Goal: Task Accomplishment & Management: Manage account settings

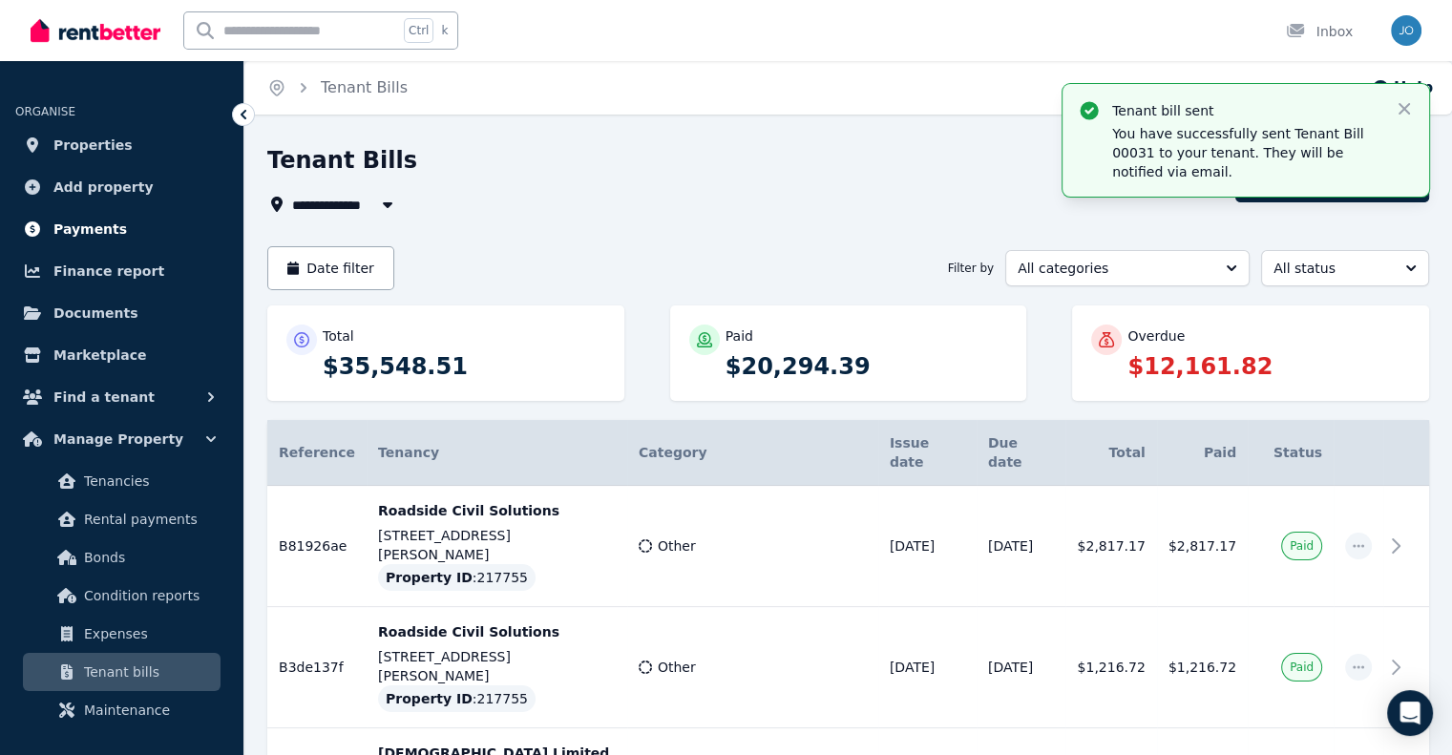
click at [94, 221] on span "Payments" at bounding box center [90, 229] width 74 height 23
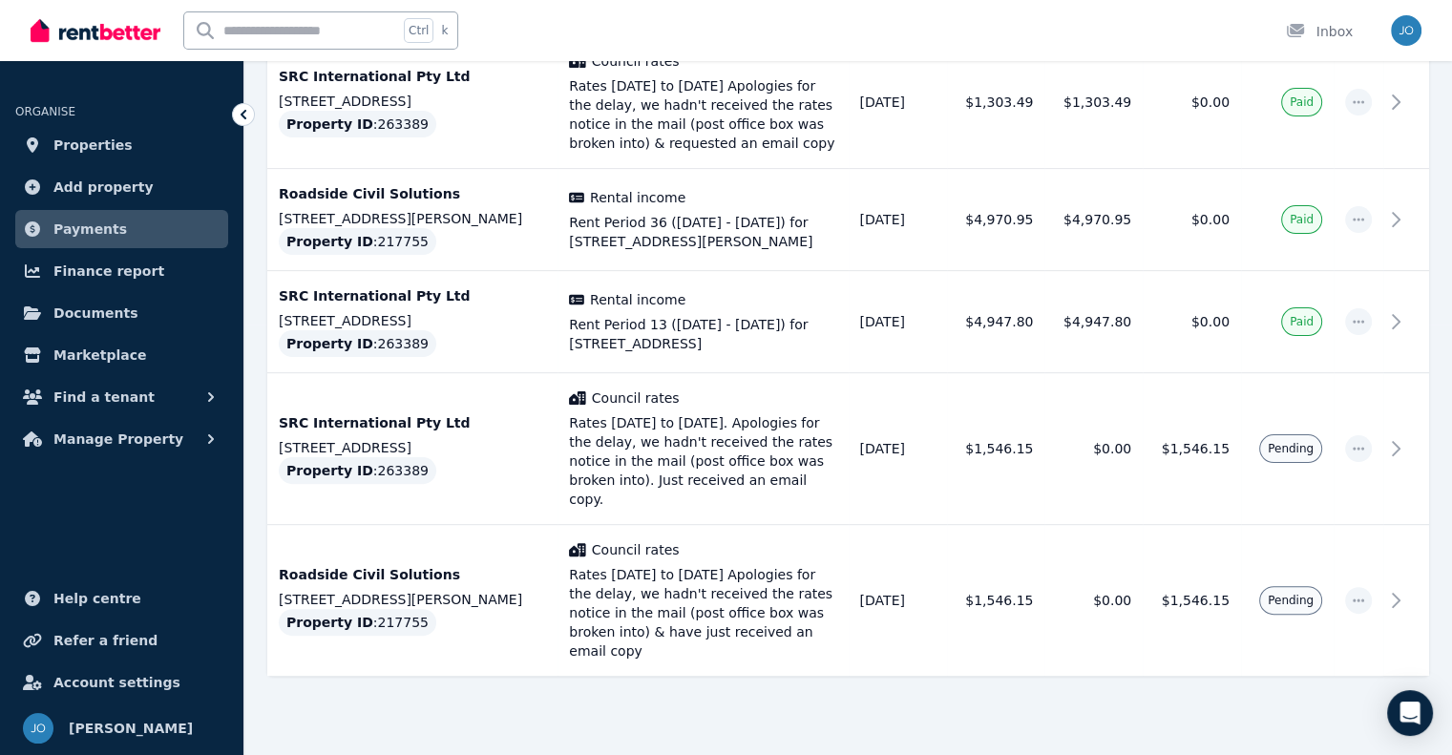
scroll to position [433, 0]
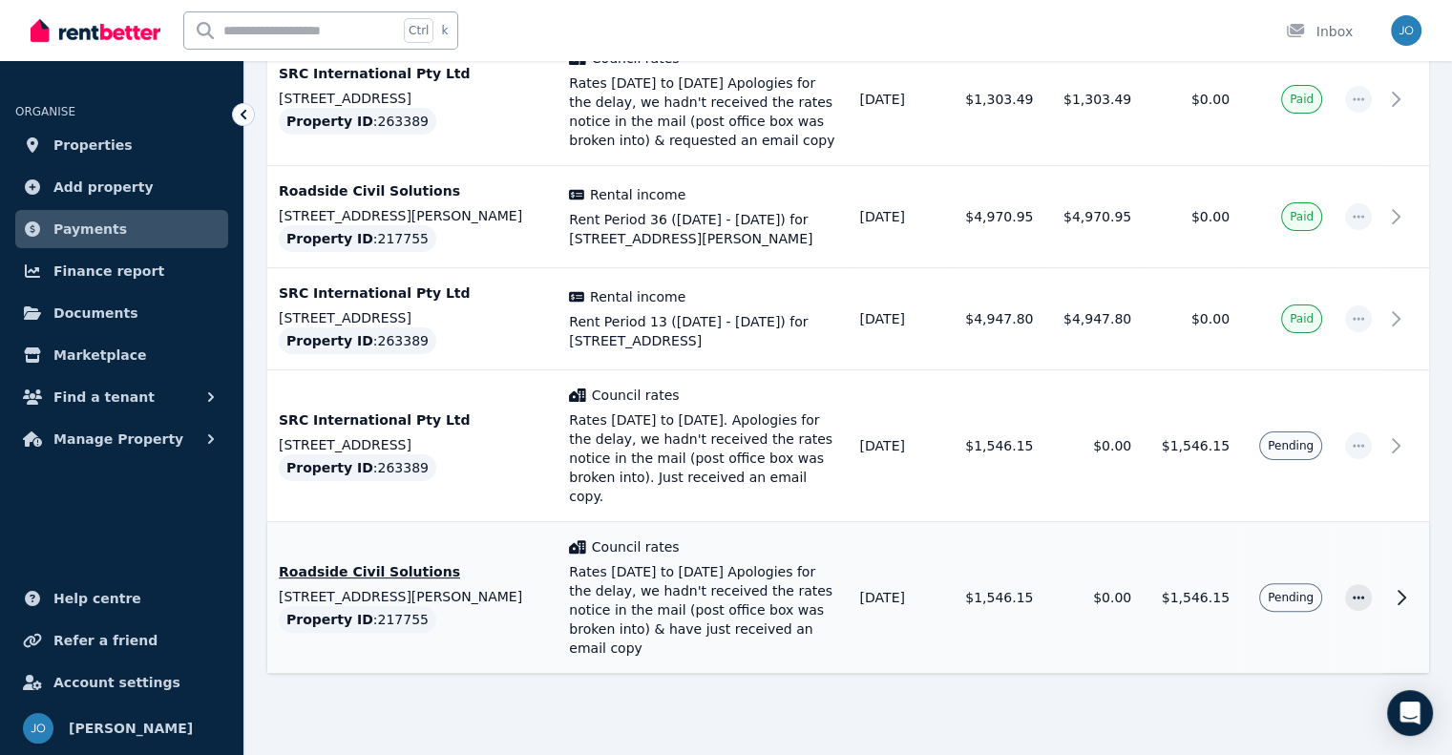
click at [1399, 586] on icon at bounding box center [1401, 597] width 23 height 23
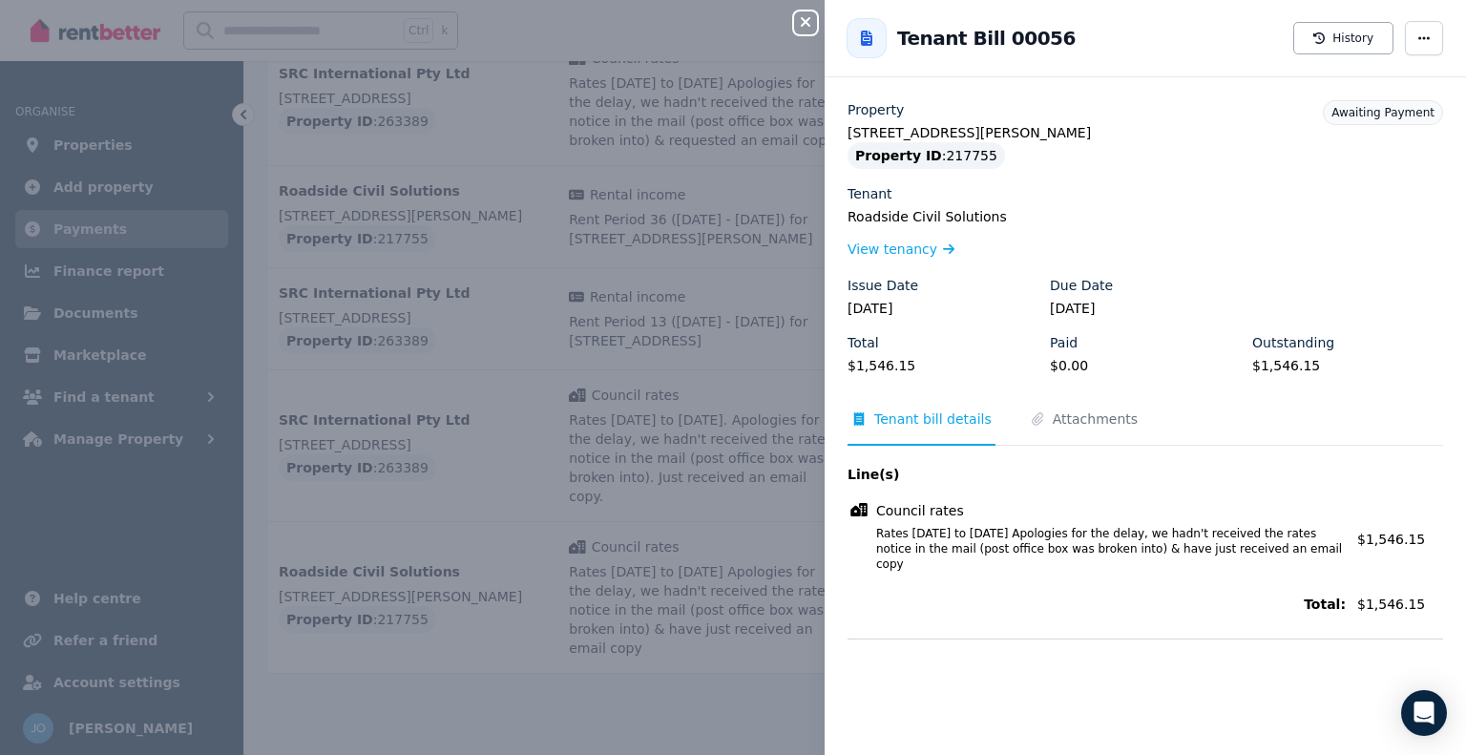
click at [806, 19] on icon "button" at bounding box center [805, 21] width 23 height 15
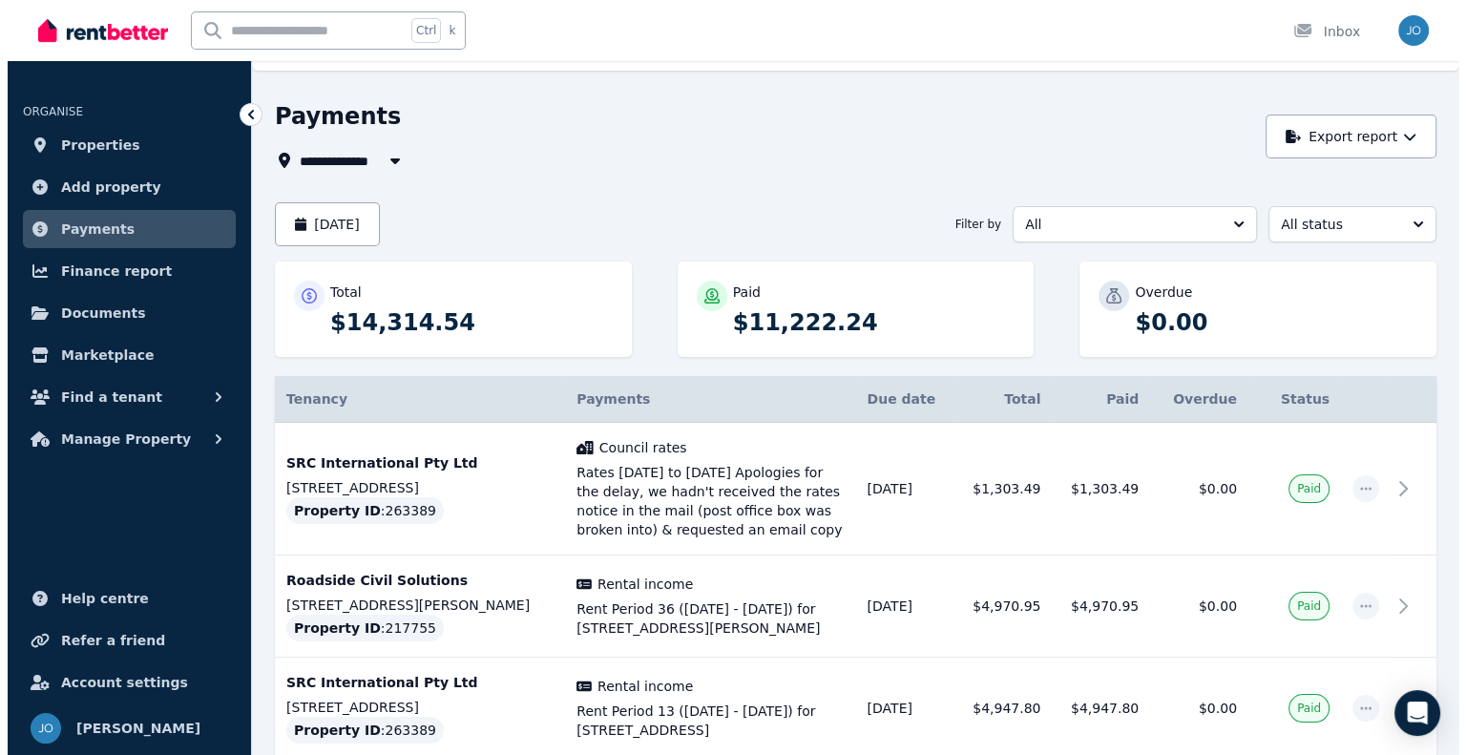
scroll to position [36, 0]
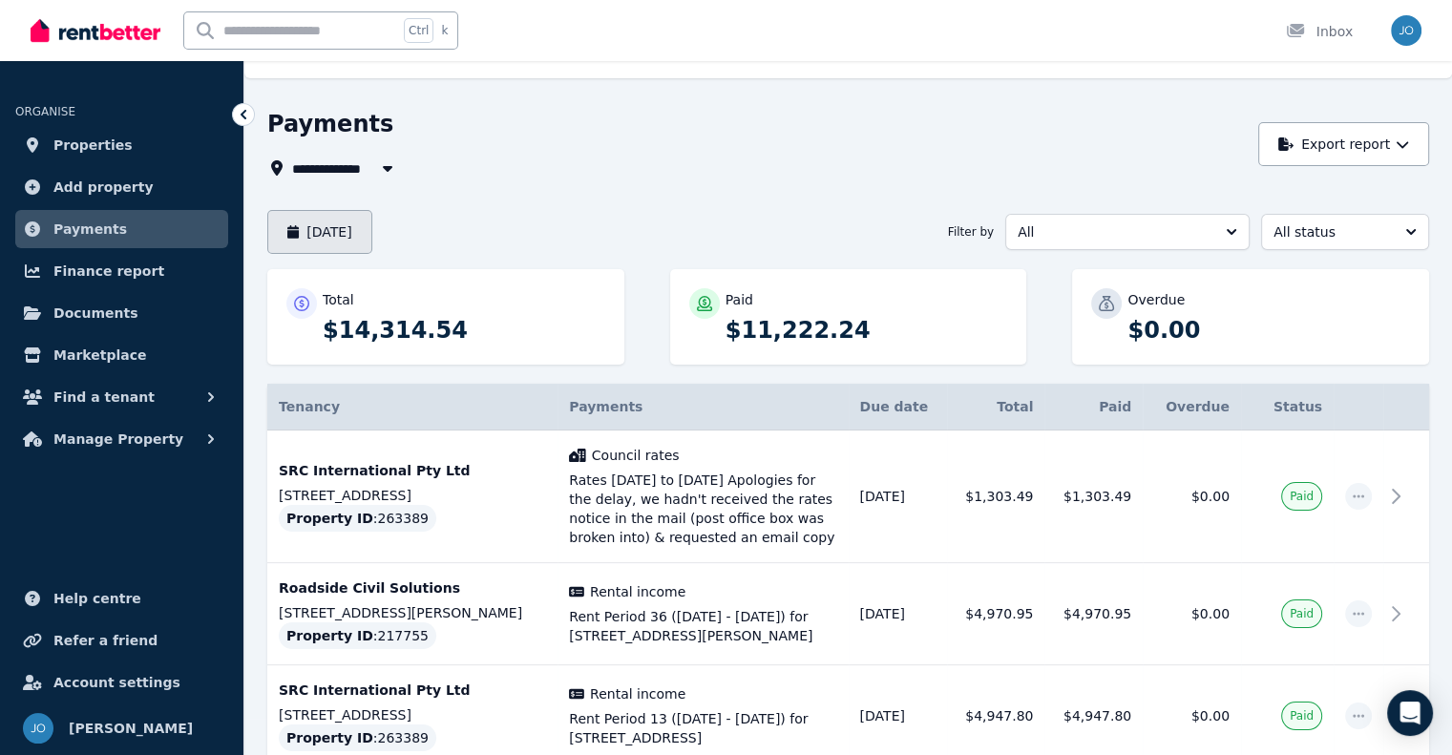
click at [367, 237] on button "August 2025" at bounding box center [319, 232] width 105 height 44
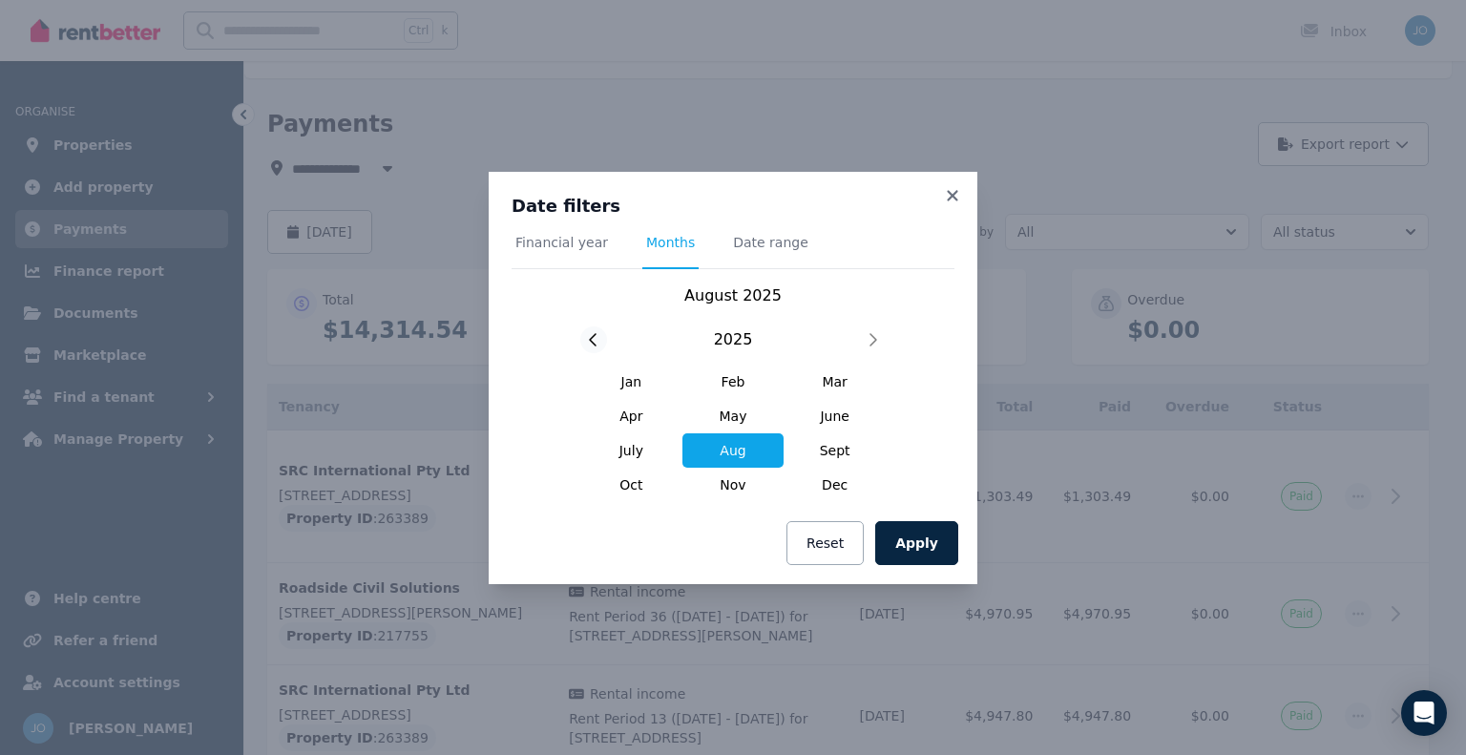
click at [592, 334] on icon at bounding box center [594, 339] width 10 height 15
click at [722, 452] on span "Aug" at bounding box center [734, 450] width 102 height 34
click at [910, 537] on button "Apply" at bounding box center [916, 543] width 83 height 44
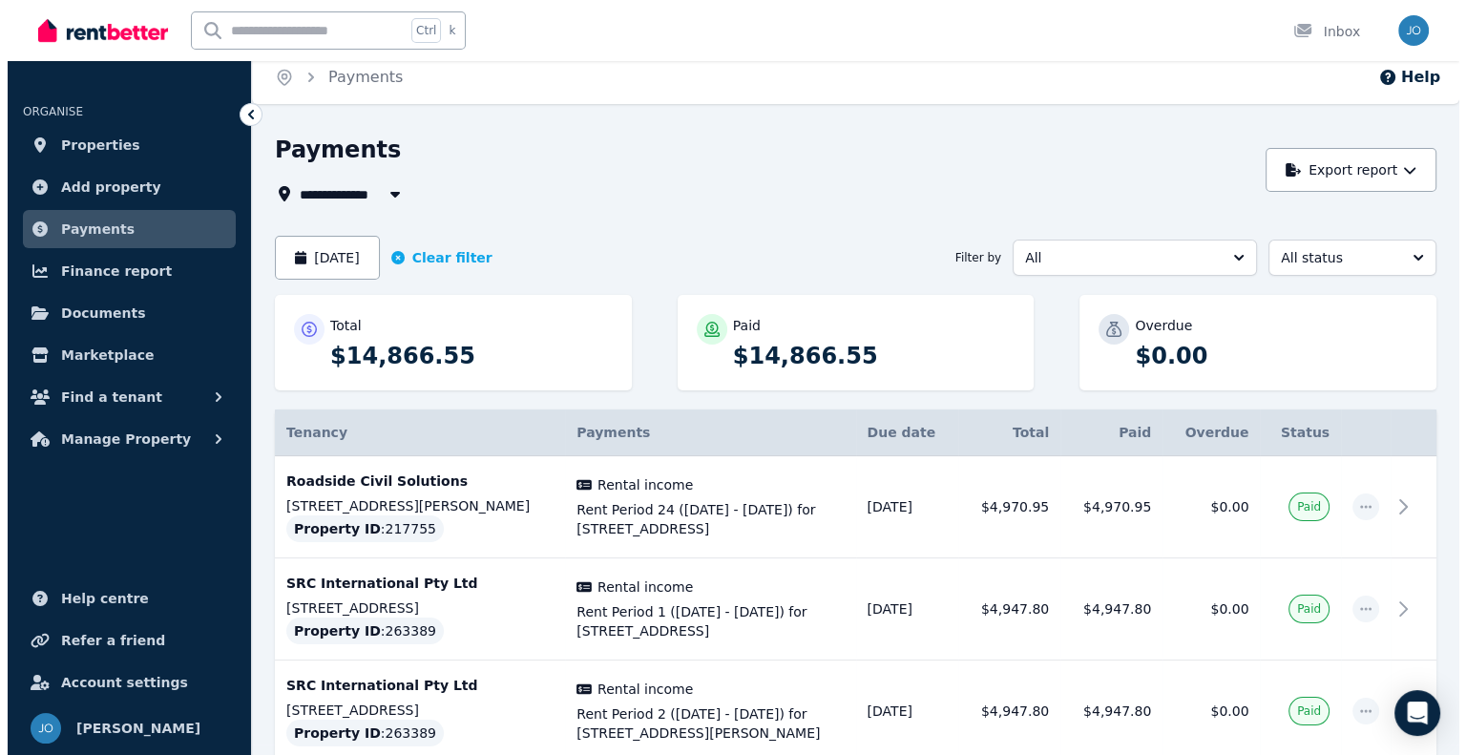
scroll to position [9, 0]
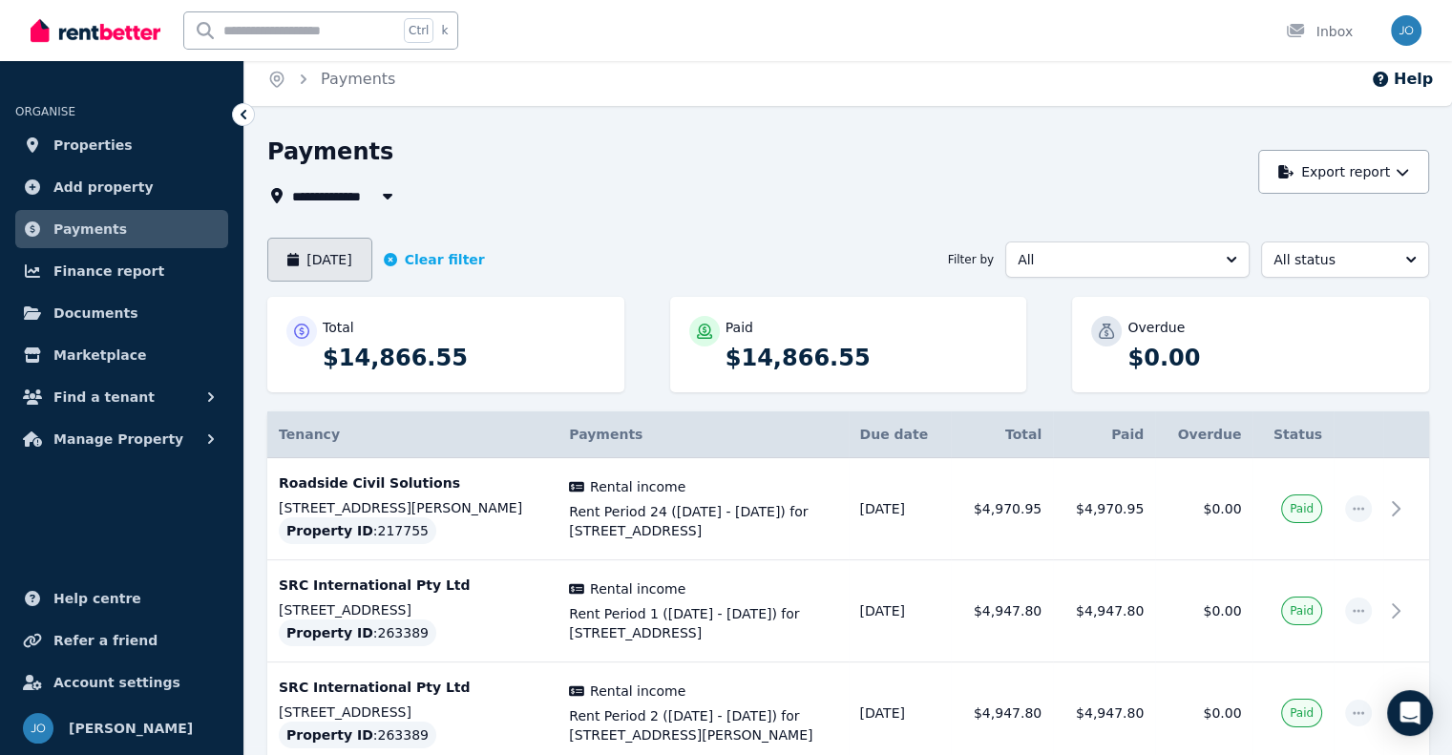
click at [372, 263] on button "August 2024" at bounding box center [319, 260] width 105 height 44
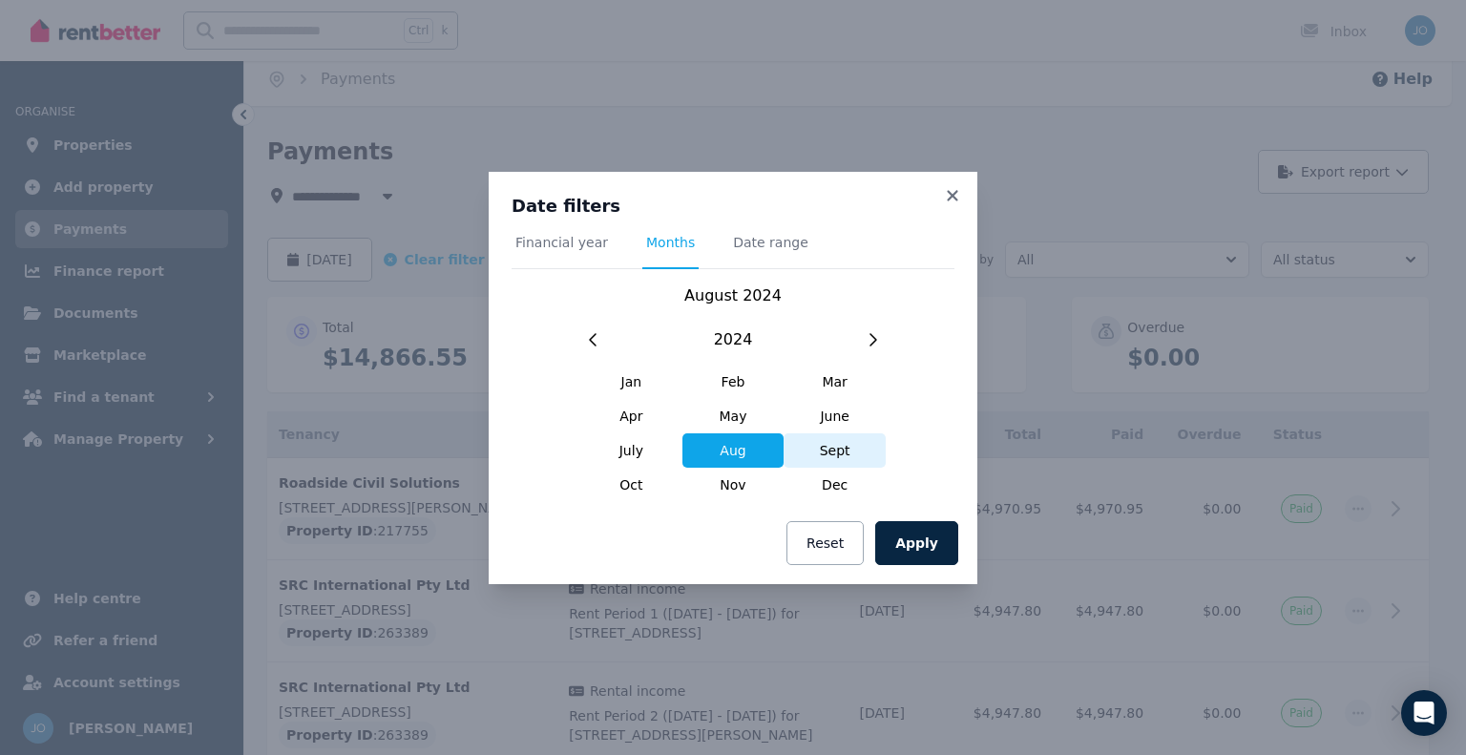
click at [810, 446] on span "Sept" at bounding box center [835, 450] width 102 height 34
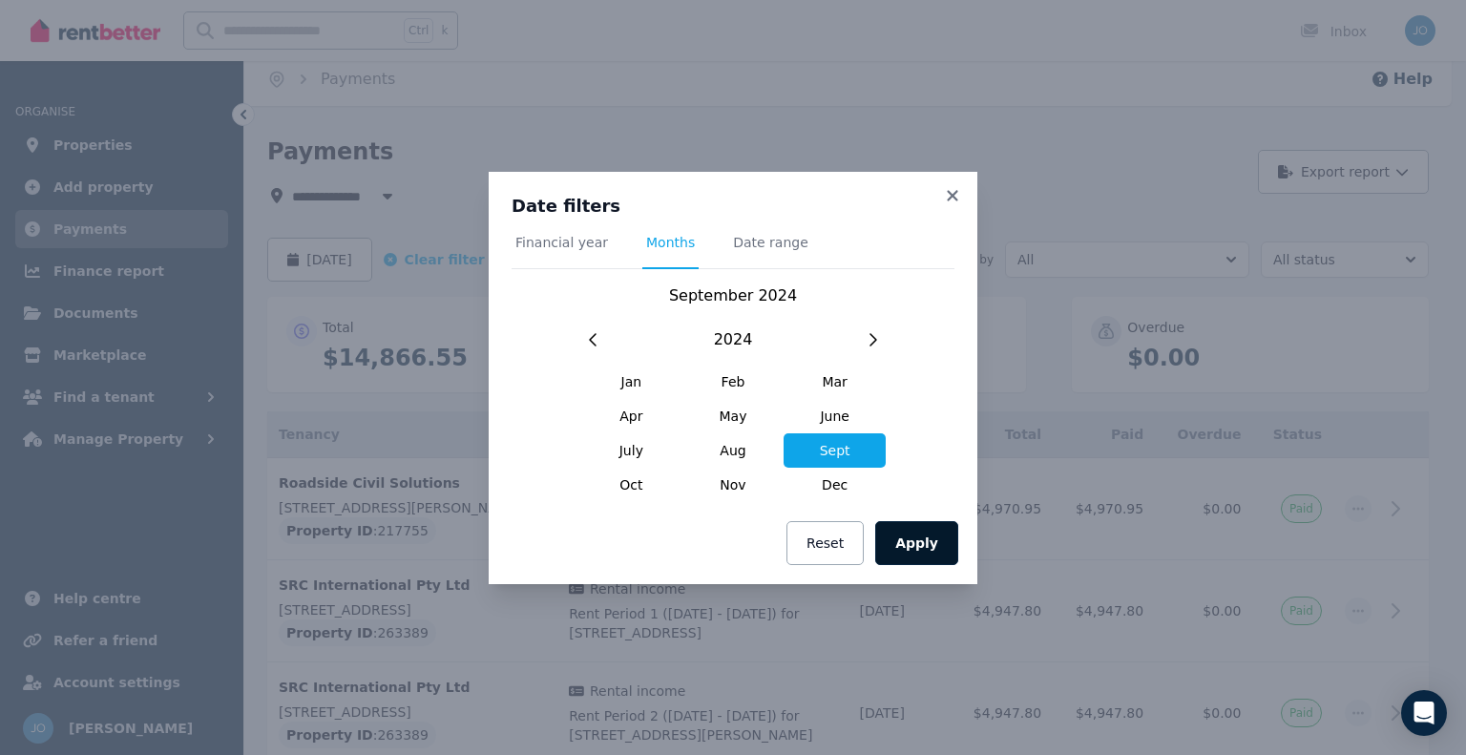
click at [924, 537] on button "Apply" at bounding box center [916, 543] width 83 height 44
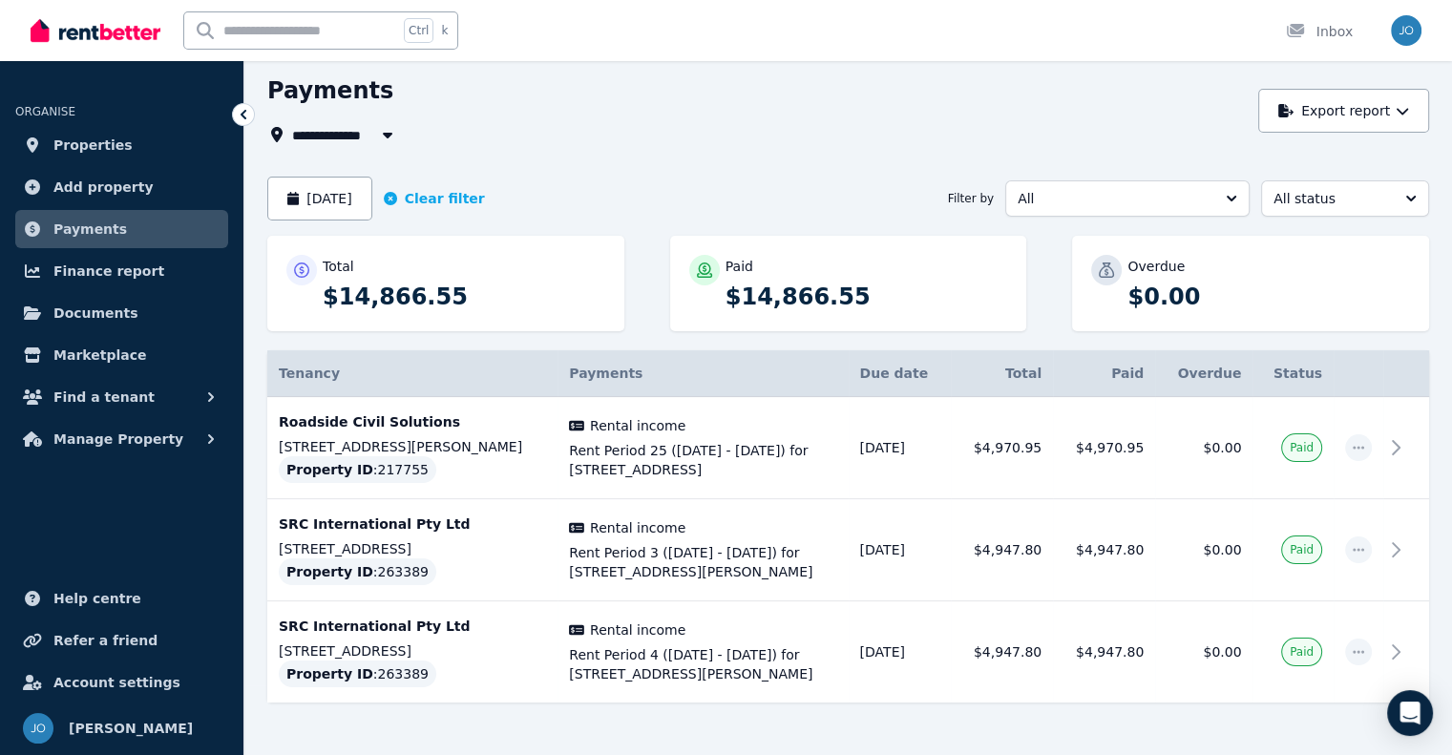
scroll to position [118, 0]
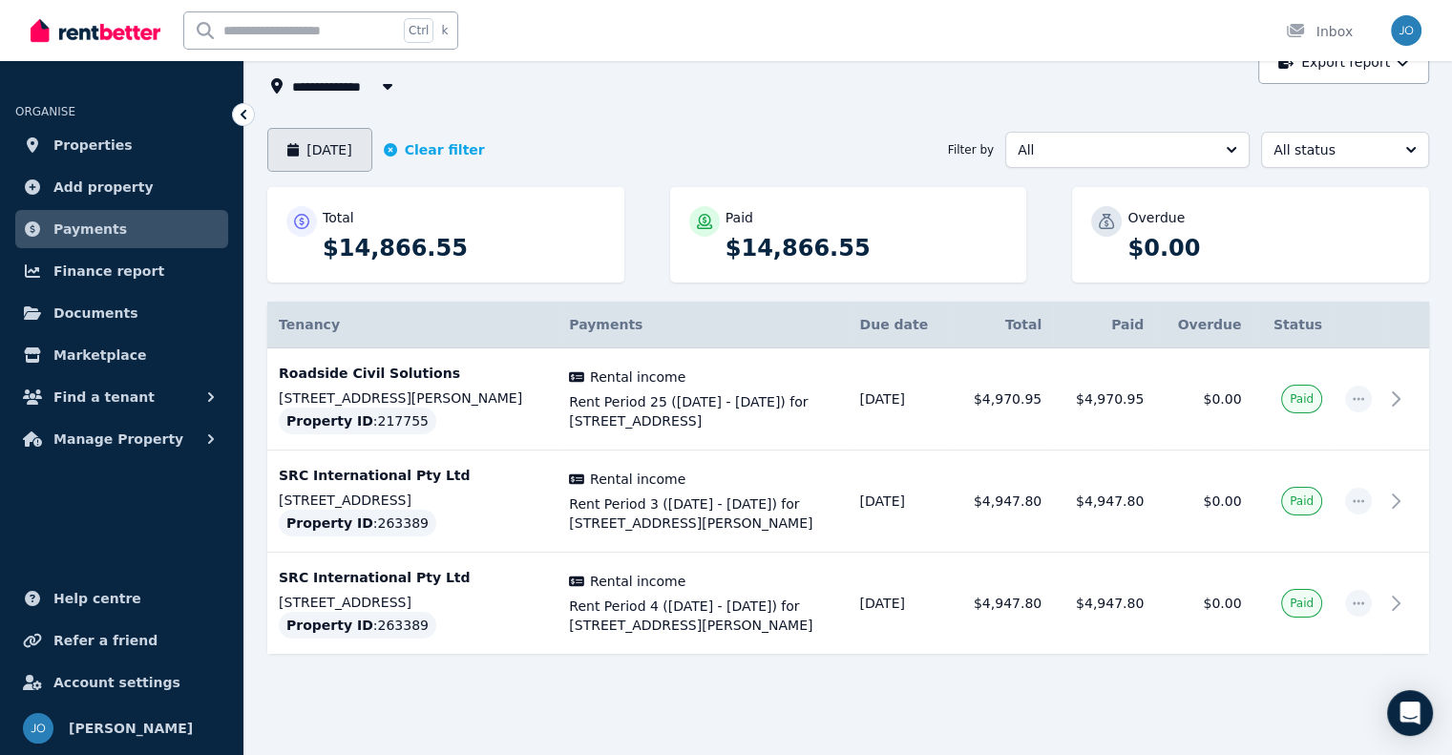
click at [352, 165] on button "September 2024" at bounding box center [319, 150] width 105 height 44
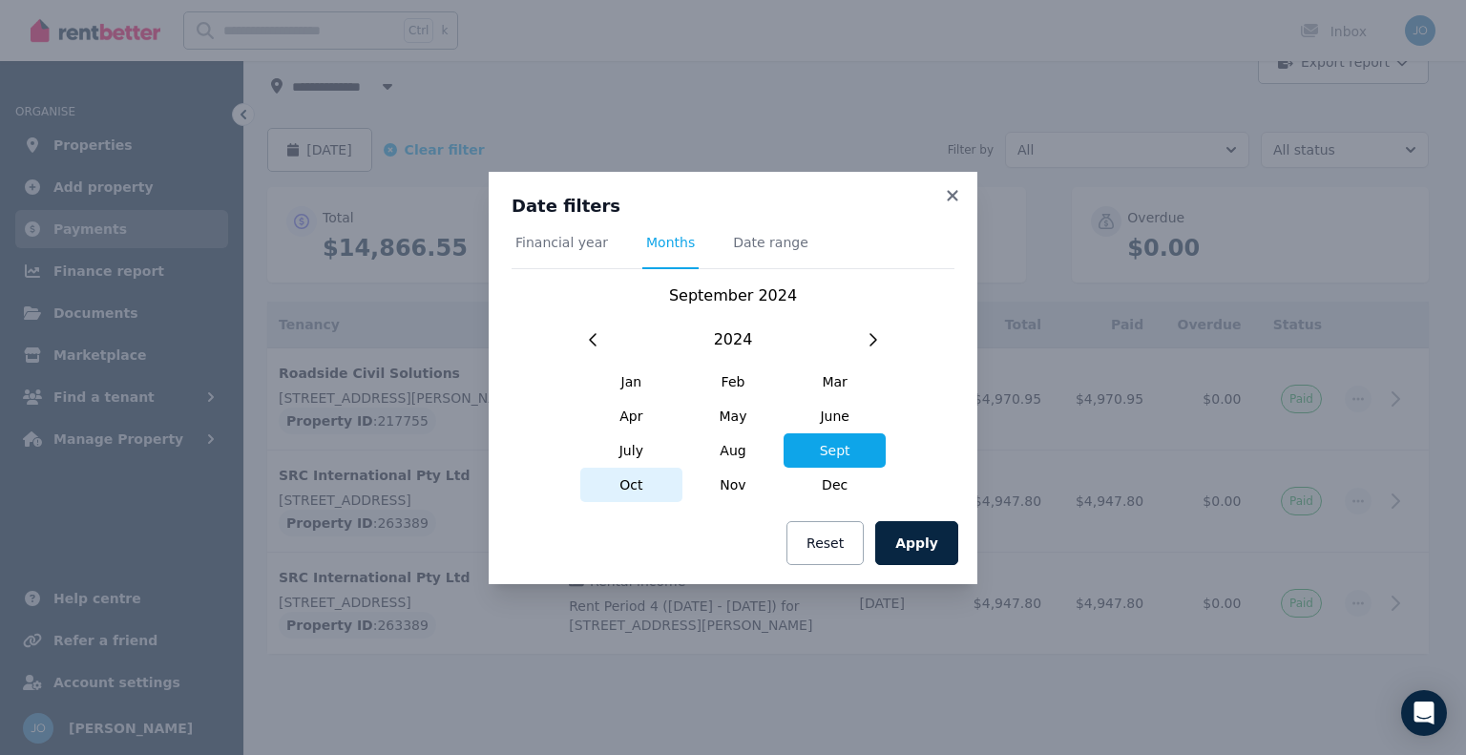
click at [645, 485] on span "Oct" at bounding box center [631, 485] width 102 height 34
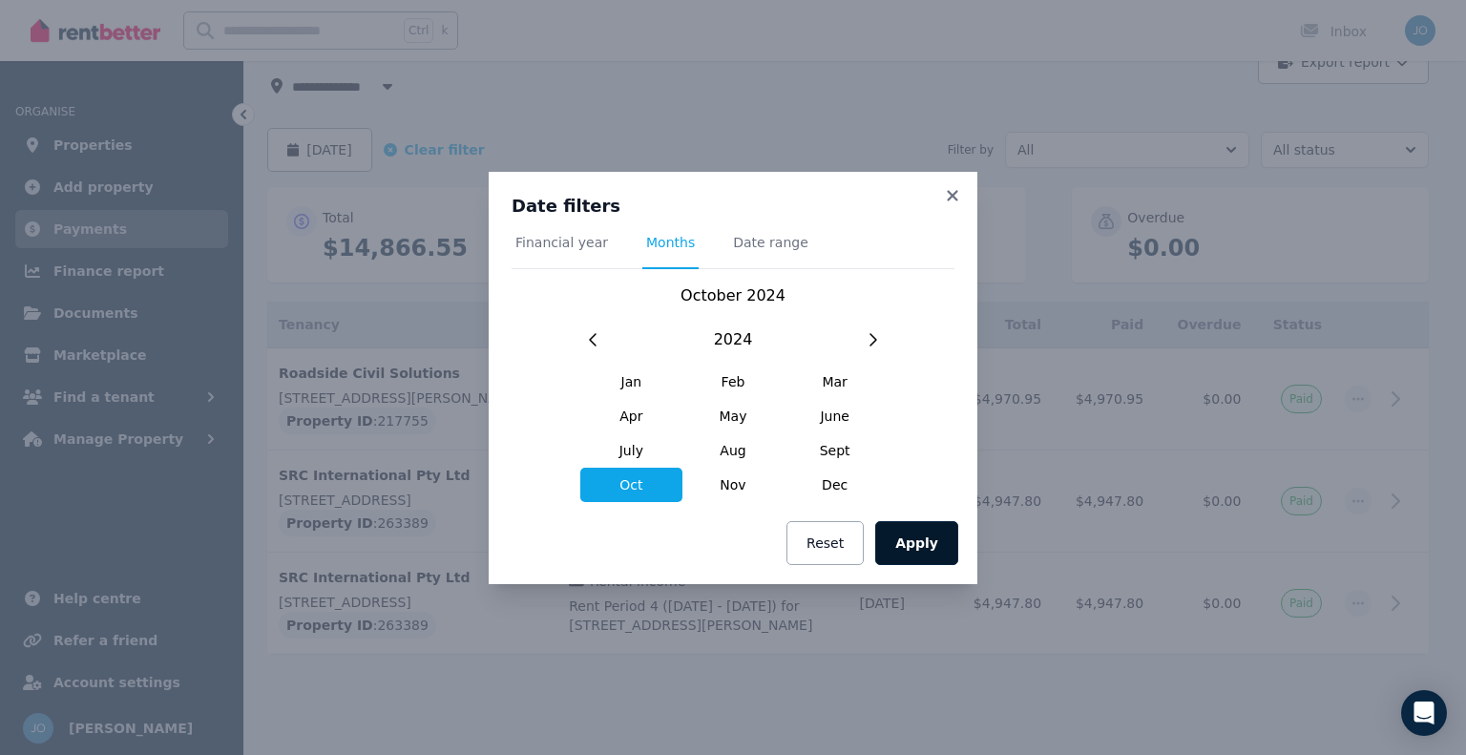
click at [942, 544] on button "Apply" at bounding box center [916, 543] width 83 height 44
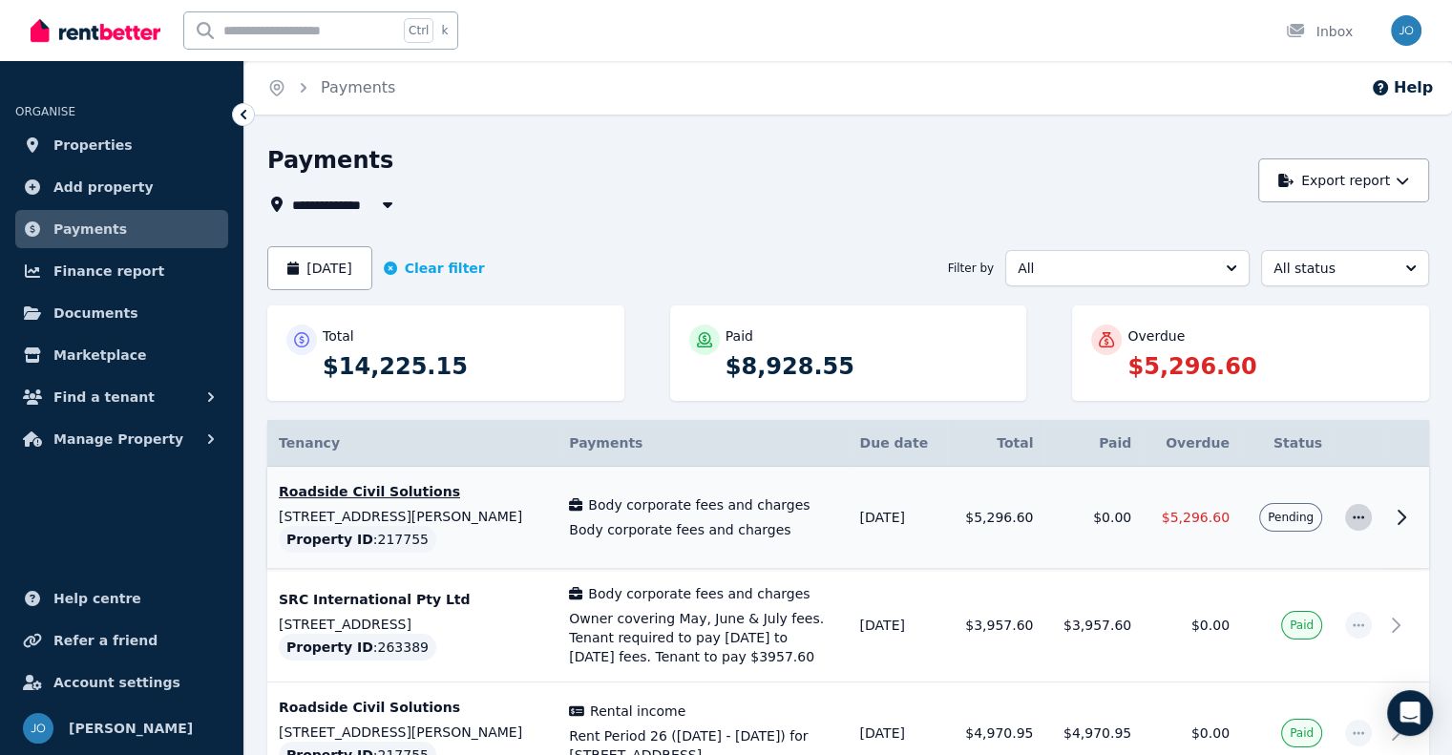
click at [1359, 518] on icon "button" at bounding box center [1358, 517] width 15 height 13
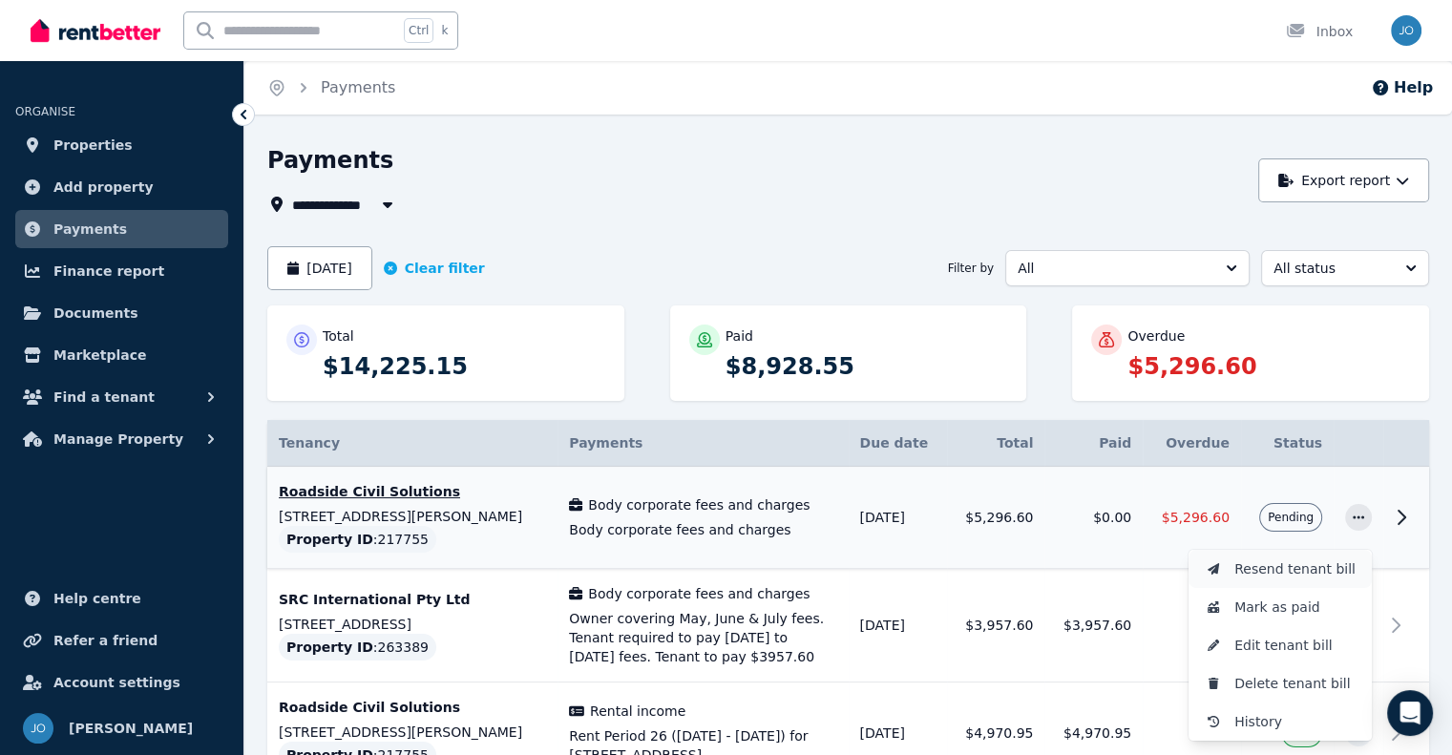
click at [1285, 574] on span "Resend tenant bill" at bounding box center [1295, 568] width 122 height 23
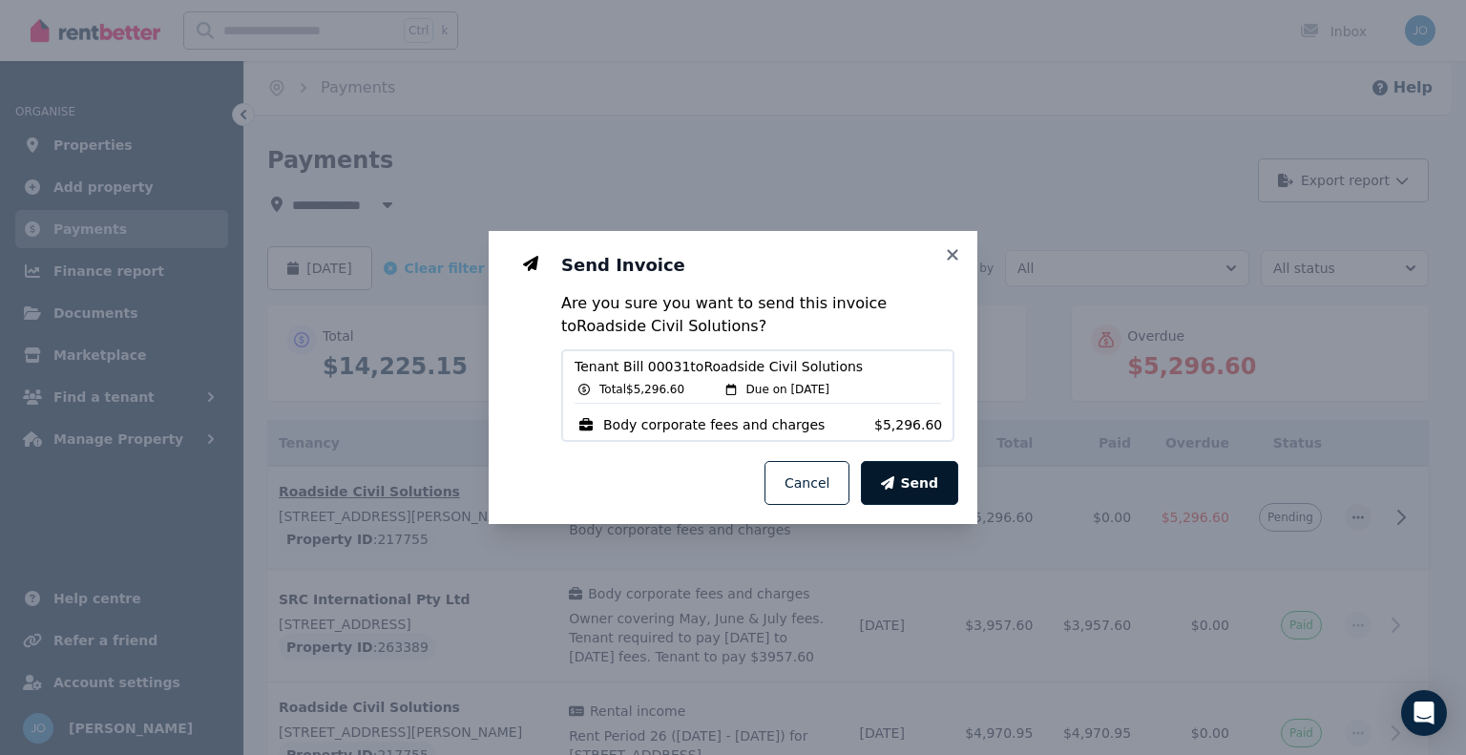
click at [913, 488] on span "Send" at bounding box center [919, 482] width 38 height 19
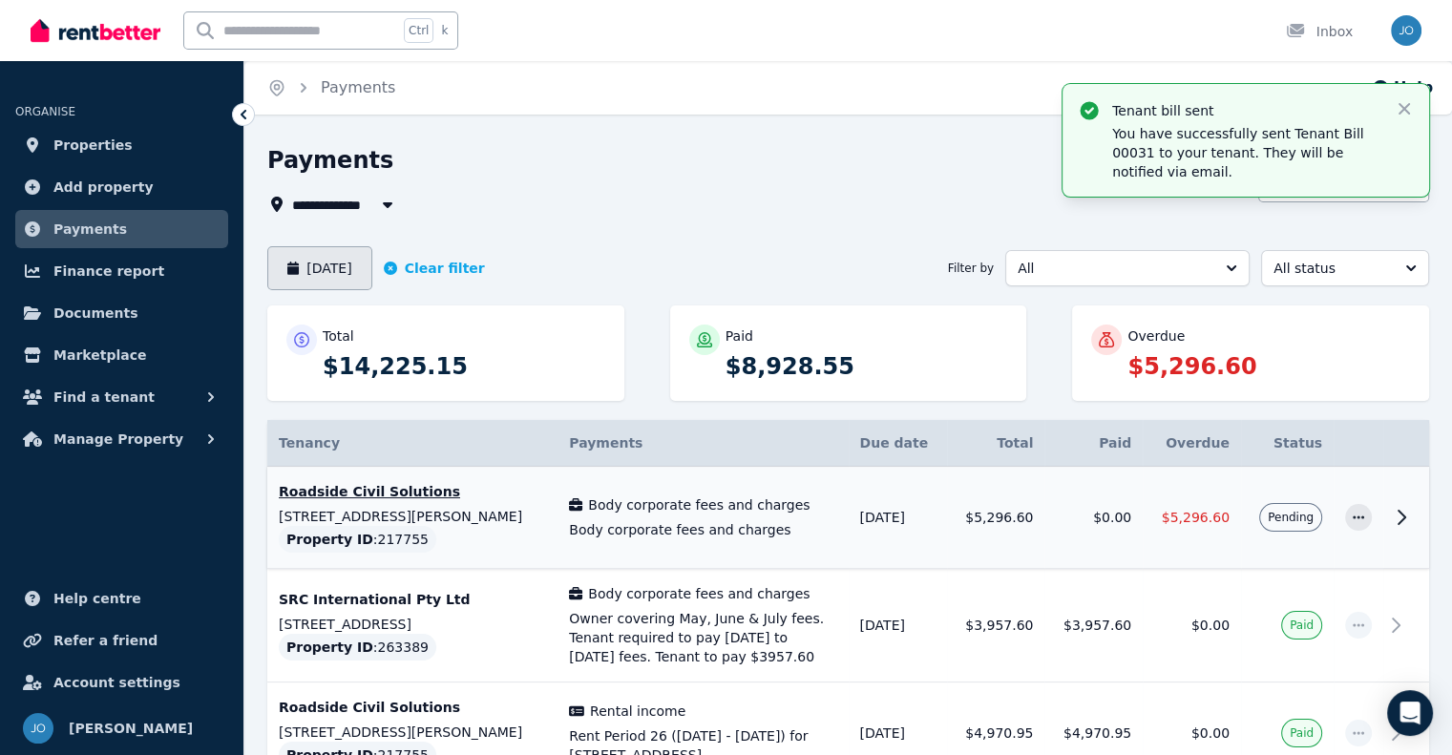
click at [372, 256] on button "October 2024" at bounding box center [319, 268] width 105 height 44
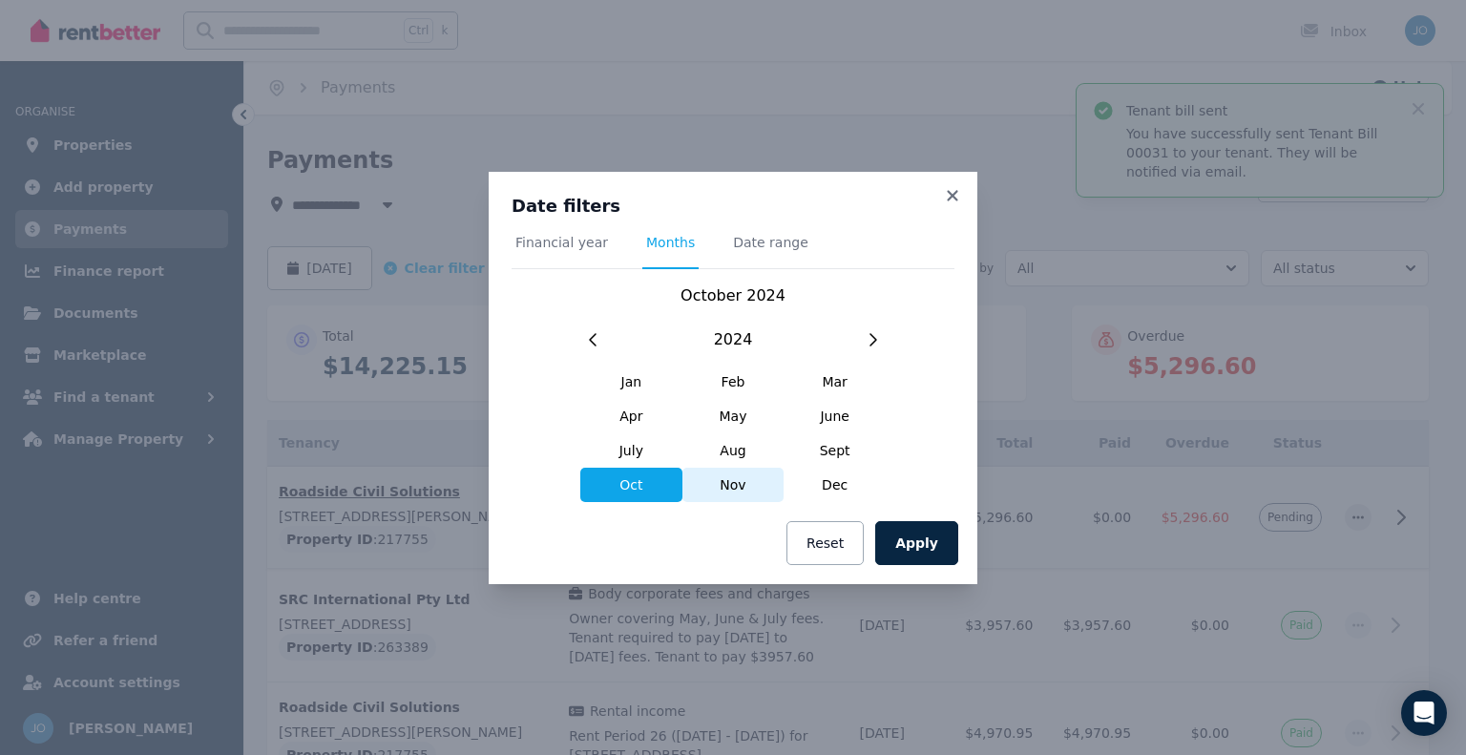
click at [724, 494] on span "Nov" at bounding box center [734, 485] width 102 height 34
click at [920, 556] on button "Apply" at bounding box center [916, 543] width 83 height 44
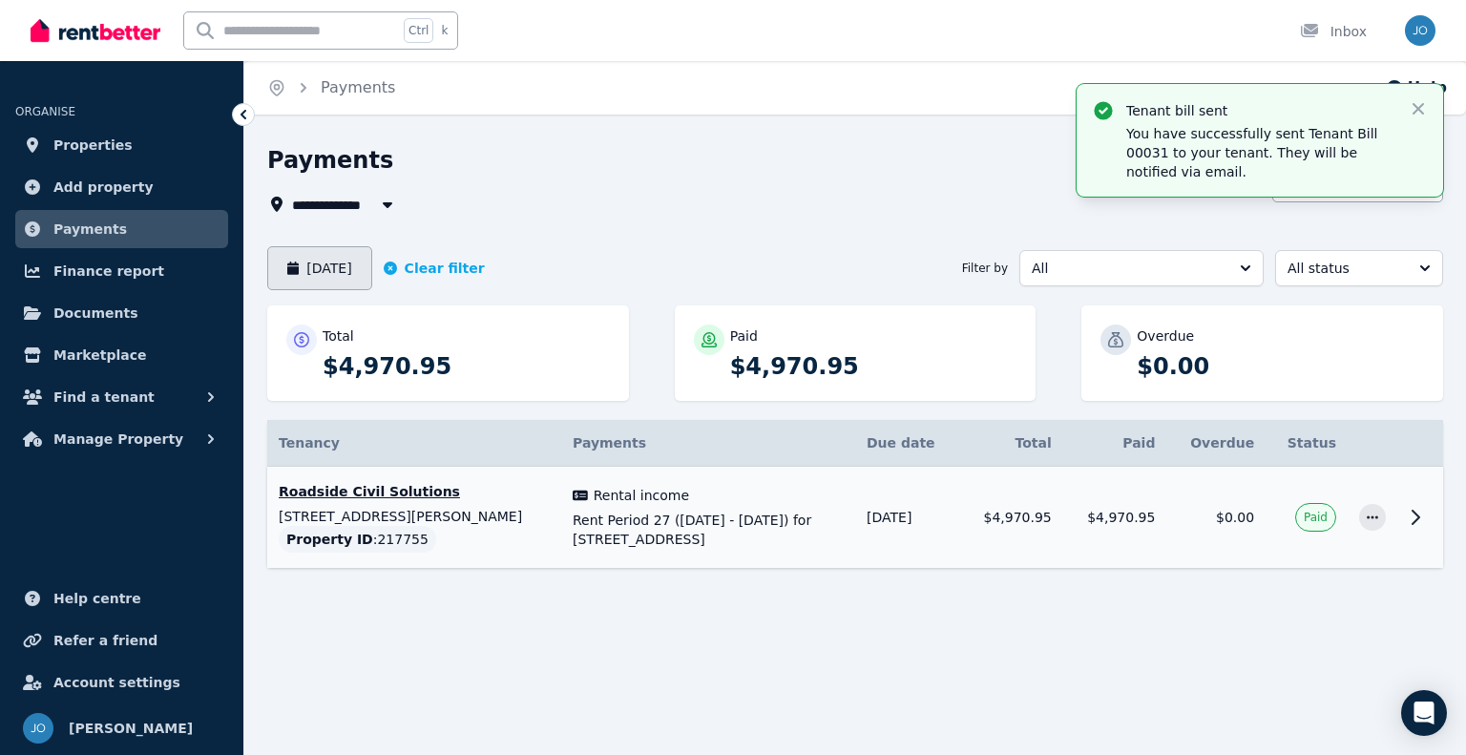
click at [369, 273] on button "November 2024" at bounding box center [319, 268] width 105 height 44
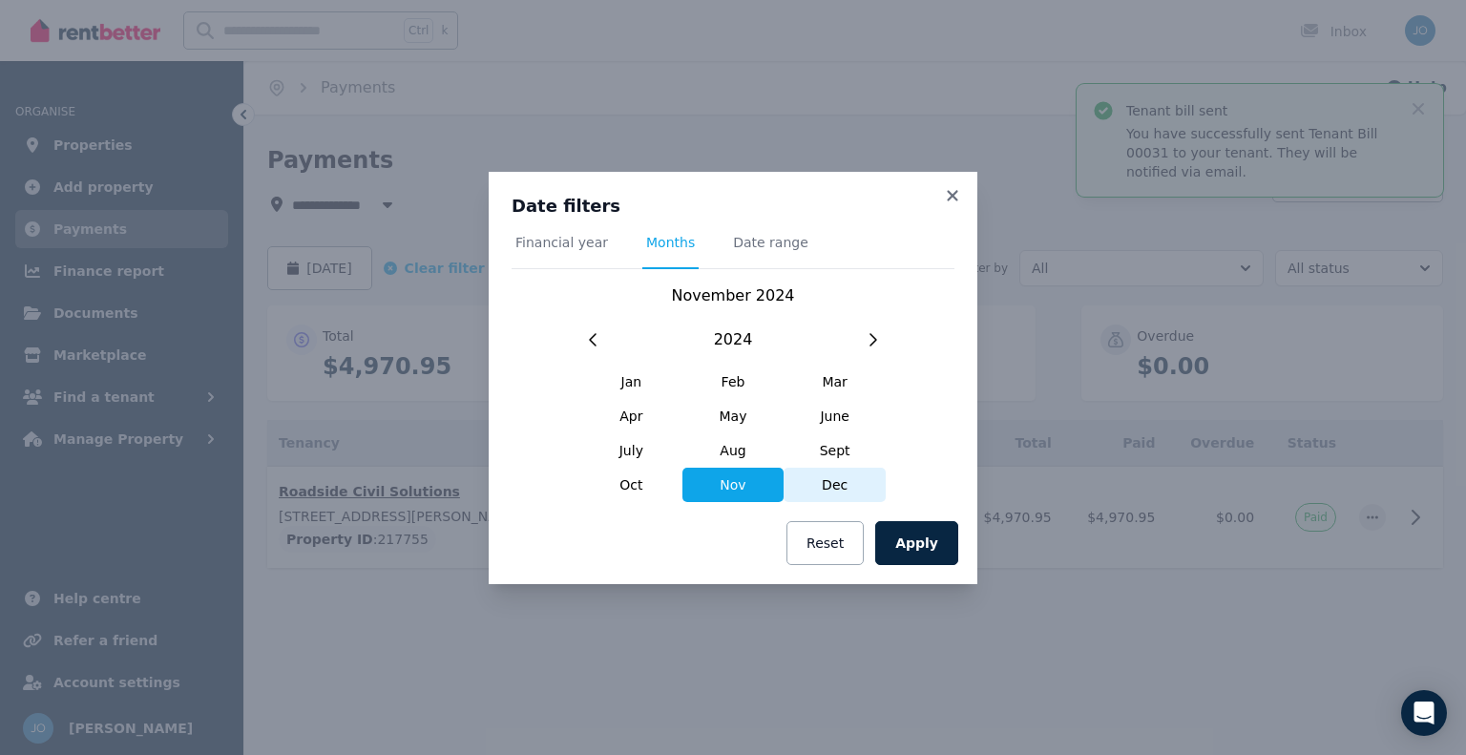
click at [821, 484] on span "Dec" at bounding box center [835, 485] width 102 height 34
click at [927, 559] on button "Apply" at bounding box center [916, 543] width 83 height 44
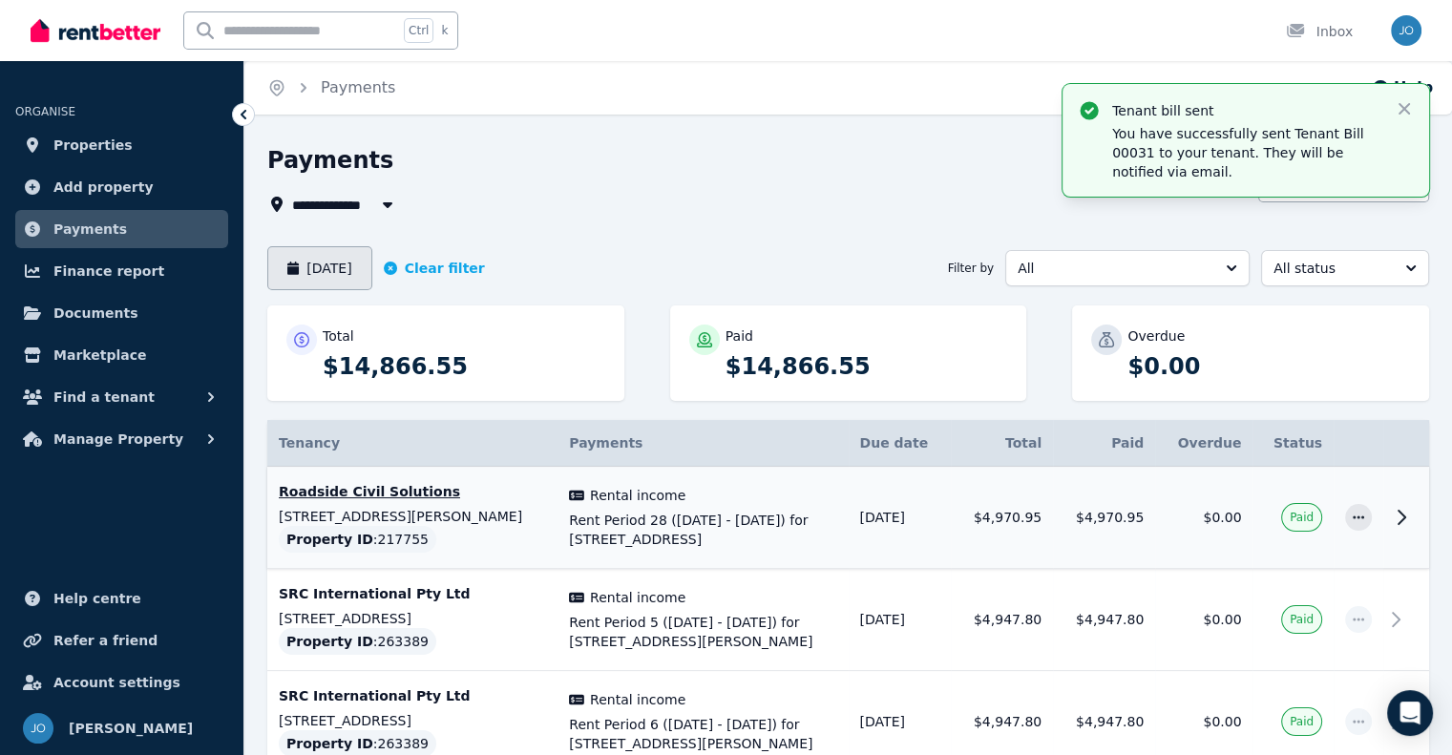
click at [355, 265] on button "December 2024" at bounding box center [319, 268] width 105 height 44
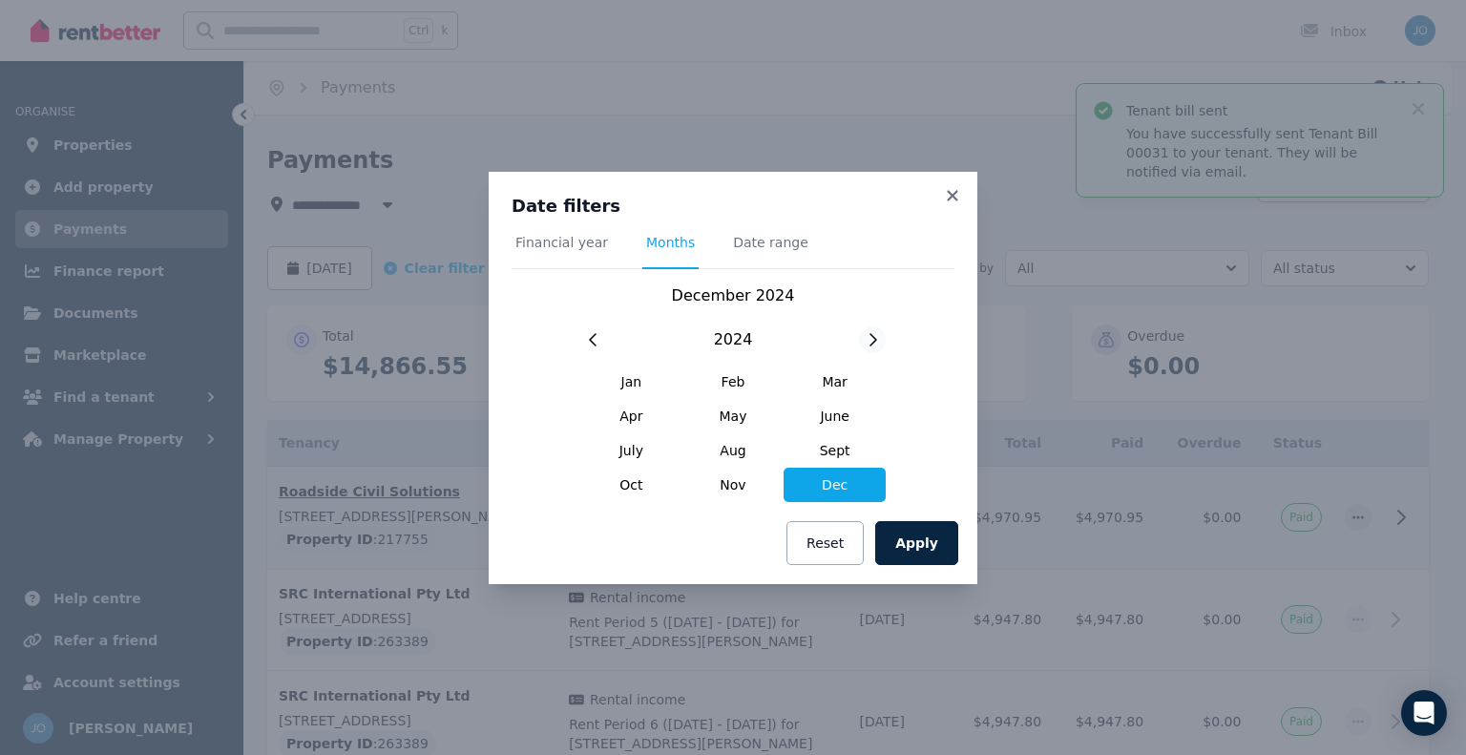
click at [863, 347] on div at bounding box center [872, 339] width 27 height 27
click at [626, 383] on span "Jan" at bounding box center [631, 382] width 102 height 34
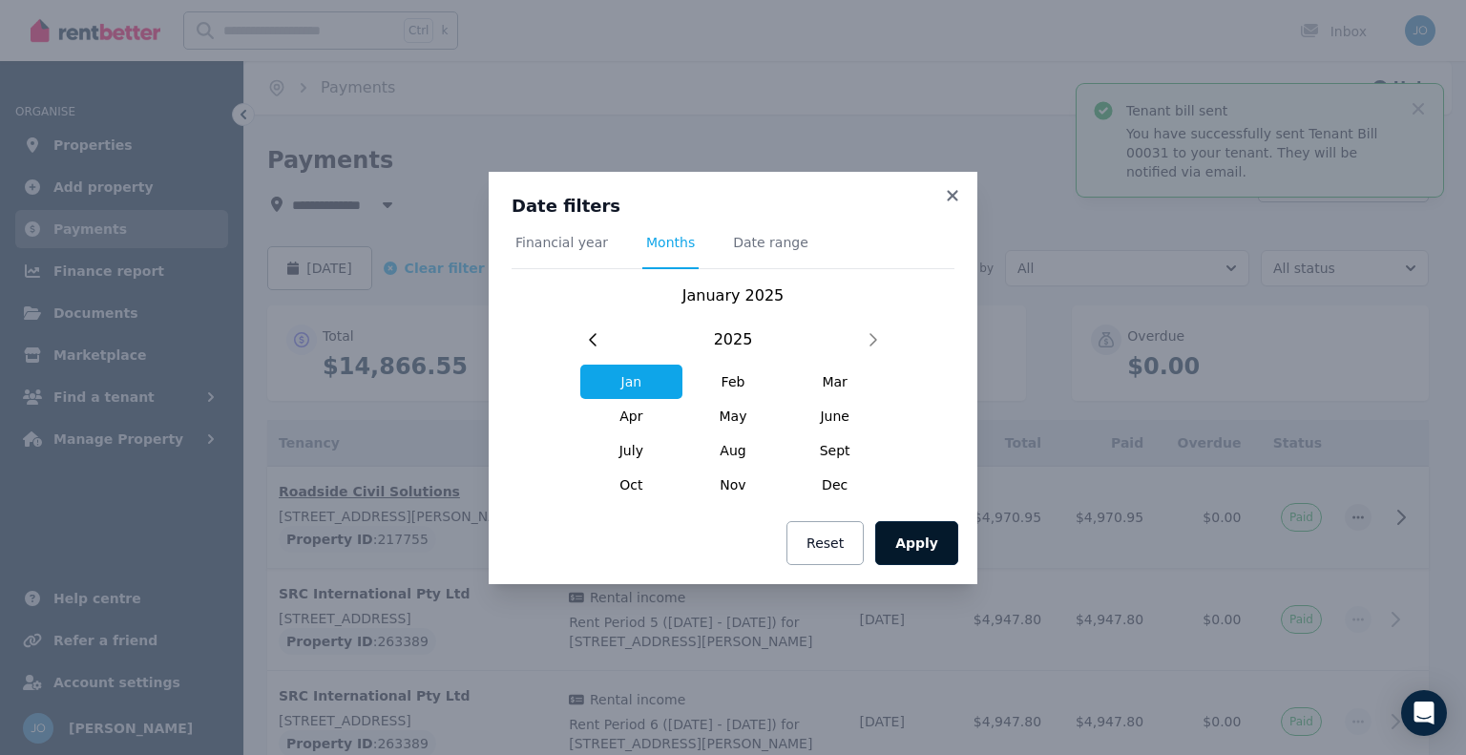
click at [918, 549] on button "Apply" at bounding box center [916, 543] width 83 height 44
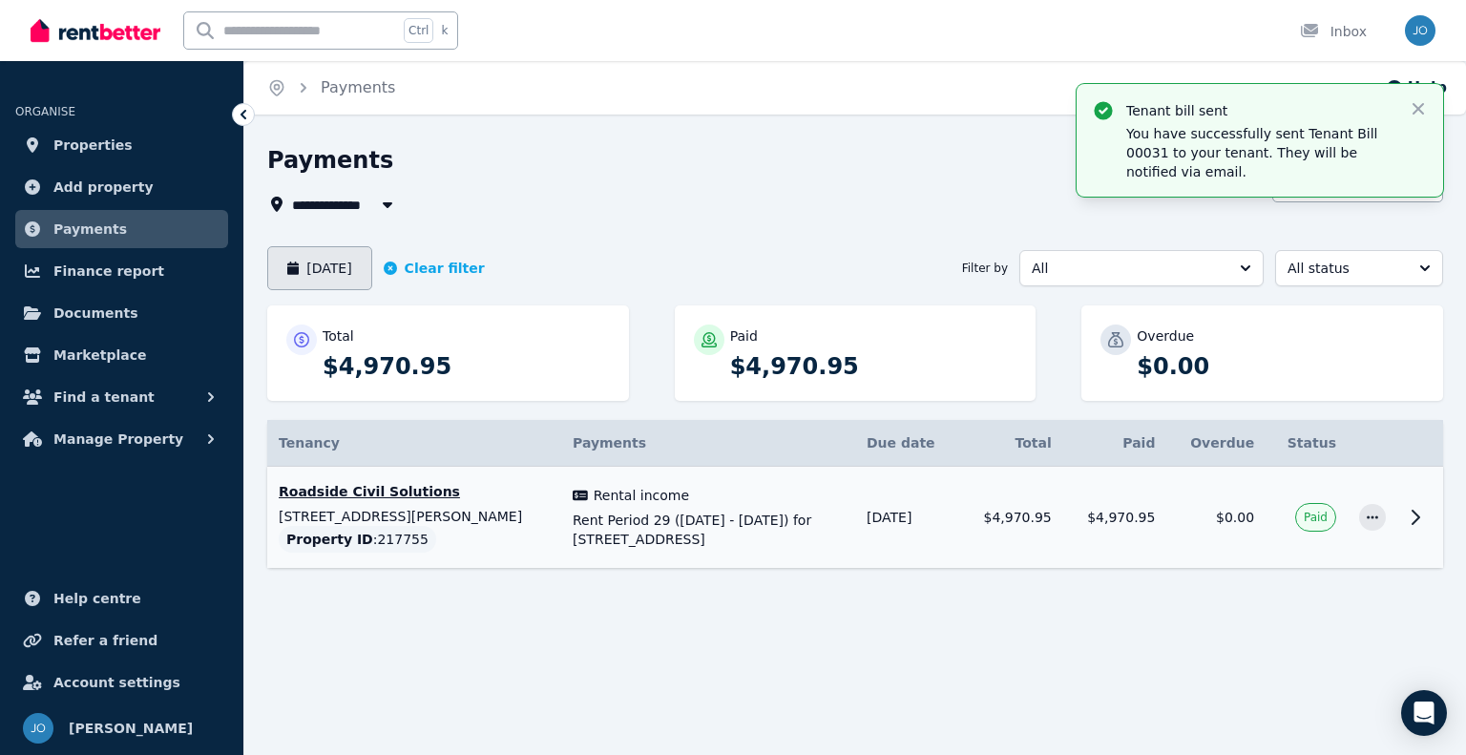
click at [359, 267] on button "January 2025" at bounding box center [319, 268] width 105 height 44
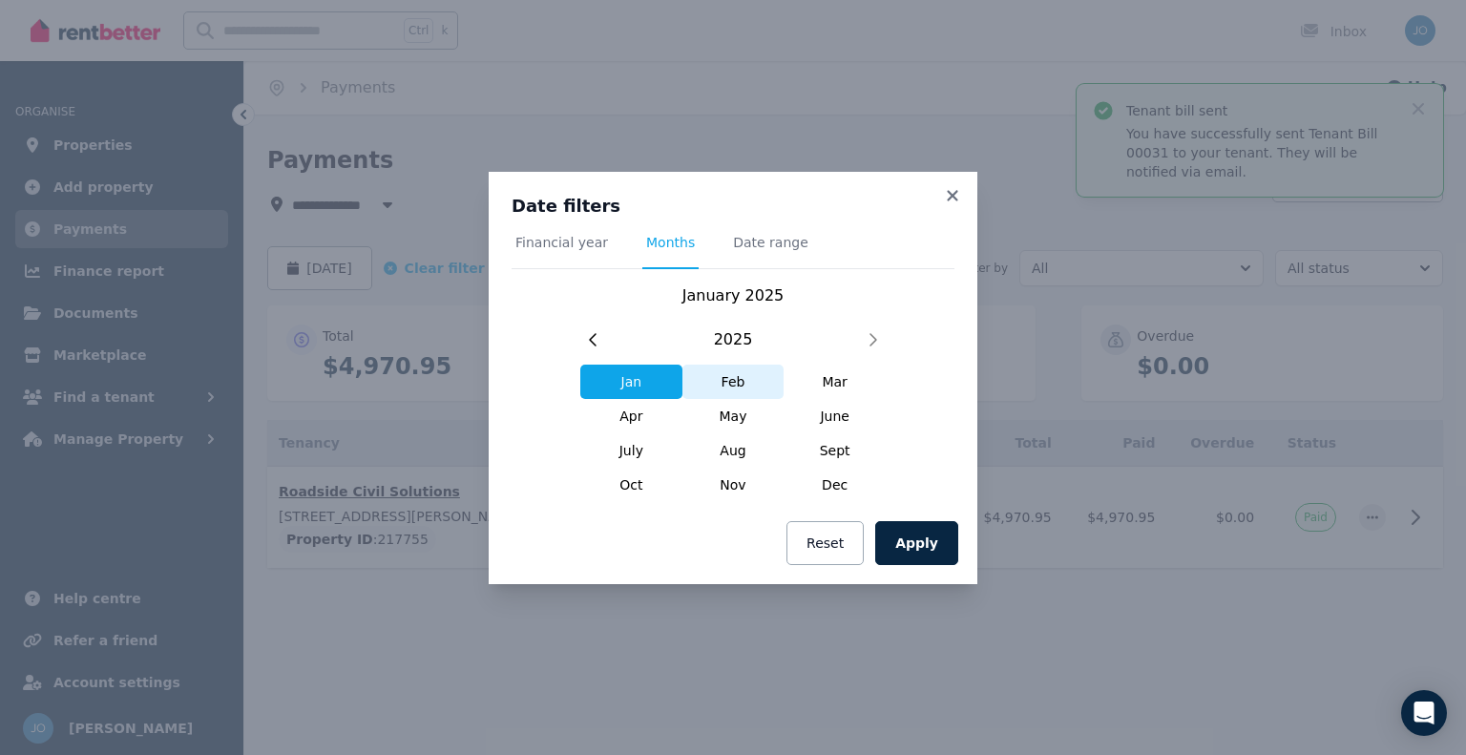
click at [720, 375] on span "Feb" at bounding box center [734, 382] width 102 height 34
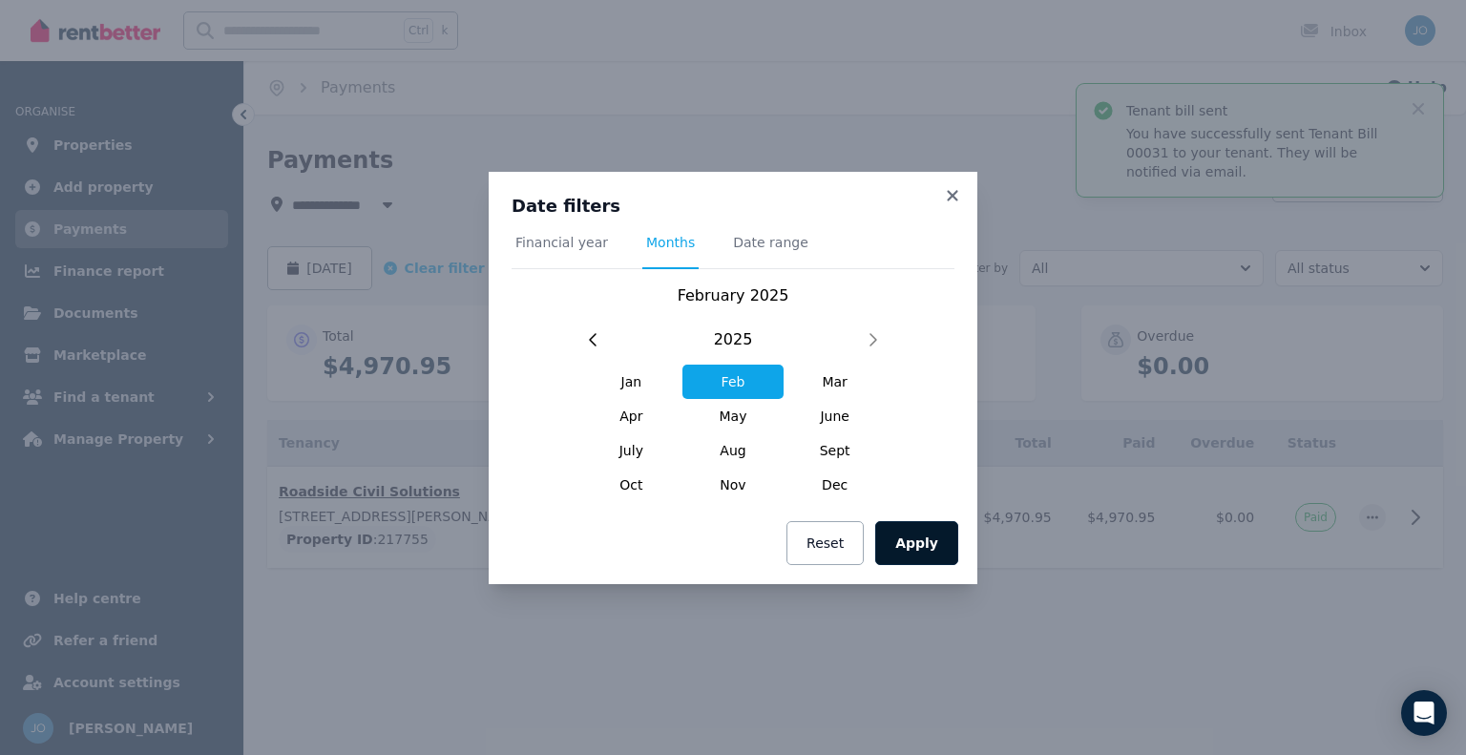
click at [909, 545] on button "Apply" at bounding box center [916, 543] width 83 height 44
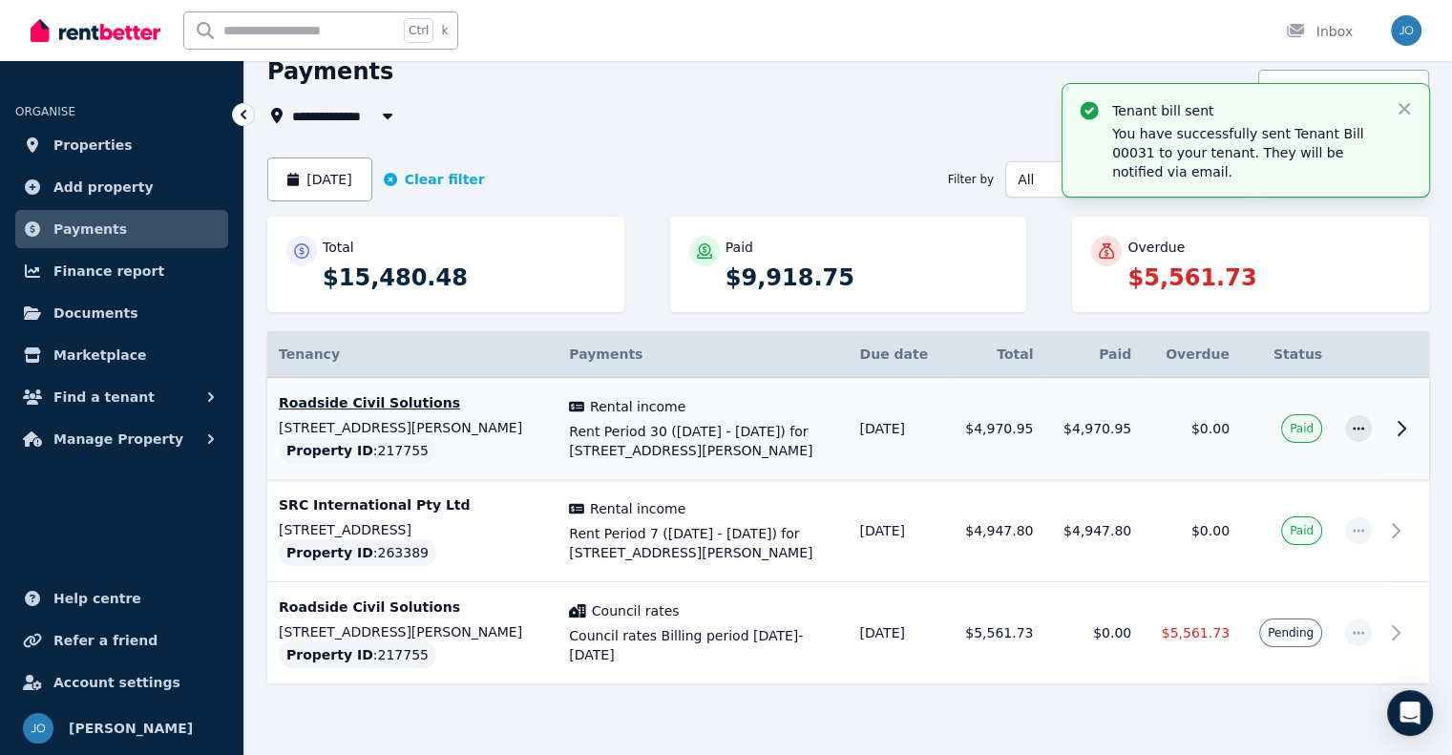
scroll to position [118, 0]
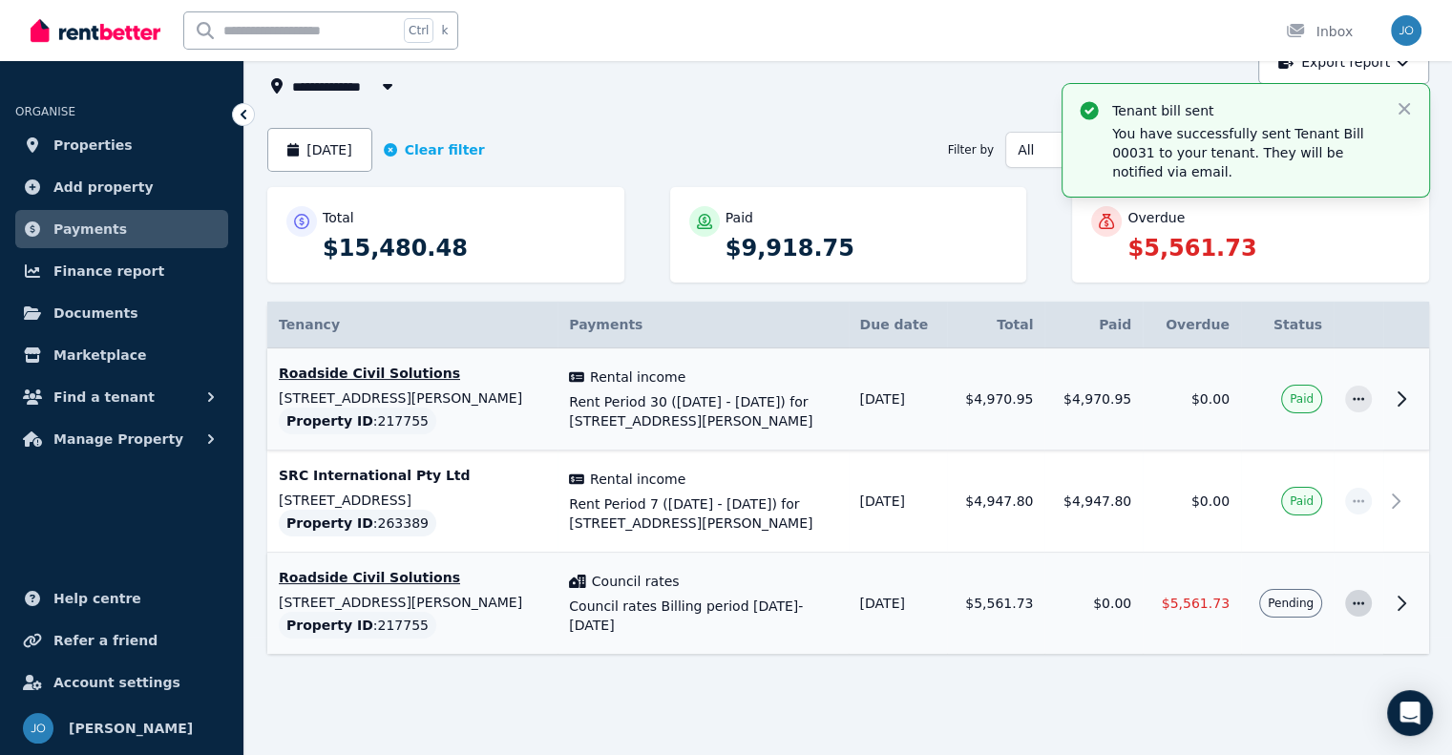
click at [1352, 599] on icon "button" at bounding box center [1358, 603] width 15 height 13
click at [1321, 650] on span "Resend tenant bill" at bounding box center [1295, 654] width 122 height 23
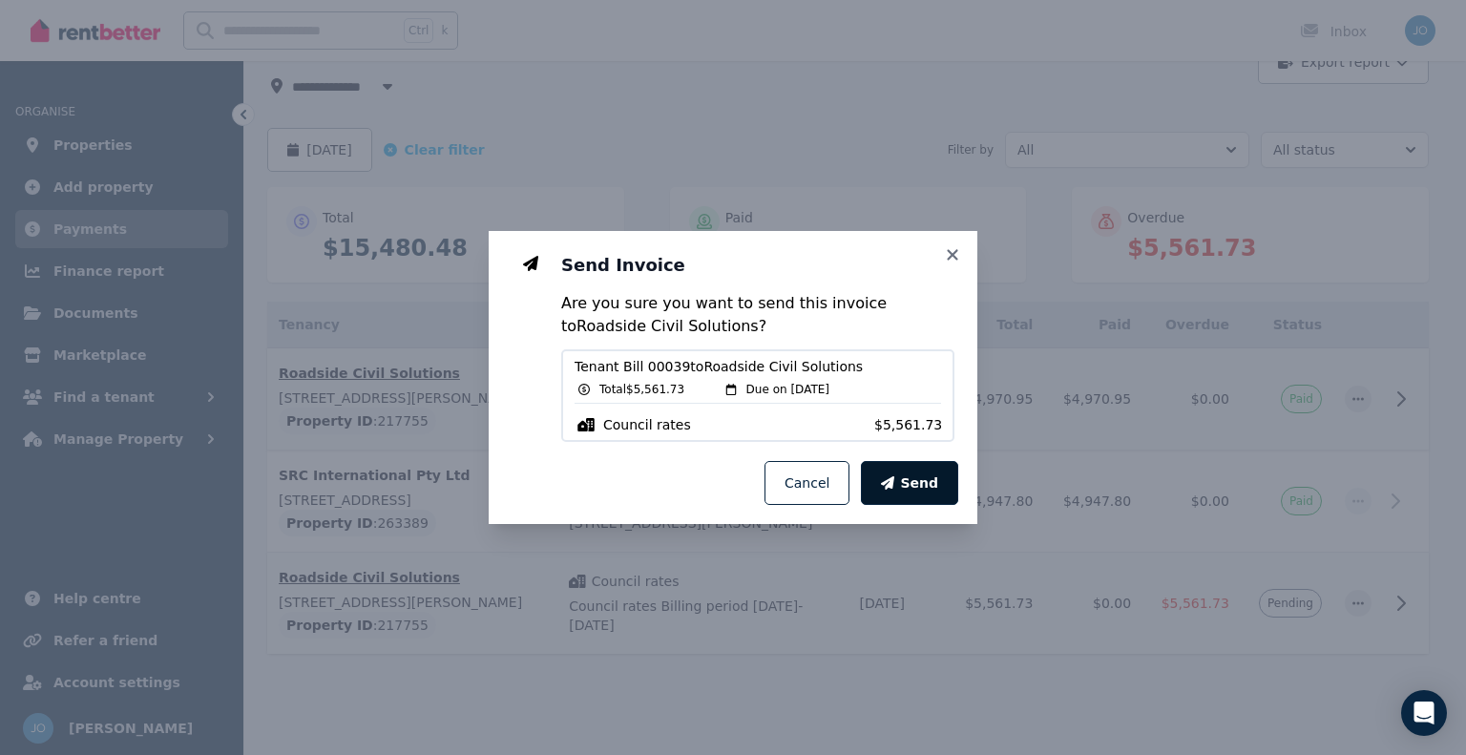
click at [913, 478] on span "Send" at bounding box center [919, 482] width 38 height 19
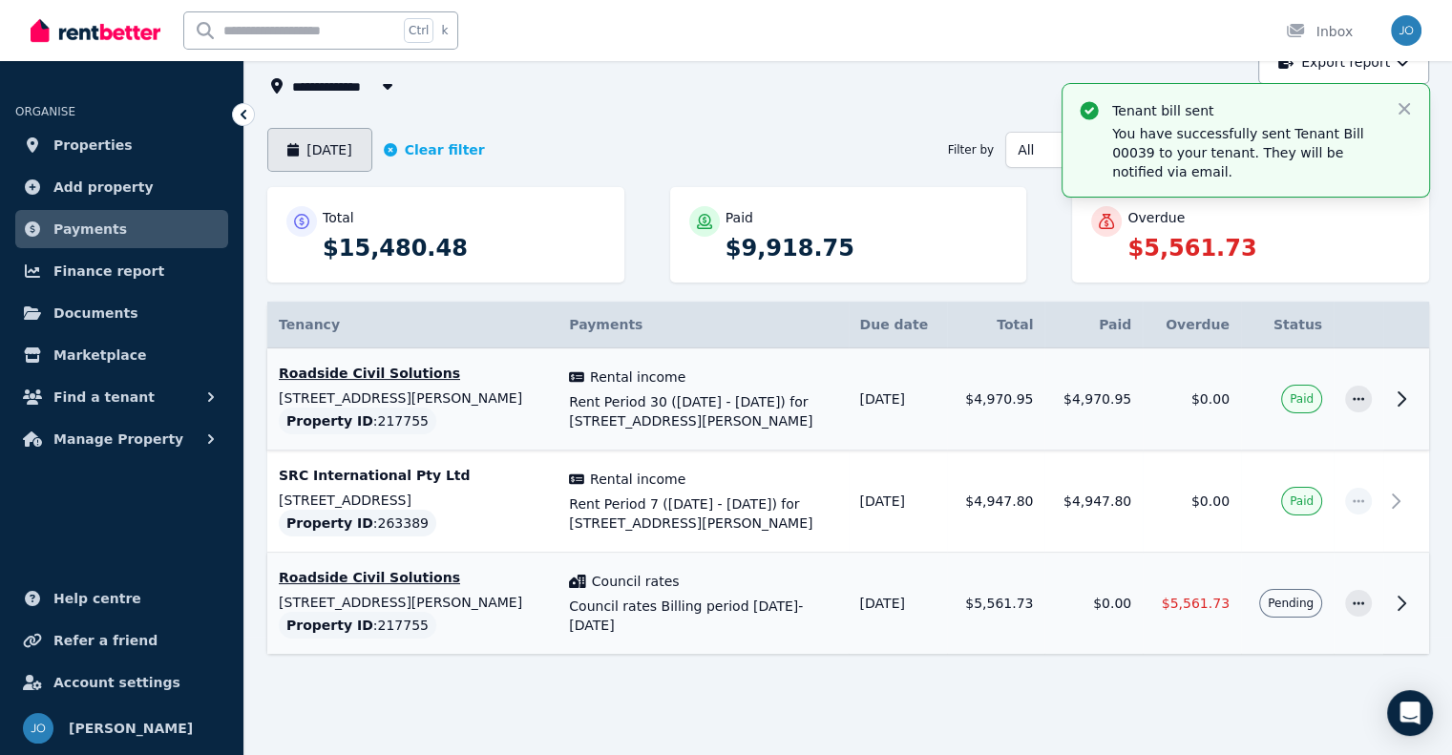
click at [355, 150] on button "February 2025" at bounding box center [319, 150] width 105 height 44
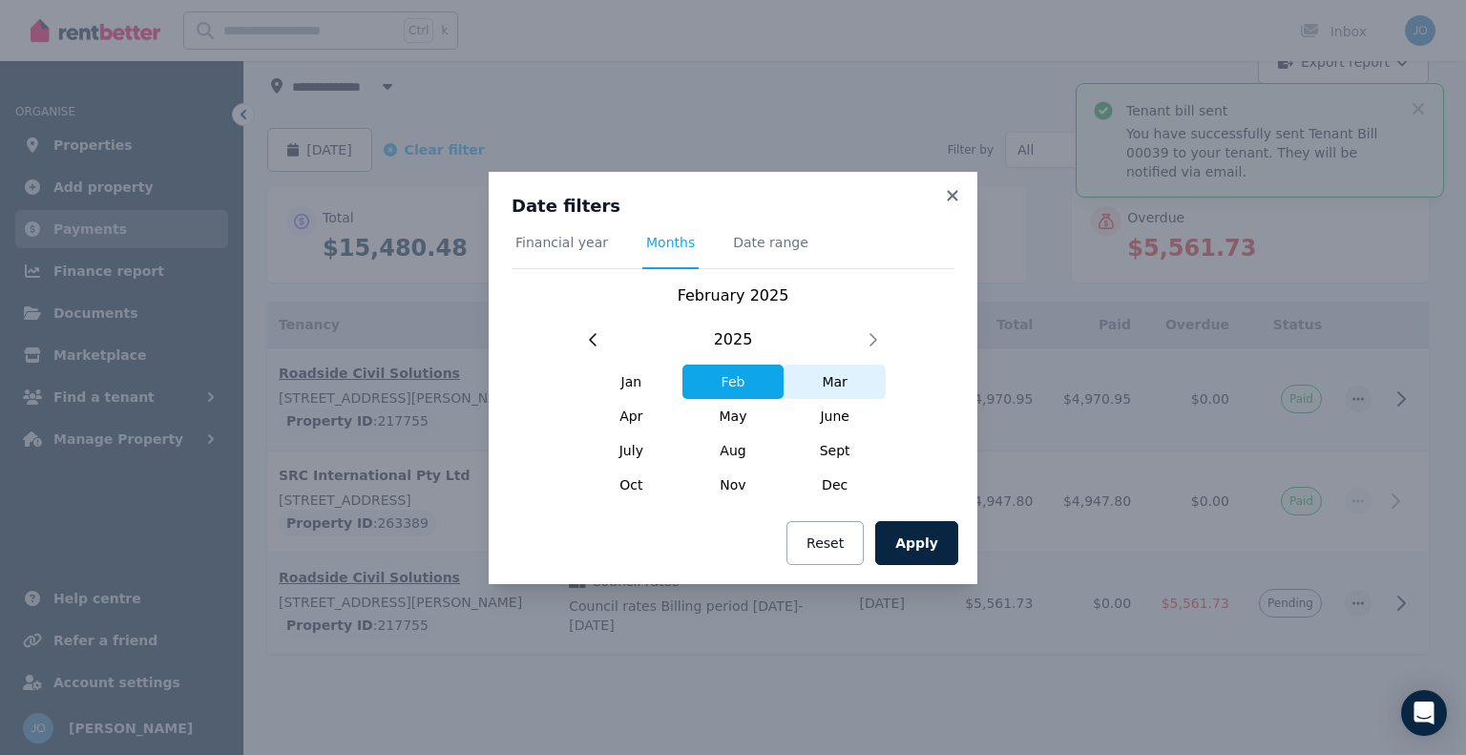
click at [823, 385] on span "Mar" at bounding box center [835, 382] width 102 height 34
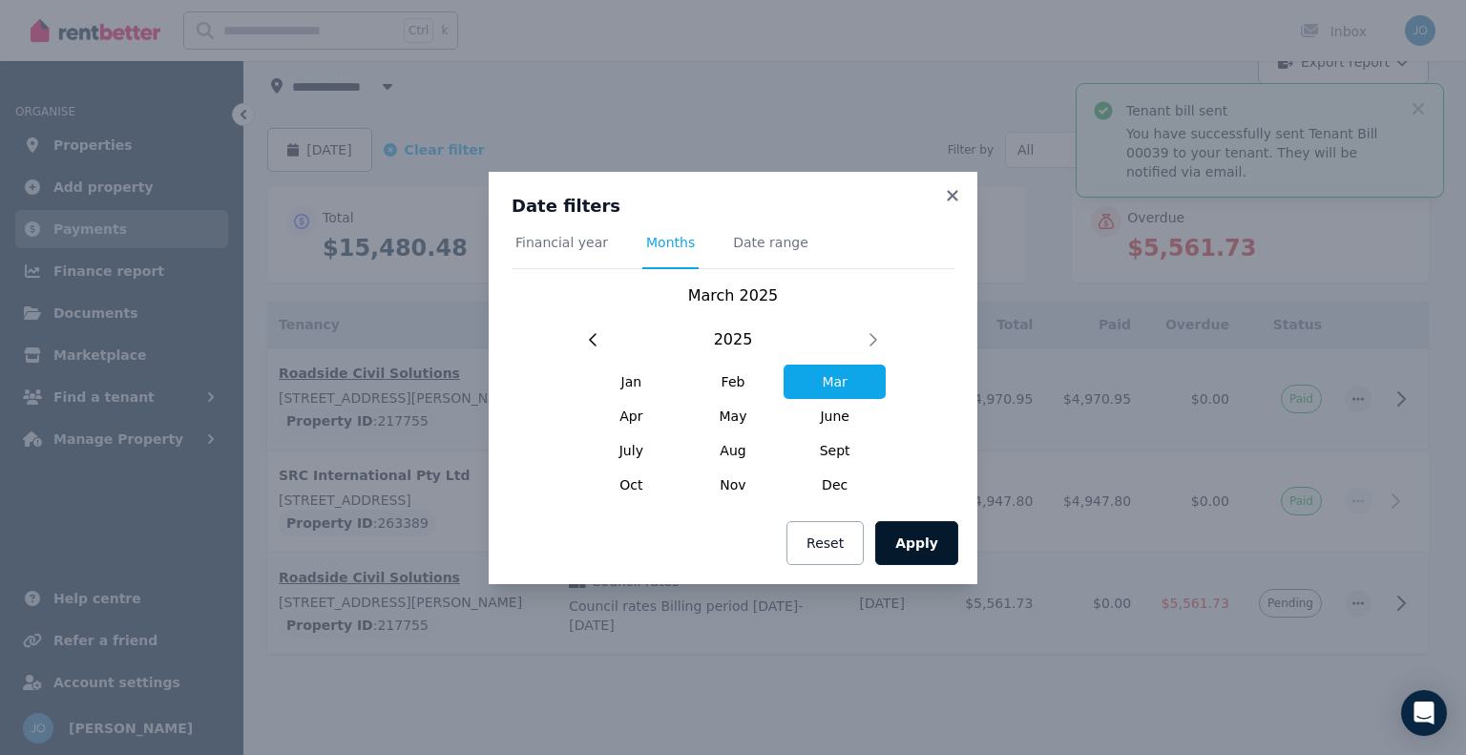
click at [918, 542] on button "Apply" at bounding box center [916, 543] width 83 height 44
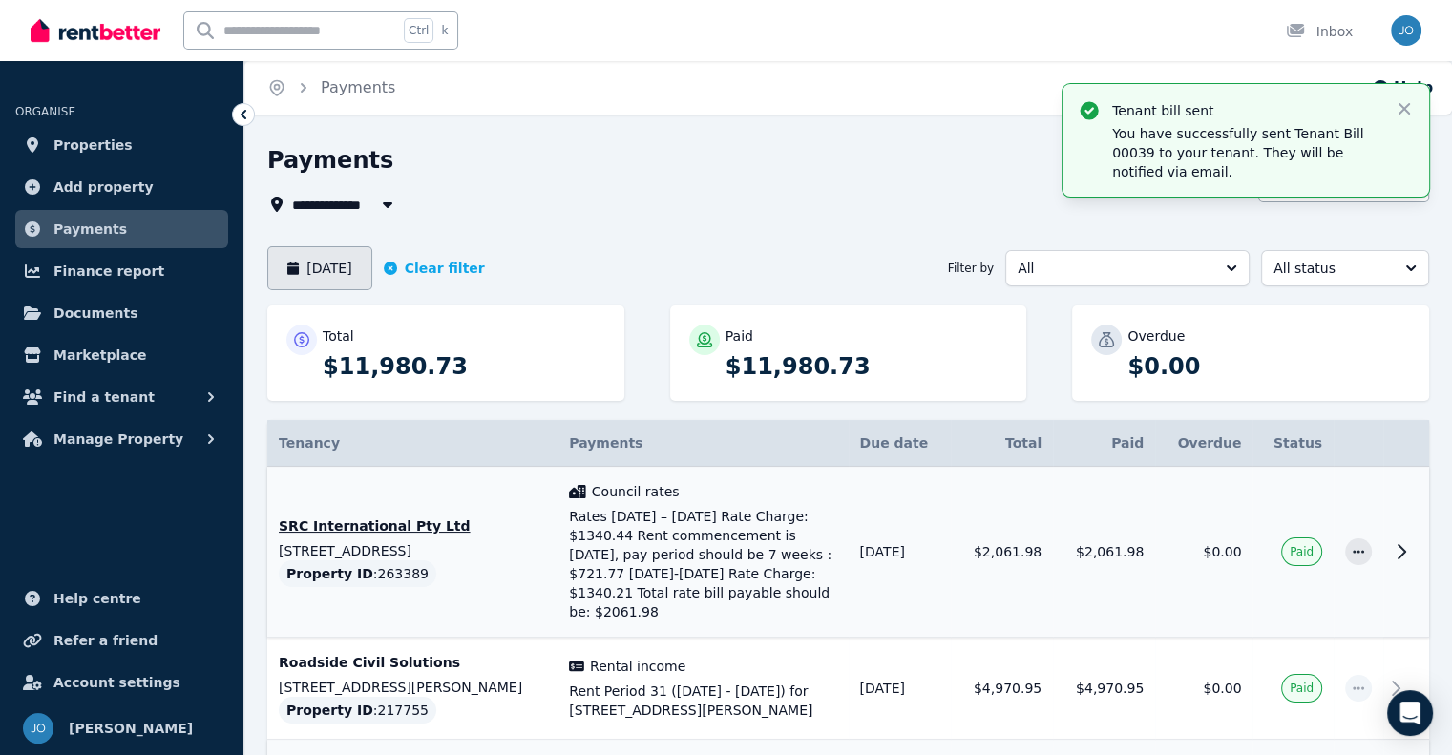
click at [366, 281] on button "March 2025" at bounding box center [319, 268] width 105 height 44
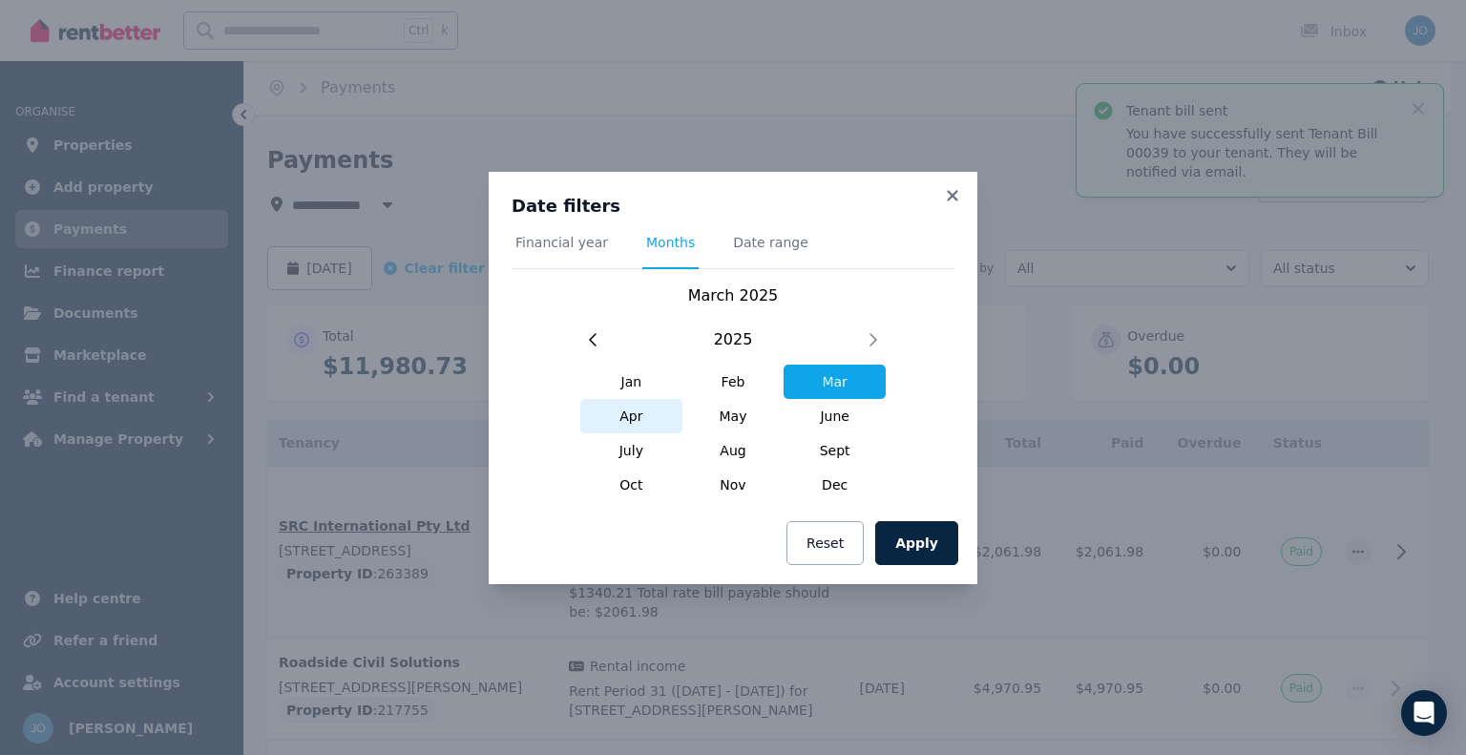
click at [626, 412] on span "Apr" at bounding box center [631, 416] width 102 height 34
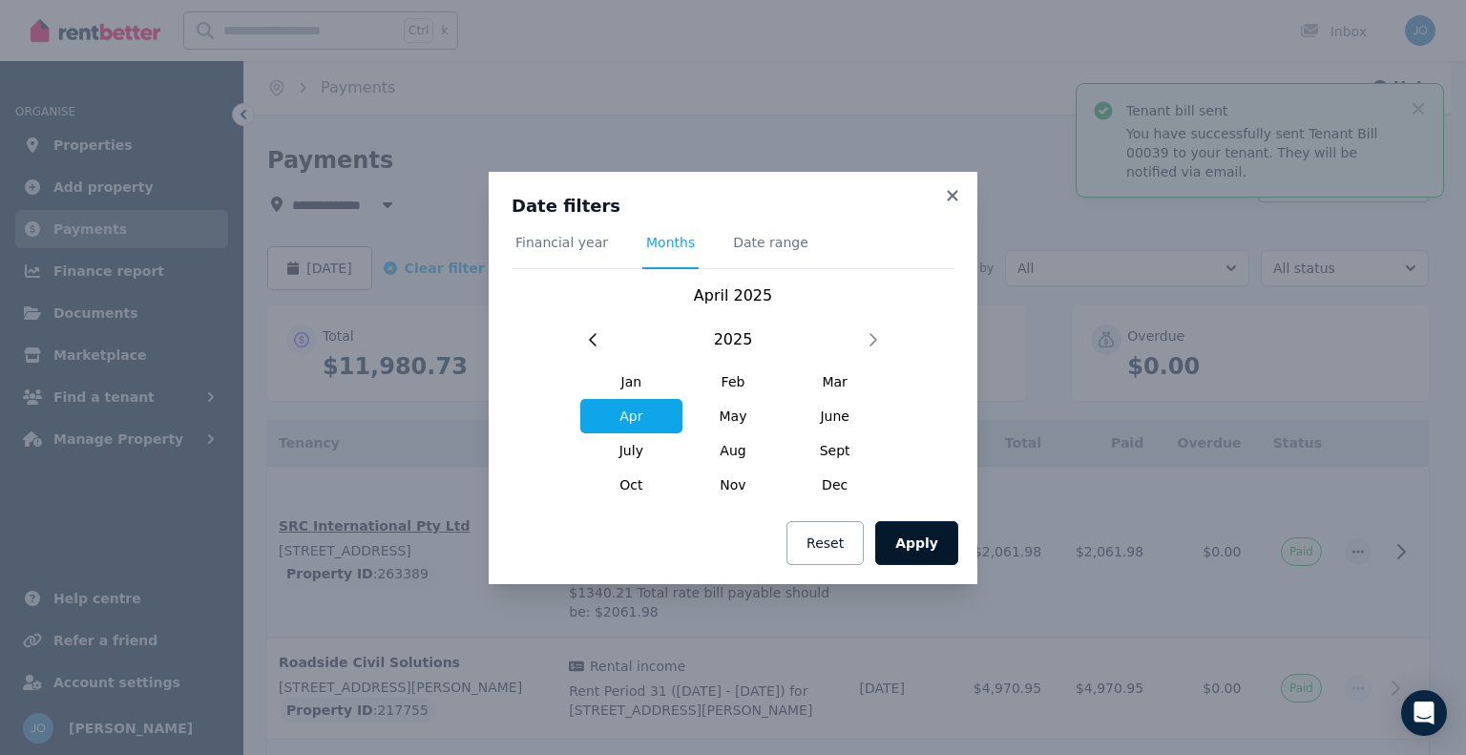
click at [921, 539] on button "Apply" at bounding box center [916, 543] width 83 height 44
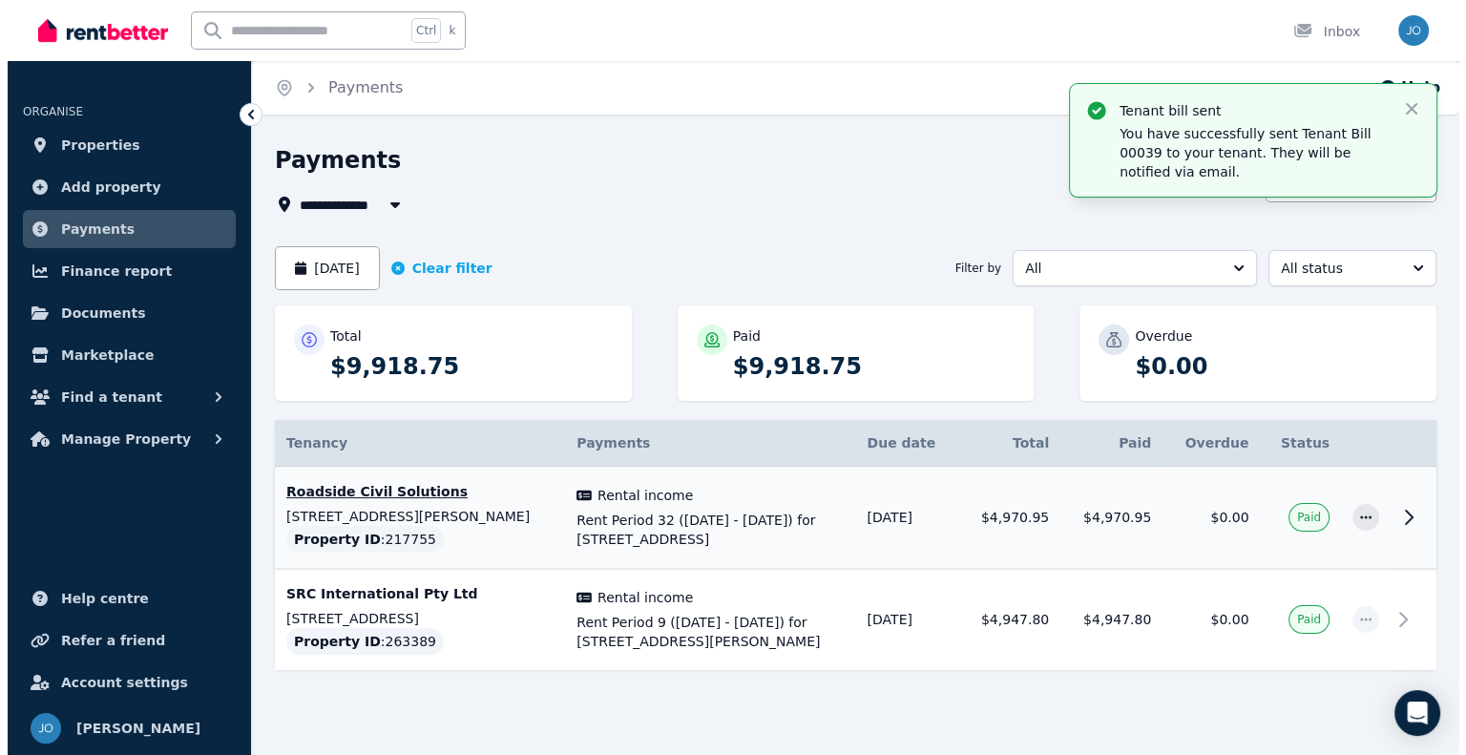
scroll to position [17, 0]
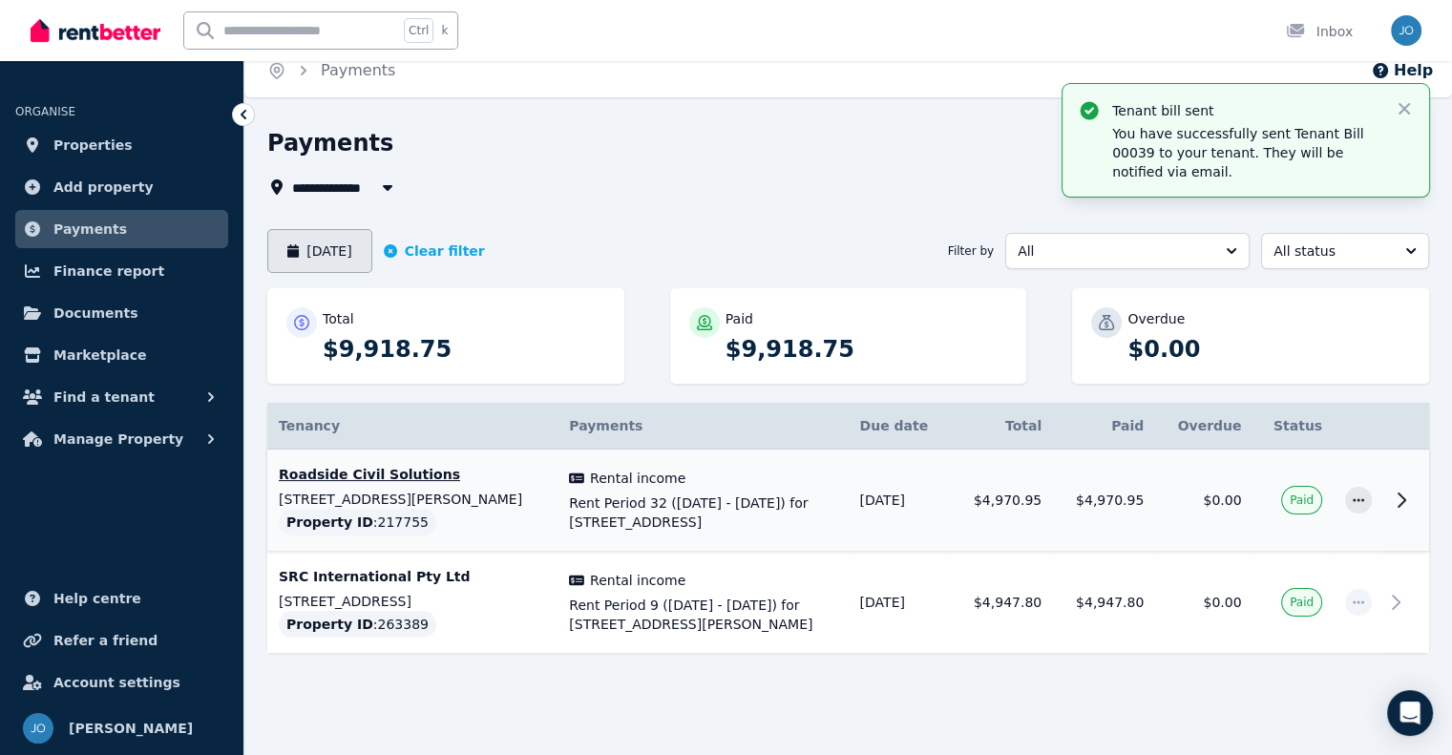
click at [351, 242] on button "April 2025" at bounding box center [319, 251] width 105 height 44
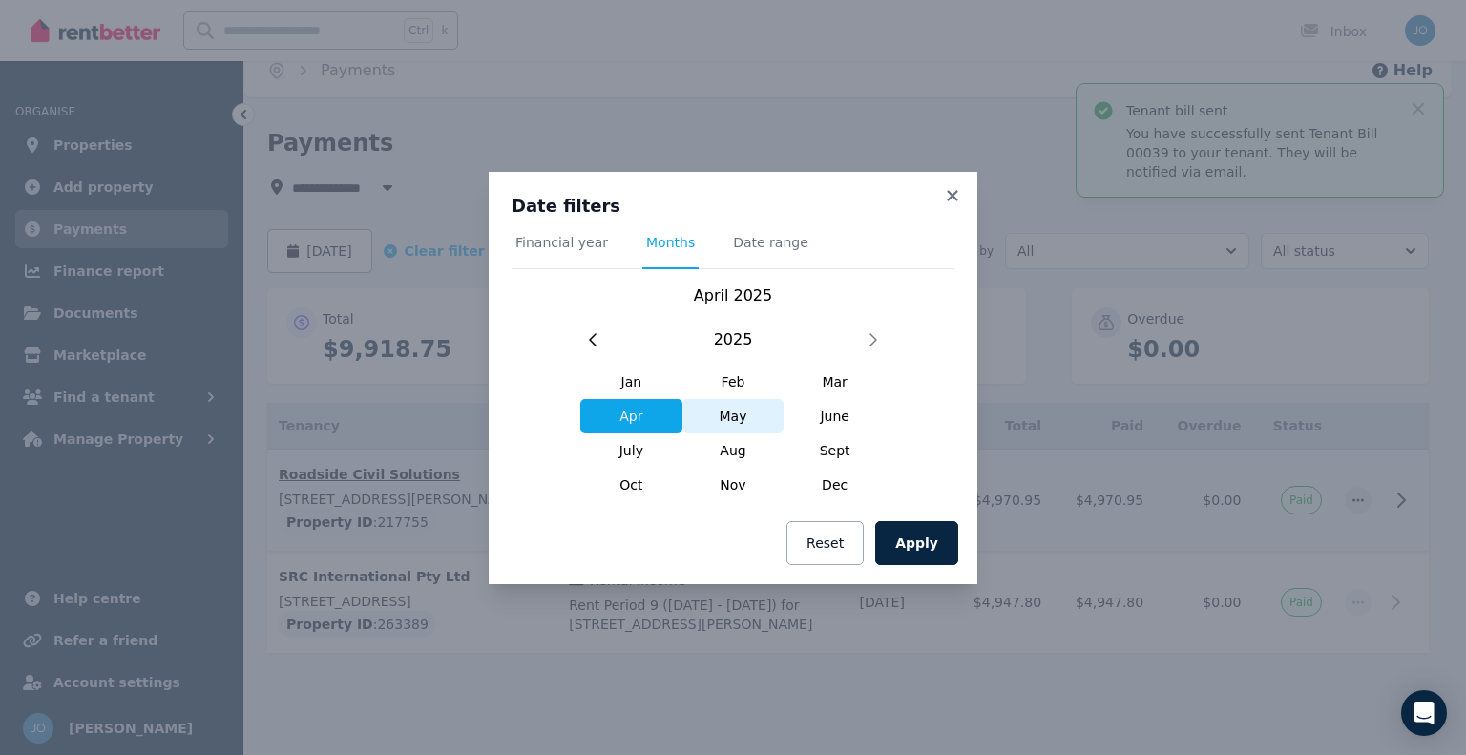
click at [718, 416] on span "May" at bounding box center [734, 416] width 102 height 34
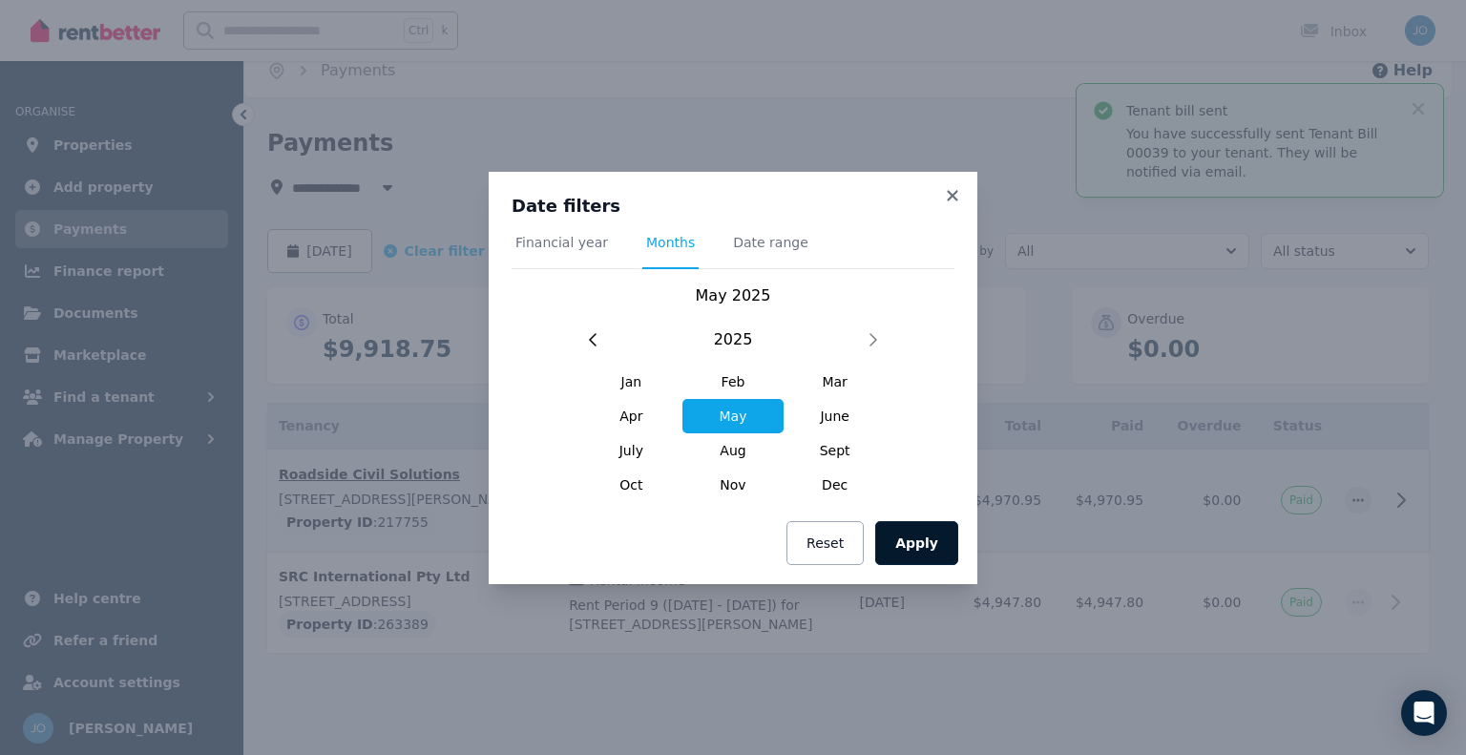
click at [922, 541] on button "Apply" at bounding box center [916, 543] width 83 height 44
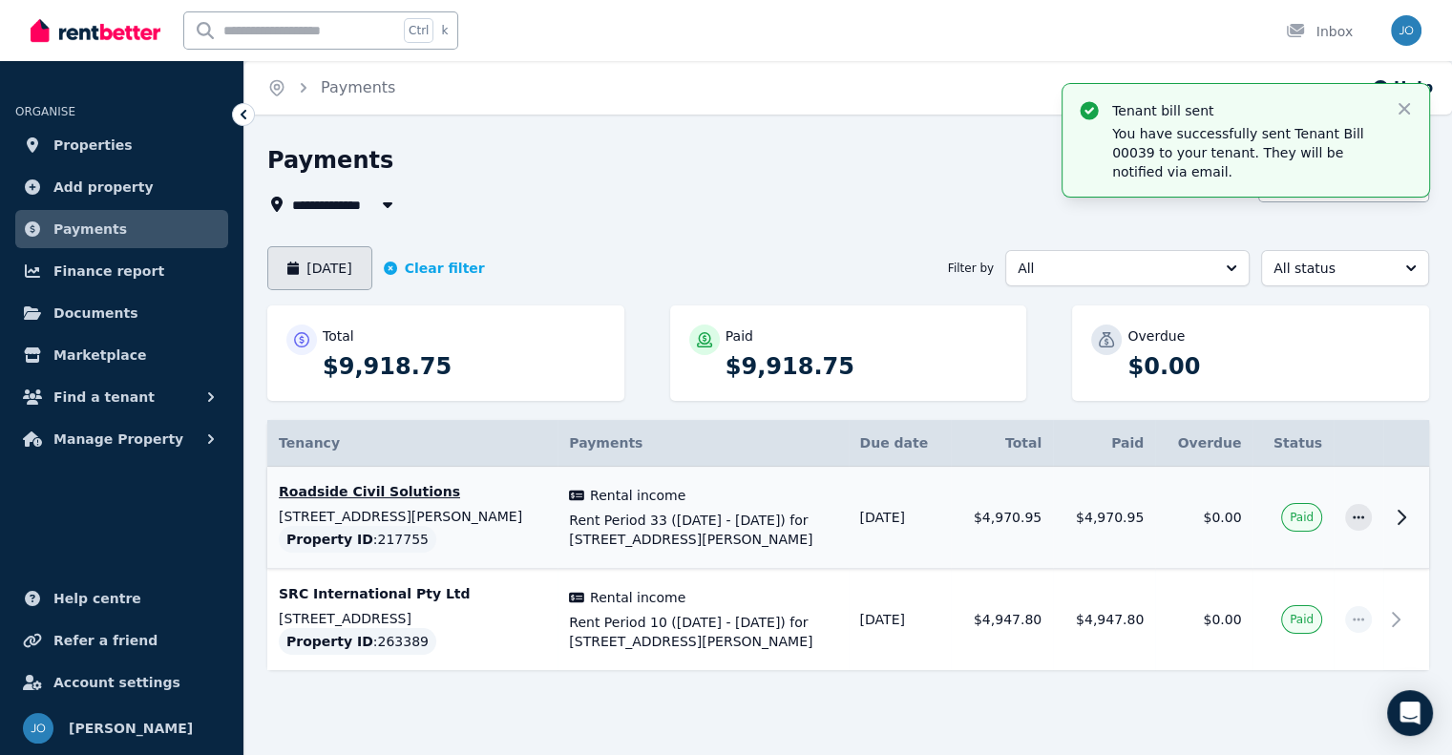
click at [326, 262] on button "May 2025" at bounding box center [319, 268] width 105 height 44
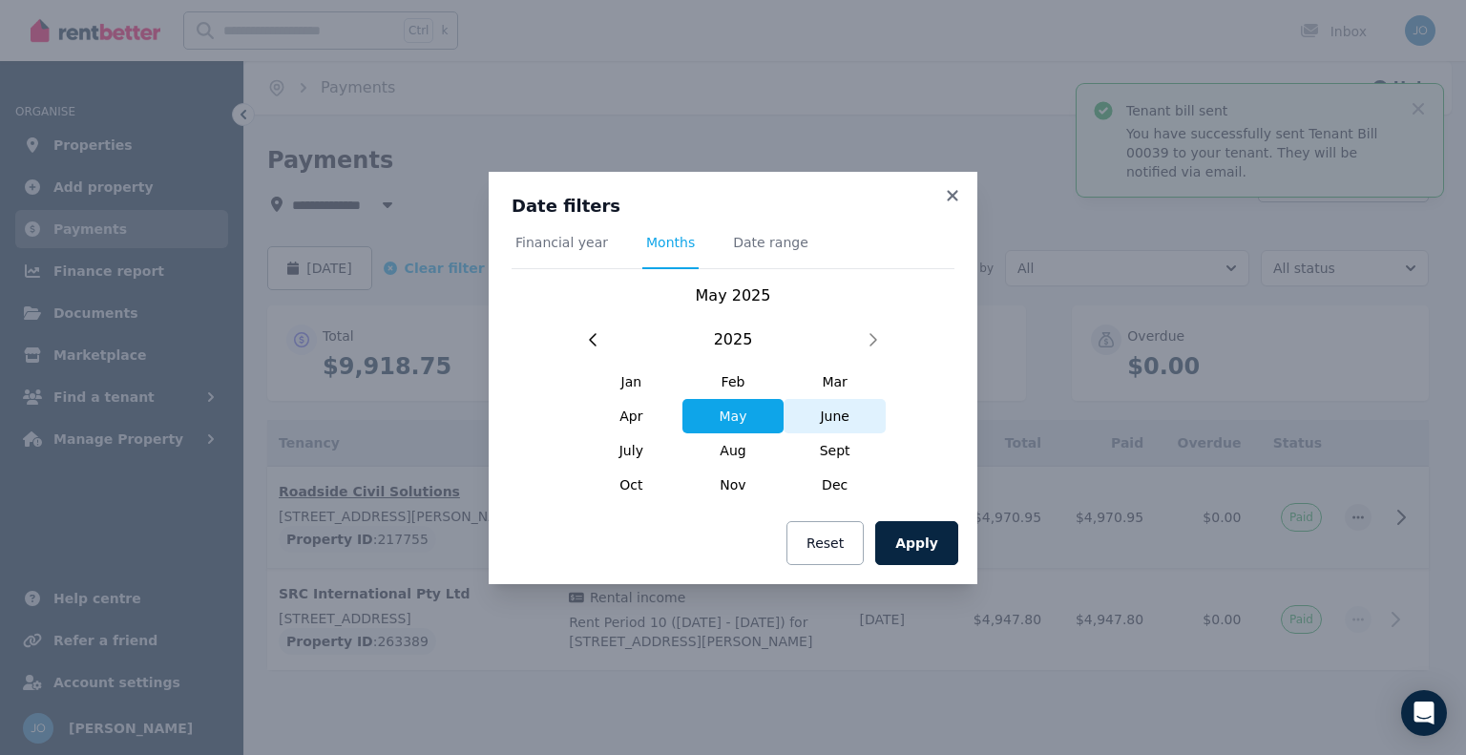
click at [844, 411] on span "June" at bounding box center [835, 416] width 102 height 34
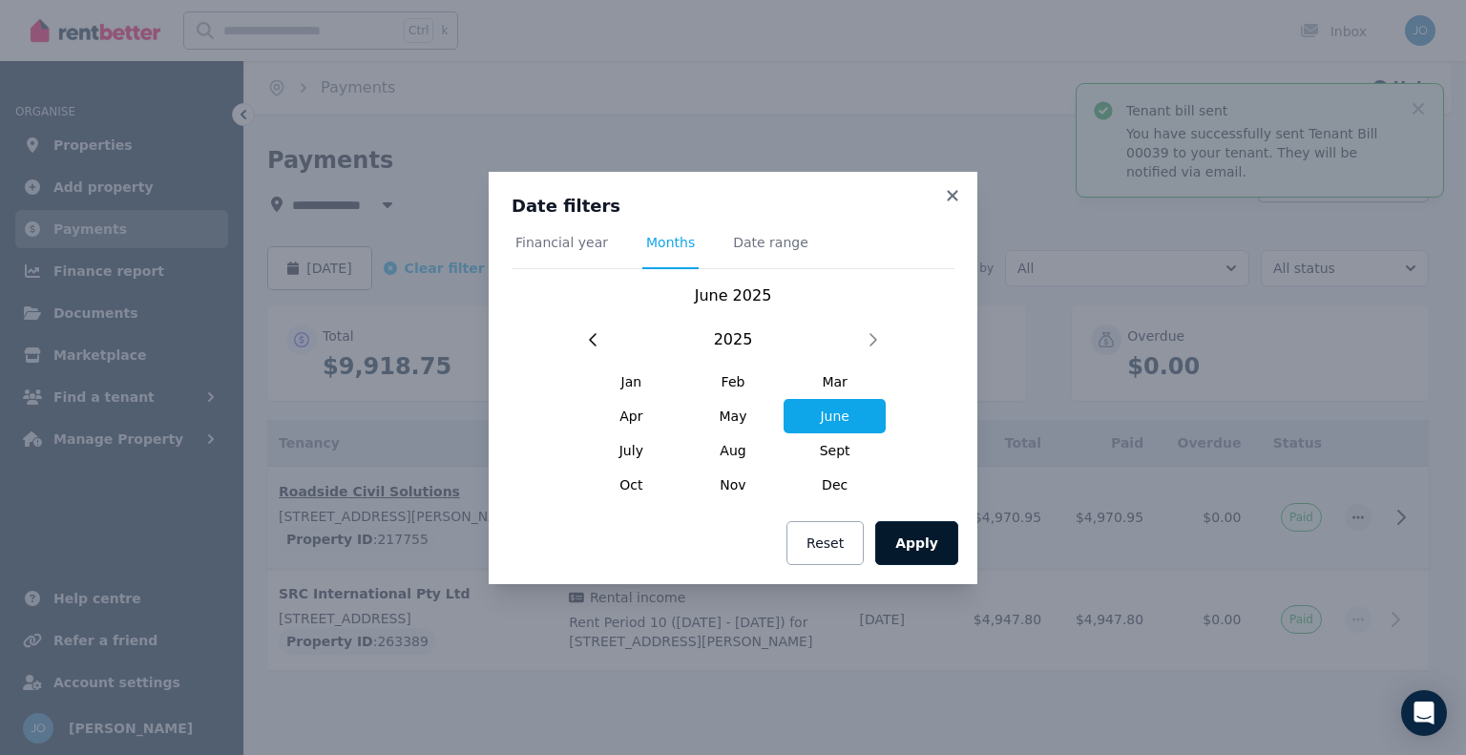
click at [939, 557] on button "Apply" at bounding box center [916, 543] width 83 height 44
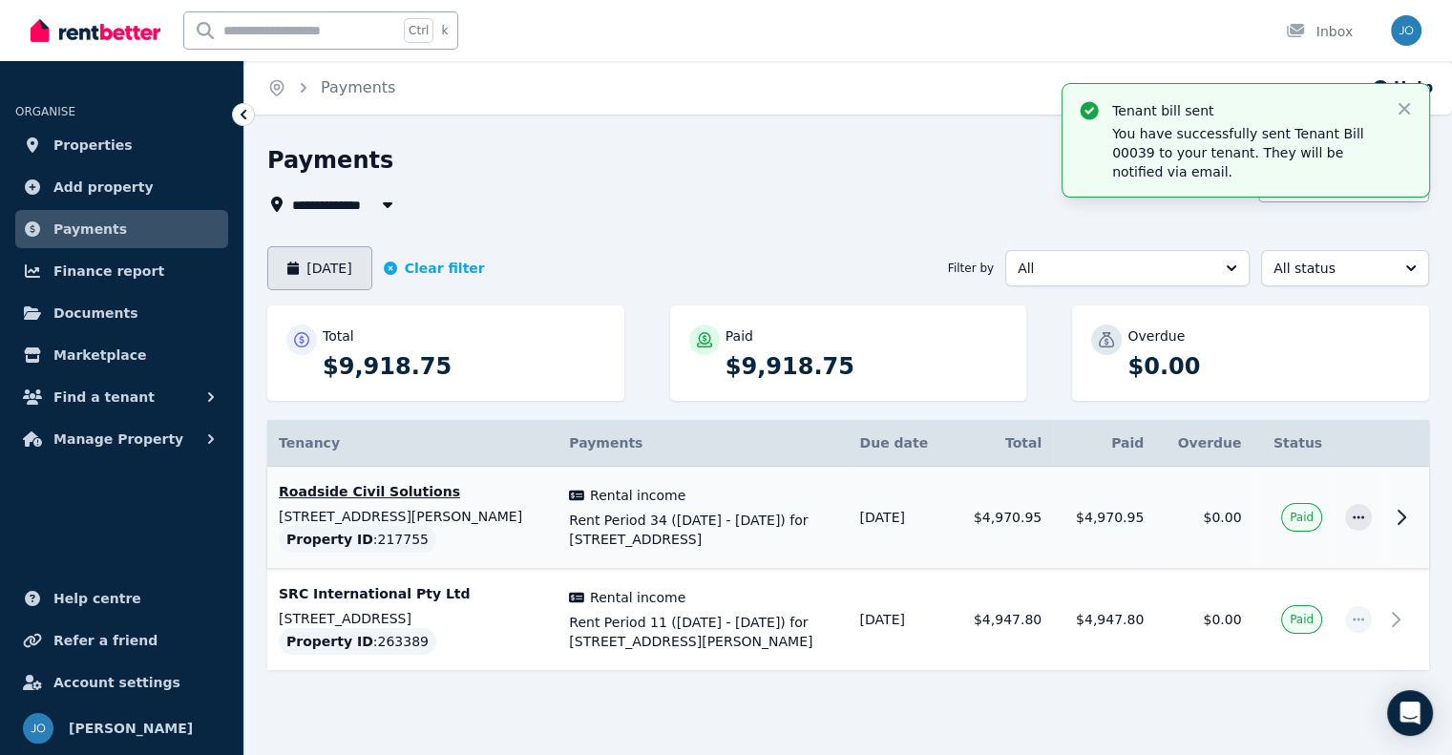
click at [334, 263] on button "June 2025" at bounding box center [319, 268] width 105 height 44
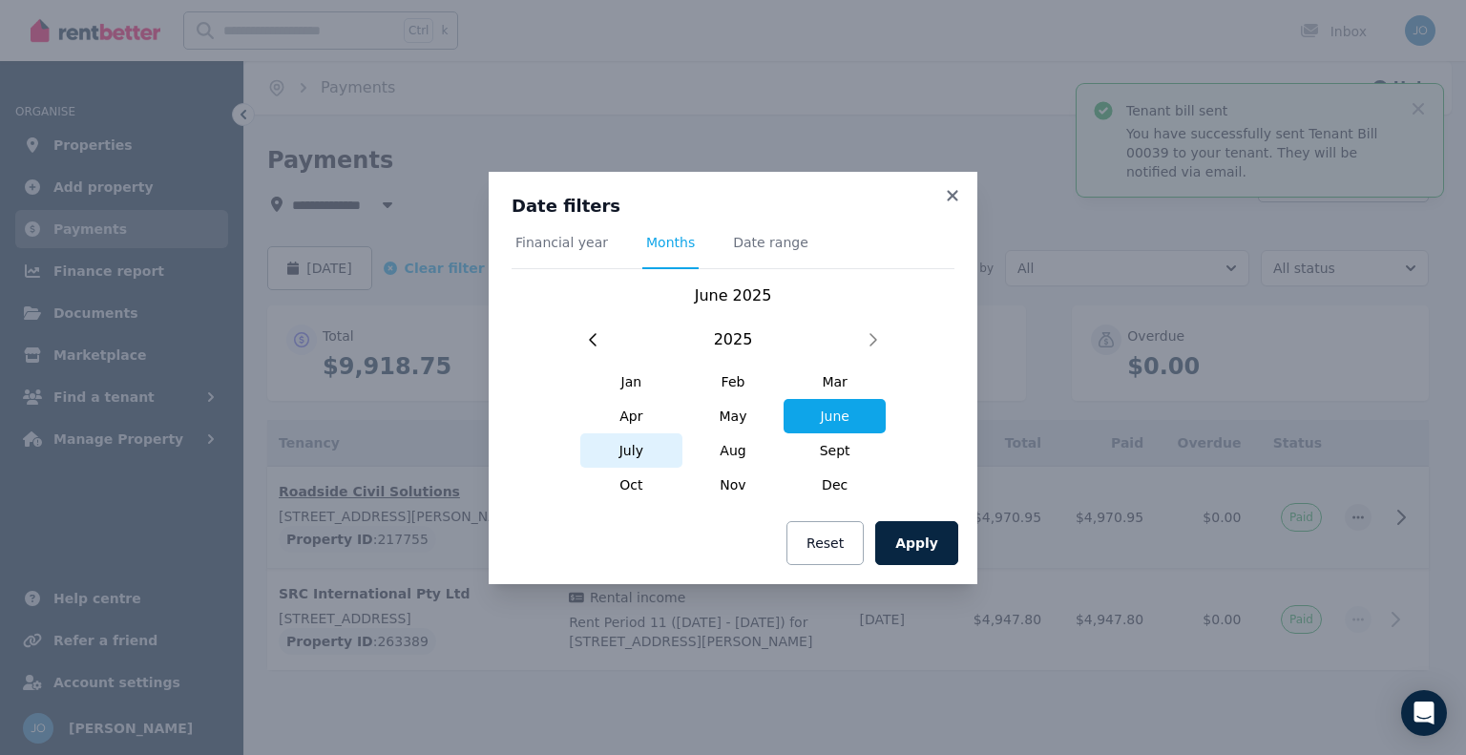
click at [618, 439] on span "July" at bounding box center [631, 450] width 102 height 34
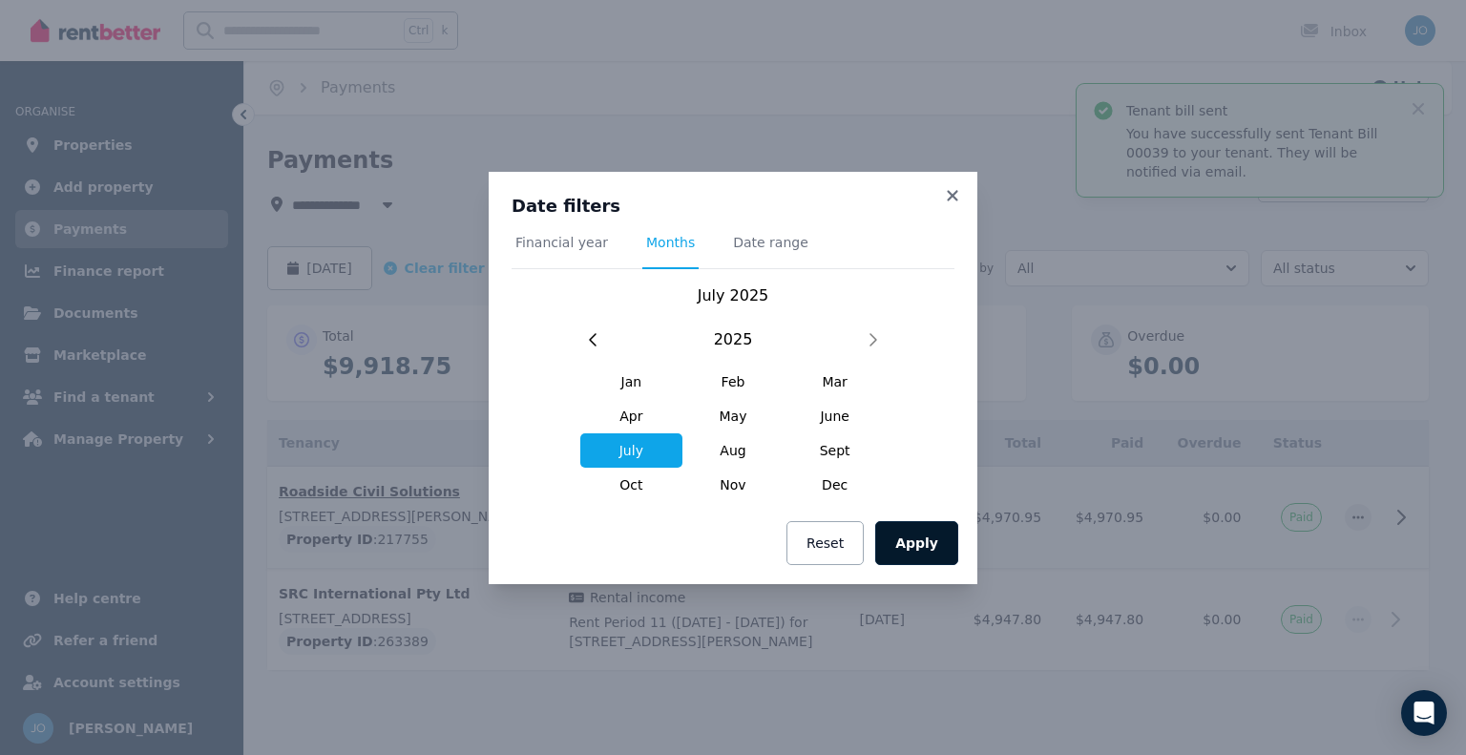
click at [913, 537] on button "Apply" at bounding box center [916, 543] width 83 height 44
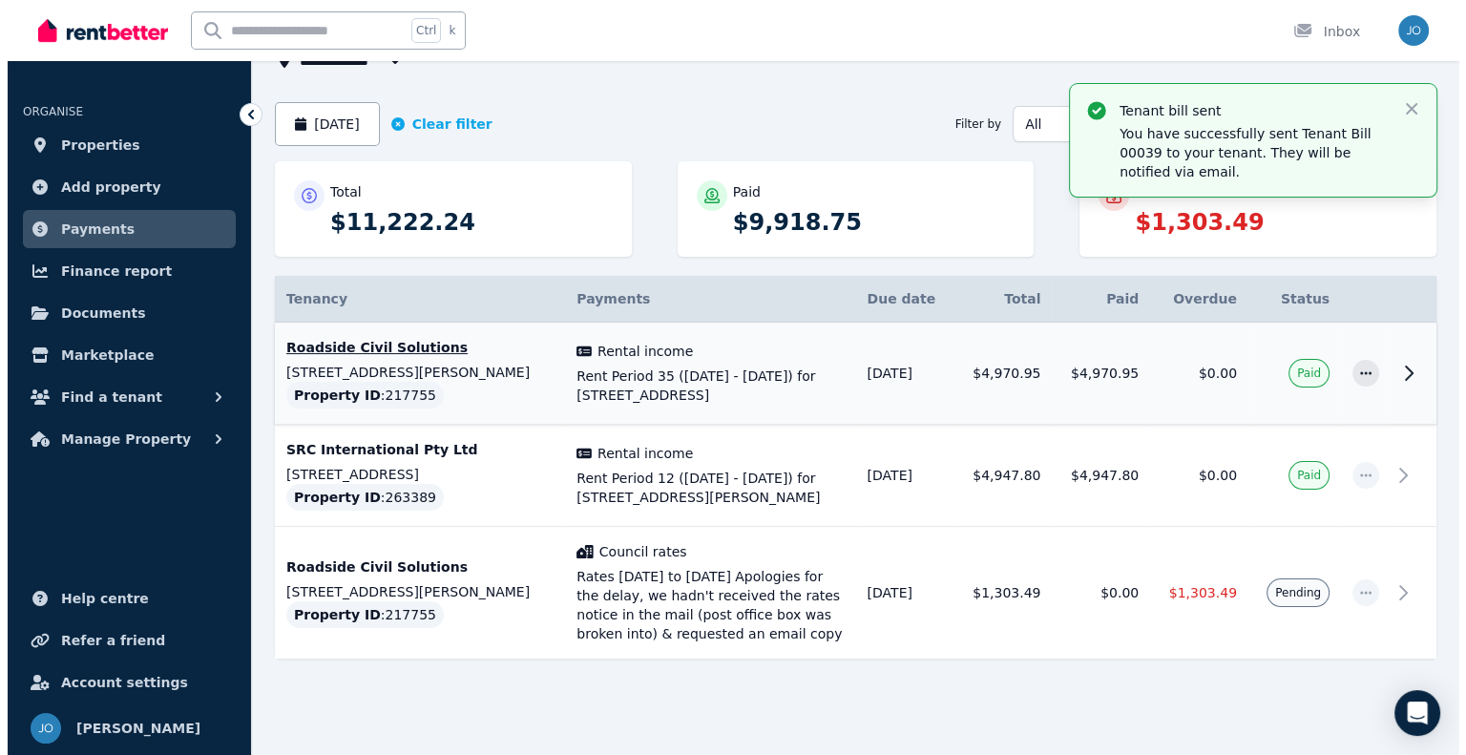
scroll to position [145, 0]
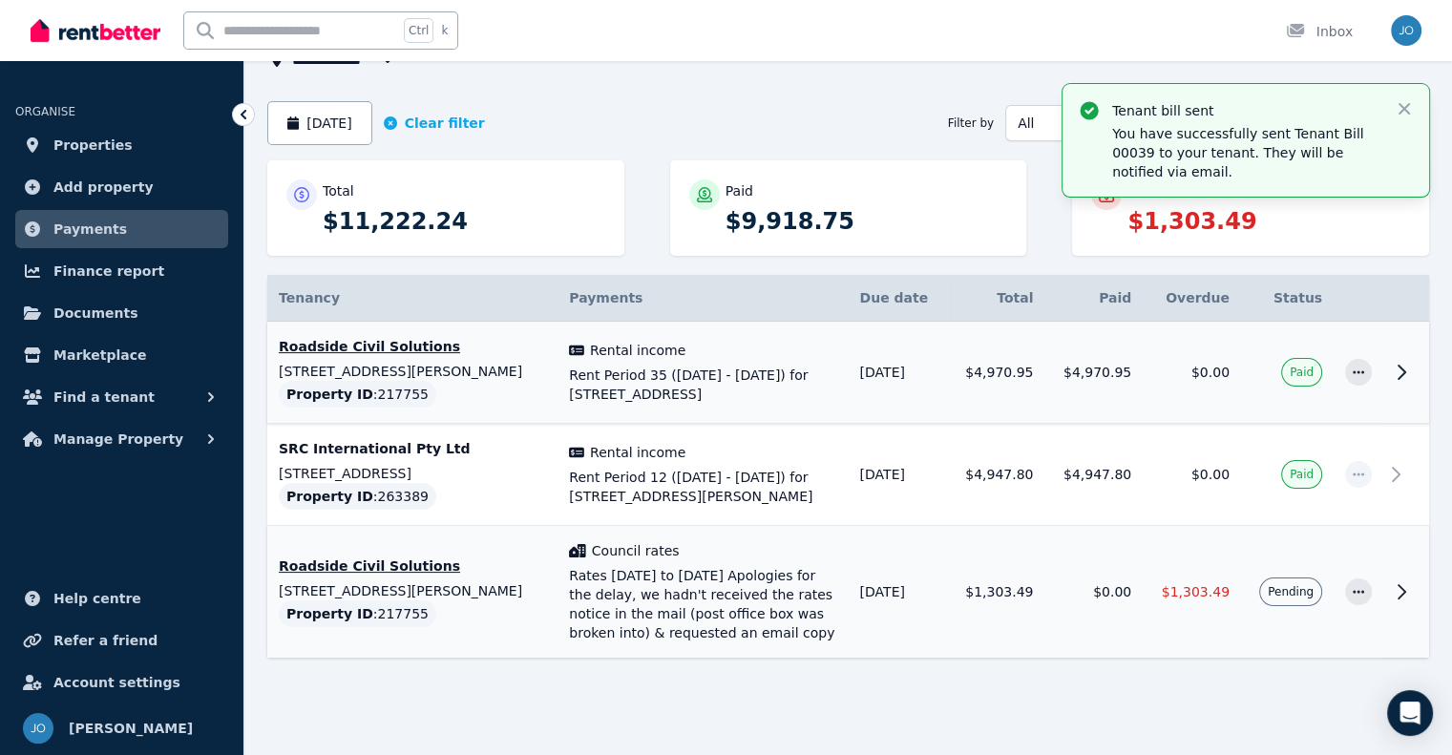
click at [1400, 589] on icon at bounding box center [1401, 591] width 23 height 23
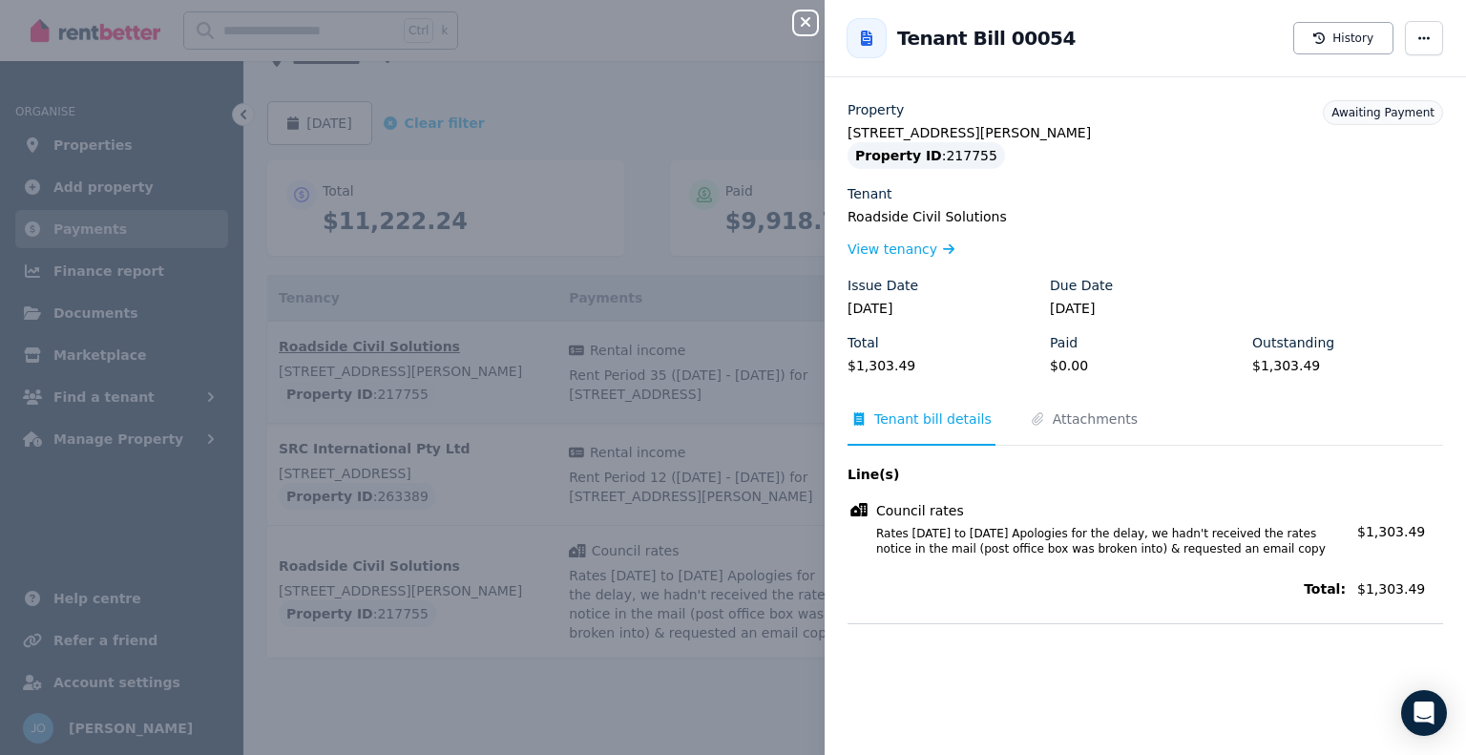
click at [754, 657] on div "Close panel Back to Tenant Bill 00054 History Property 12 Nevilles St, Underwoo…" at bounding box center [733, 377] width 1466 height 755
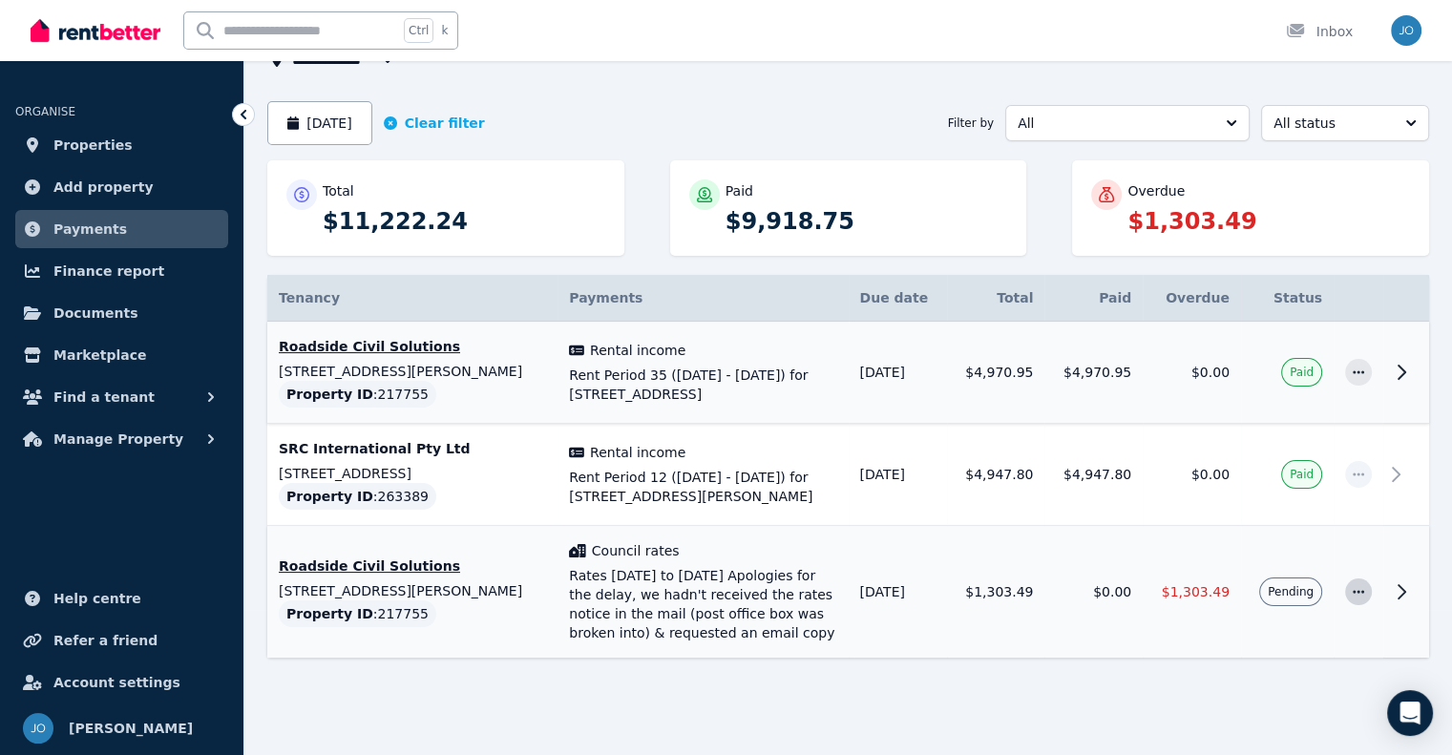
click at [1367, 589] on span "button" at bounding box center [1358, 591] width 27 height 27
click at [1305, 639] on span "Resend tenant bill" at bounding box center [1295, 643] width 122 height 23
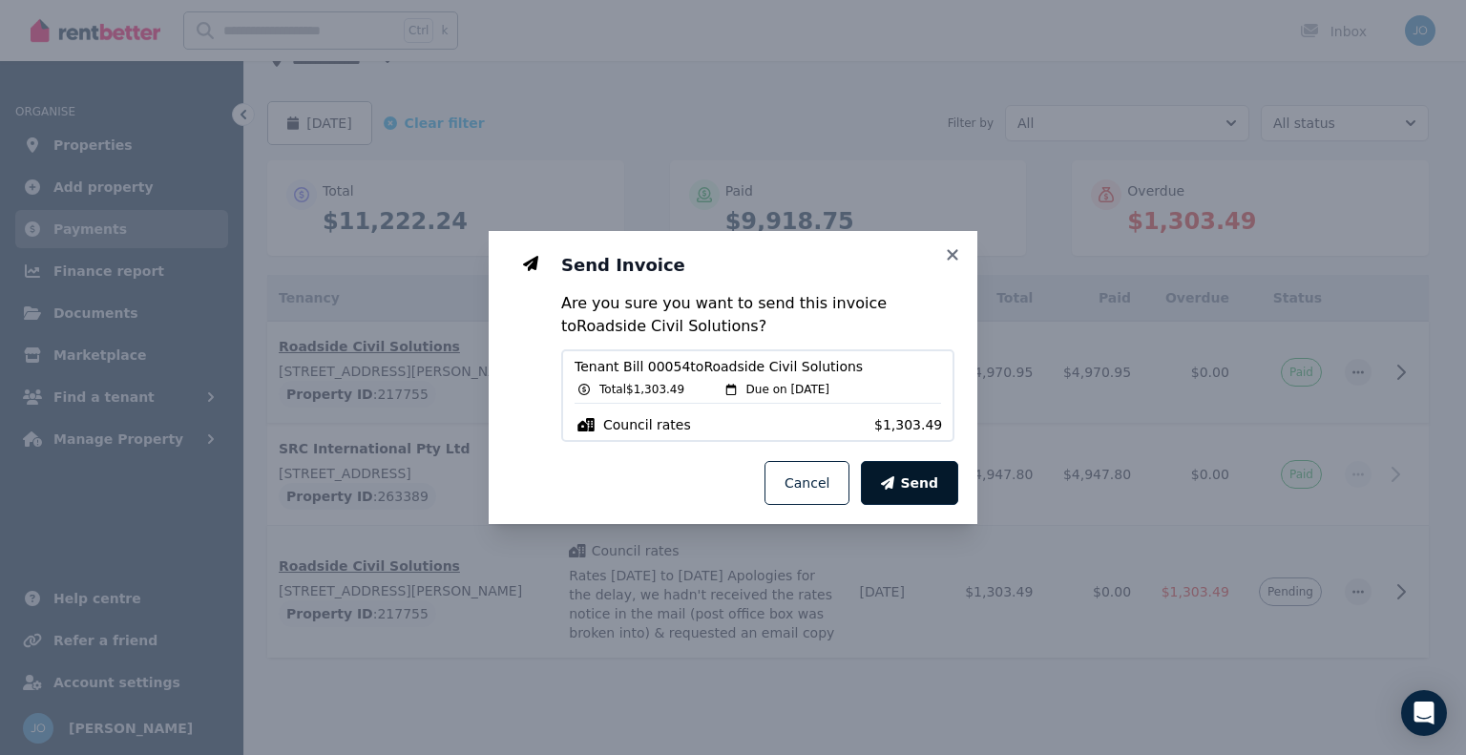
click at [894, 485] on icon "button" at bounding box center [887, 482] width 13 height 13
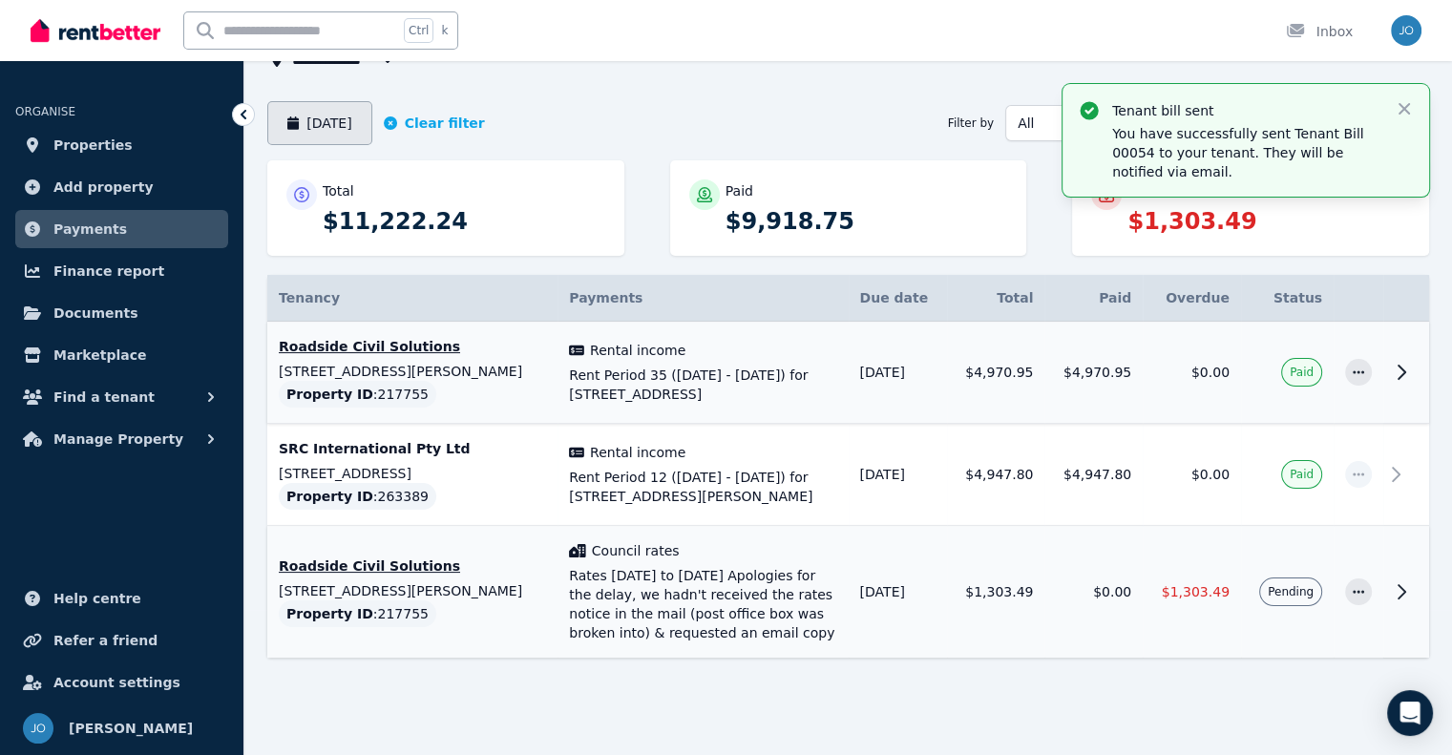
click at [333, 125] on button "July 2025" at bounding box center [319, 123] width 105 height 44
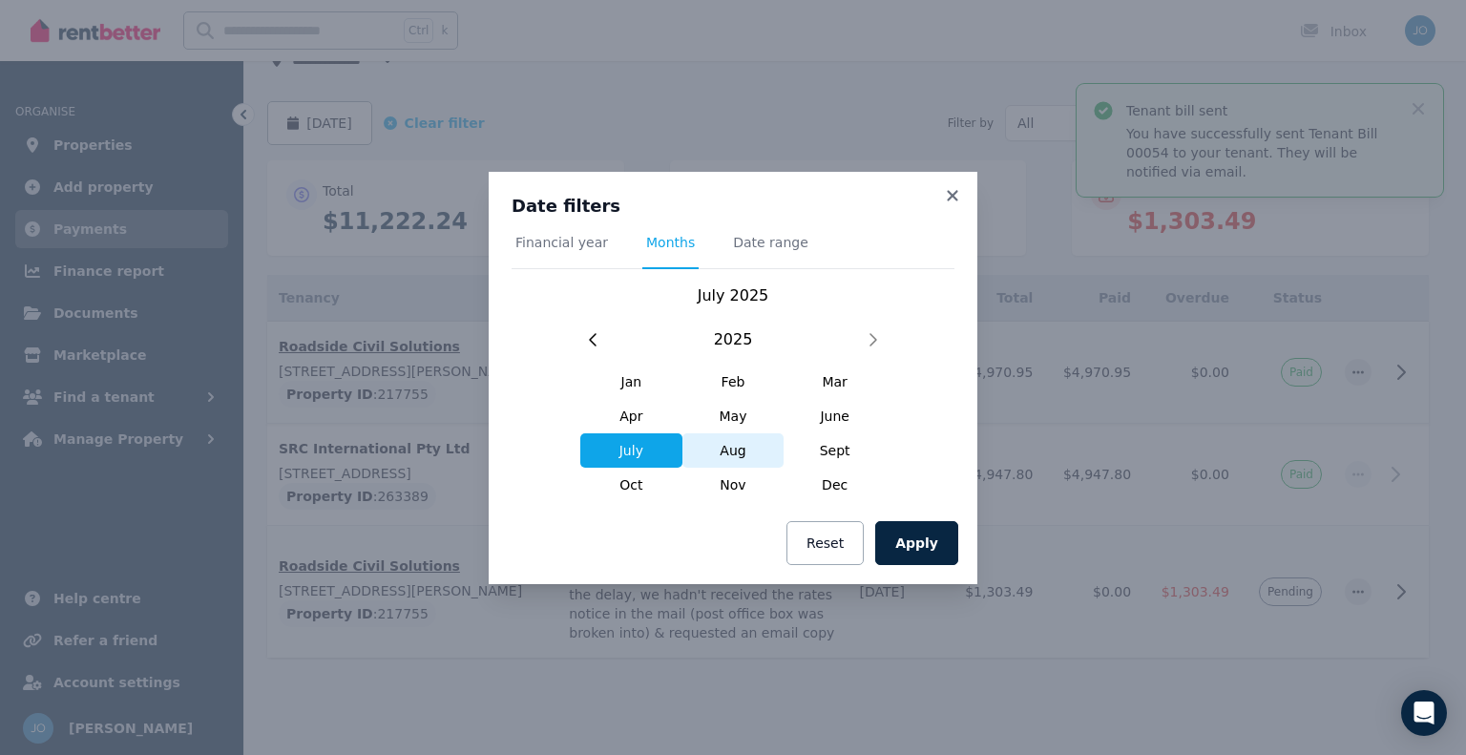
click at [734, 449] on span "Aug" at bounding box center [734, 450] width 102 height 34
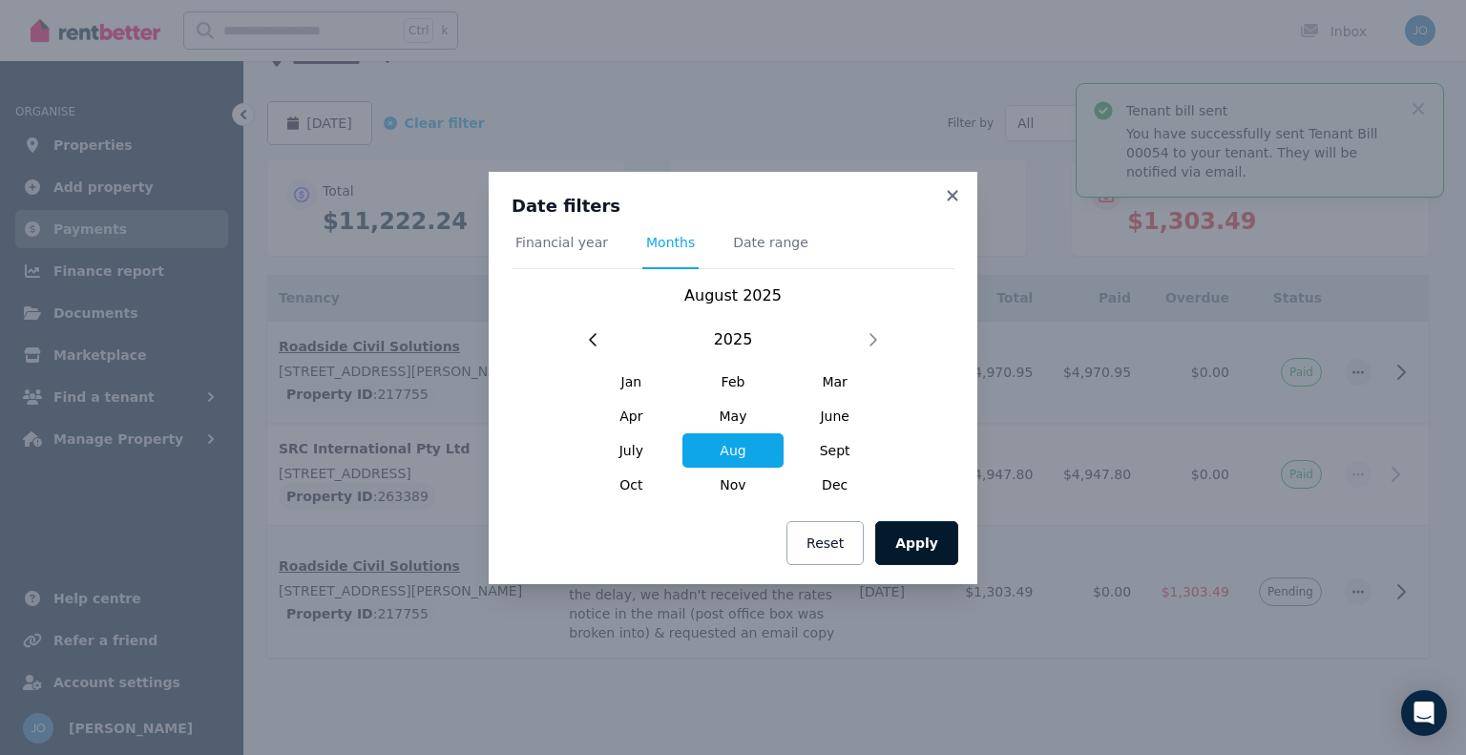
click at [919, 542] on button "Apply" at bounding box center [916, 543] width 83 height 44
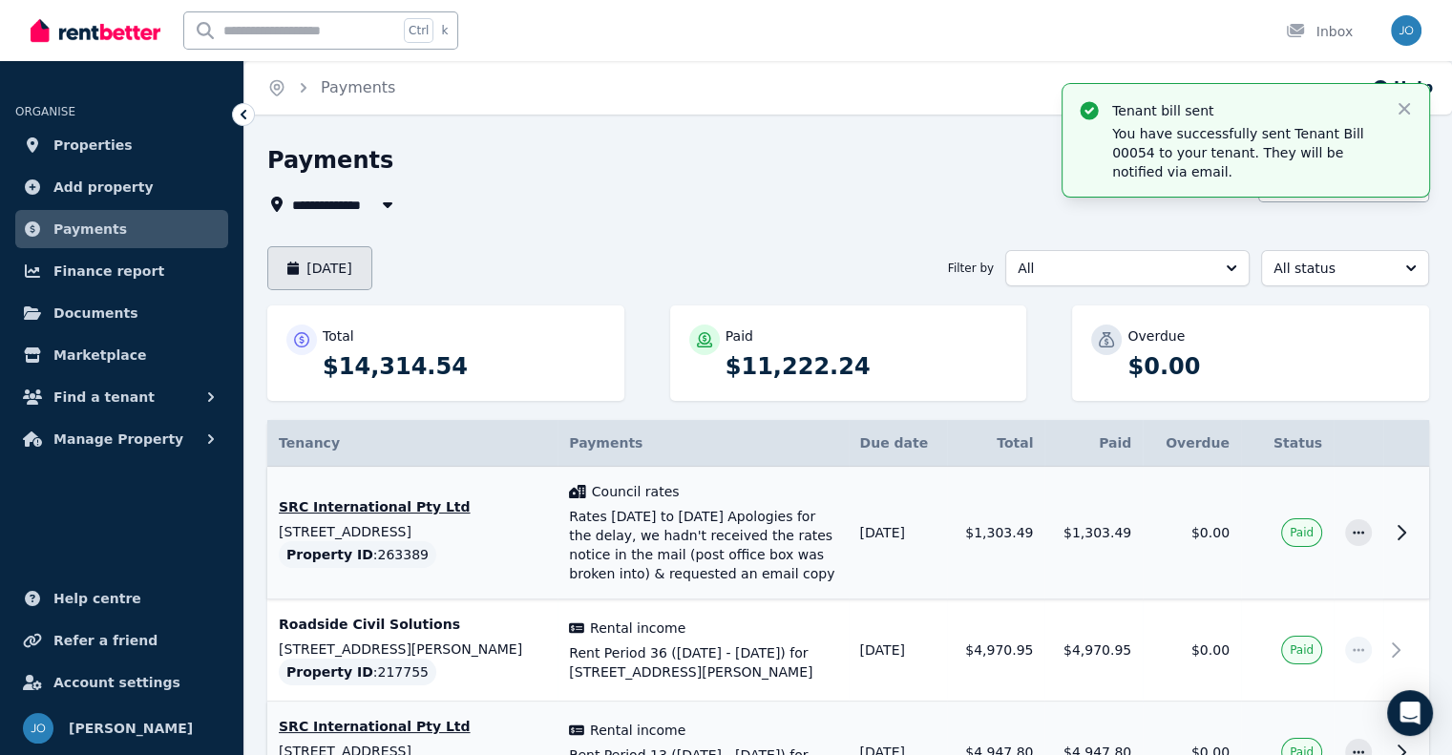
click at [283, 280] on button "August 2025" at bounding box center [319, 268] width 105 height 44
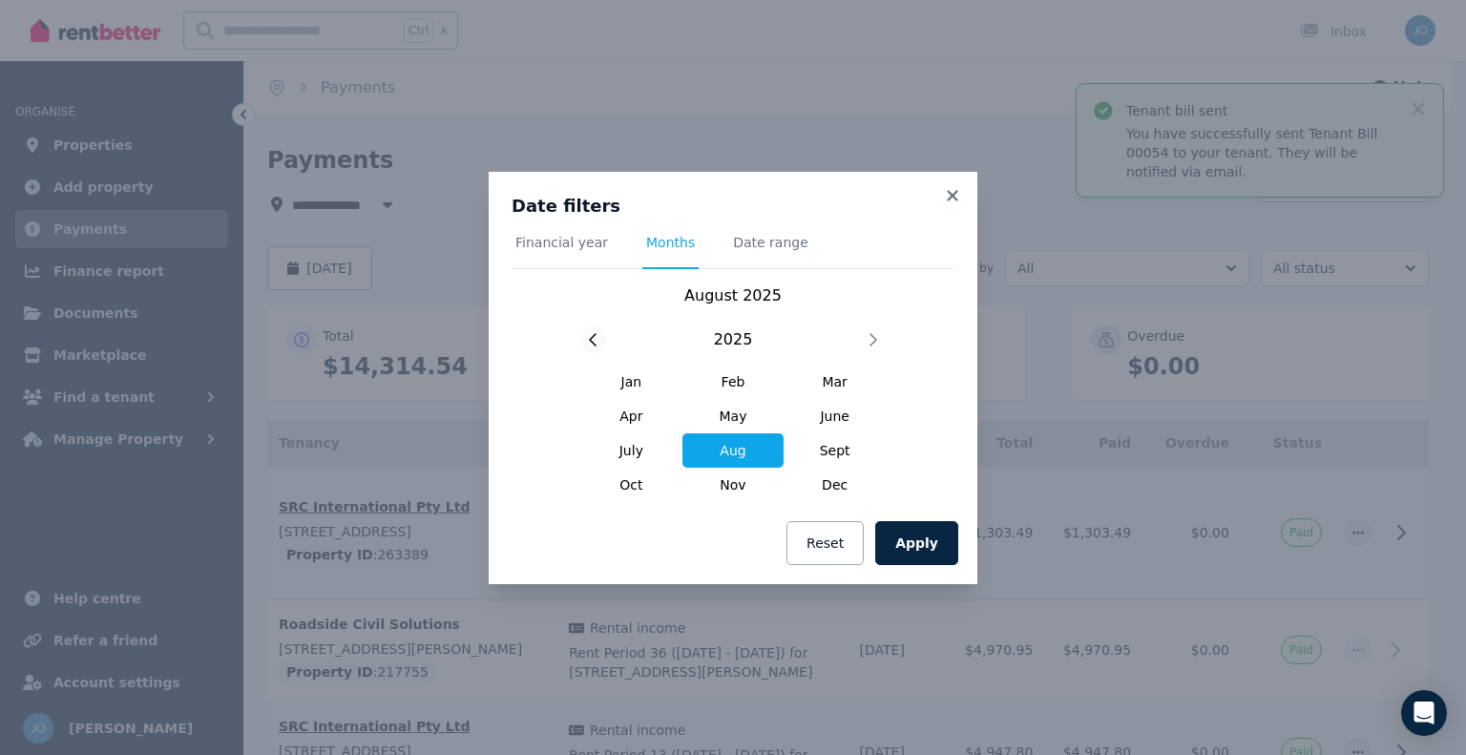
click at [585, 347] on div at bounding box center [593, 339] width 27 height 27
click at [643, 450] on span "July" at bounding box center [631, 450] width 102 height 34
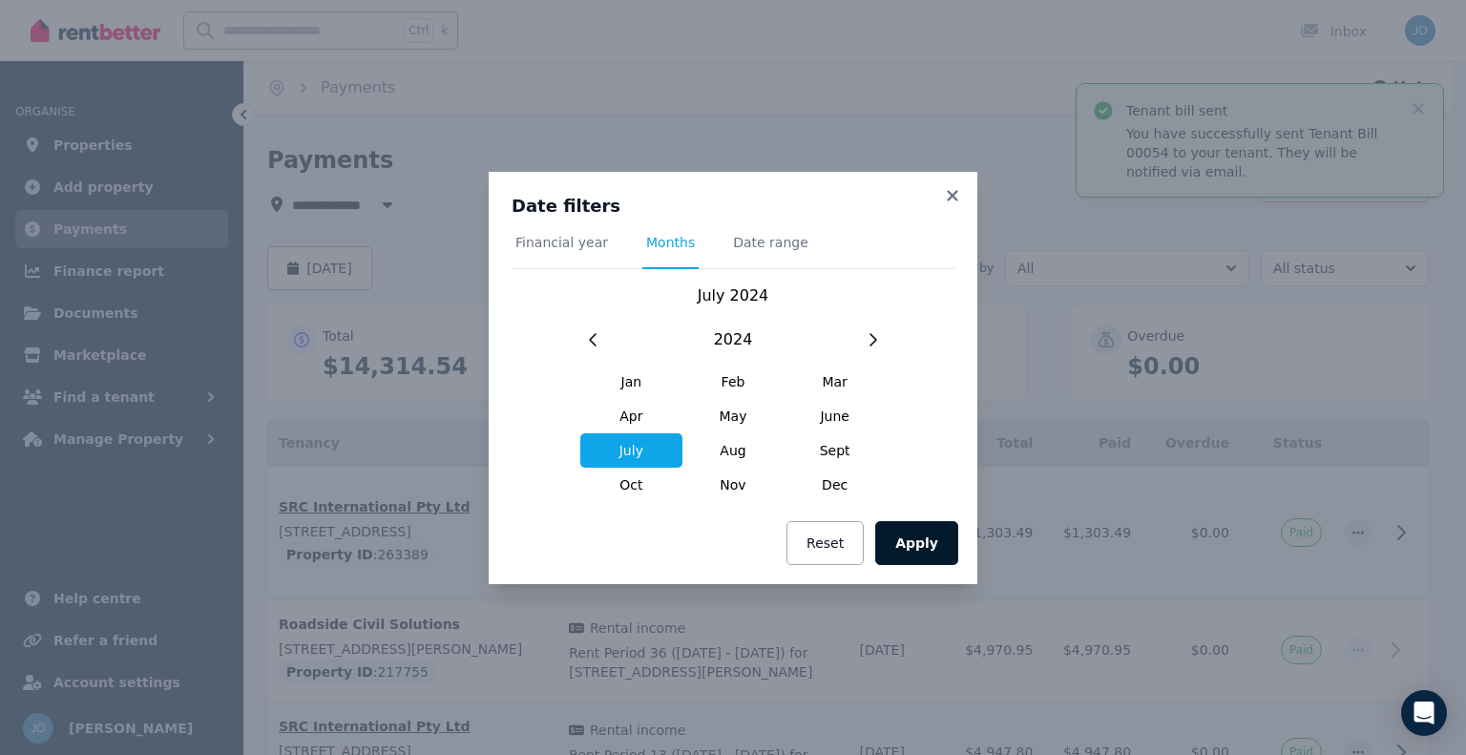
click at [942, 544] on button "Apply" at bounding box center [916, 543] width 83 height 44
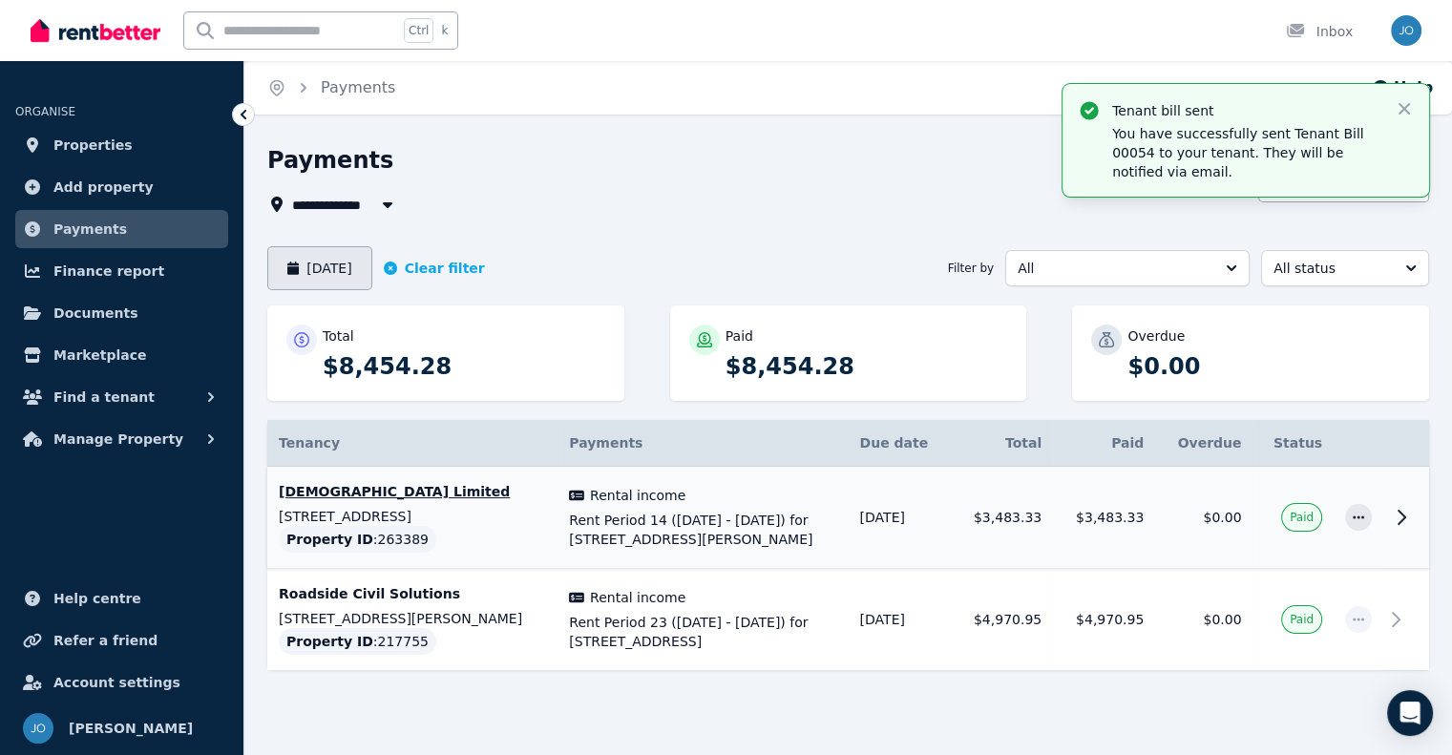
click at [320, 258] on button "July 2024" at bounding box center [319, 268] width 105 height 44
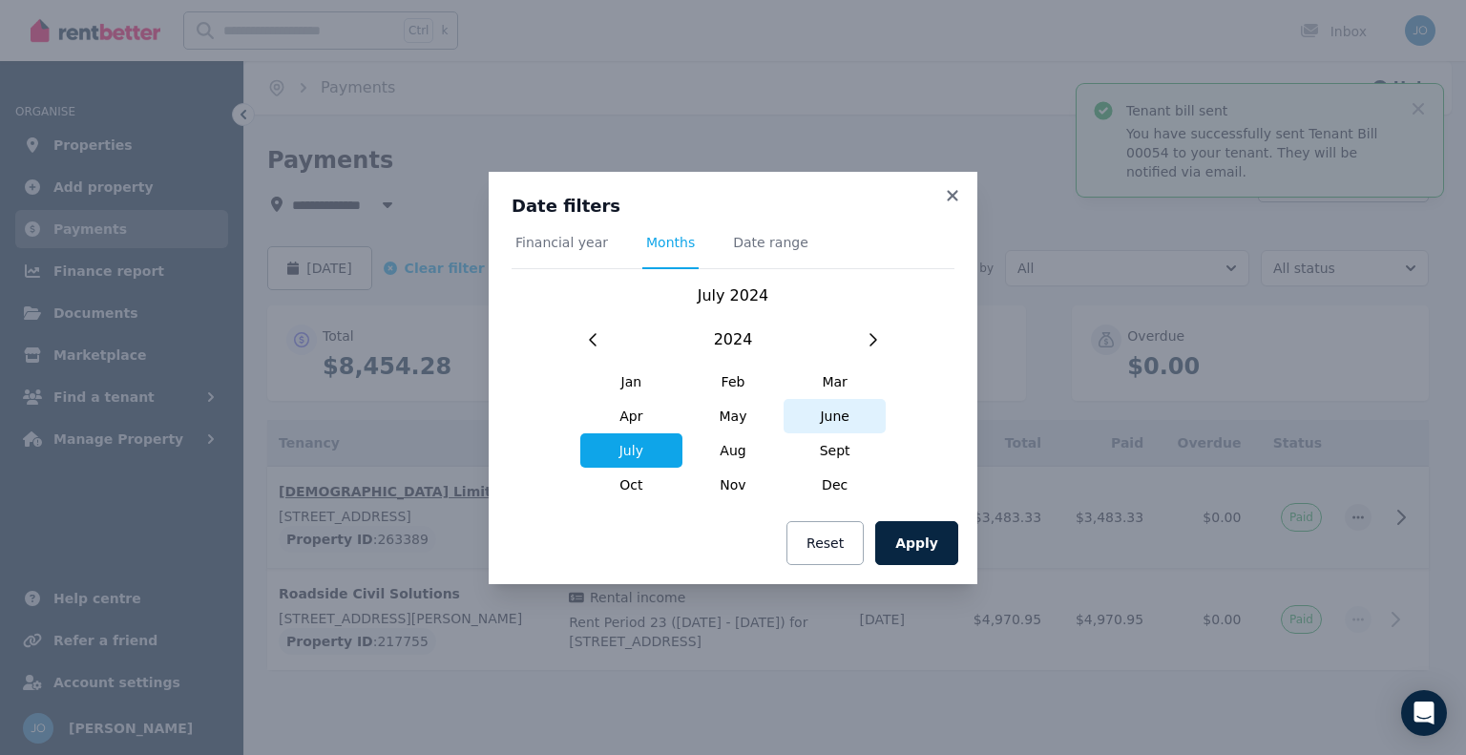
click at [821, 430] on span "June" at bounding box center [835, 416] width 102 height 34
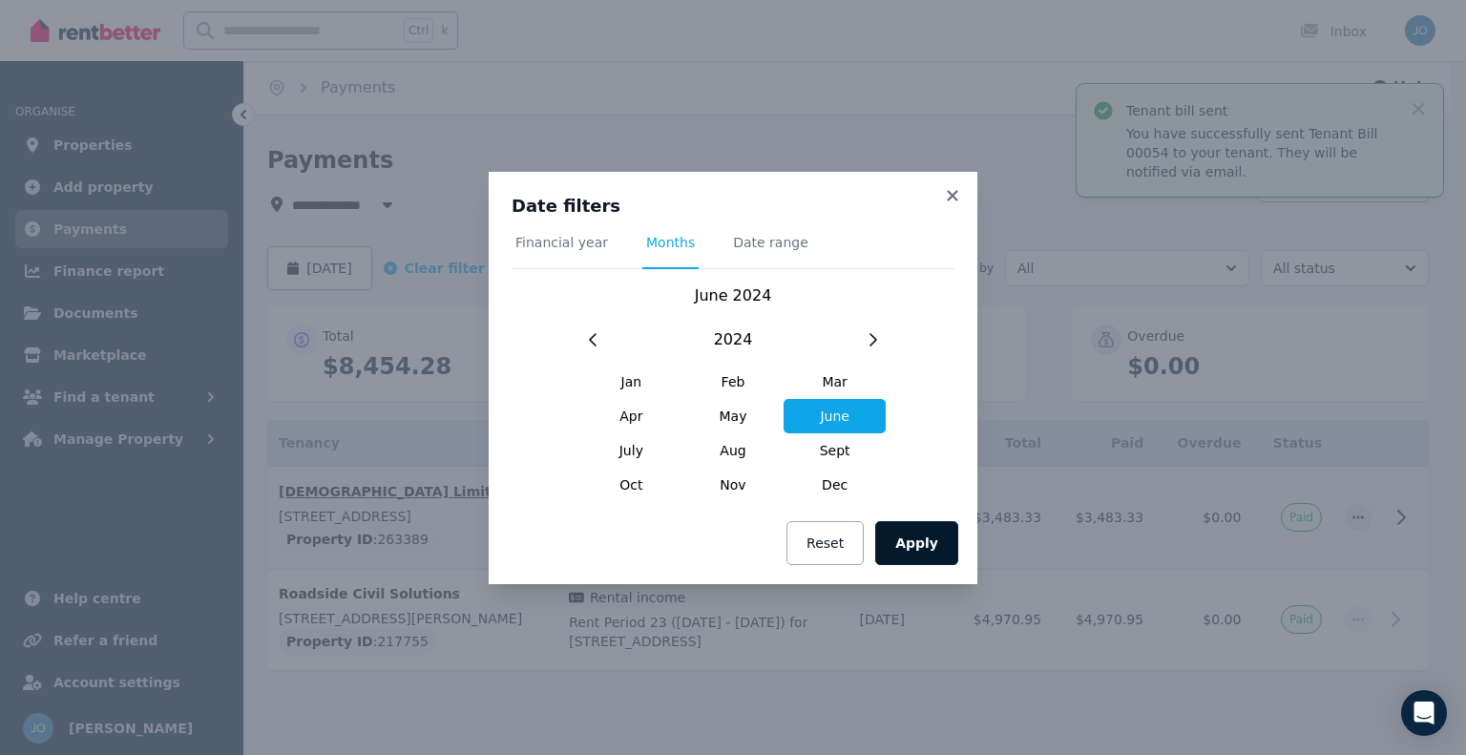
click at [919, 547] on button "Apply" at bounding box center [916, 543] width 83 height 44
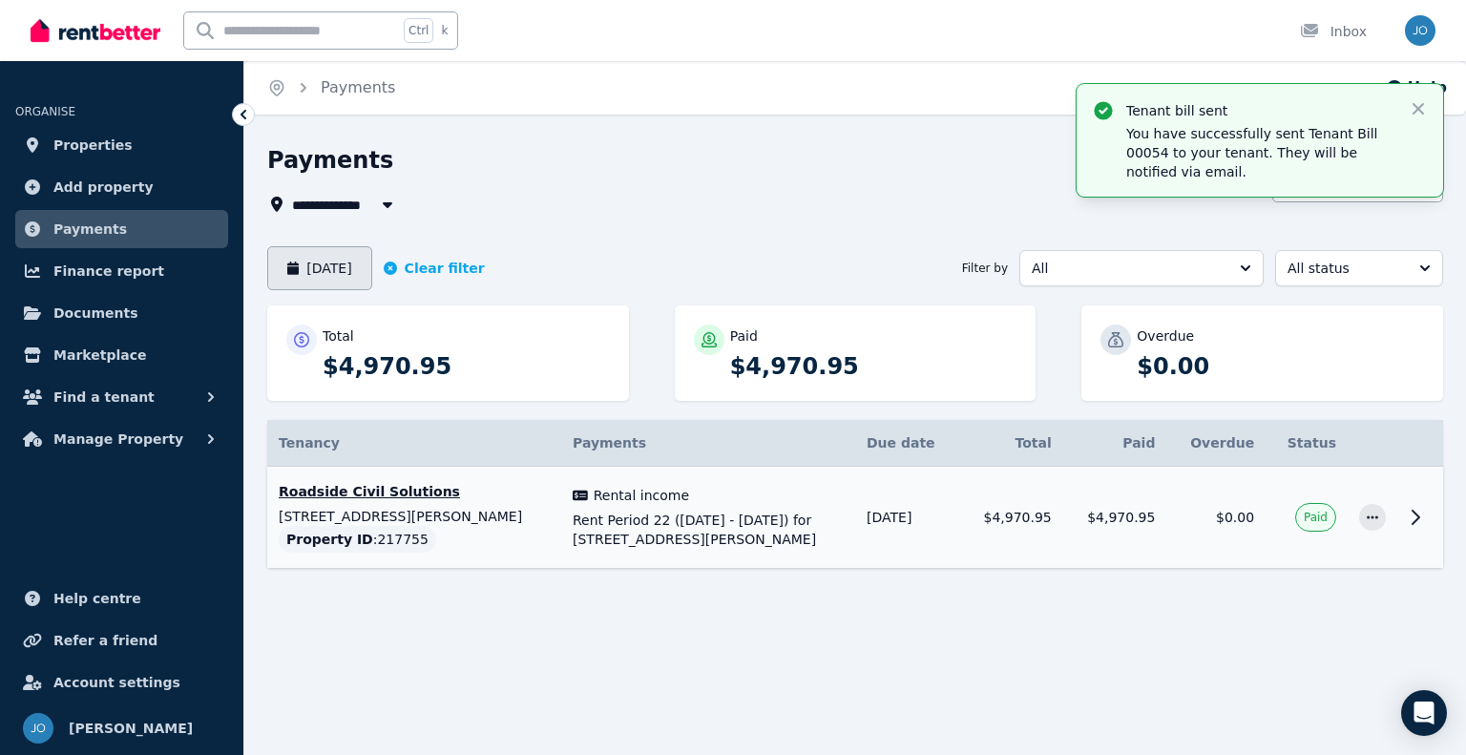
click at [323, 270] on button "June 2024" at bounding box center [319, 268] width 105 height 44
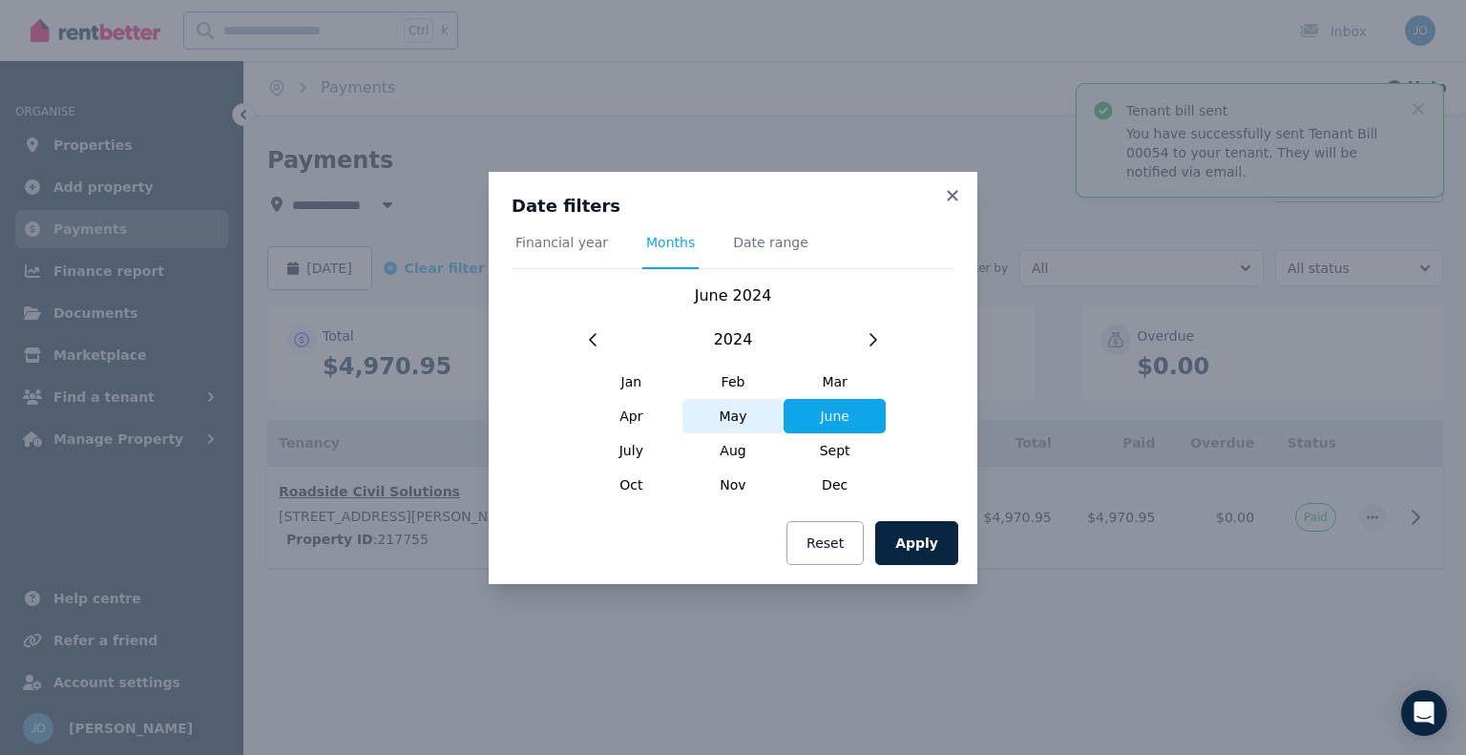
click at [704, 427] on span "May" at bounding box center [734, 416] width 102 height 34
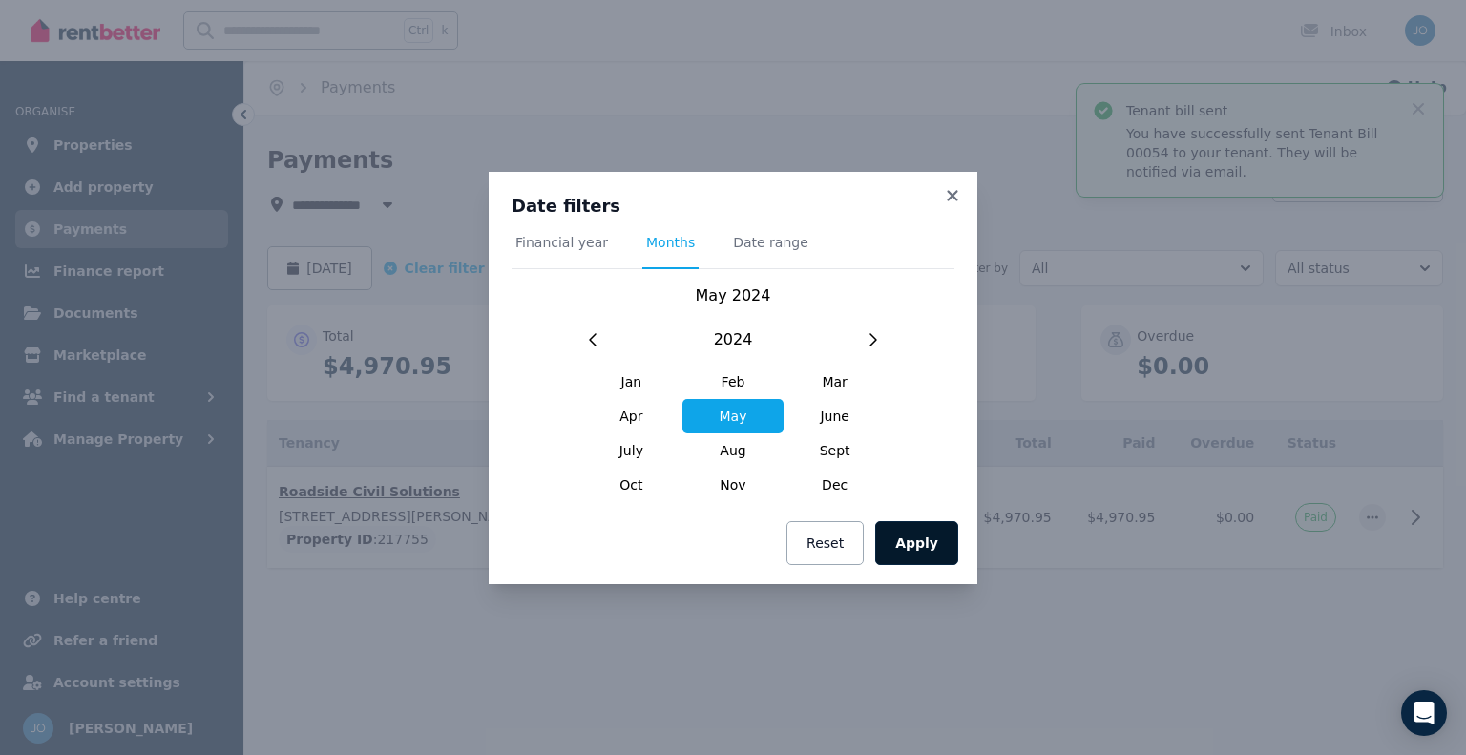
click at [913, 547] on button "Apply" at bounding box center [916, 543] width 83 height 44
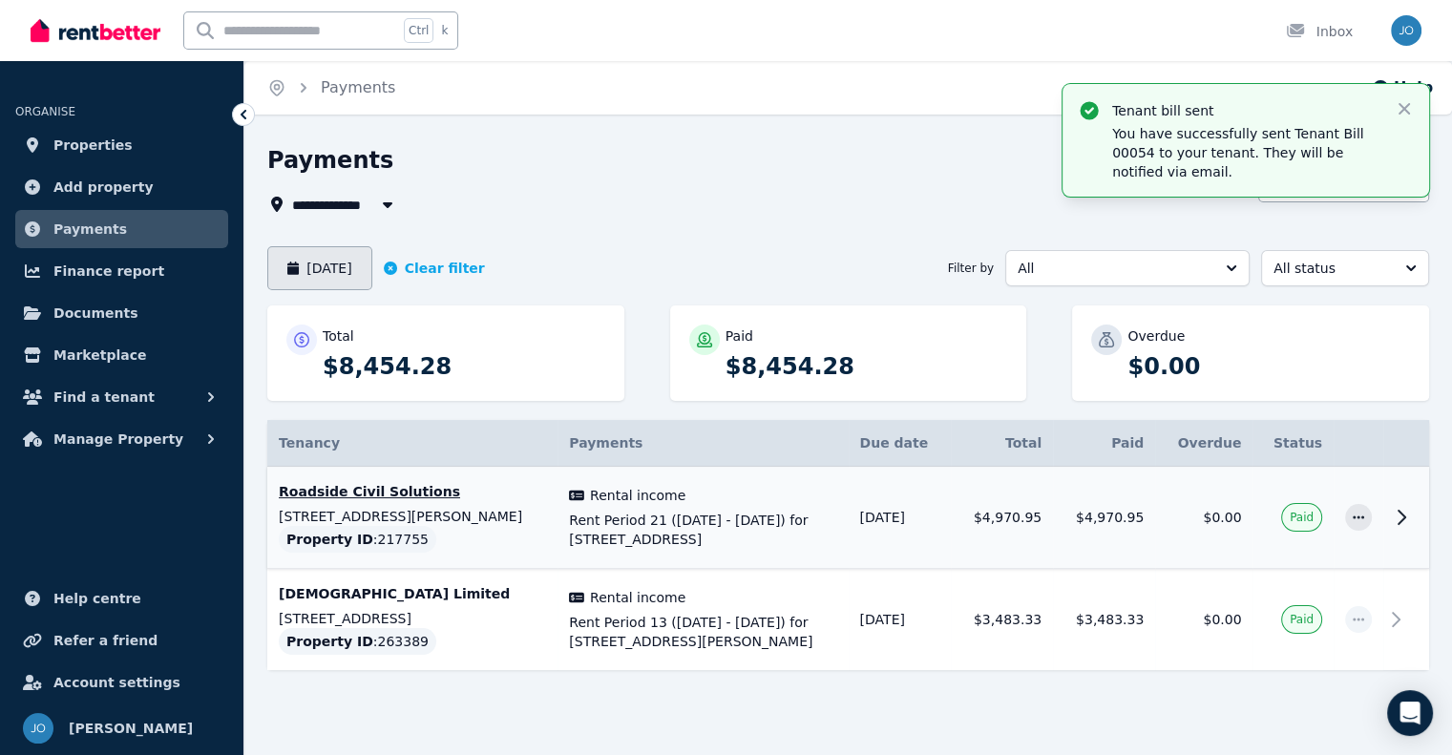
click at [348, 271] on button "May 2024" at bounding box center [319, 268] width 105 height 44
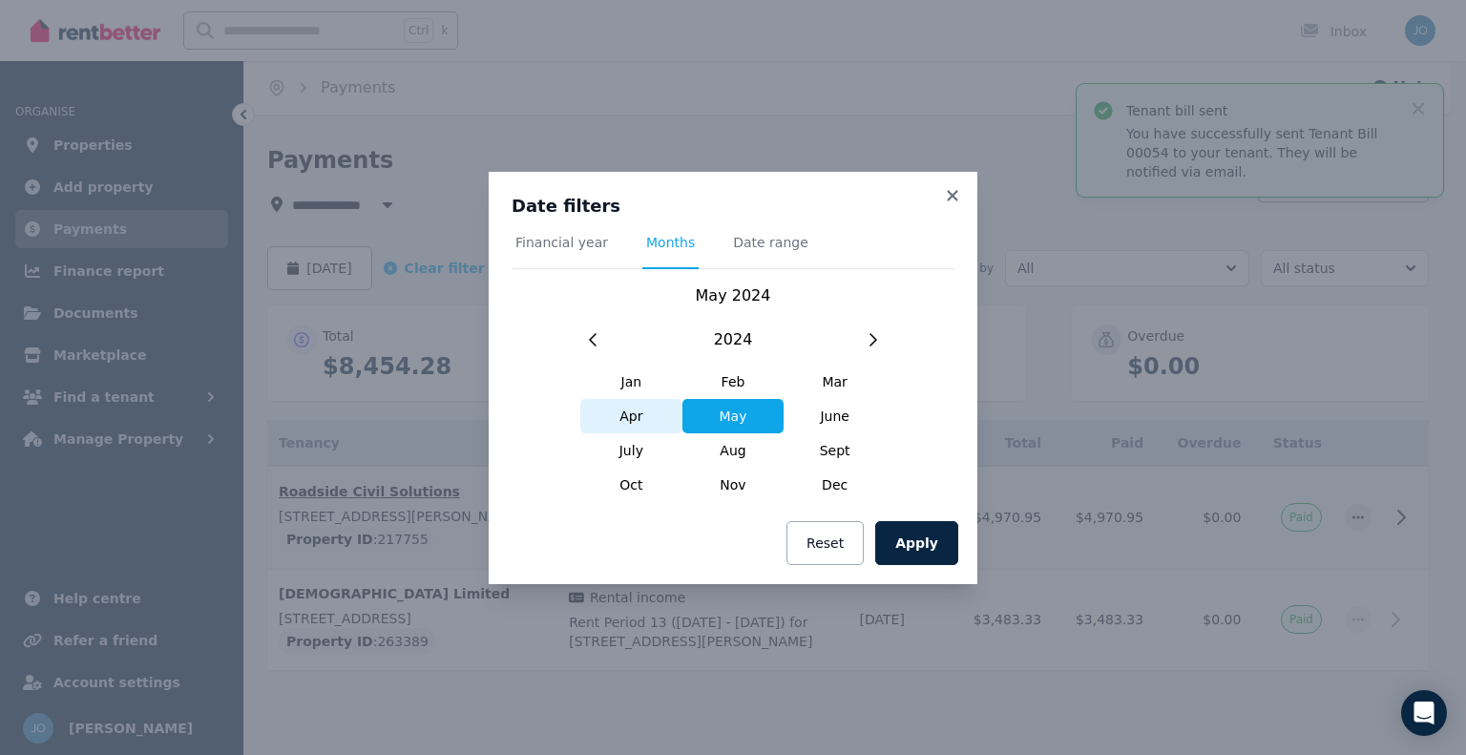
click at [622, 419] on span "Apr" at bounding box center [631, 416] width 102 height 34
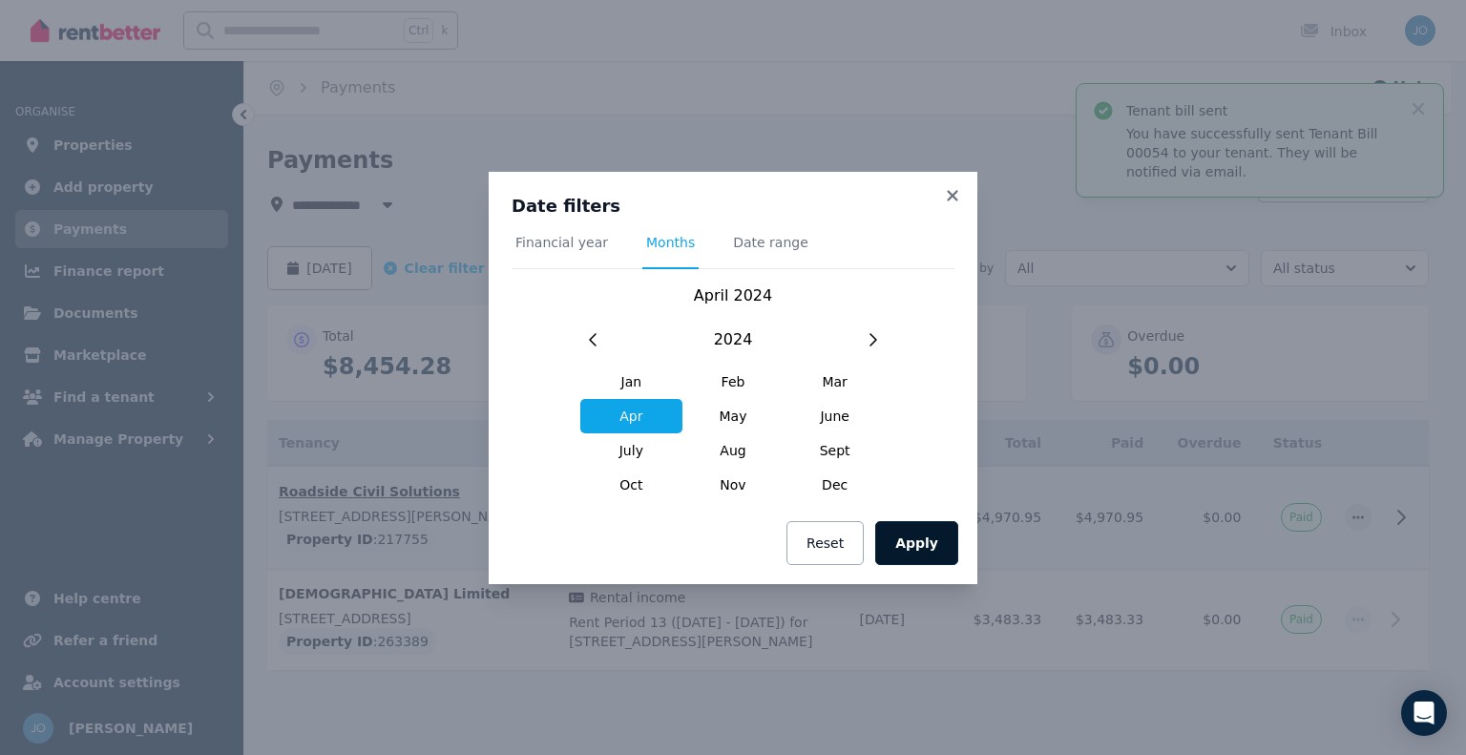
click at [909, 543] on button "Apply" at bounding box center [916, 543] width 83 height 44
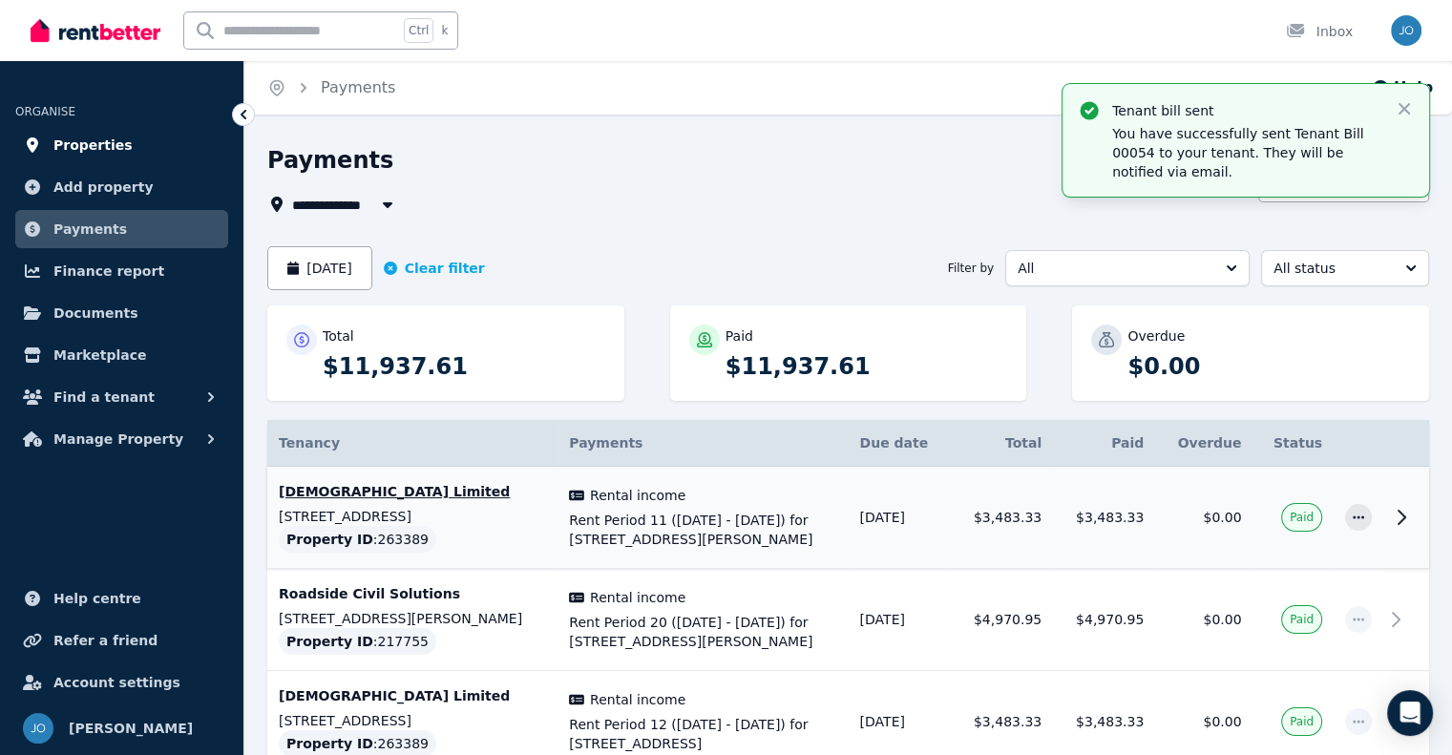
click at [111, 141] on span "Properties" at bounding box center [92, 145] width 79 height 23
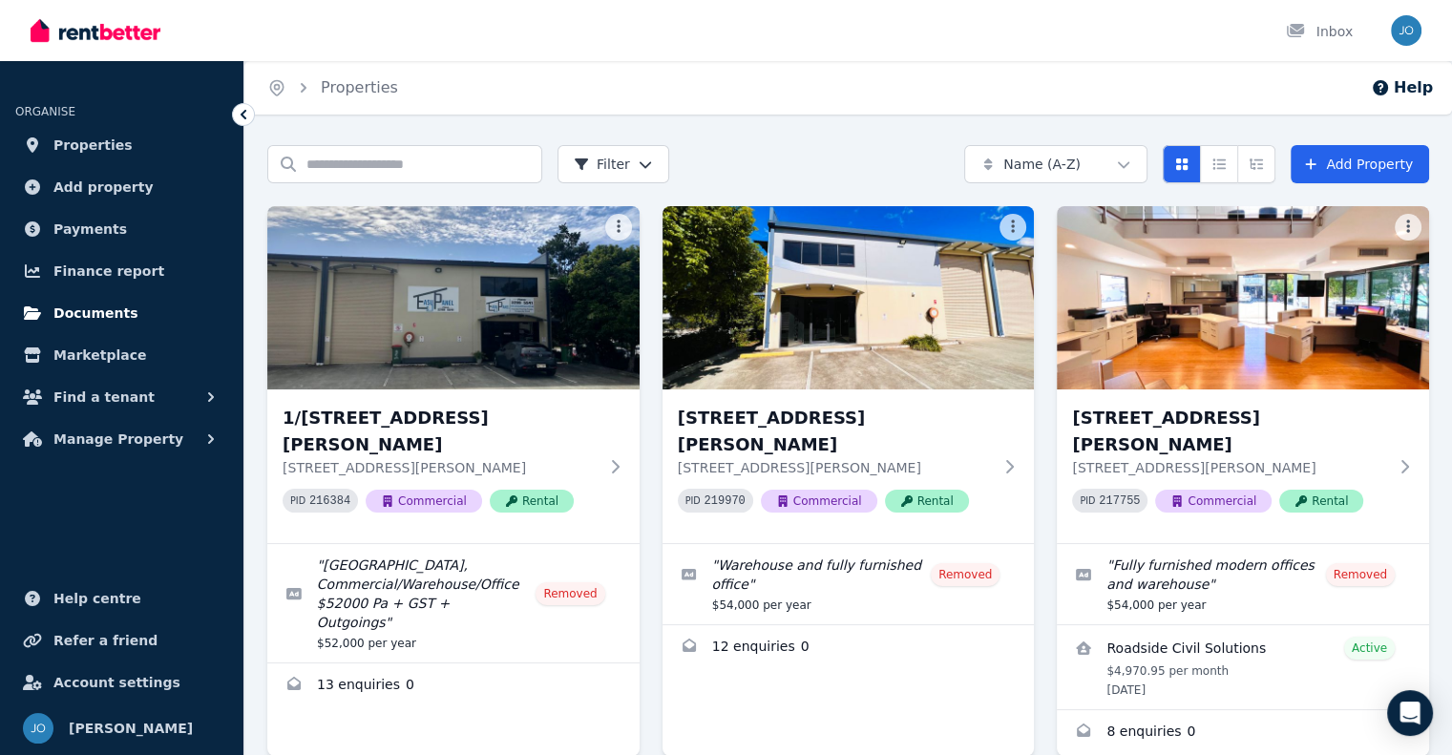
click at [88, 313] on span "Documents" at bounding box center [95, 313] width 85 height 23
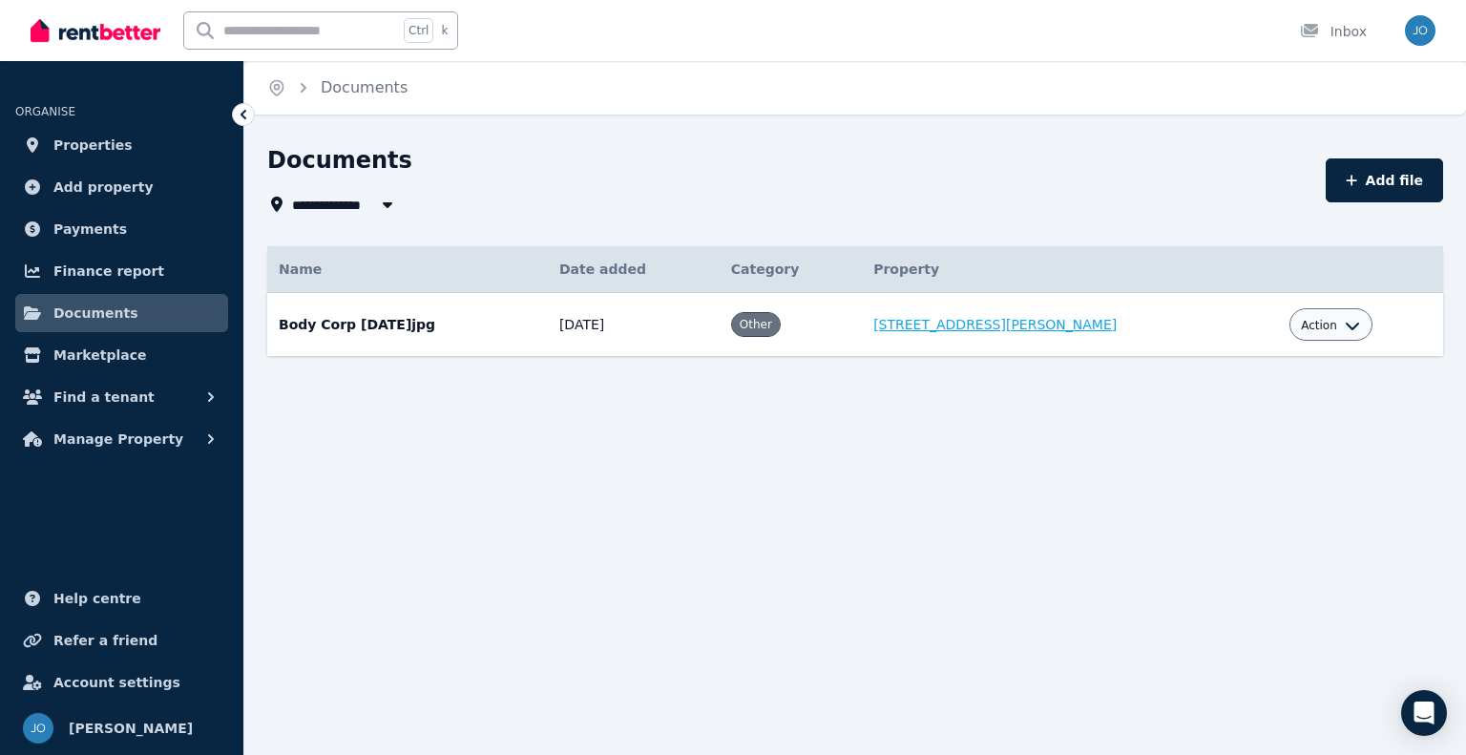
click at [1028, 317] on link "12 Nevilles St, Underwood" at bounding box center [994, 324] width 243 height 15
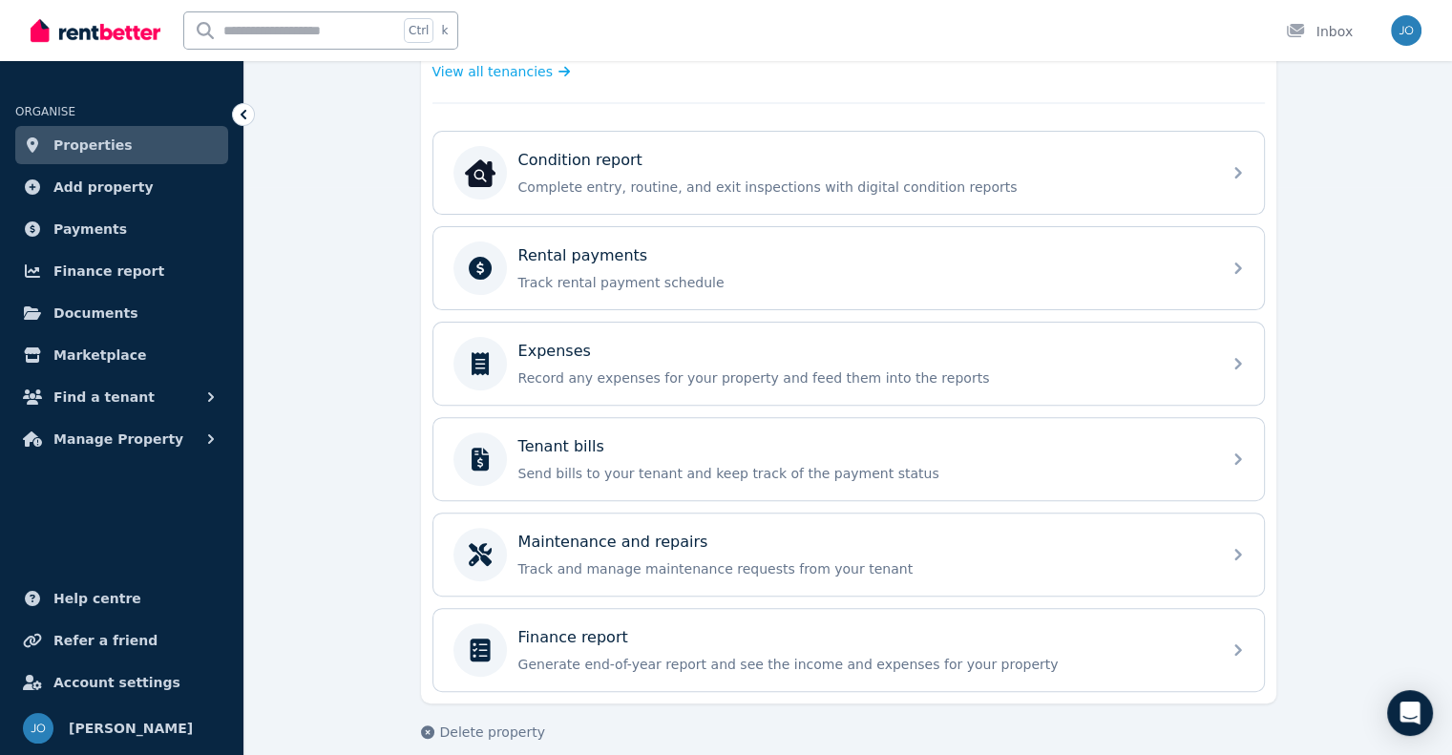
scroll to position [573, 0]
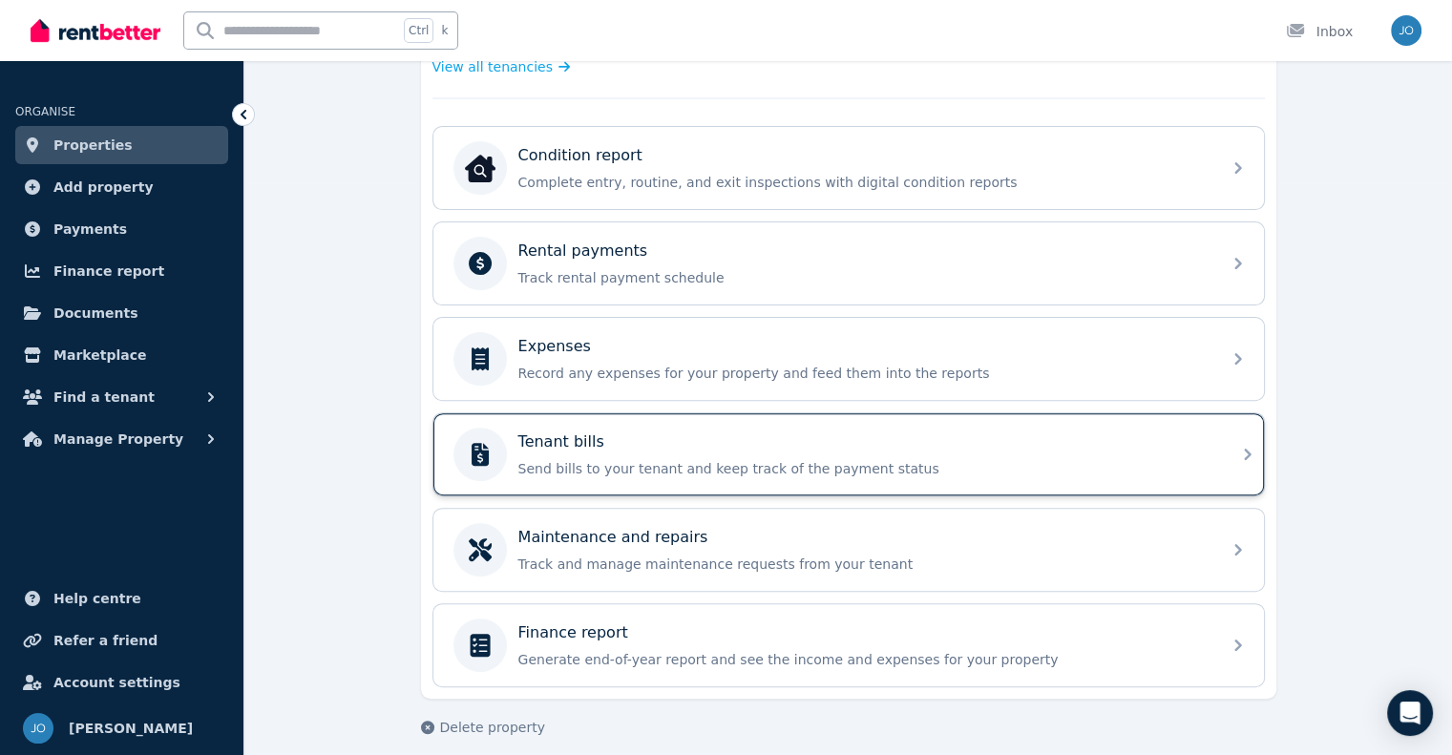
click at [1156, 448] on div "Tenant bills Send bills to your tenant and keep track of the payment status" at bounding box center [863, 455] width 691 height 48
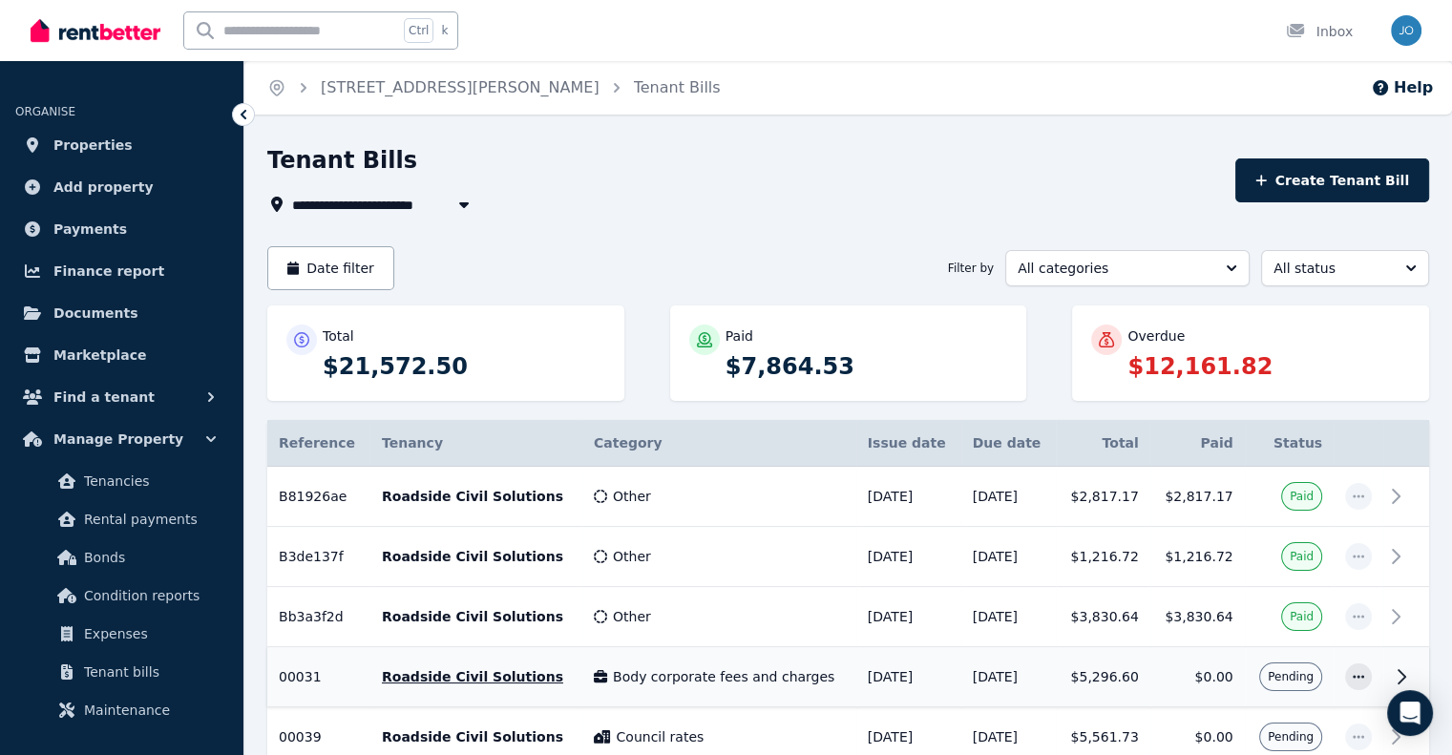
click at [414, 674] on p "Roadside Civil Solutions" at bounding box center [476, 676] width 189 height 19
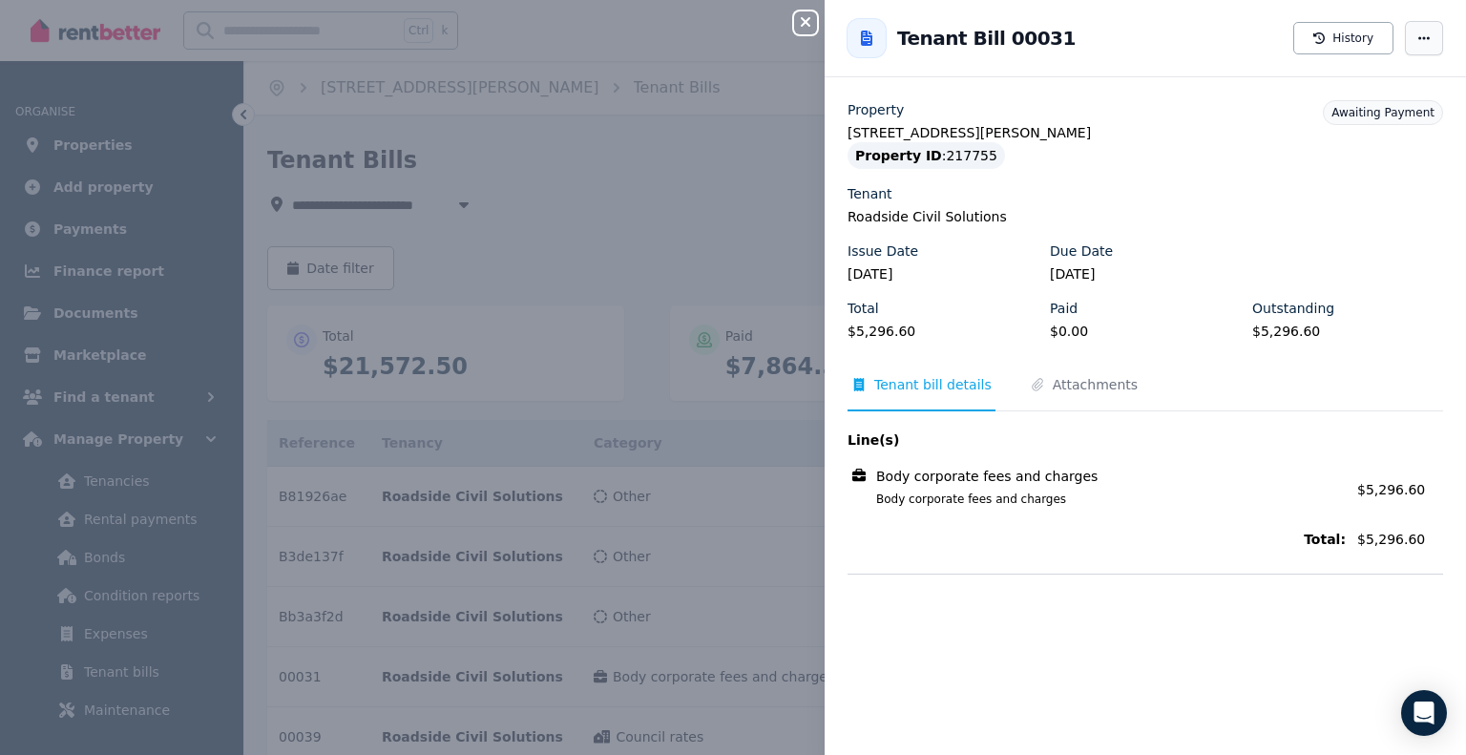
click at [1417, 35] on icon "button" at bounding box center [1424, 38] width 15 height 13
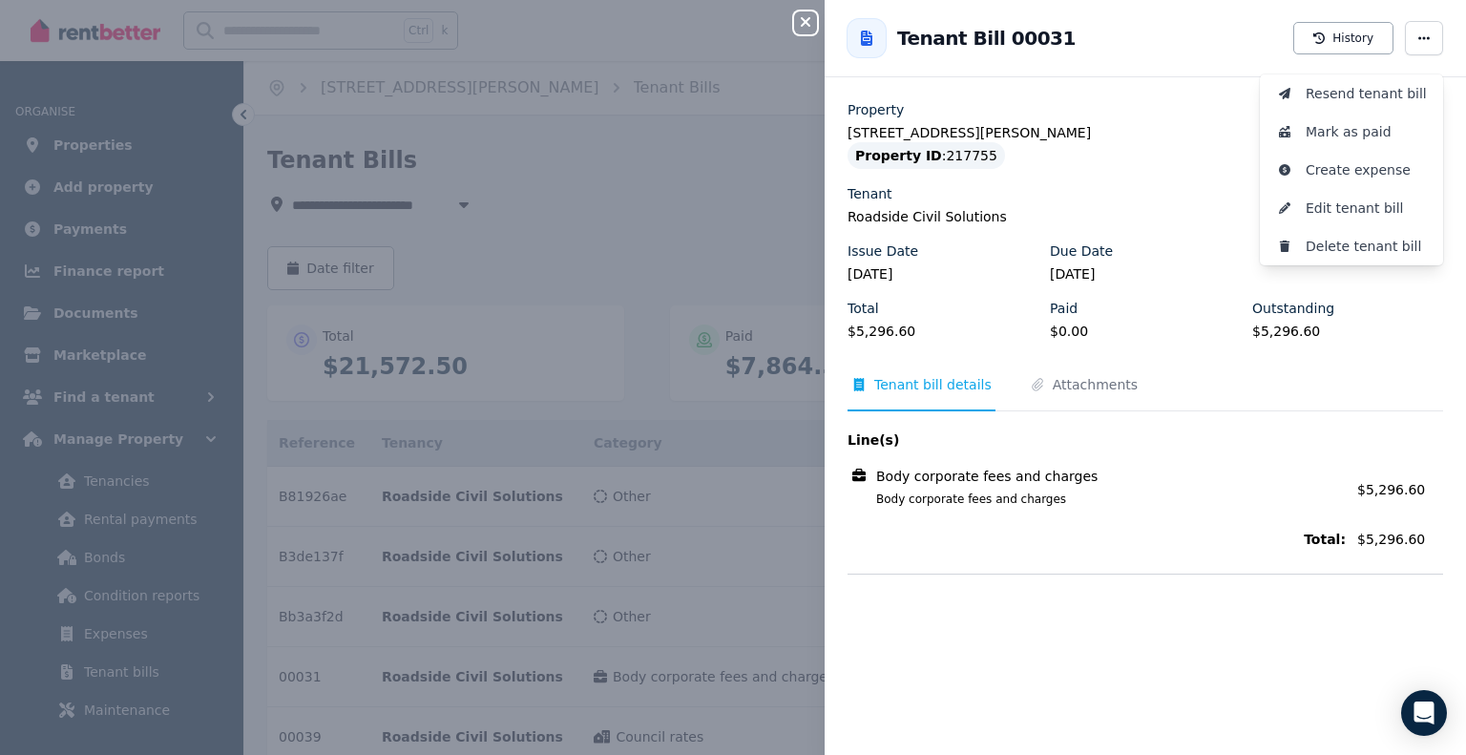
click at [664, 164] on div "Close panel Back to Tenant Bill 00031 History Resend tenant bill Mark as paid C…" at bounding box center [733, 377] width 1466 height 755
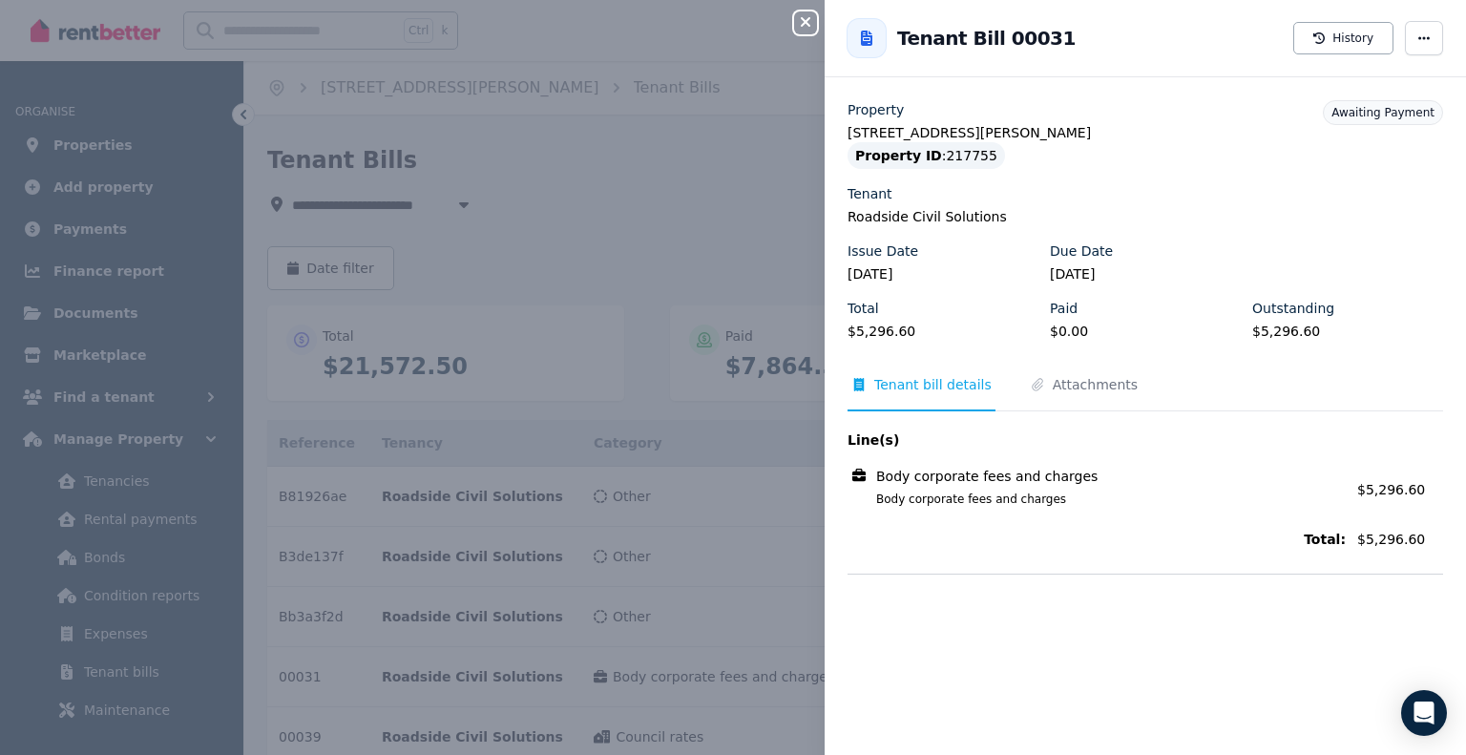
click at [804, 14] on icon "button" at bounding box center [805, 21] width 23 height 15
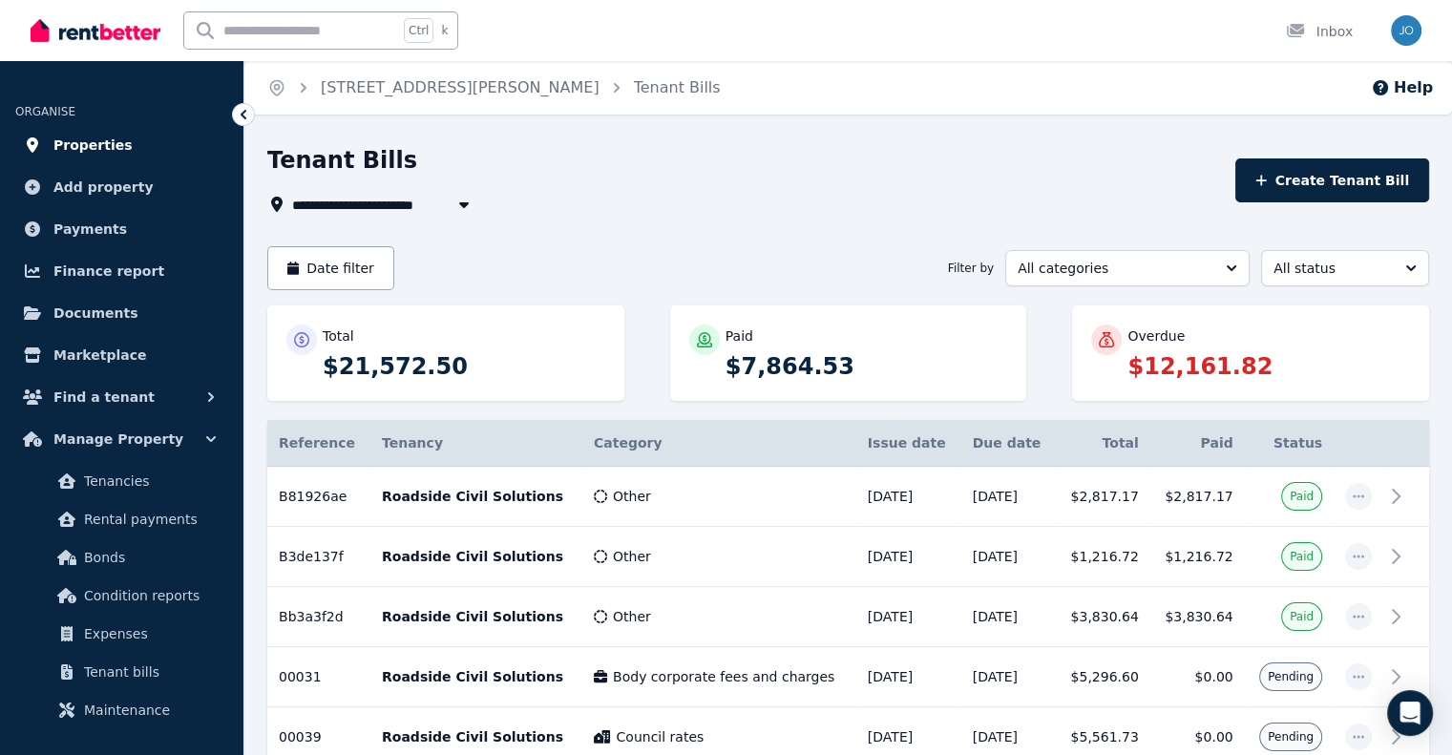
click at [111, 149] on span "Properties" at bounding box center [92, 145] width 79 height 23
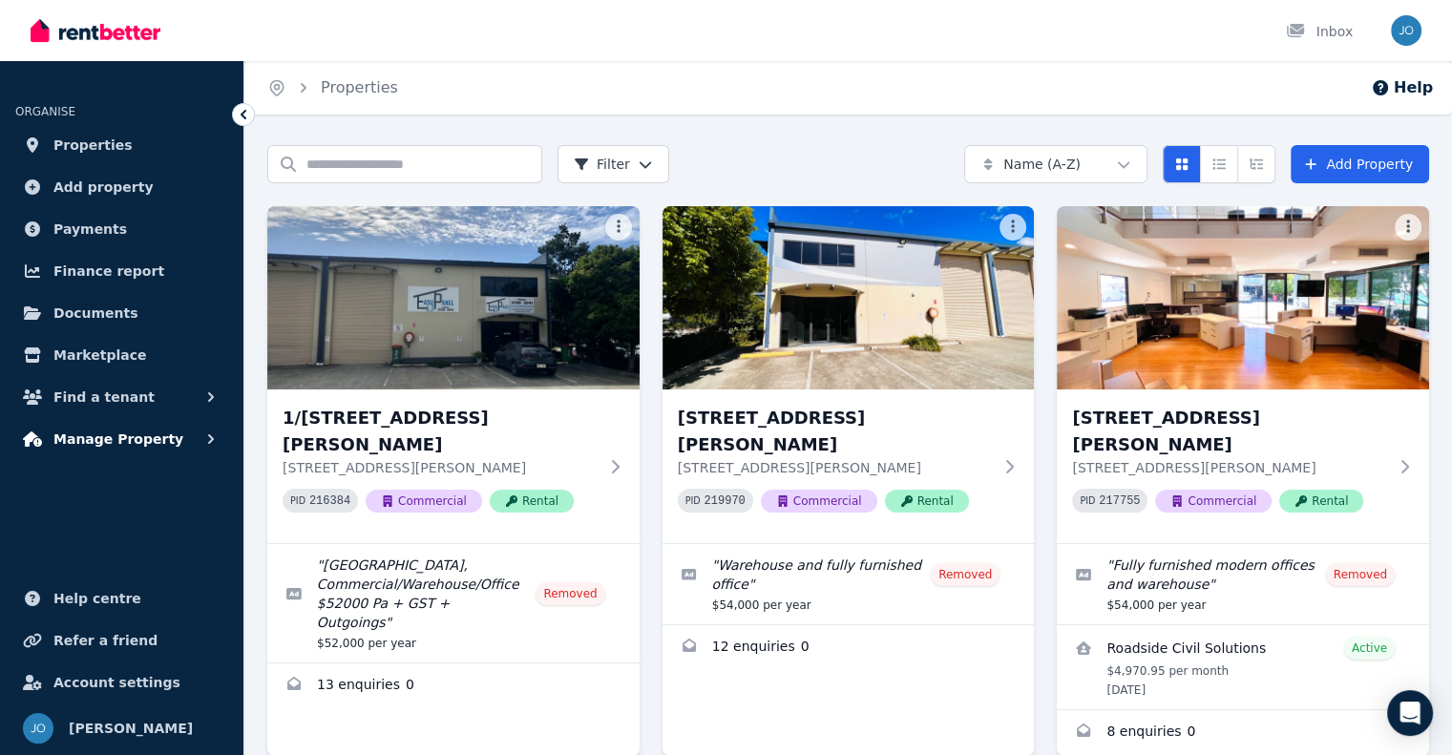
click at [118, 434] on span "Manage Property" at bounding box center [118, 439] width 130 height 23
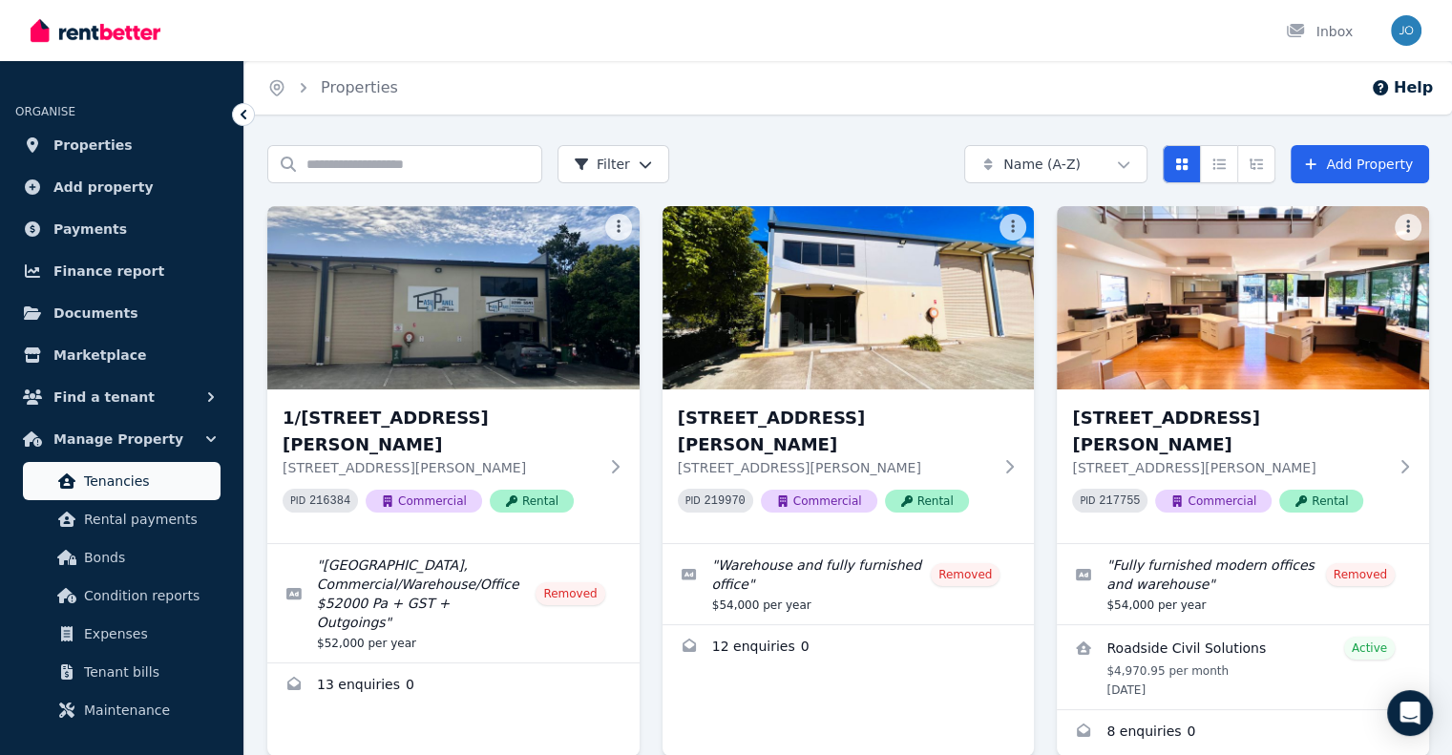
click at [102, 484] on span "Tenancies" at bounding box center [148, 481] width 129 height 23
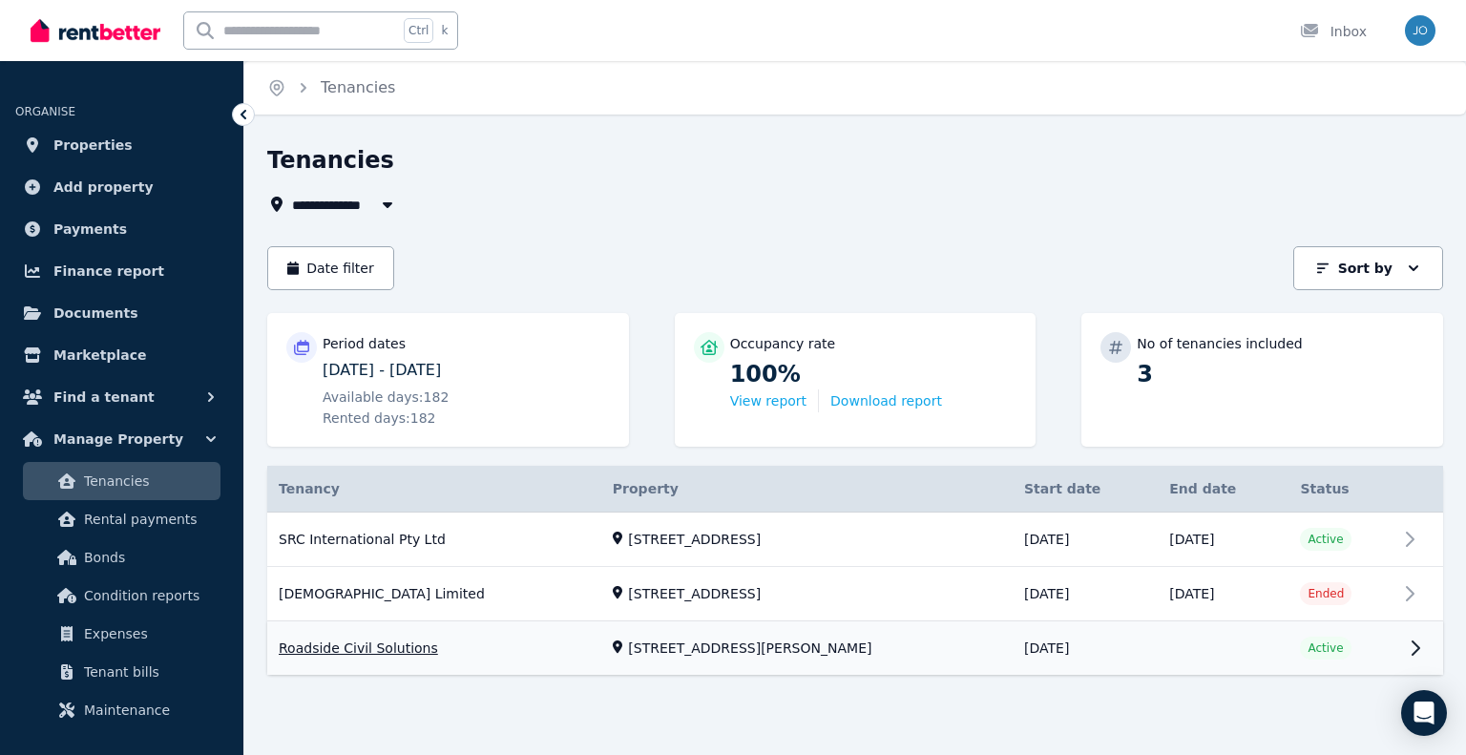
click at [681, 649] on link "View property details" at bounding box center [855, 648] width 1176 height 53
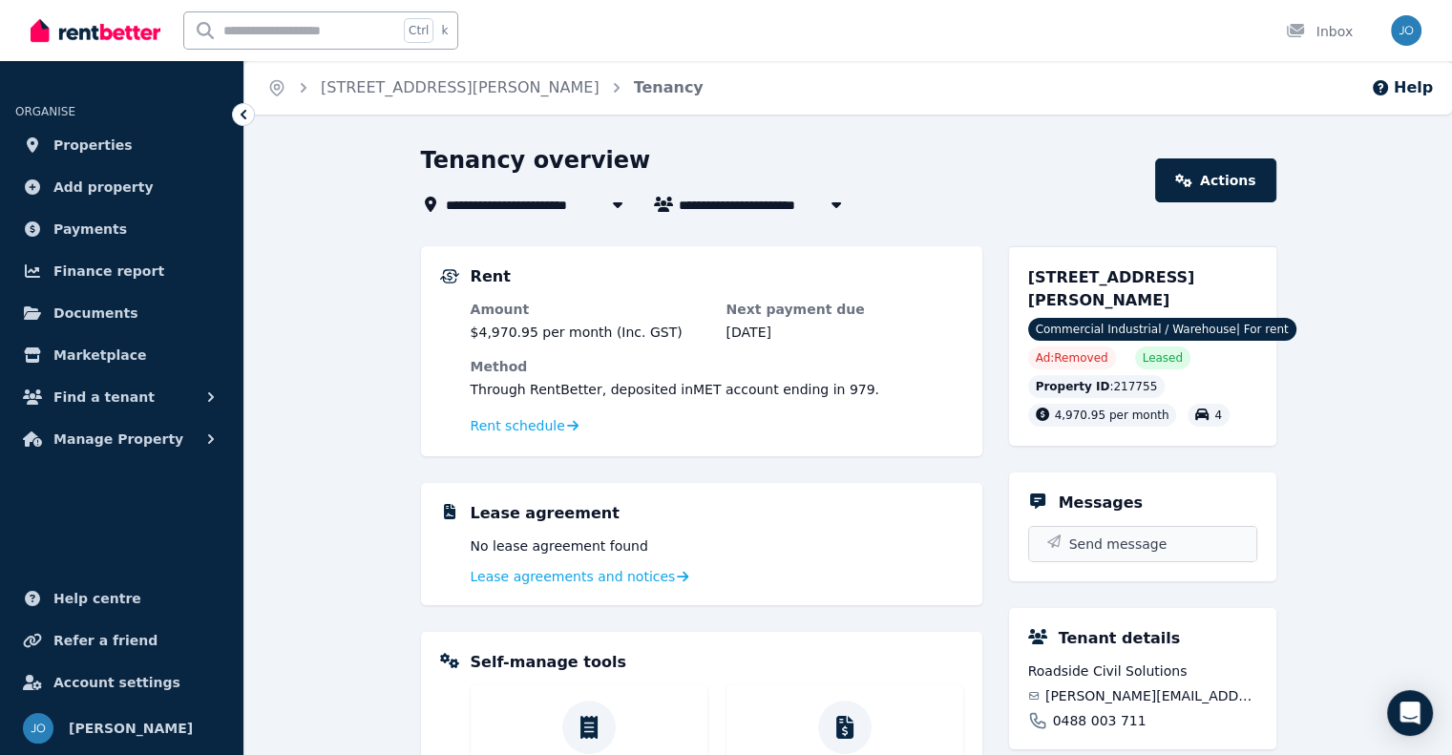
click at [1155, 549] on button "Send message" at bounding box center [1142, 544] width 227 height 34
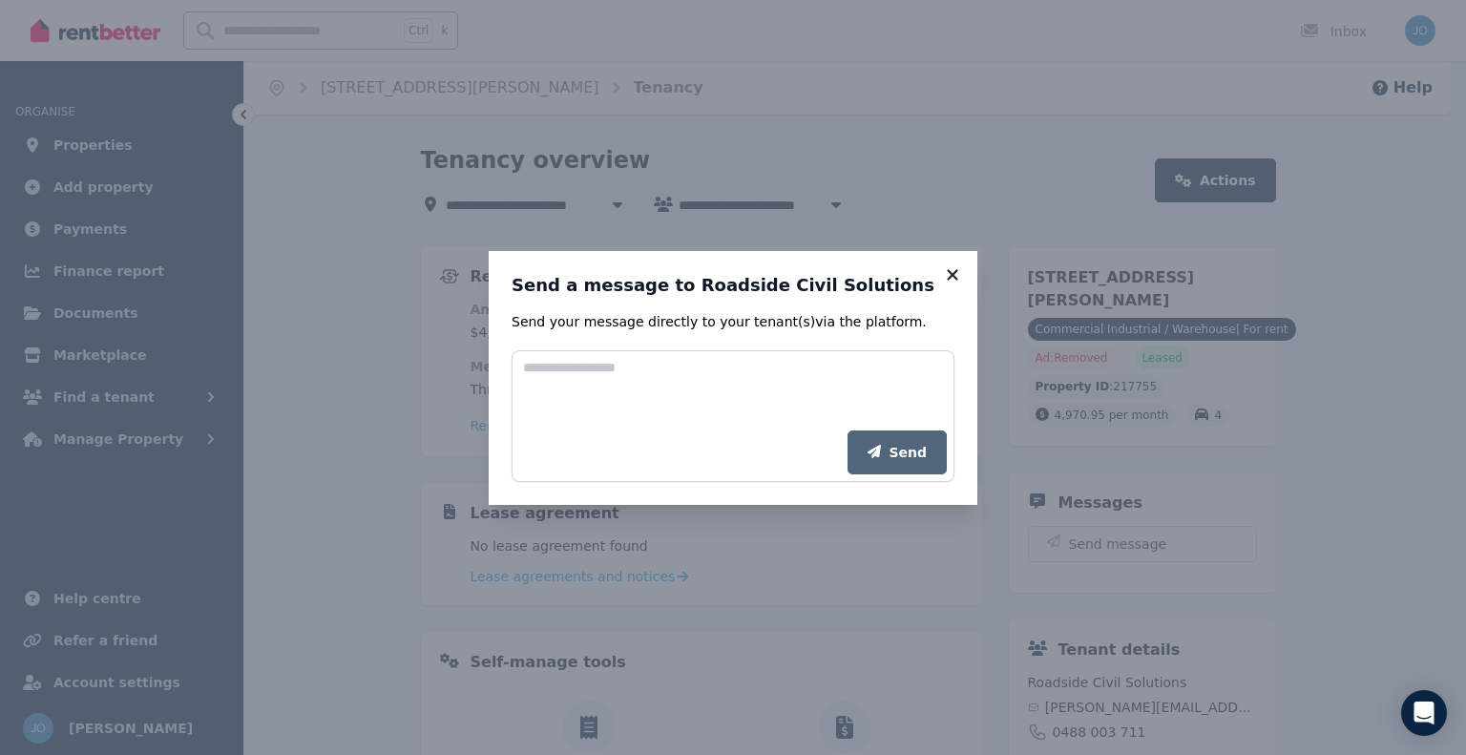
click at [950, 270] on icon at bounding box center [952, 274] width 19 height 17
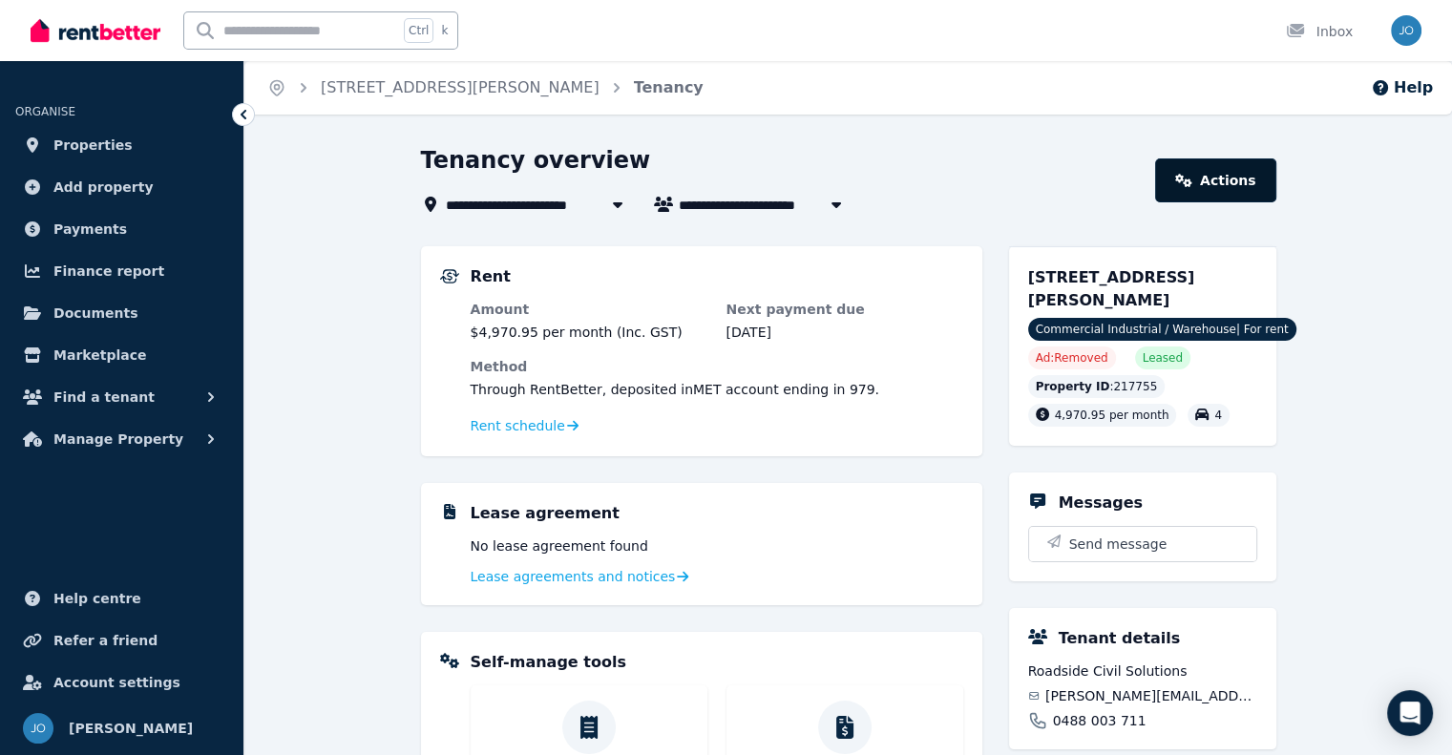
click at [1248, 181] on link "Actions" at bounding box center [1215, 180] width 120 height 44
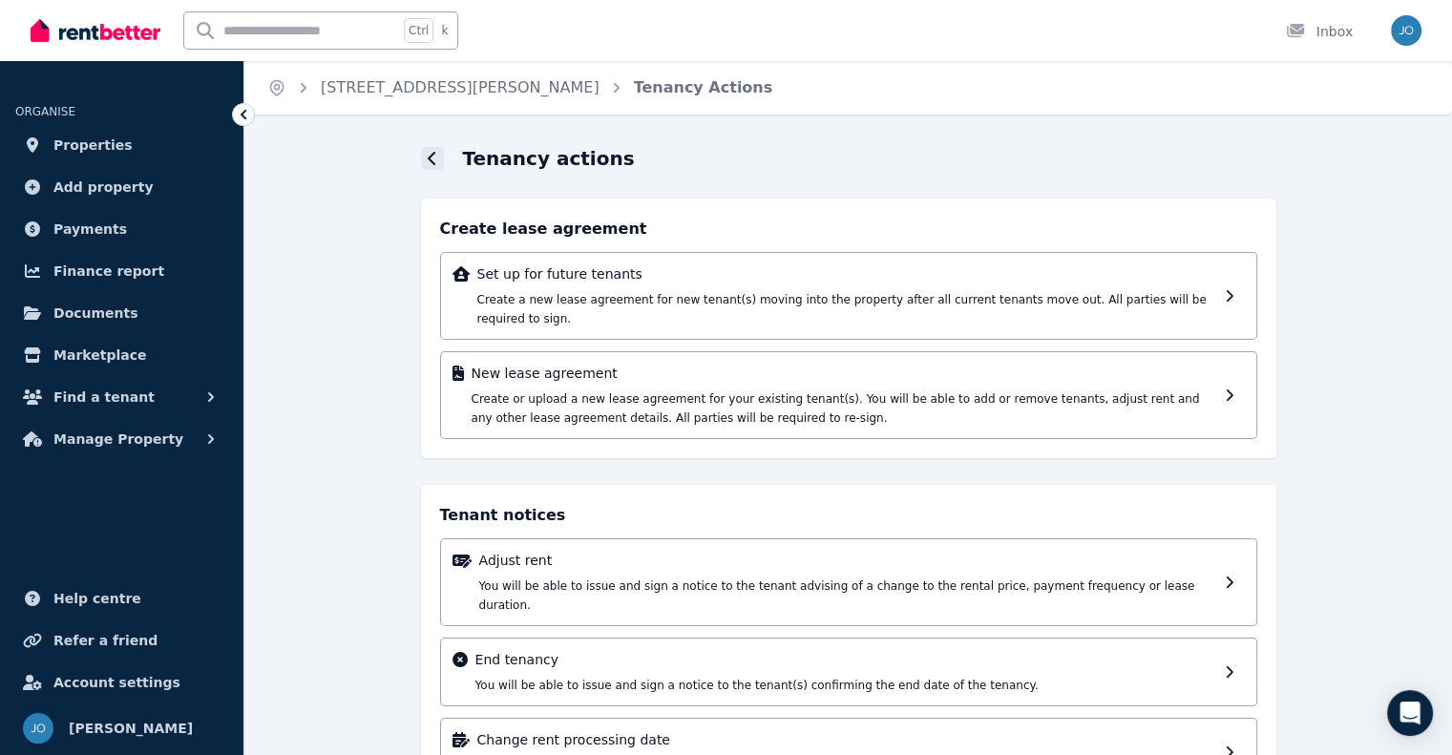
click at [424, 153] on div at bounding box center [432, 158] width 23 height 23
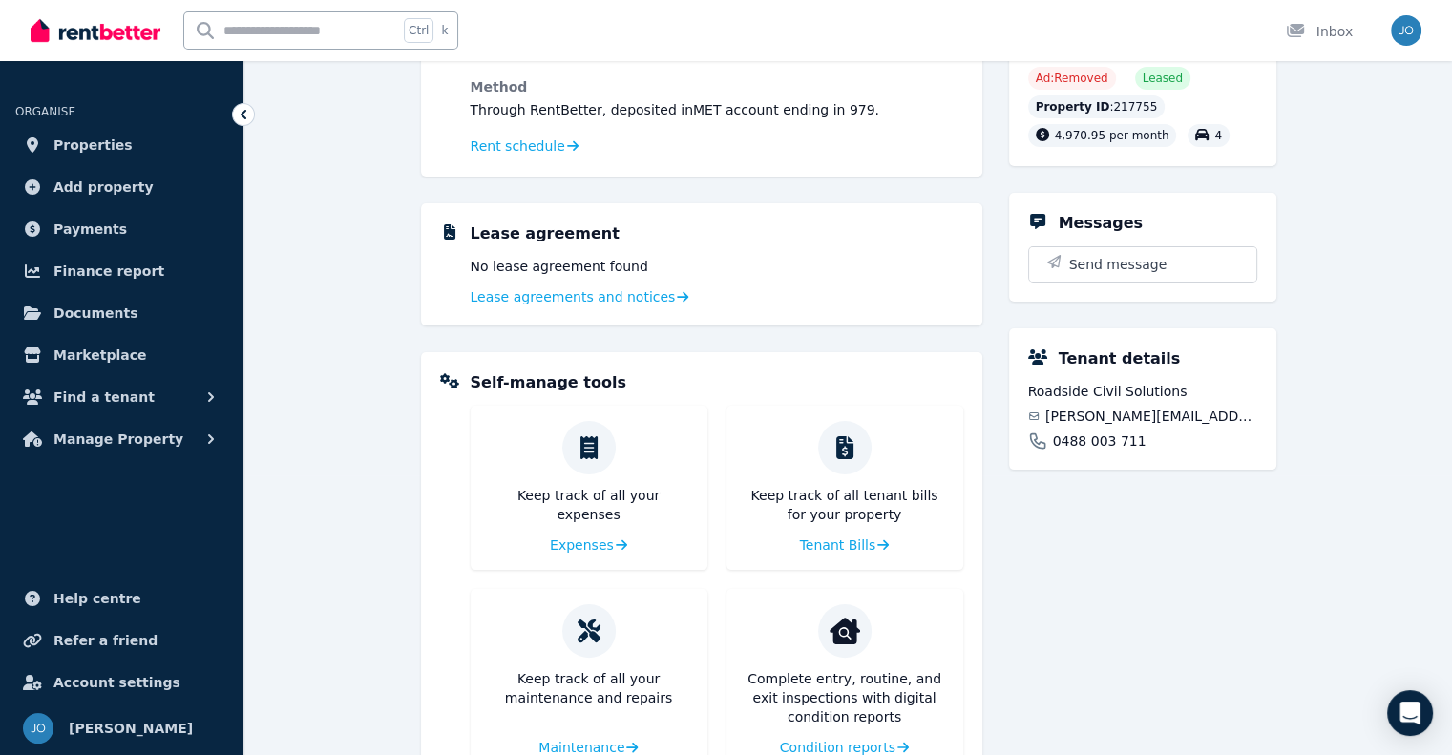
scroll to position [290, 0]
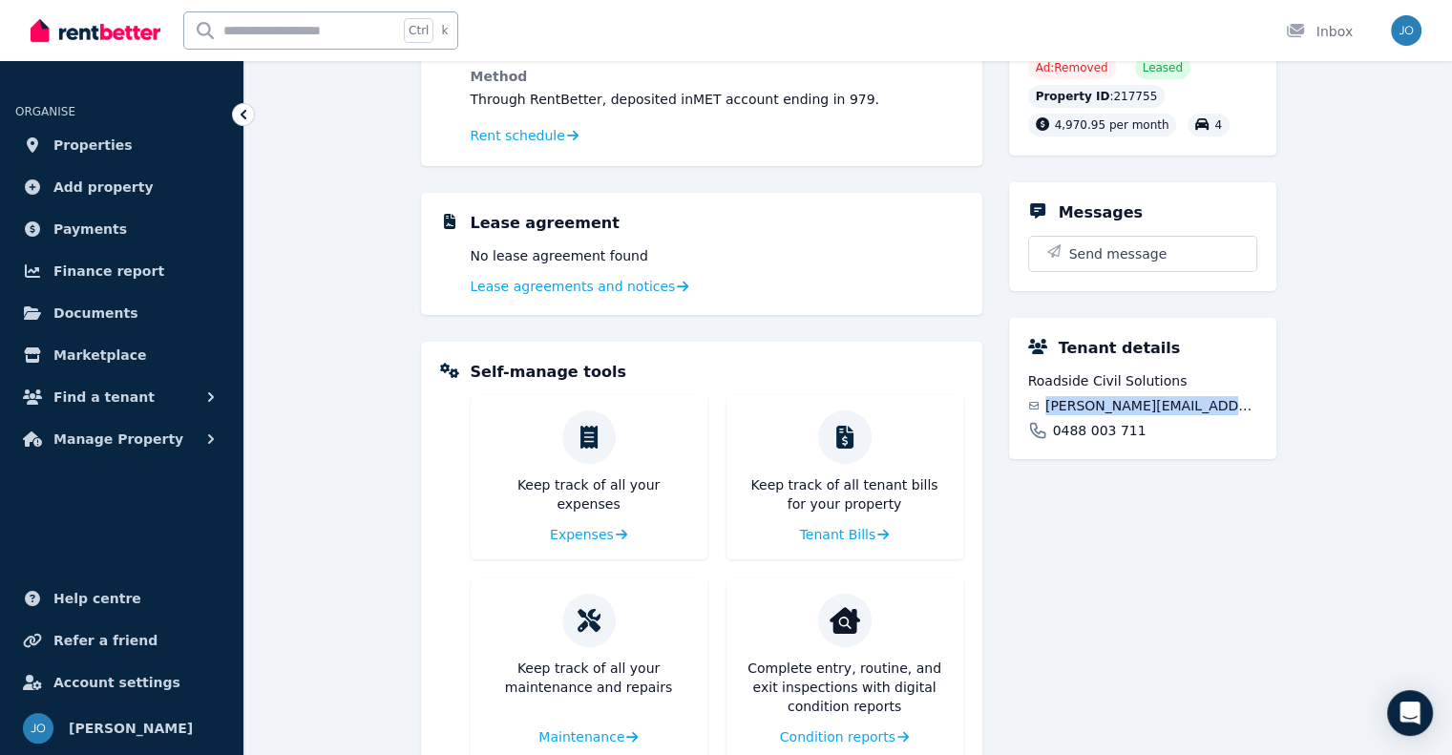
drag, startPoint x: 1222, startPoint y: 408, endPoint x: 1049, endPoint y: 408, distance: 172.8
click at [1049, 408] on div "jackson@roadsidecivil.com" at bounding box center [1142, 405] width 229 height 19
copy span "jackson@roadsidecivil.com"
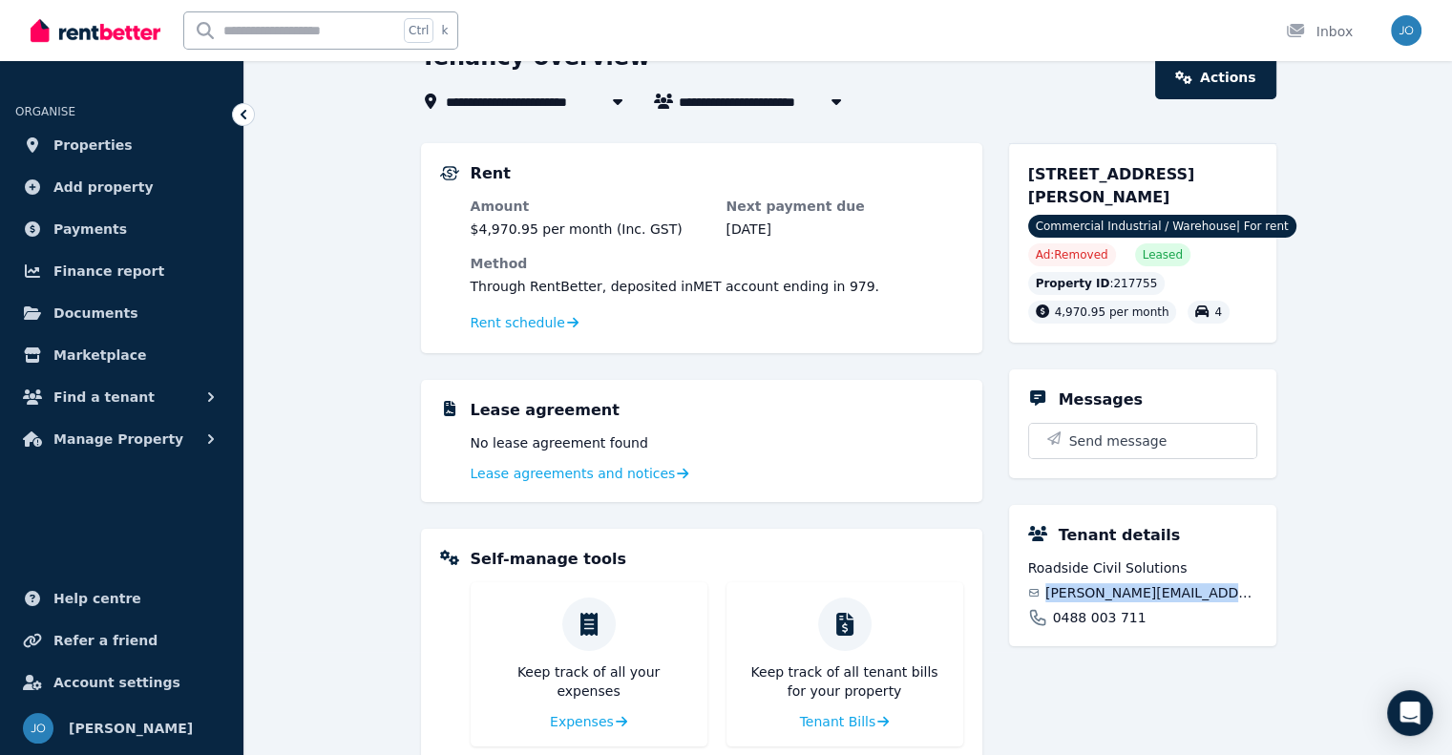
scroll to position [0, 0]
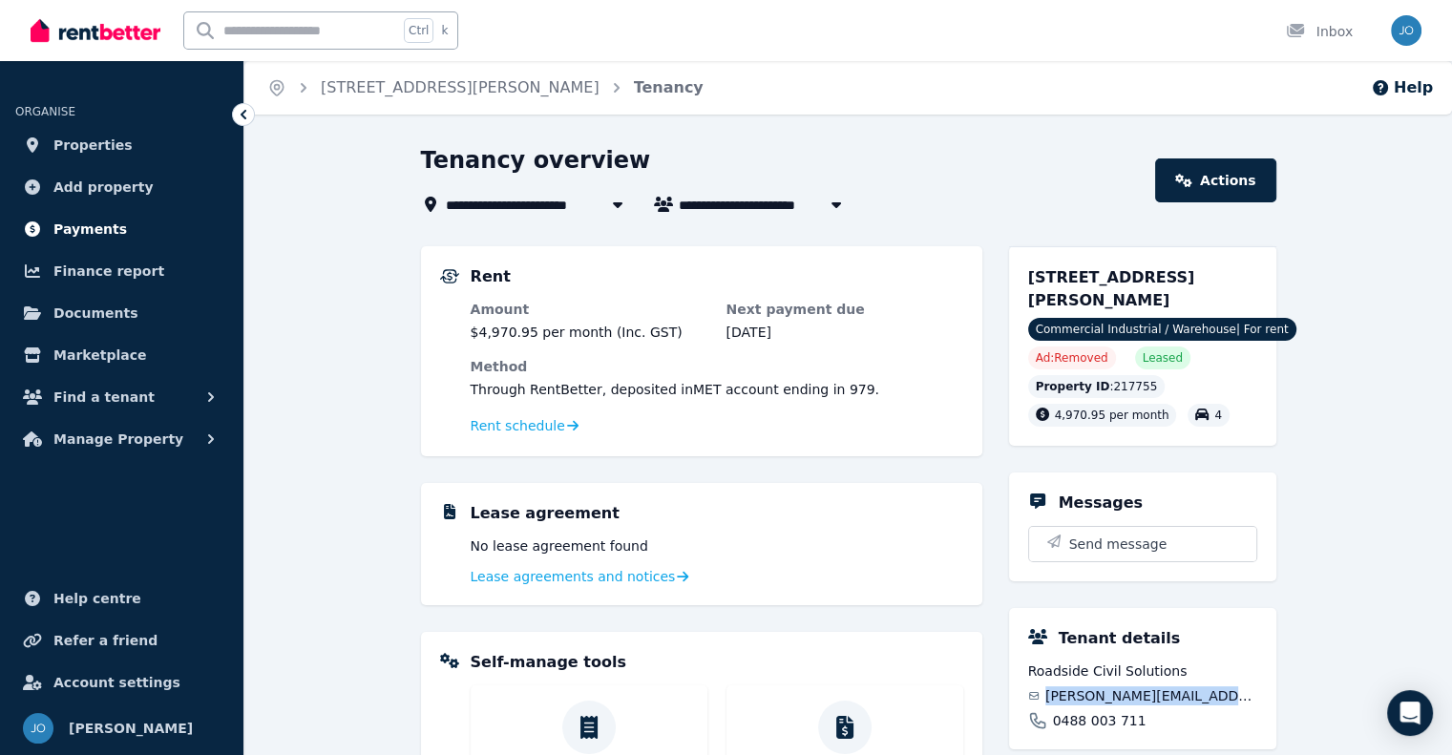
click at [85, 226] on span "Payments" at bounding box center [90, 229] width 74 height 23
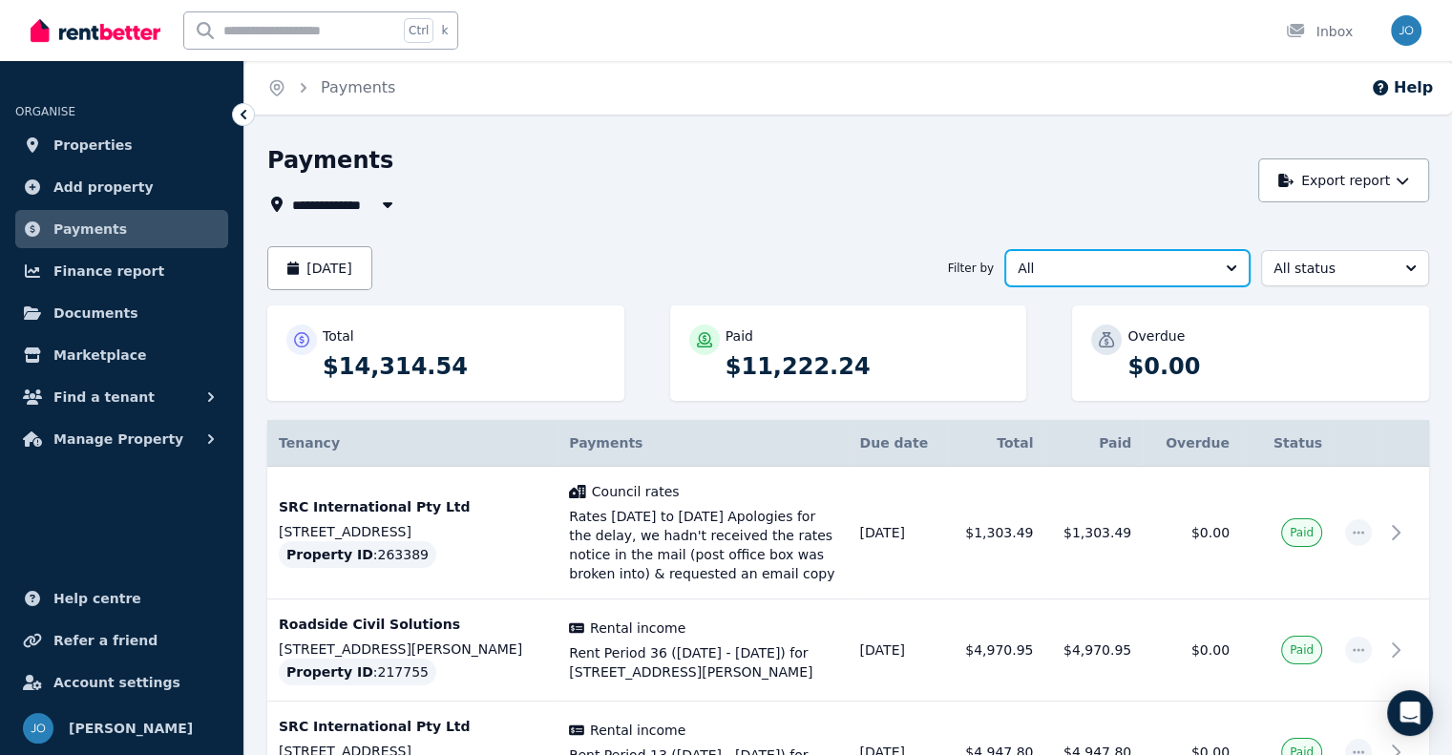
click at [1099, 271] on span "All" at bounding box center [1114, 268] width 193 height 19
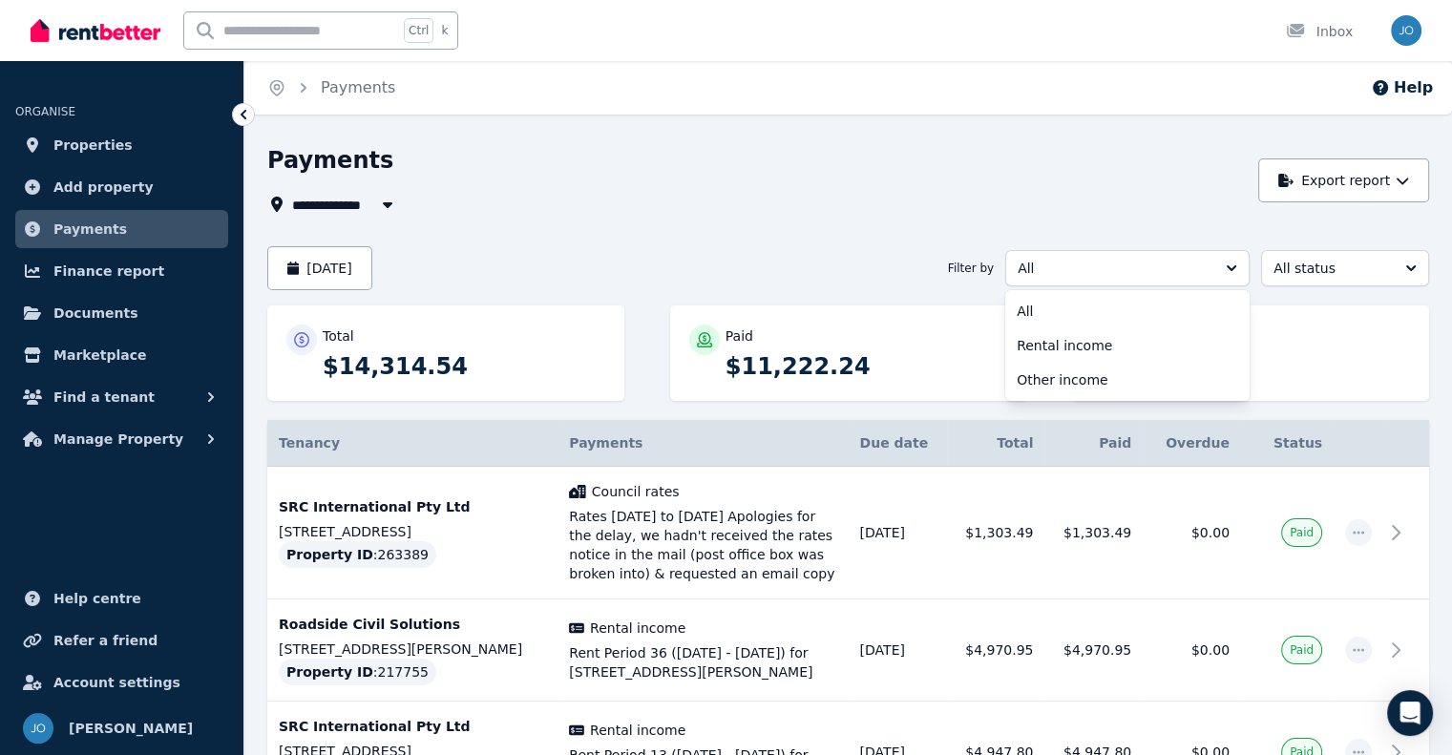
click at [362, 206] on span "All Properties" at bounding box center [353, 204] width 123 height 23
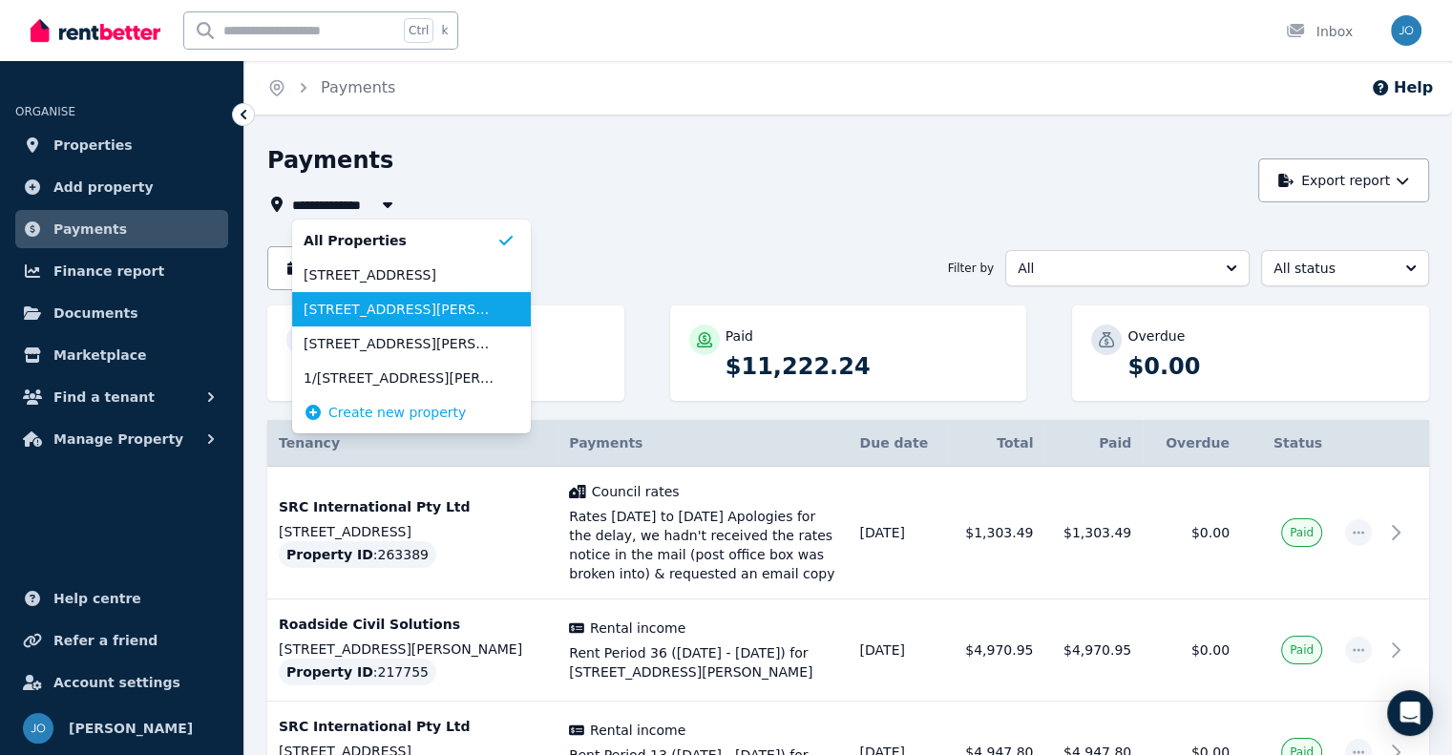
click at [393, 305] on span "8 Nevilles St, Underwood" at bounding box center [400, 309] width 193 height 19
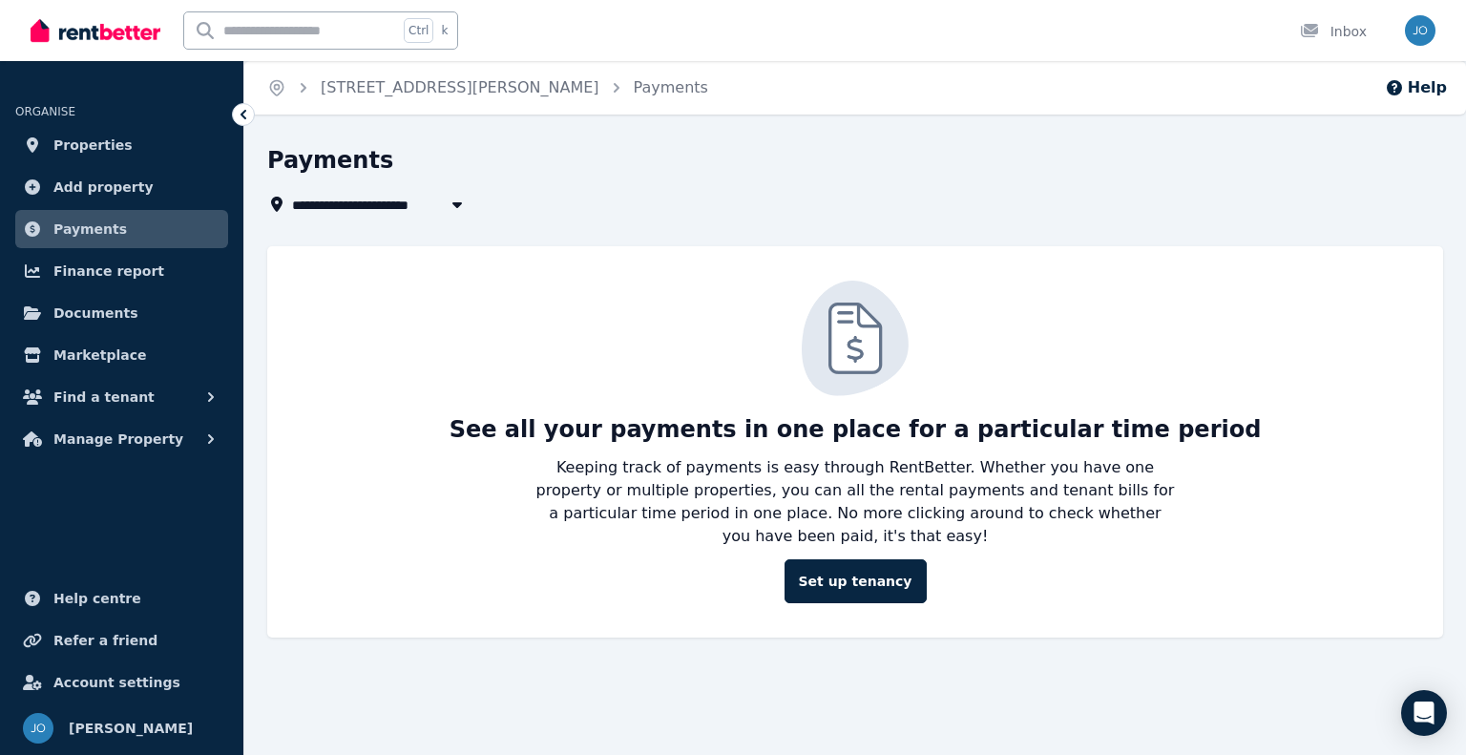
click at [359, 205] on span "8 Nevilles St, Underwood" at bounding box center [431, 204] width 278 height 23
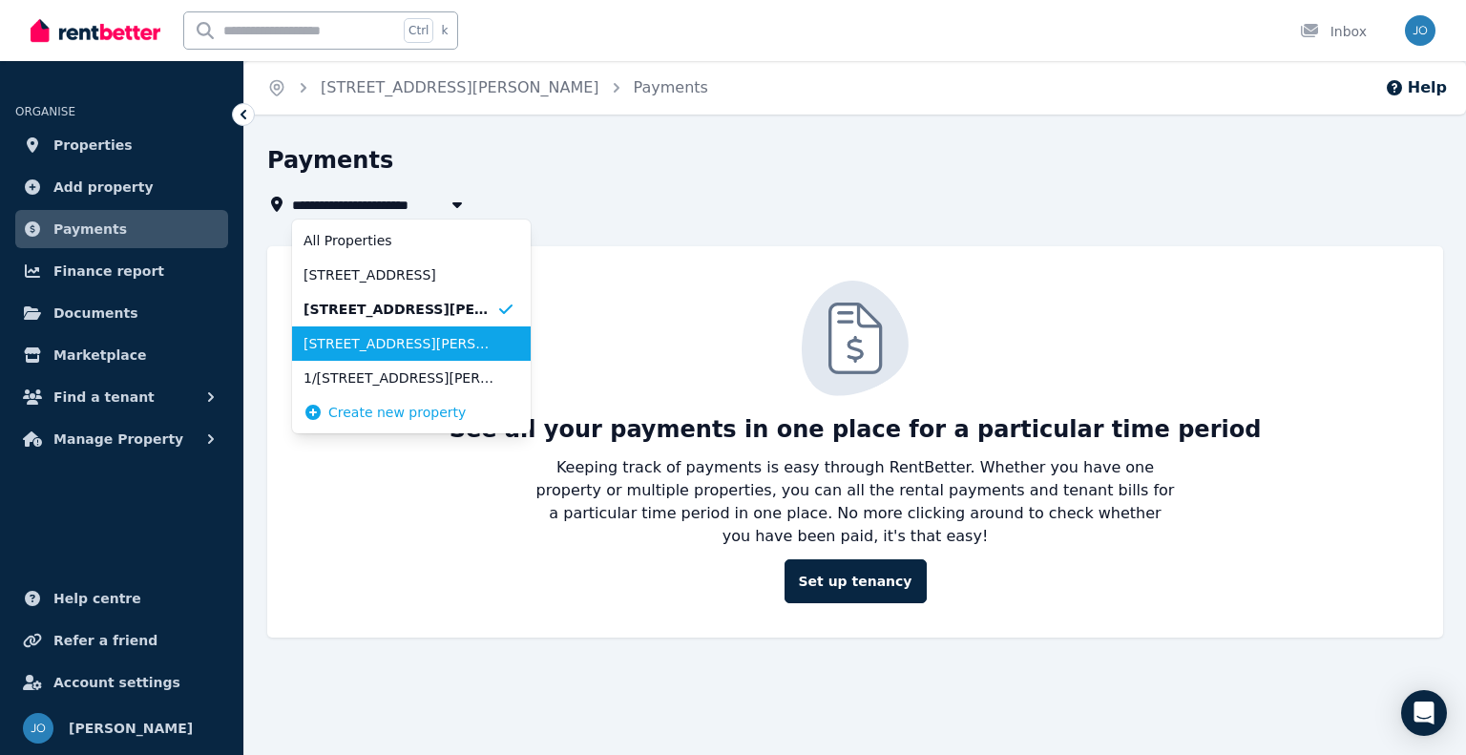
click at [374, 346] on span "12 Nevilles St, Underwood" at bounding box center [400, 343] width 193 height 19
type input "**********"
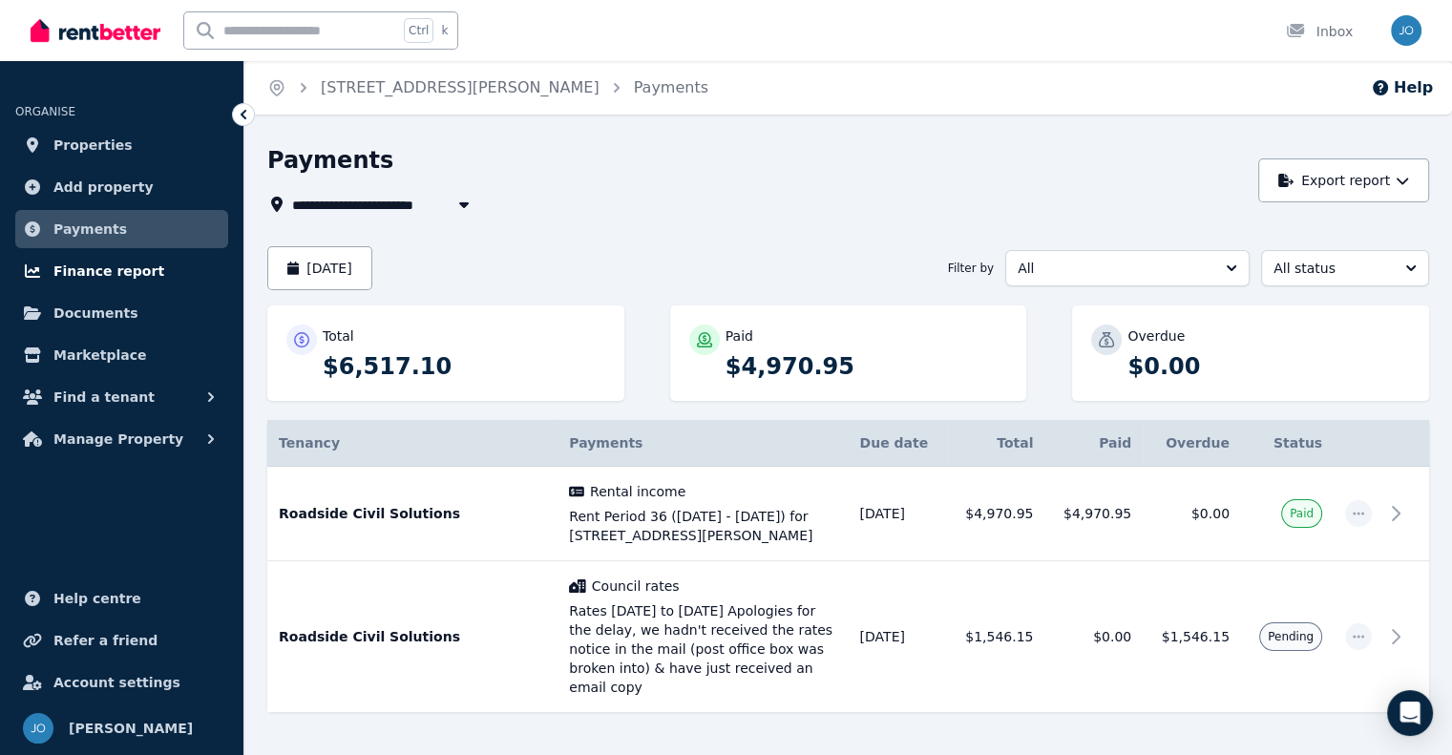
click at [134, 263] on span "Finance report" at bounding box center [108, 271] width 111 height 23
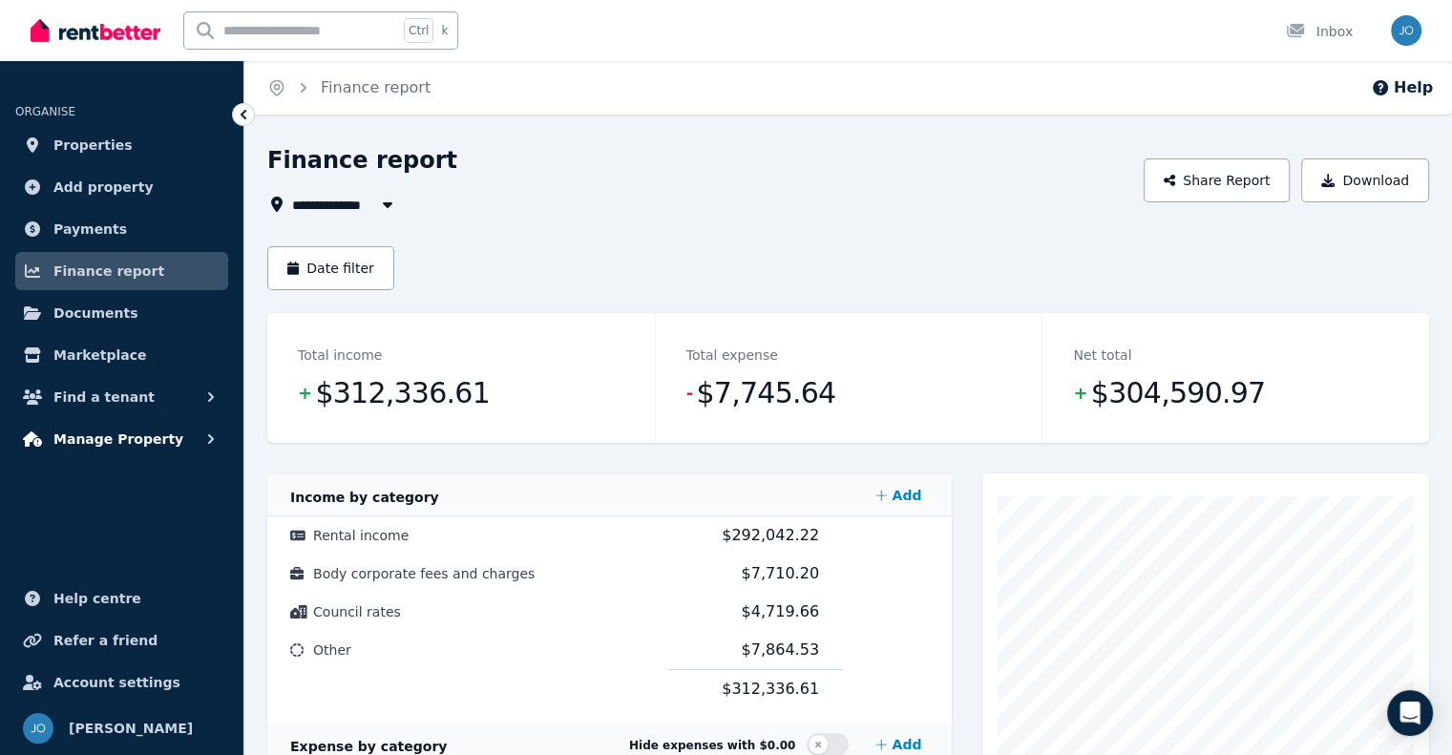
click at [154, 431] on span "Manage Property" at bounding box center [118, 439] width 130 height 23
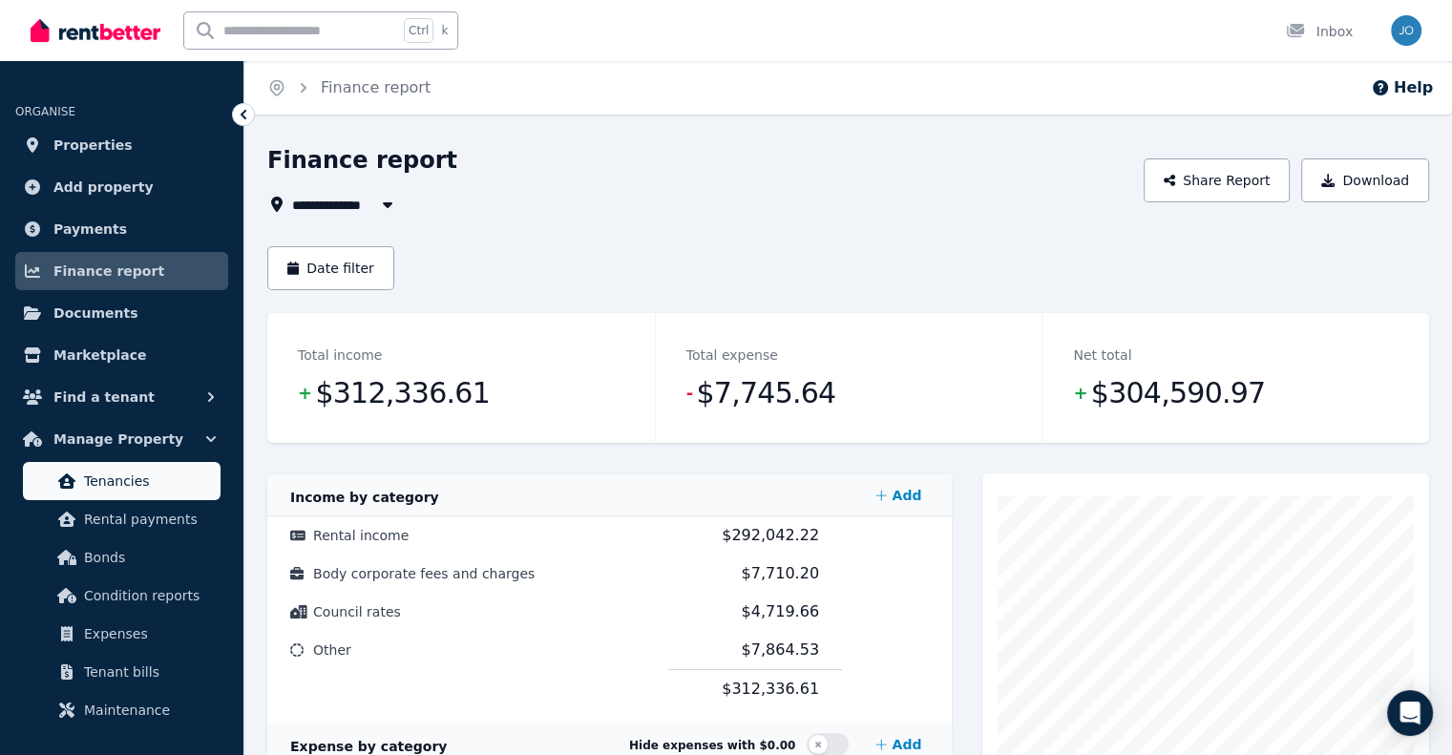
click at [128, 480] on span "Tenancies" at bounding box center [148, 481] width 129 height 23
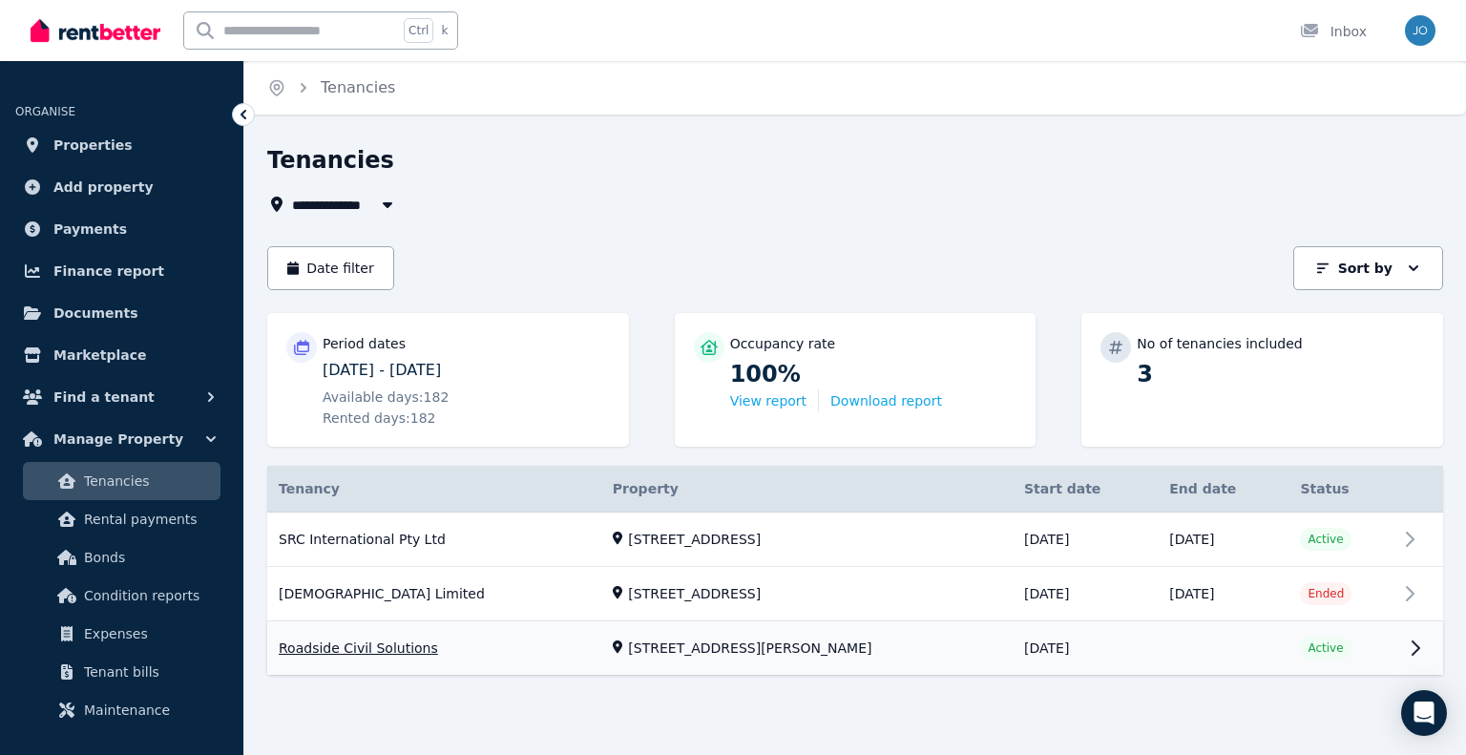
click at [611, 637] on link "View property details" at bounding box center [855, 648] width 1176 height 53
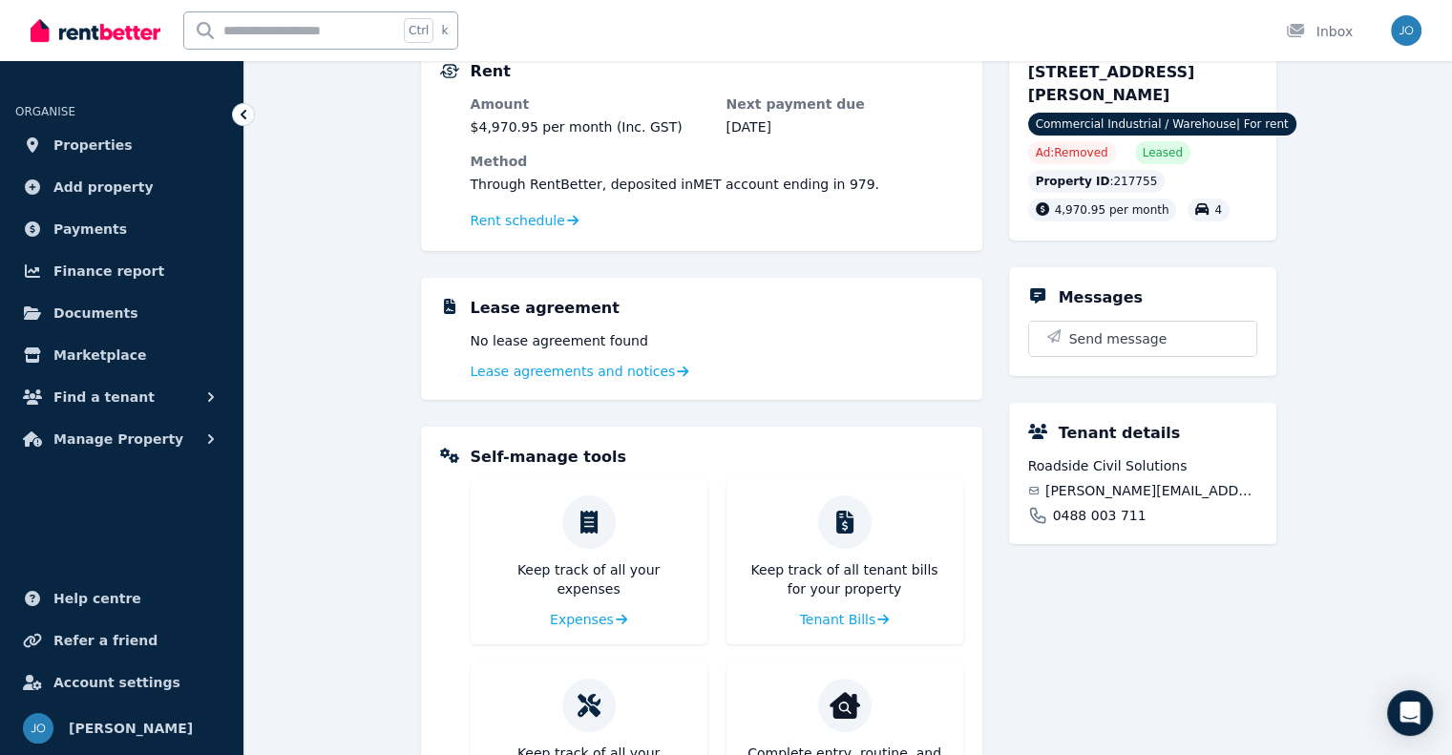
scroll to position [350, 0]
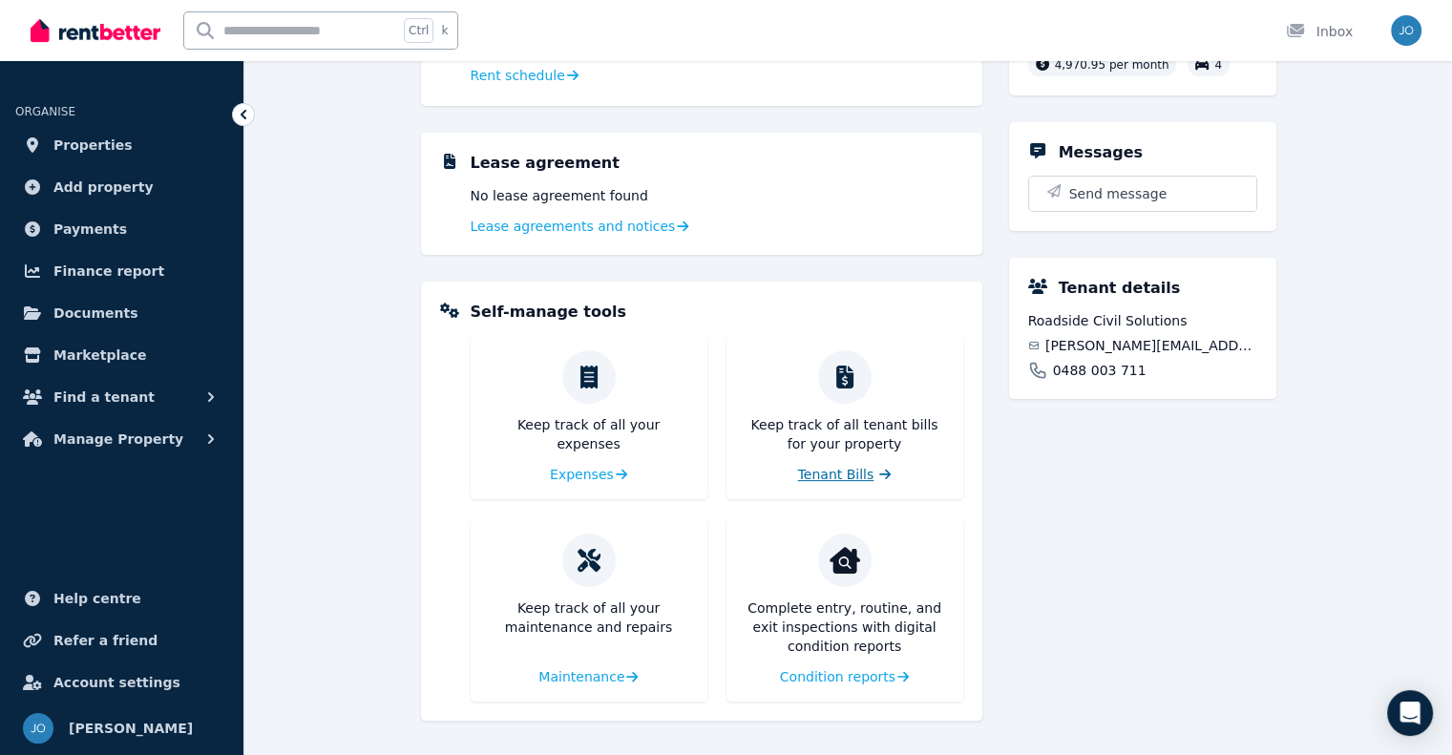
click at [854, 480] on span "Tenant Bills" at bounding box center [836, 474] width 76 height 19
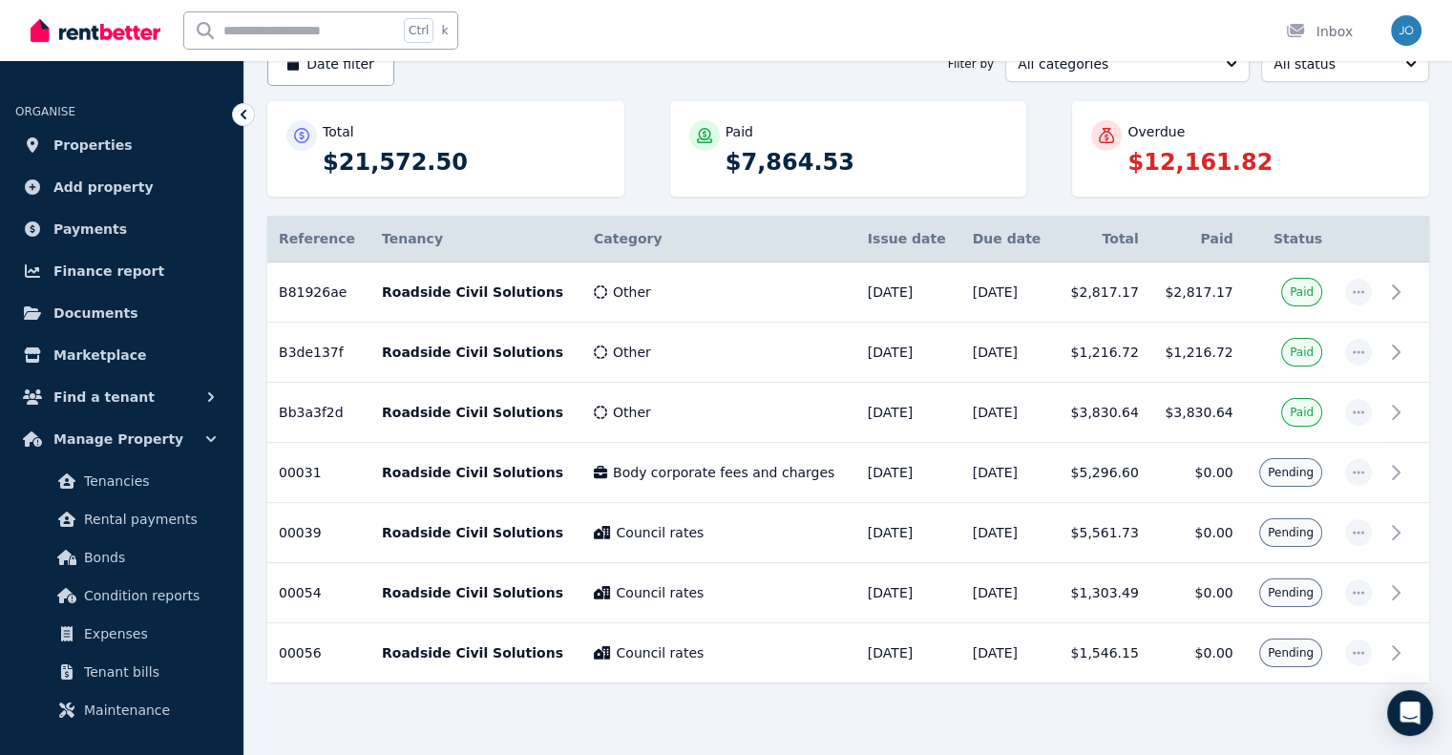
scroll to position [230, 0]
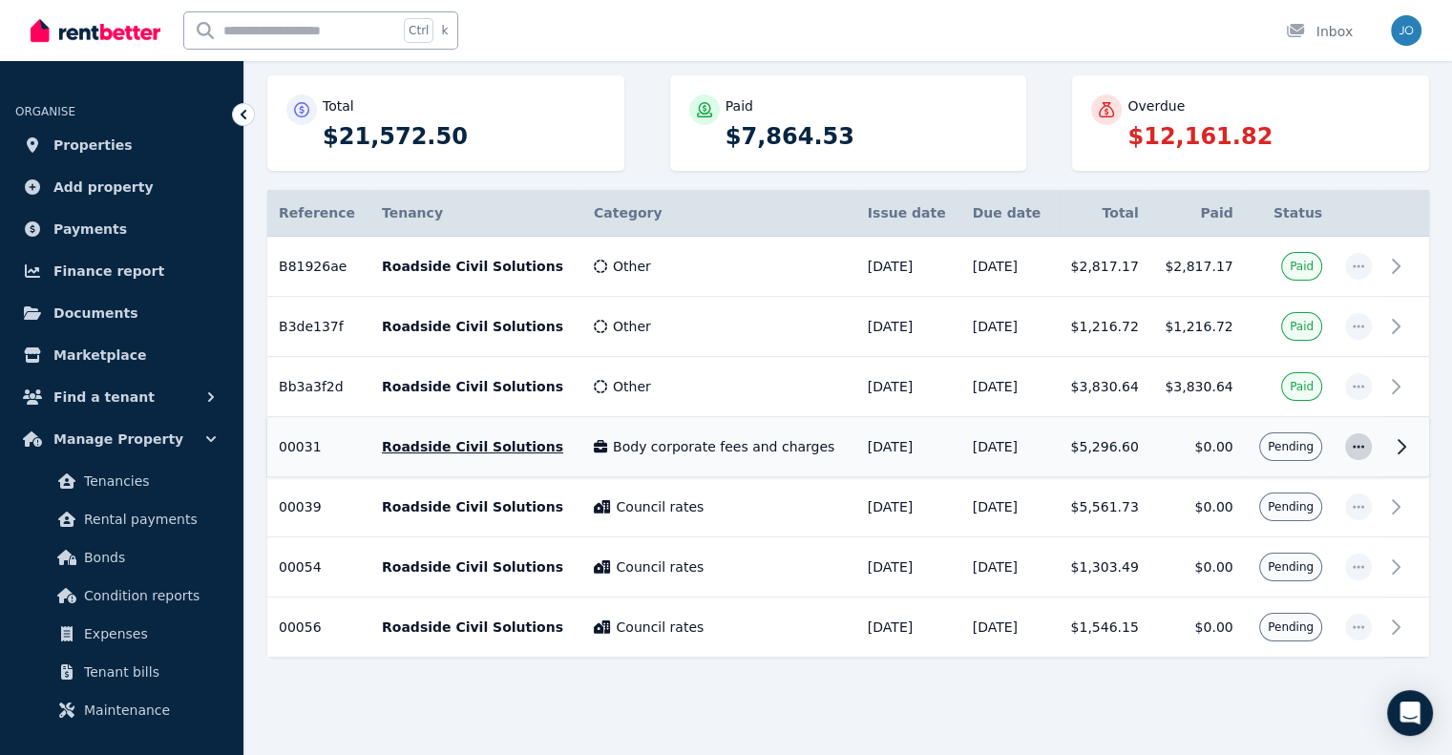
click at [1348, 446] on span "button" at bounding box center [1358, 446] width 27 height 27
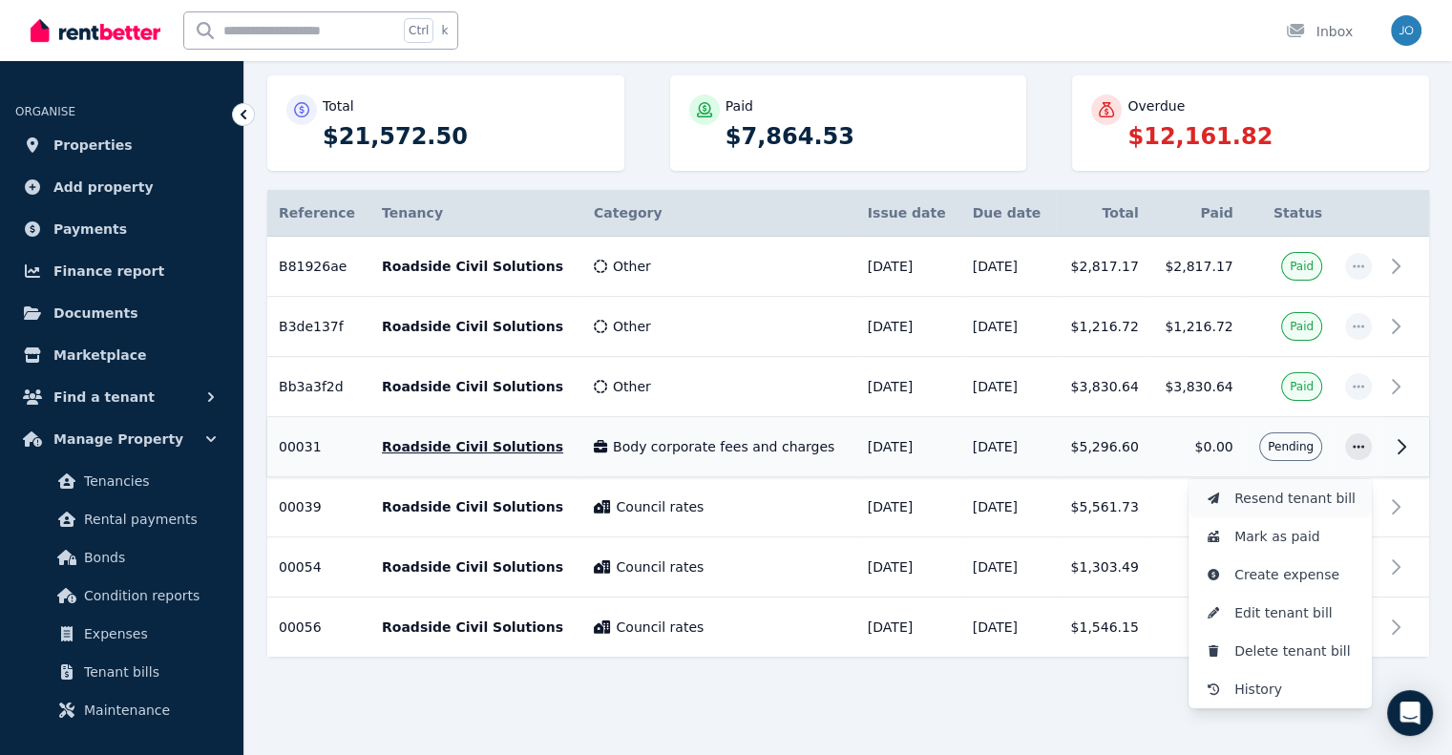
click at [1291, 494] on span "Resend tenant bill" at bounding box center [1295, 498] width 122 height 23
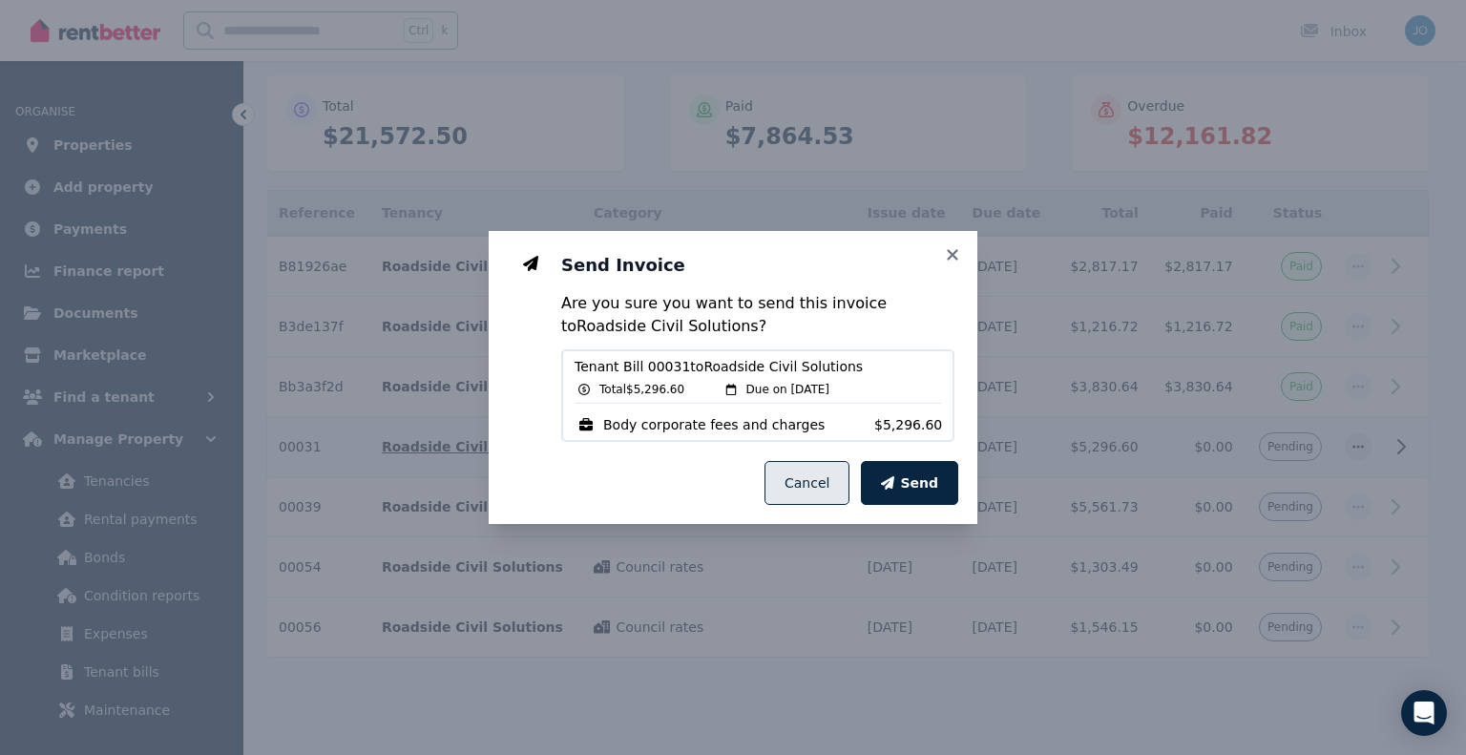
click at [808, 484] on button "Cancel" at bounding box center [807, 483] width 85 height 44
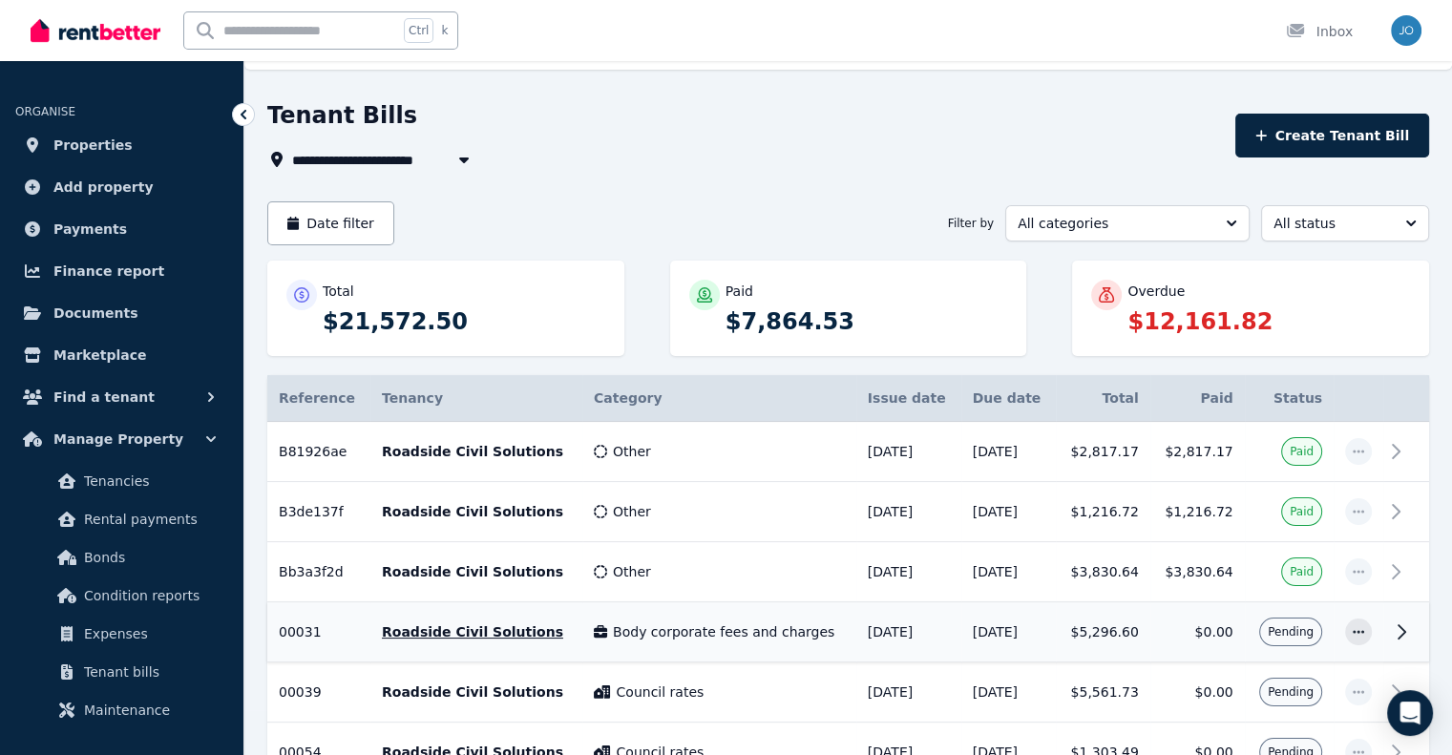
scroll to position [0, 0]
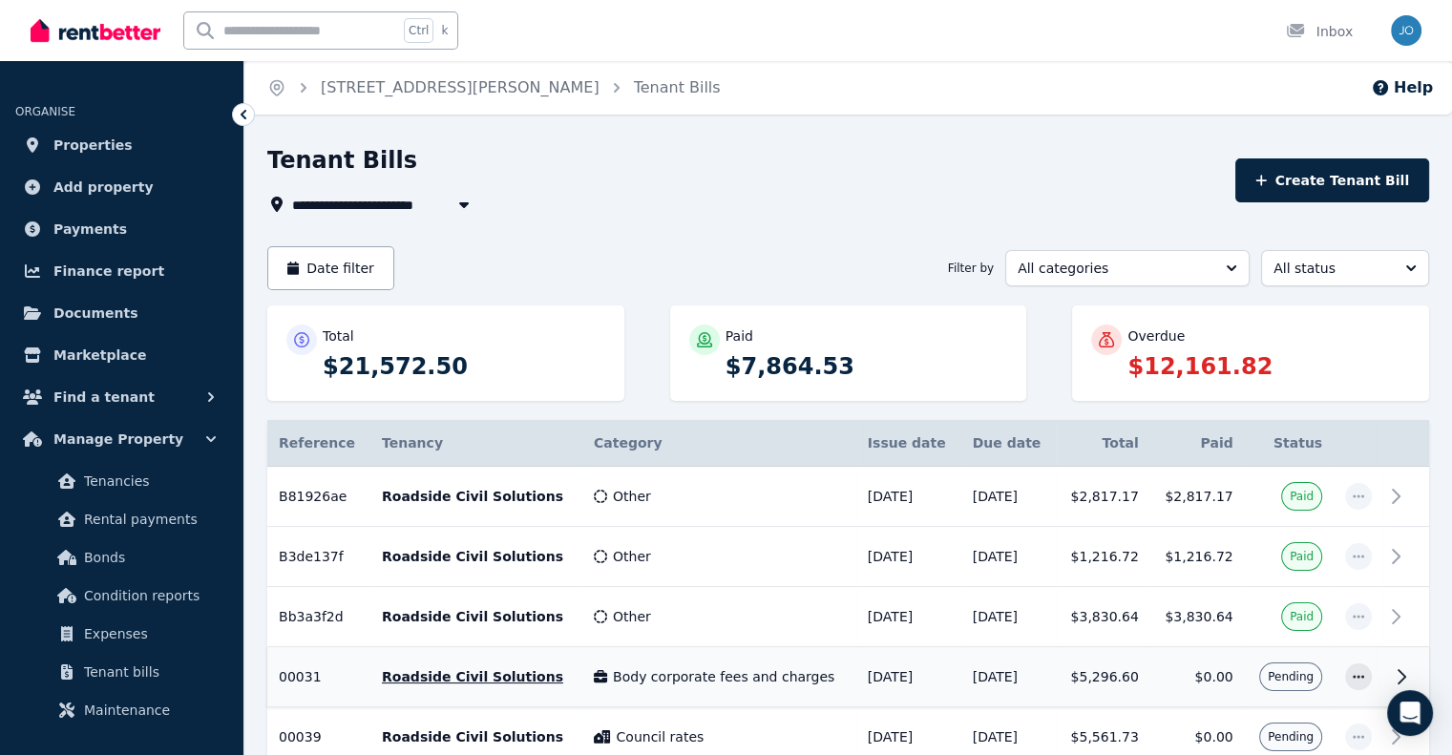
click at [307, 203] on span "12 Nevilles St, Underwood" at bounding box center [431, 204] width 278 height 23
type input "**********"
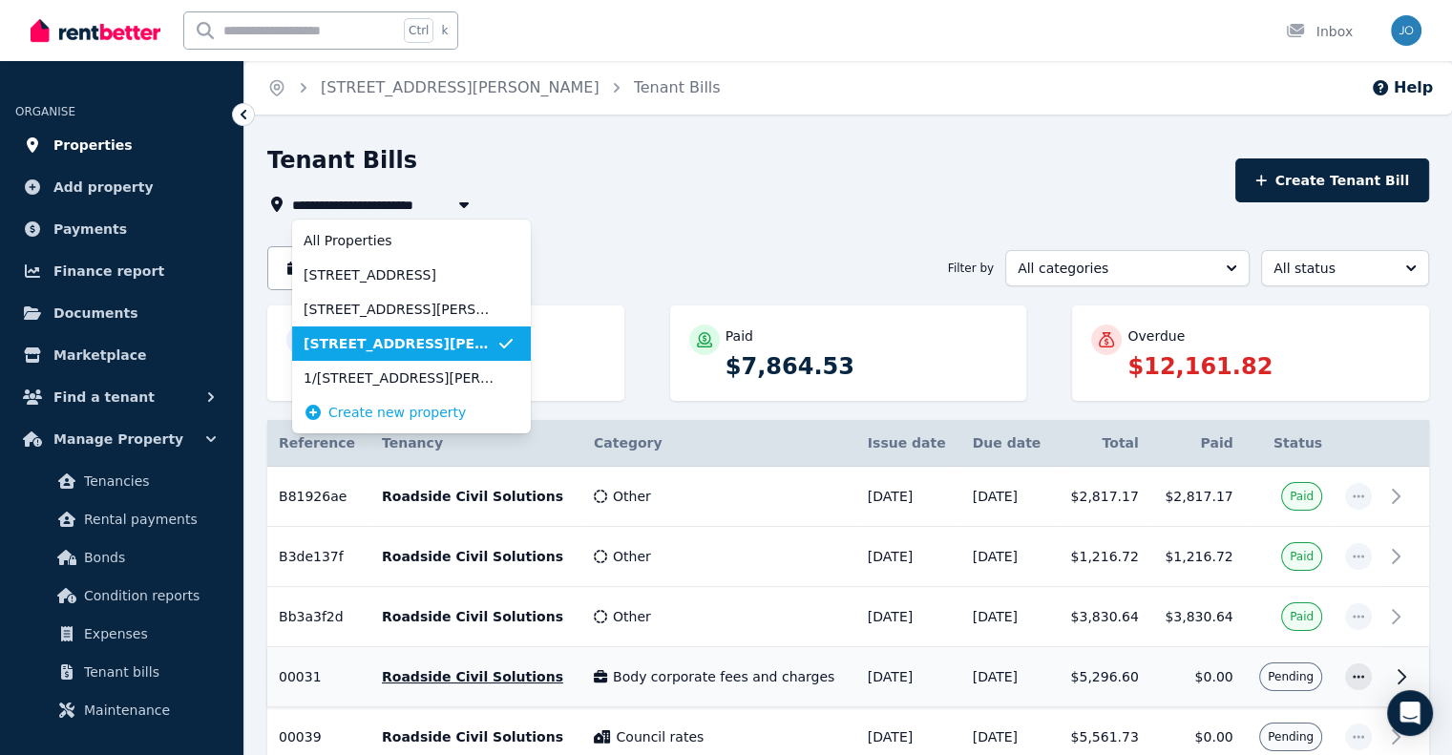
click at [88, 140] on span "Properties" at bounding box center [92, 145] width 79 height 23
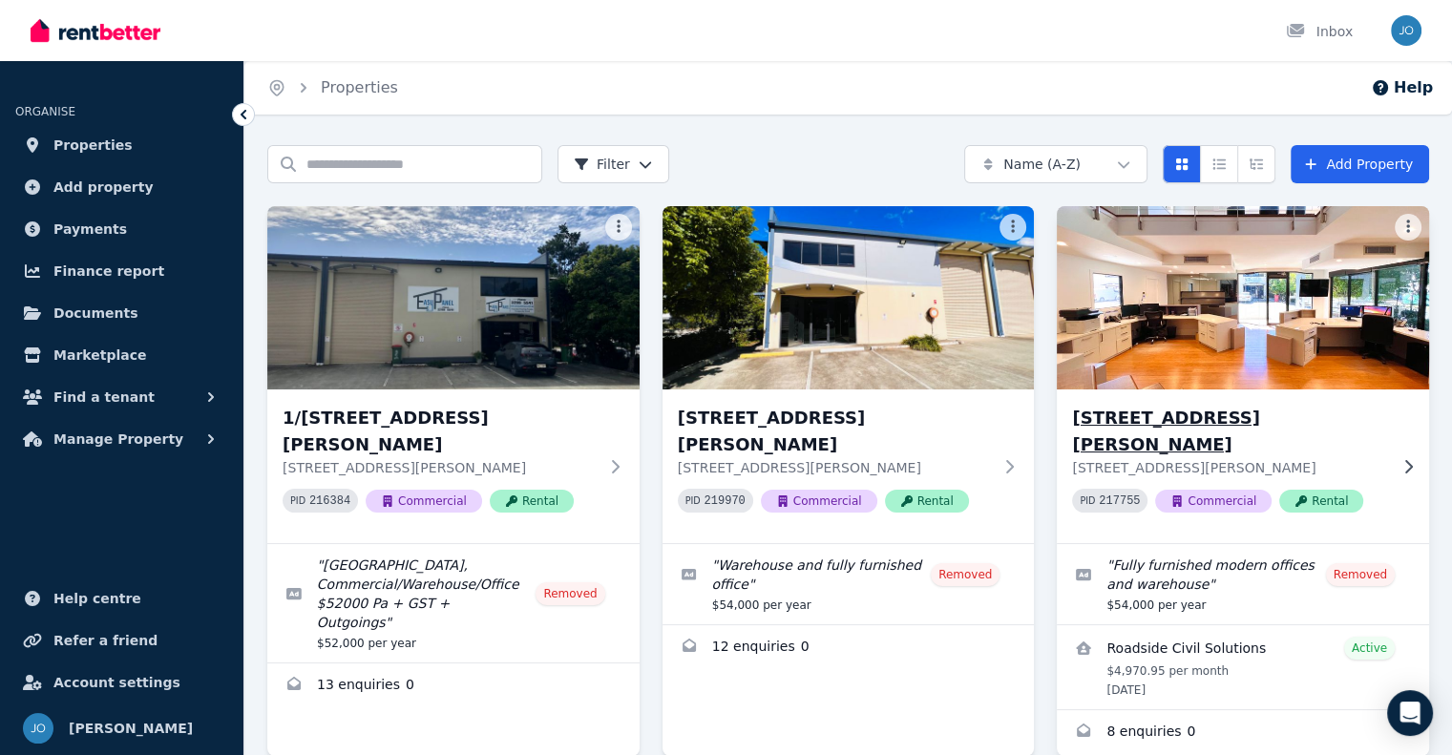
click at [1123, 419] on h3 "12 Nevilles St, Underwood" at bounding box center [1229, 431] width 315 height 53
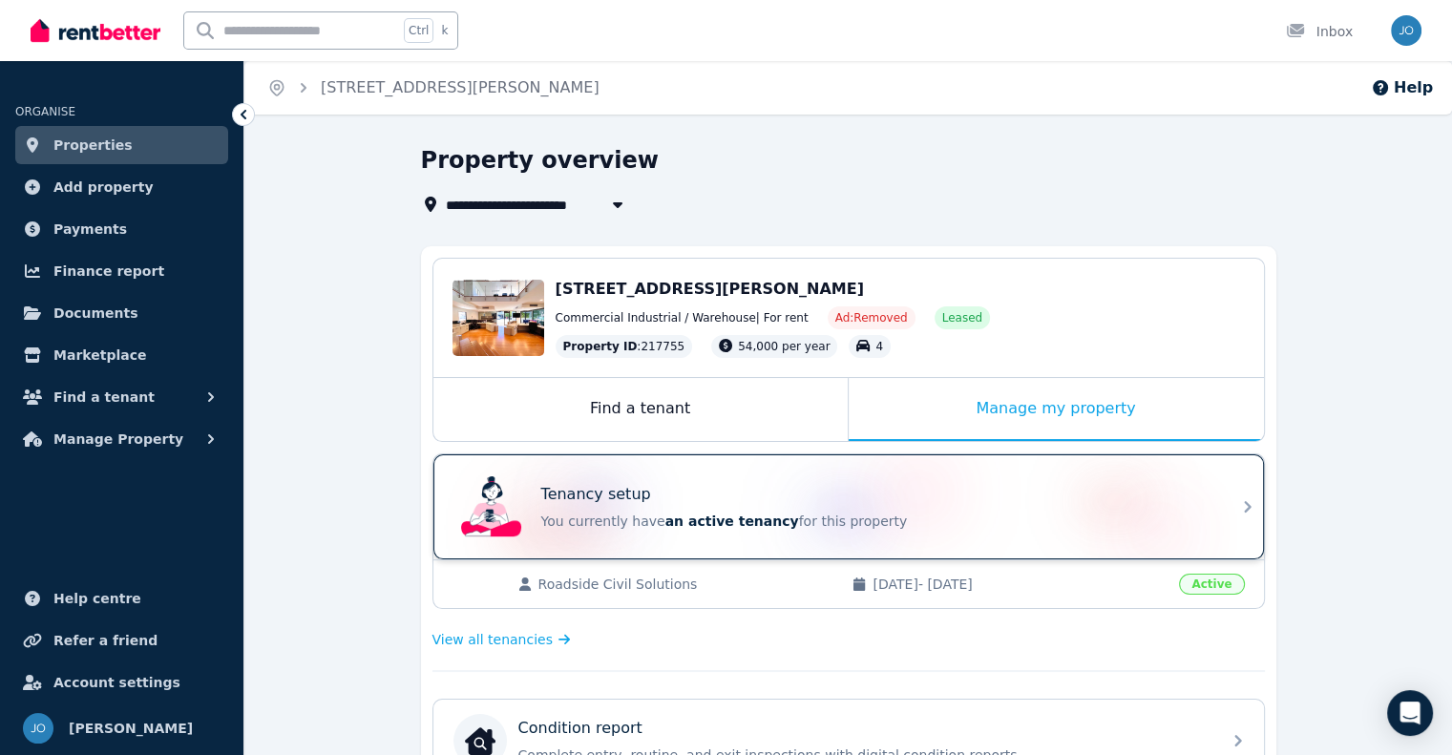
click at [703, 538] on div "Tenancy setup You currently have an active tenancy for this property" at bounding box center [831, 507] width 756 height 76
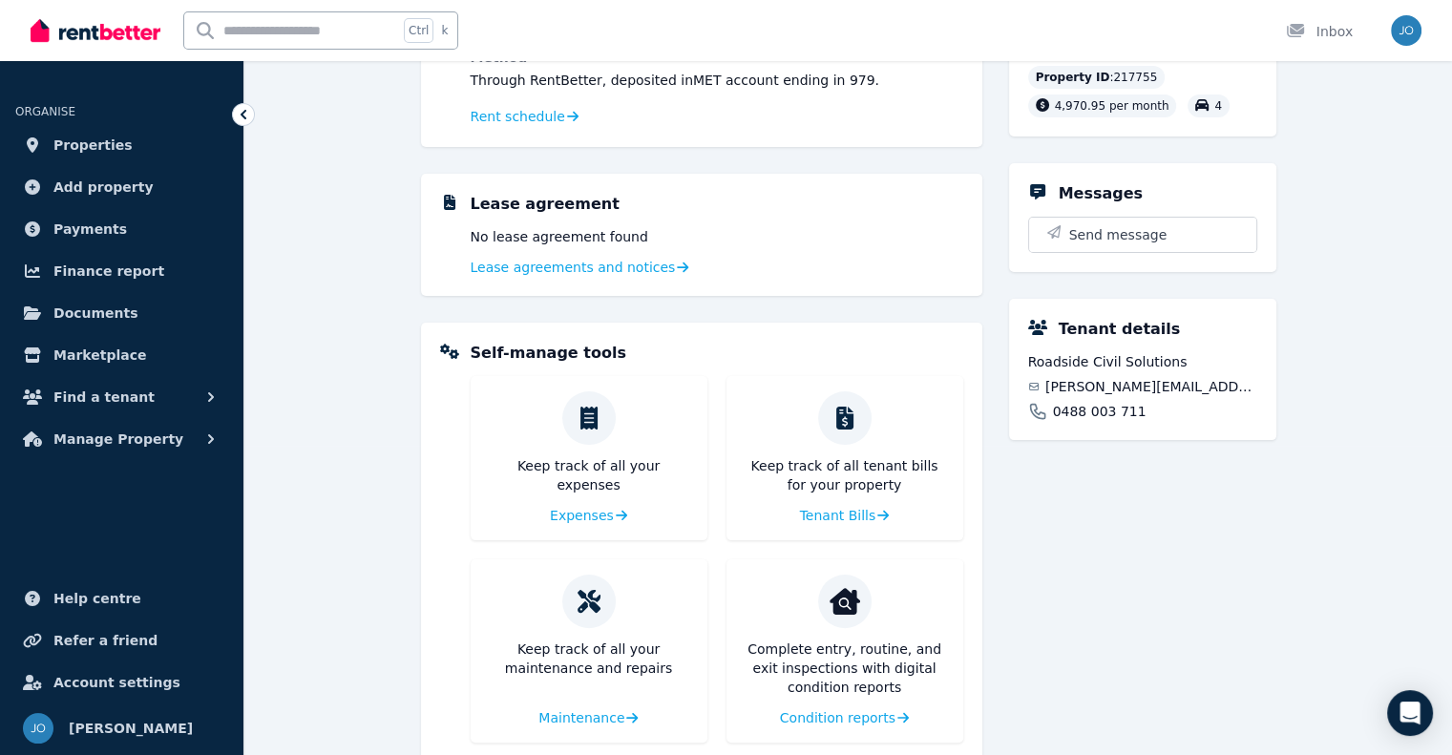
scroll to position [350, 0]
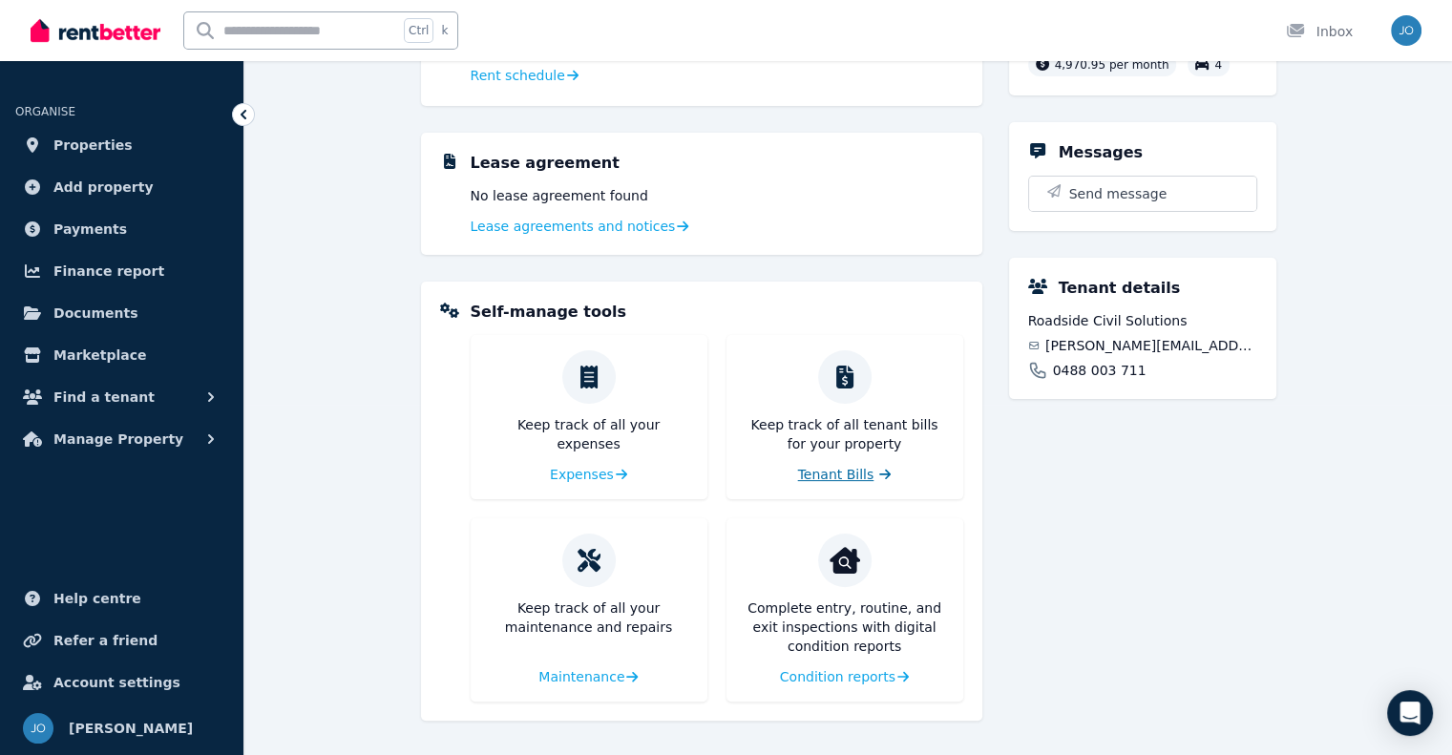
click at [857, 467] on span "Tenant Bills" at bounding box center [836, 474] width 76 height 19
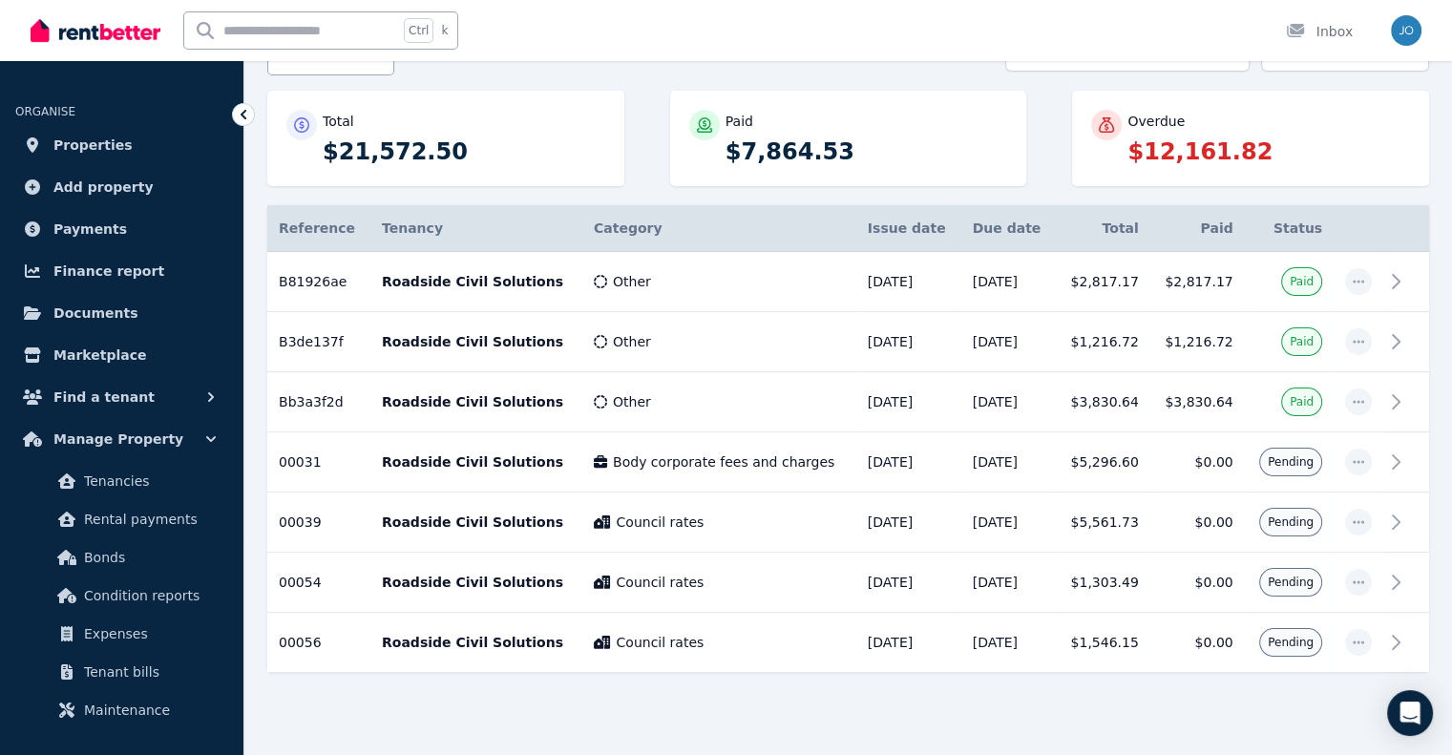
scroll to position [218, 0]
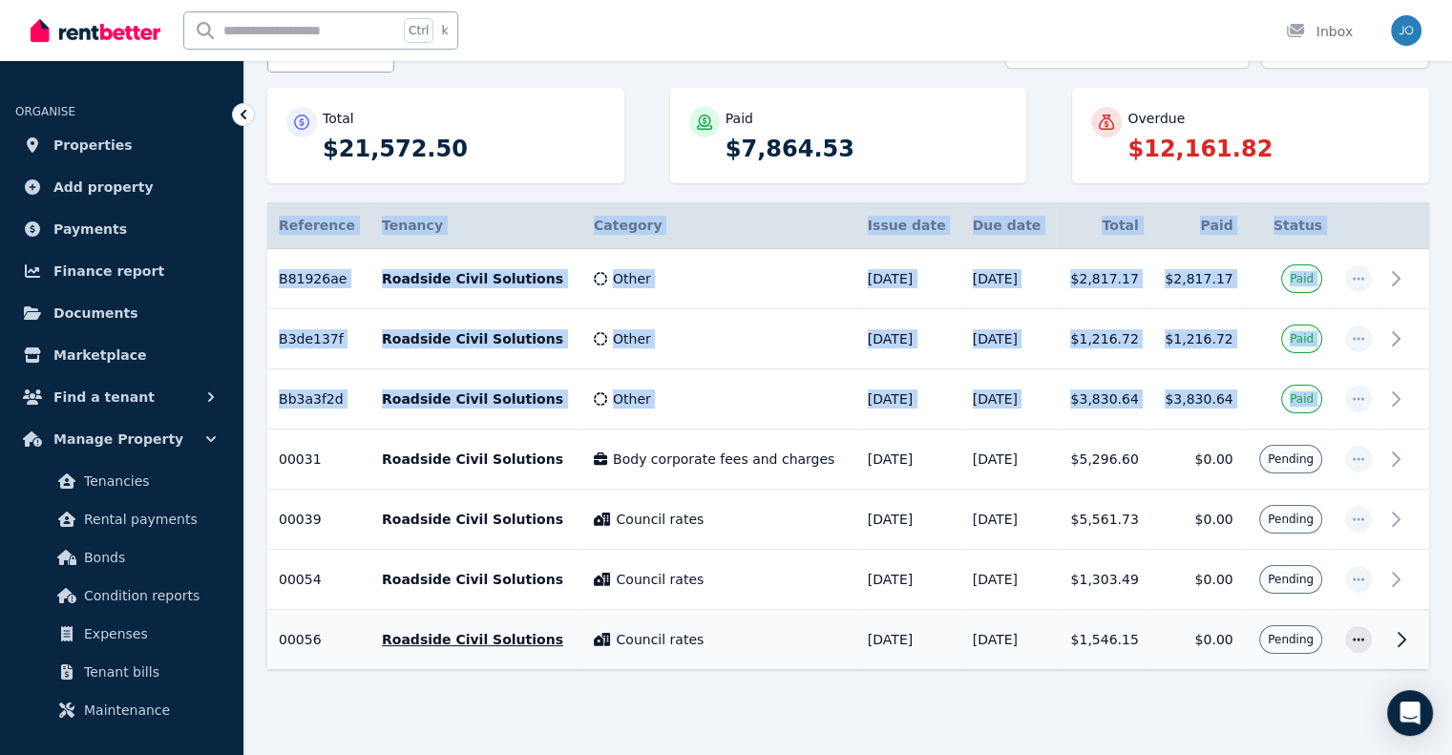
drag, startPoint x: 273, startPoint y: 447, endPoint x: 1339, endPoint y: 636, distance: 1082.9
click at [1339, 636] on tbody "B81926ae Ref no: B81926ae Tenants: Roadside Civil Solutions Issue date: 02/02/2…" at bounding box center [848, 459] width 1162 height 421
copy table "Reference Details Tenancy Category Issue date Due date Total Paid Status B81926…"
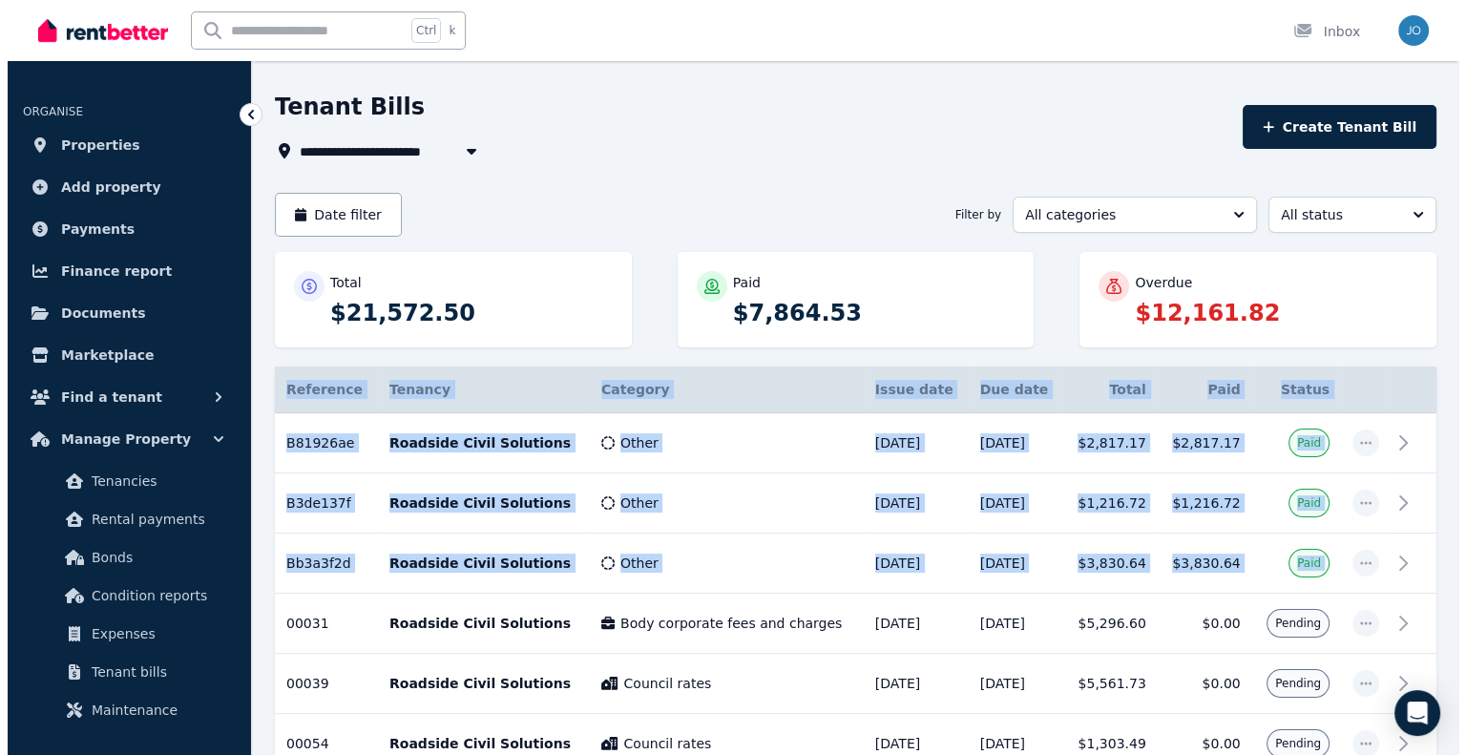
scroll to position [0, 0]
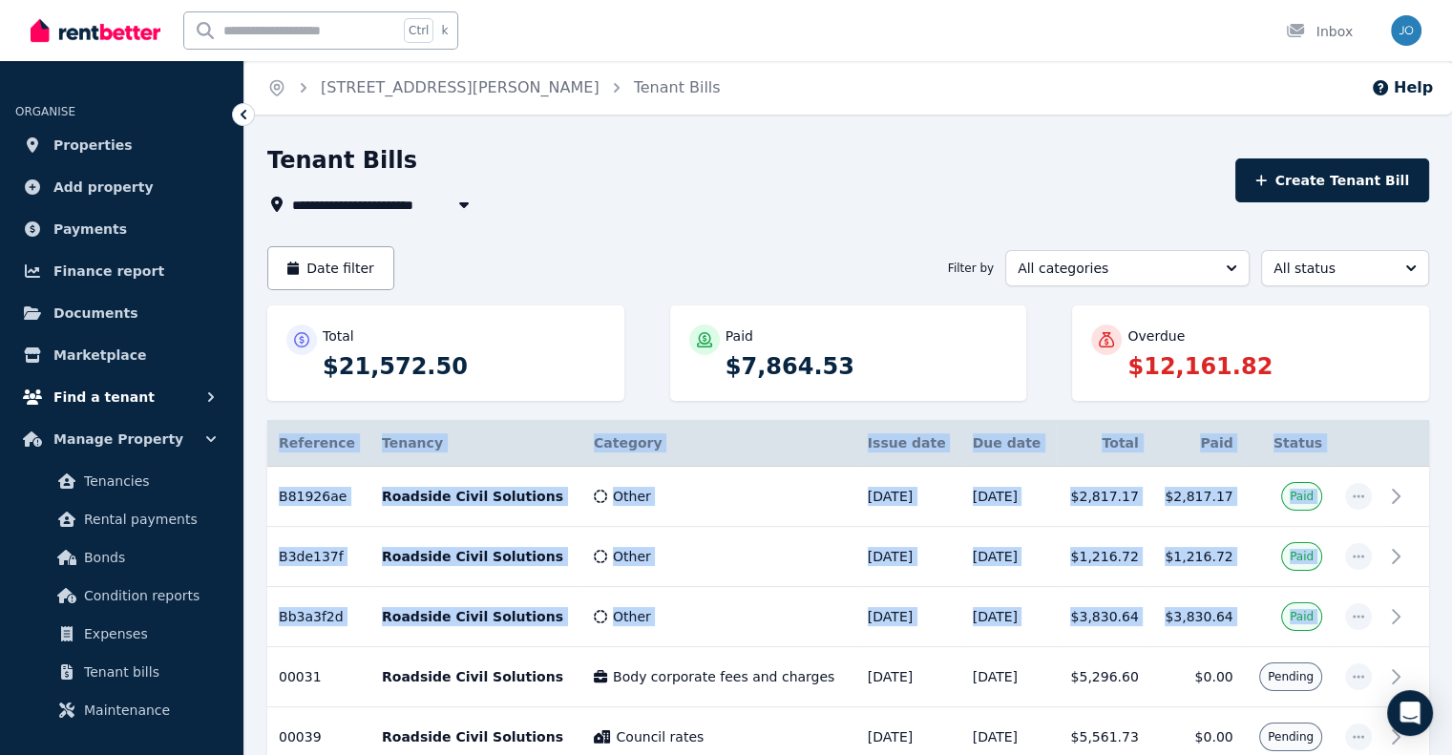
click at [142, 397] on button "Find a tenant" at bounding box center [121, 397] width 213 height 38
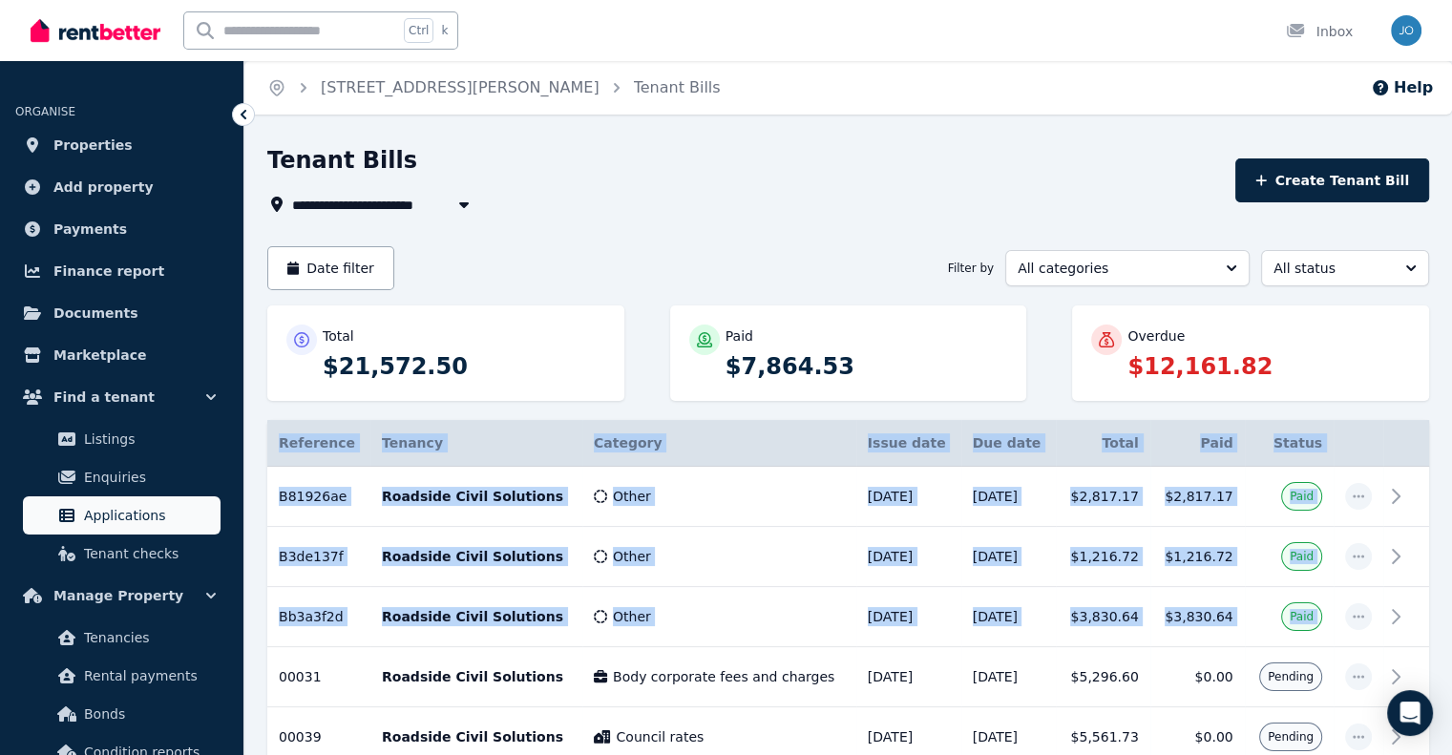
click at [113, 502] on link "Applications" at bounding box center [122, 515] width 198 height 38
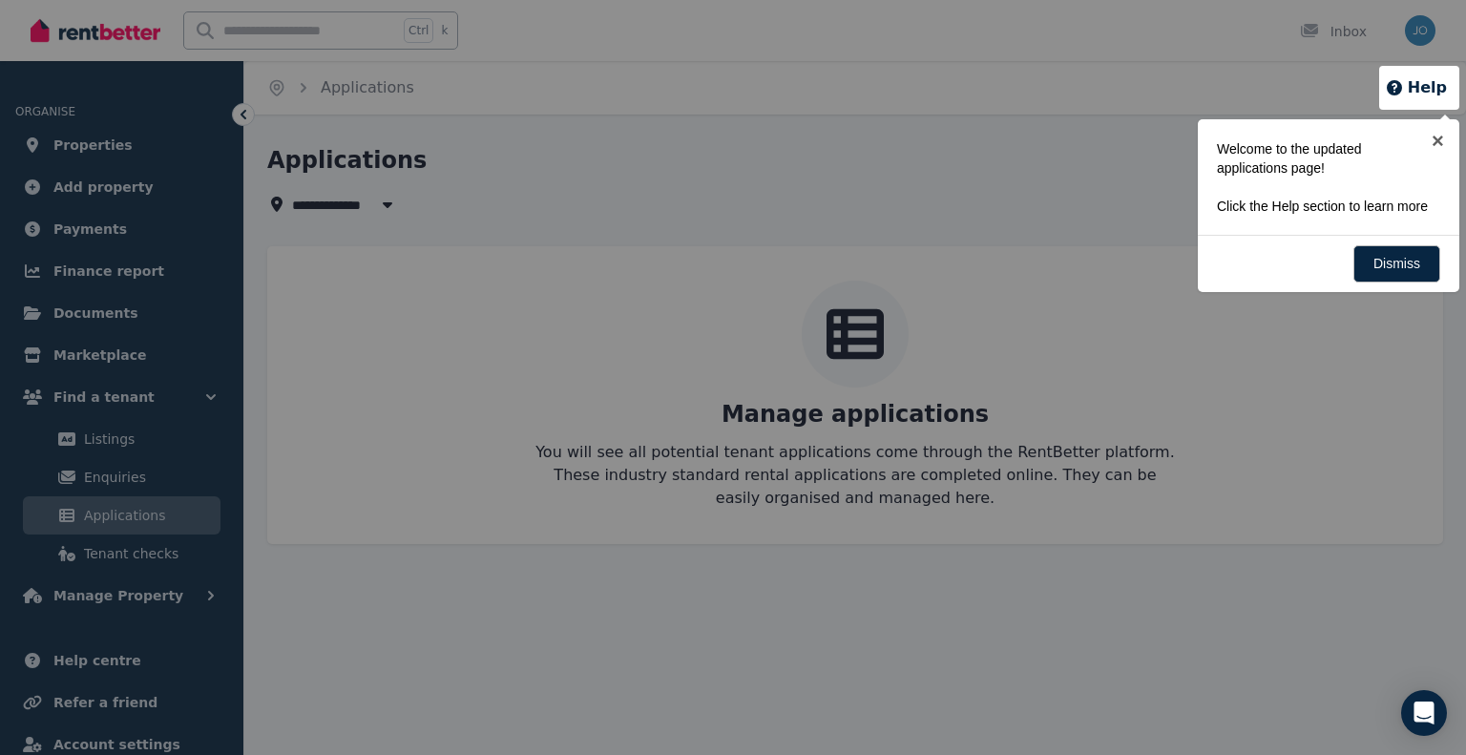
click at [310, 405] on div at bounding box center [733, 377] width 1466 height 755
click at [245, 106] on div at bounding box center [733, 377] width 1466 height 755
click at [1391, 265] on link "Dismiss" at bounding box center [1397, 263] width 87 height 37
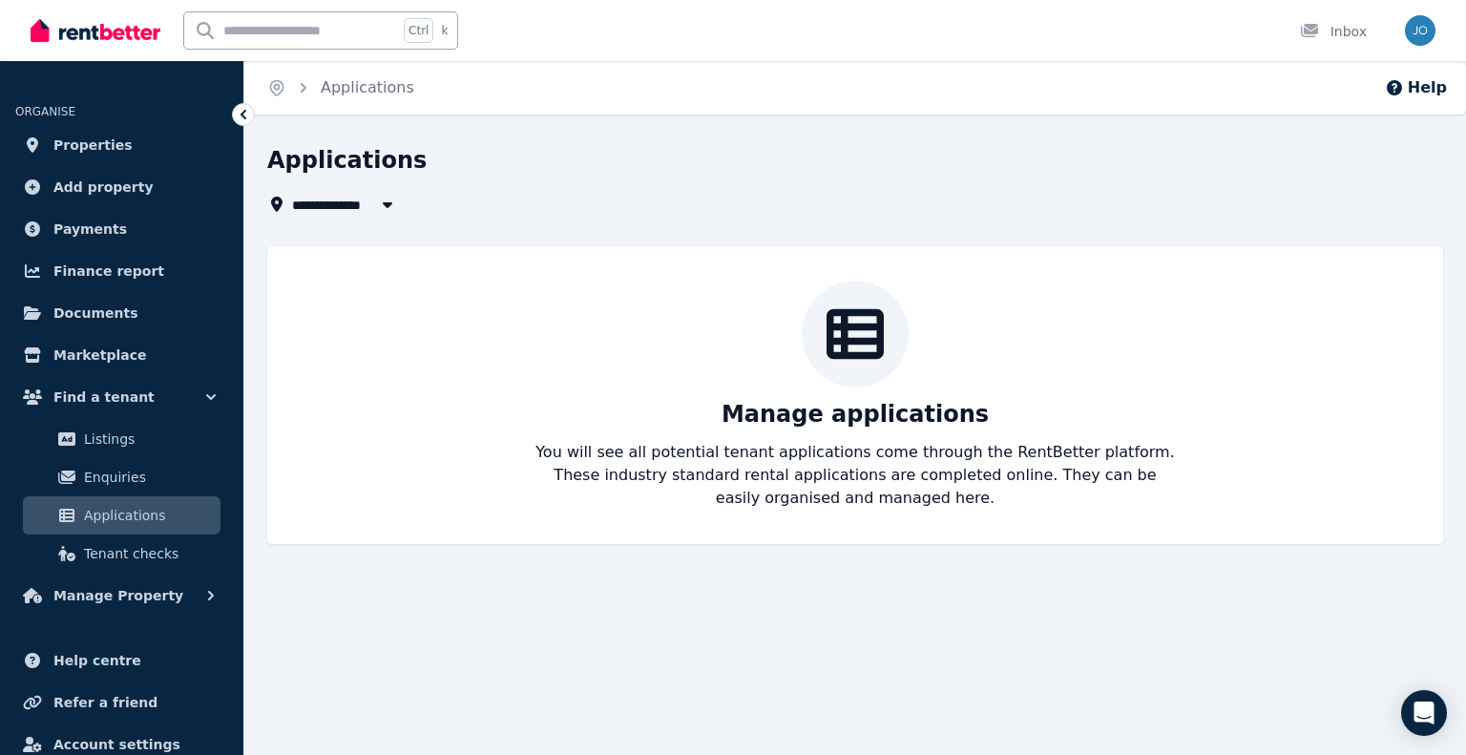
click at [237, 124] on icon at bounding box center [243, 114] width 19 height 19
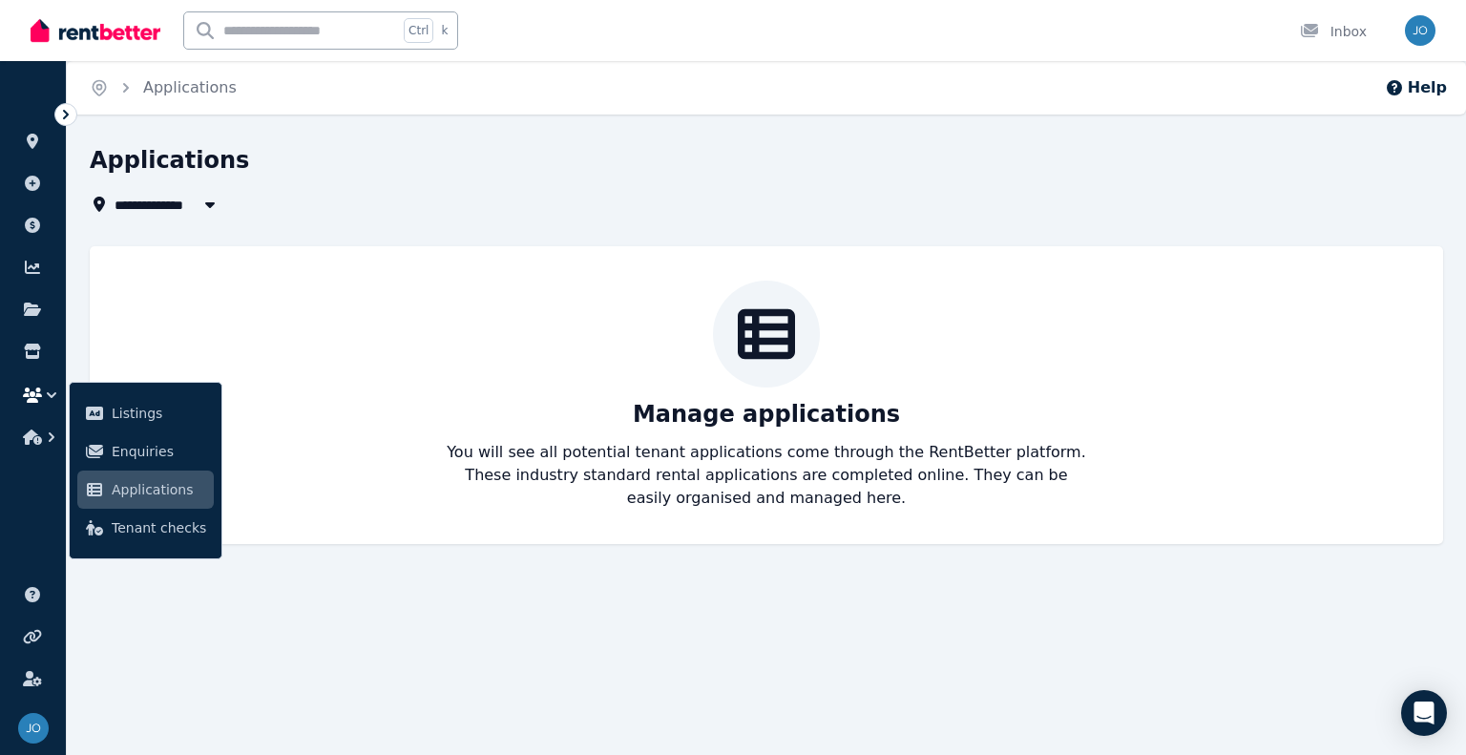
click at [90, 26] on img at bounding box center [96, 30] width 130 height 29
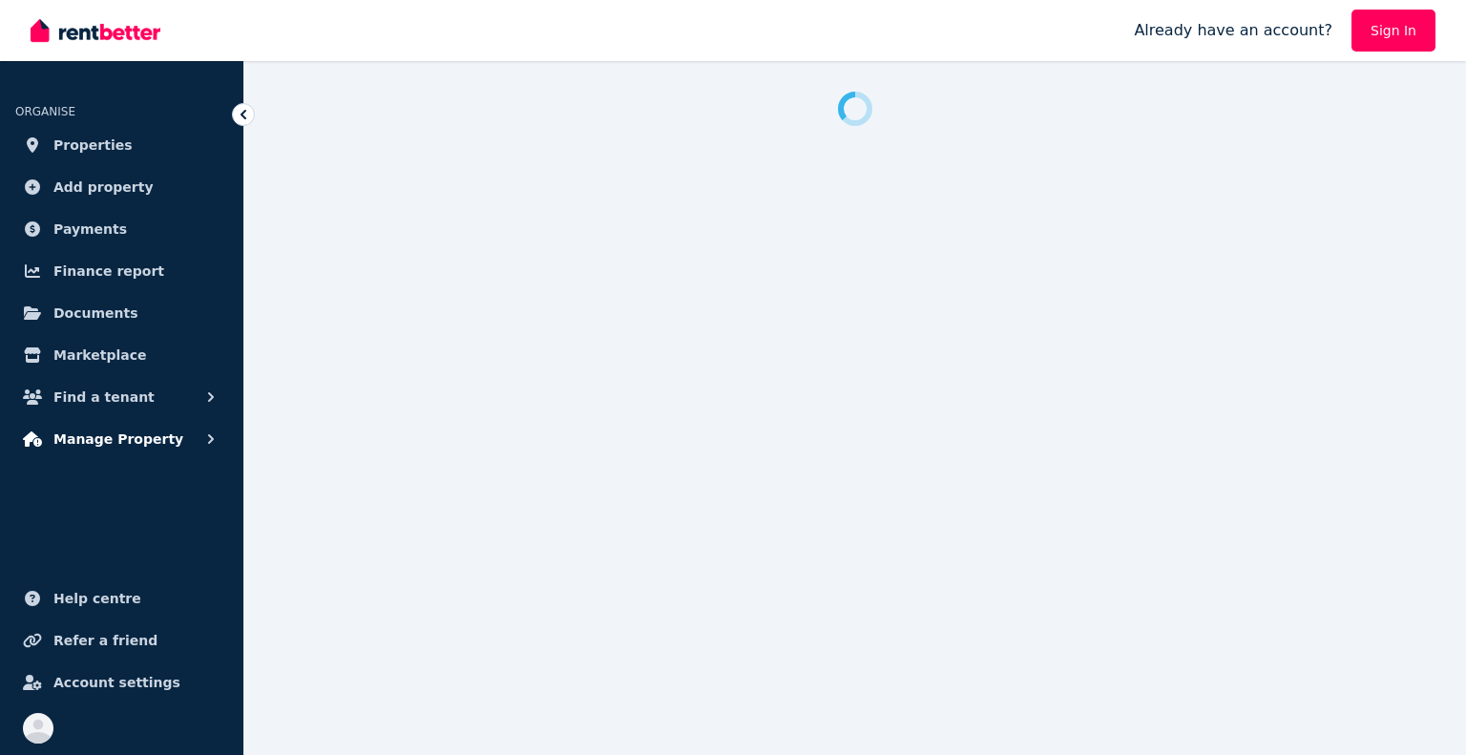
click at [133, 441] on span "Manage Property" at bounding box center [118, 439] width 130 height 23
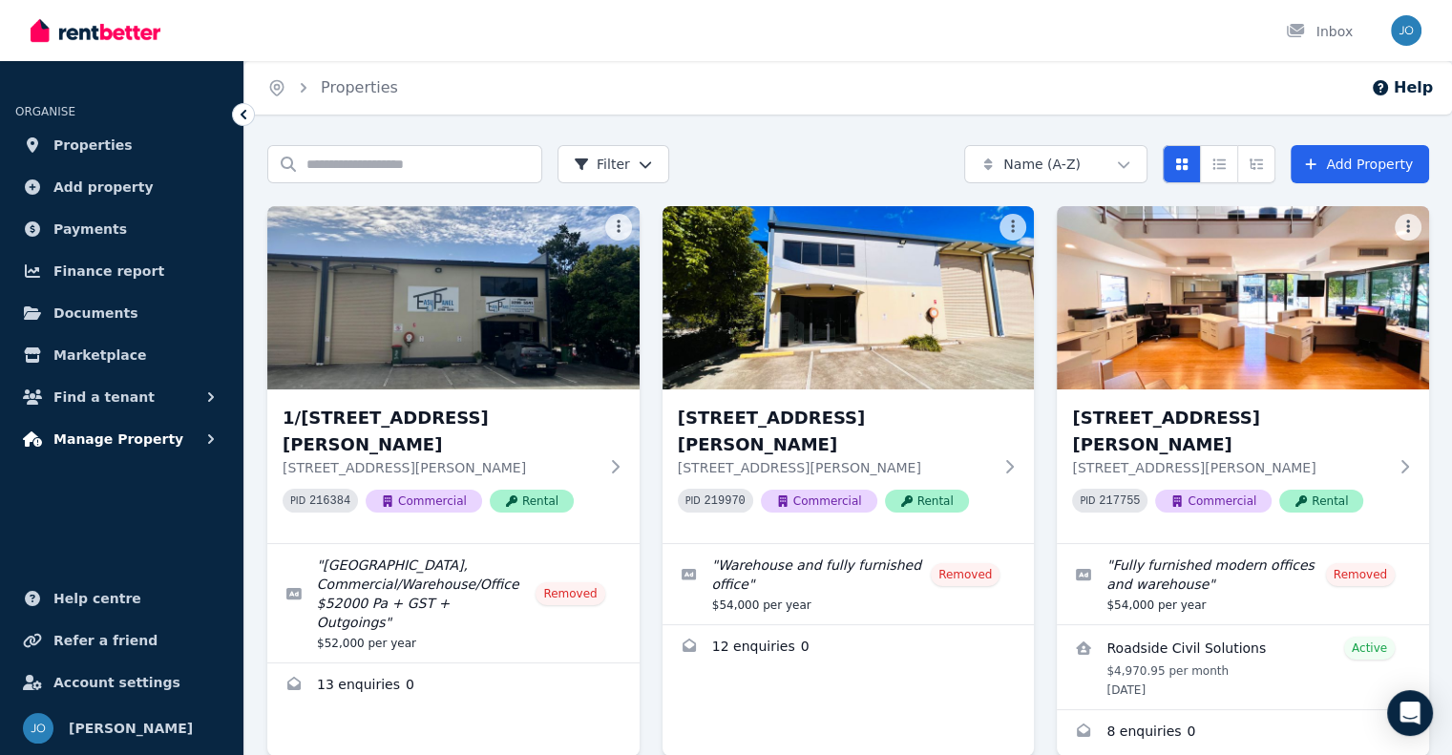
click at [207, 438] on icon "button" at bounding box center [210, 439] width 19 height 19
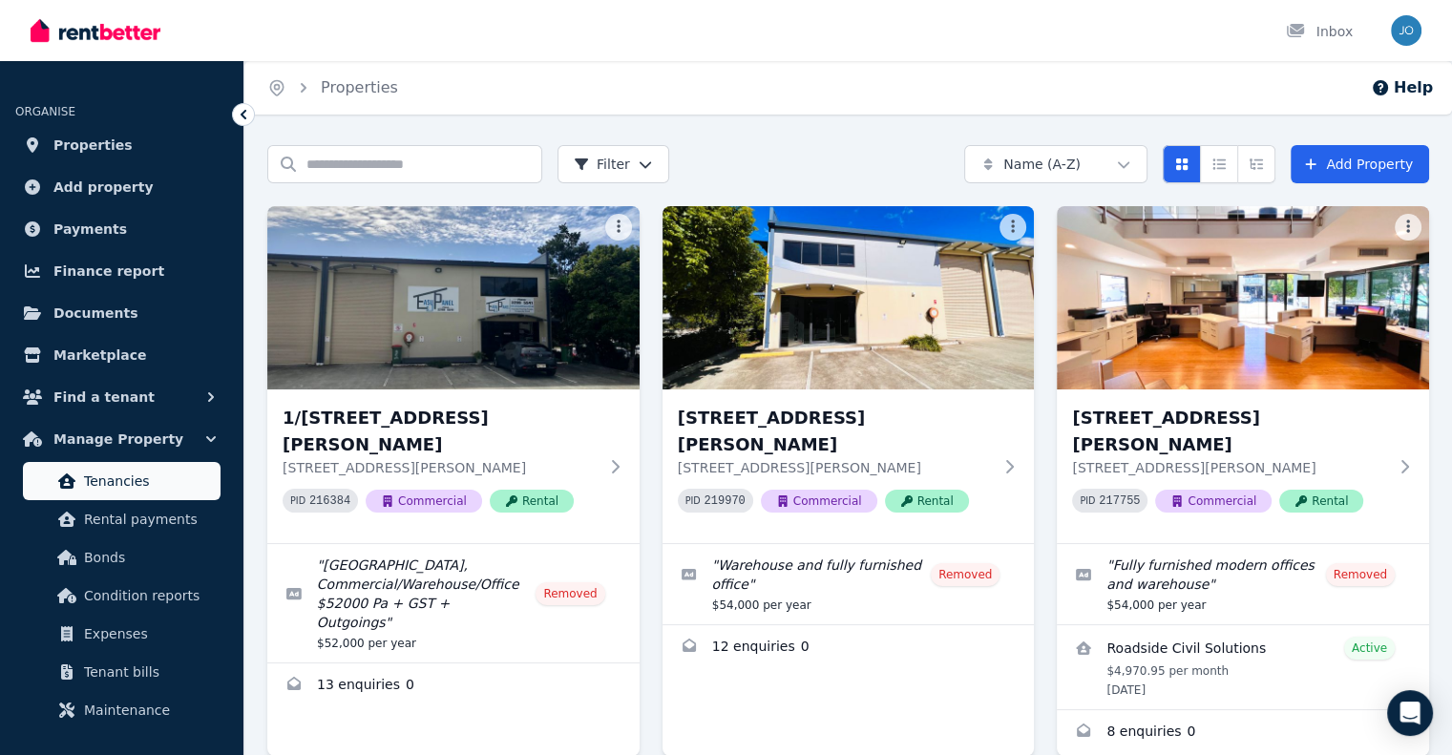
click at [116, 495] on link "Tenancies" at bounding box center [122, 481] width 198 height 38
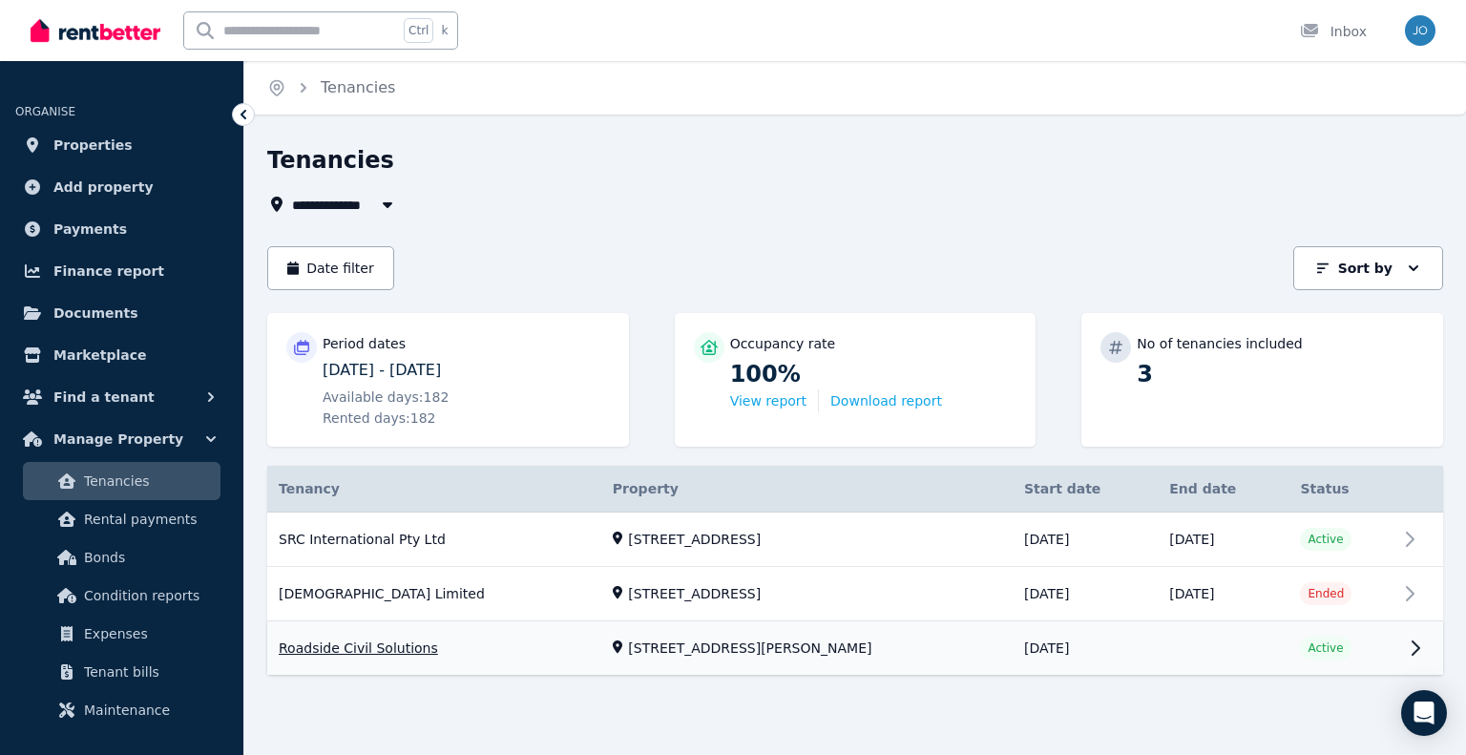
click at [805, 641] on link "View property details" at bounding box center [855, 648] width 1176 height 53
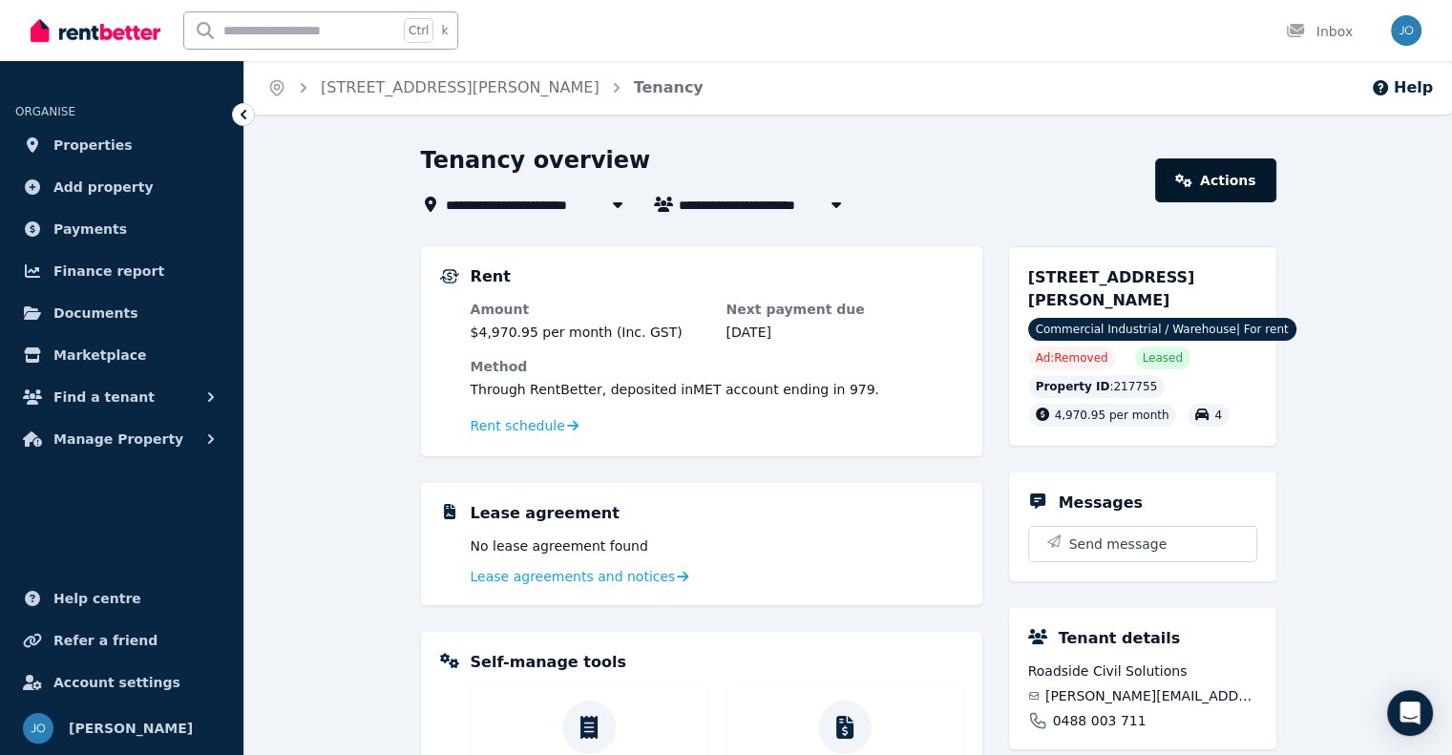
click at [1182, 171] on link "Actions" at bounding box center [1215, 180] width 120 height 44
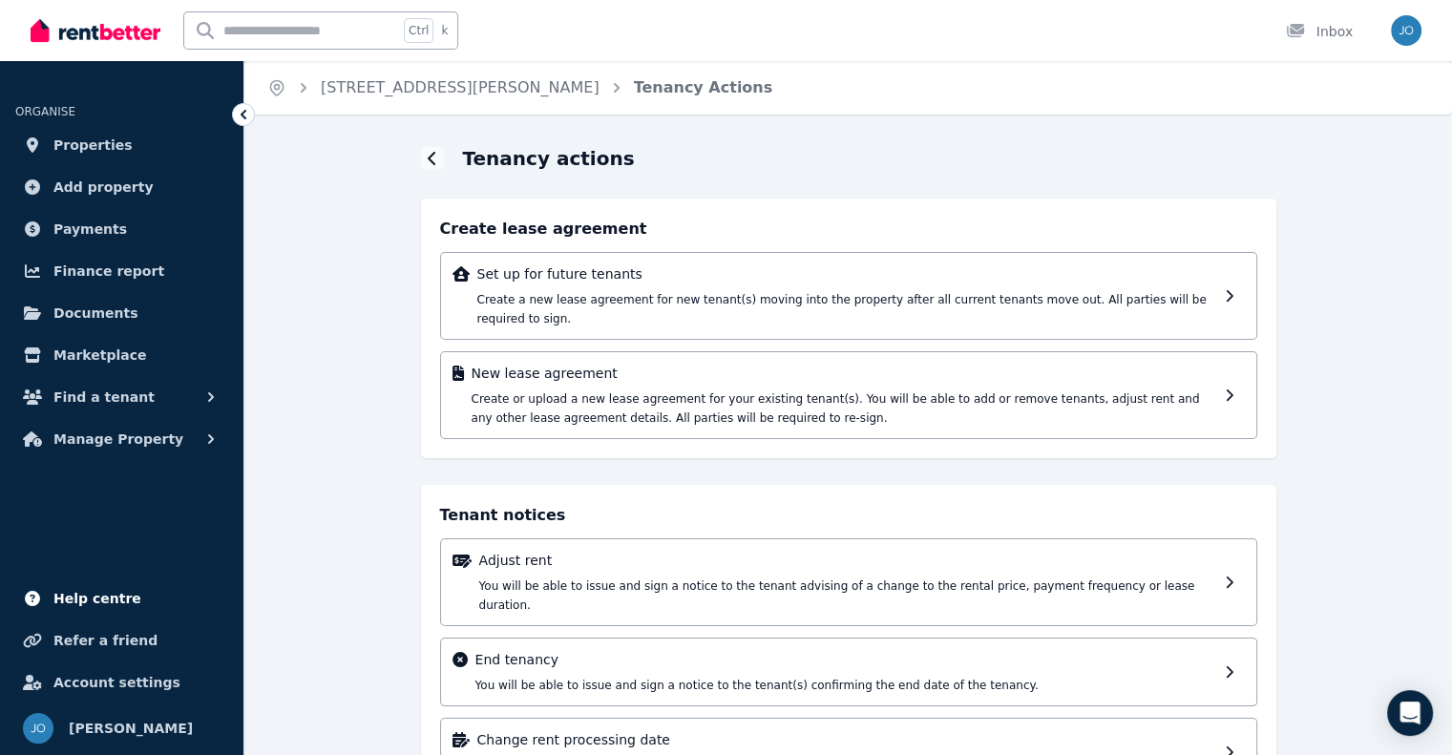
click at [73, 599] on span "Help centre" at bounding box center [97, 598] width 88 height 23
click at [96, 44] on img at bounding box center [96, 30] width 130 height 29
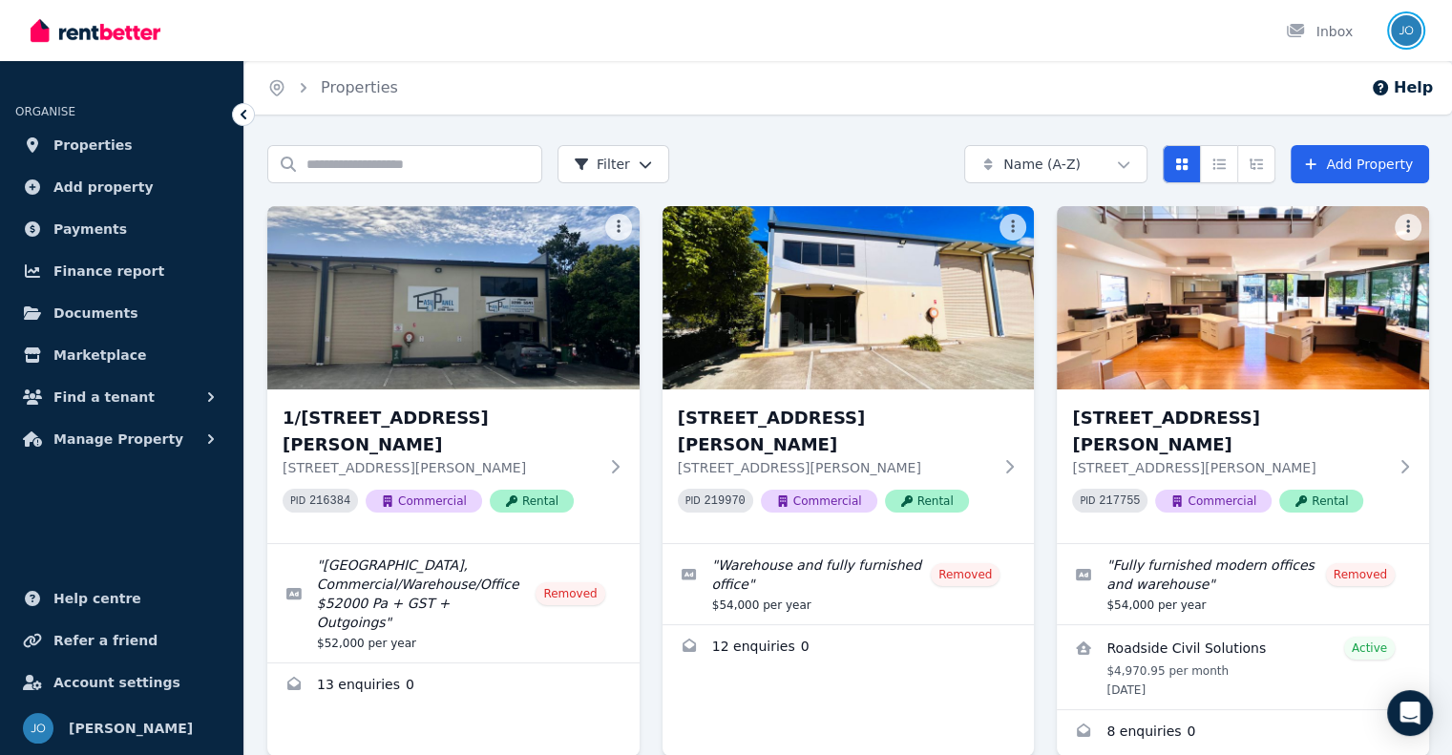
click at [1403, 28] on img "button" at bounding box center [1406, 30] width 31 height 31
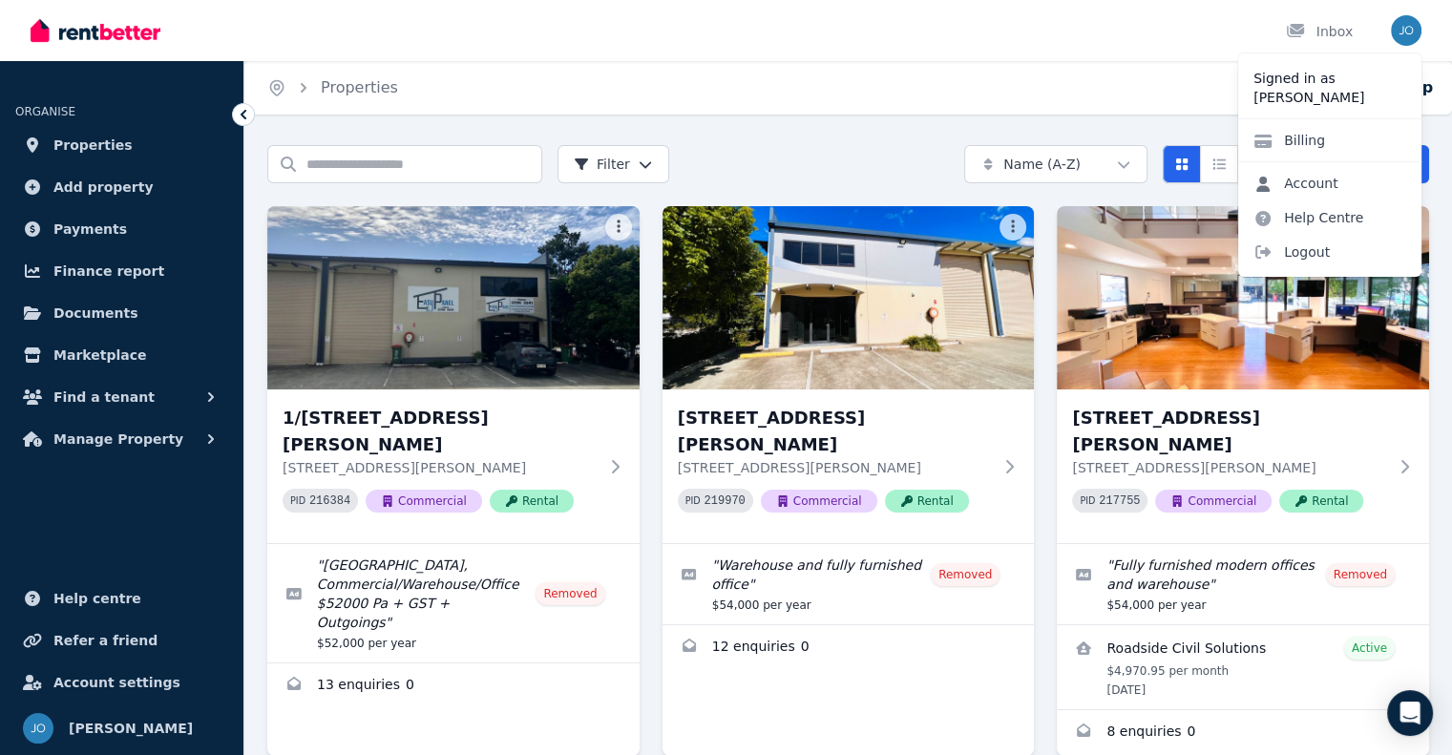
click at [1324, 180] on link "Account" at bounding box center [1296, 183] width 116 height 34
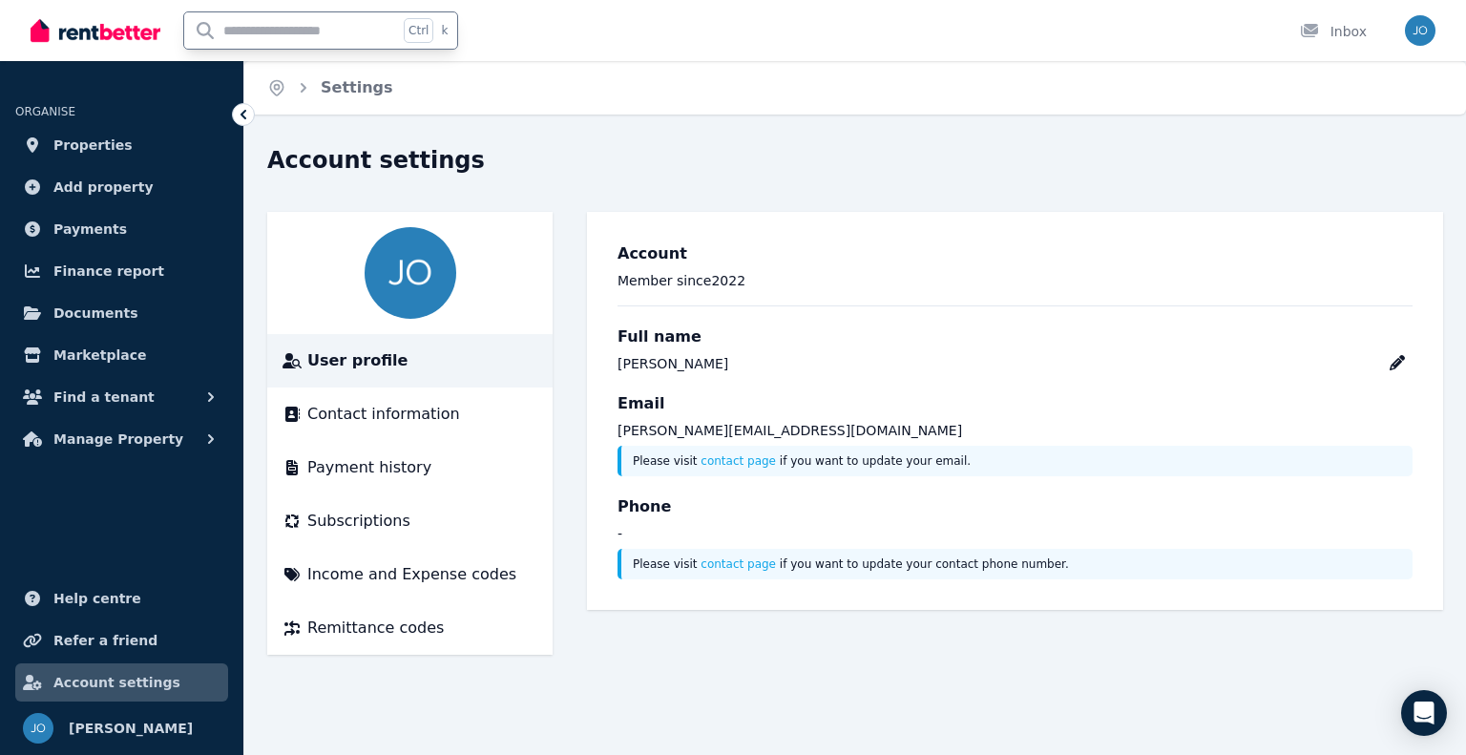
click at [243, 41] on input "text" at bounding box center [291, 30] width 214 height 36
type input "**********"
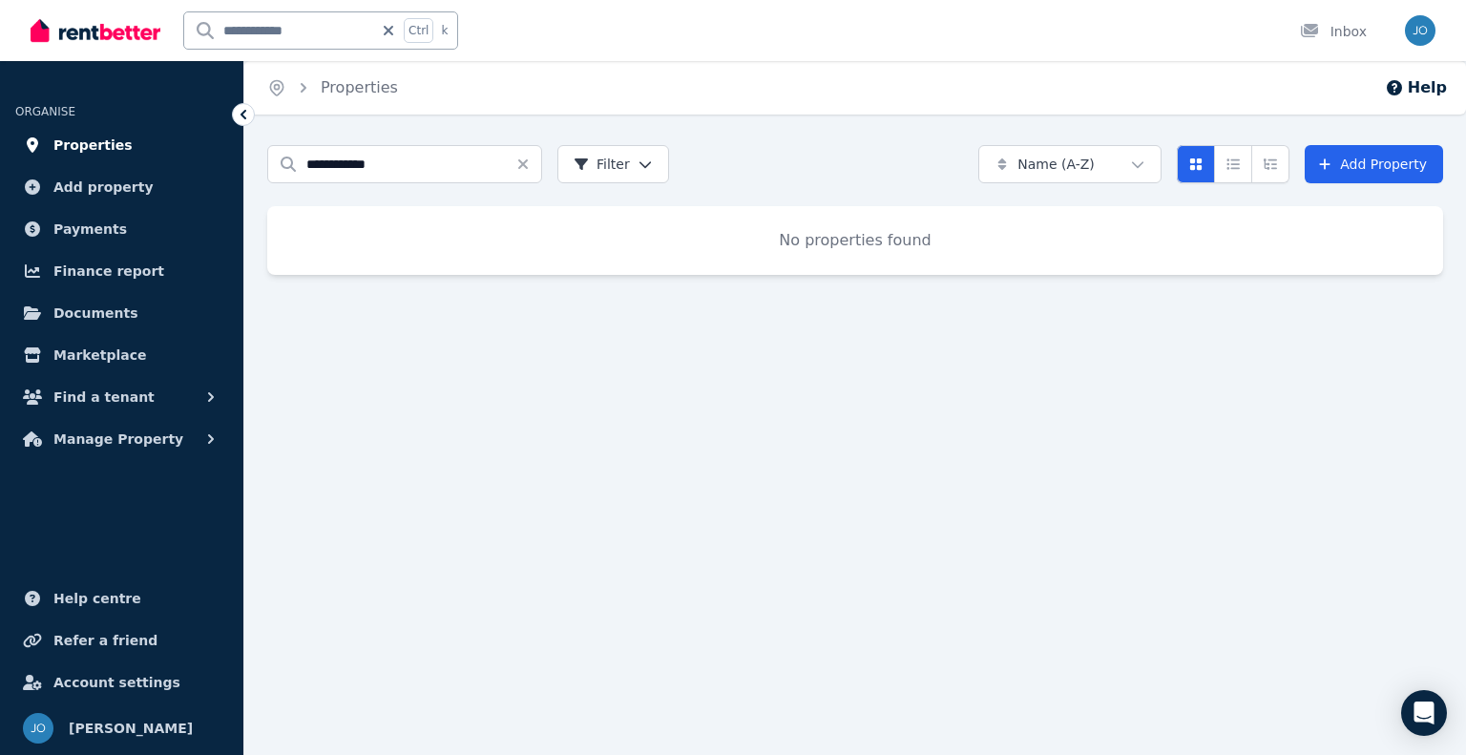
click at [66, 147] on span "Properties" at bounding box center [92, 145] width 79 height 23
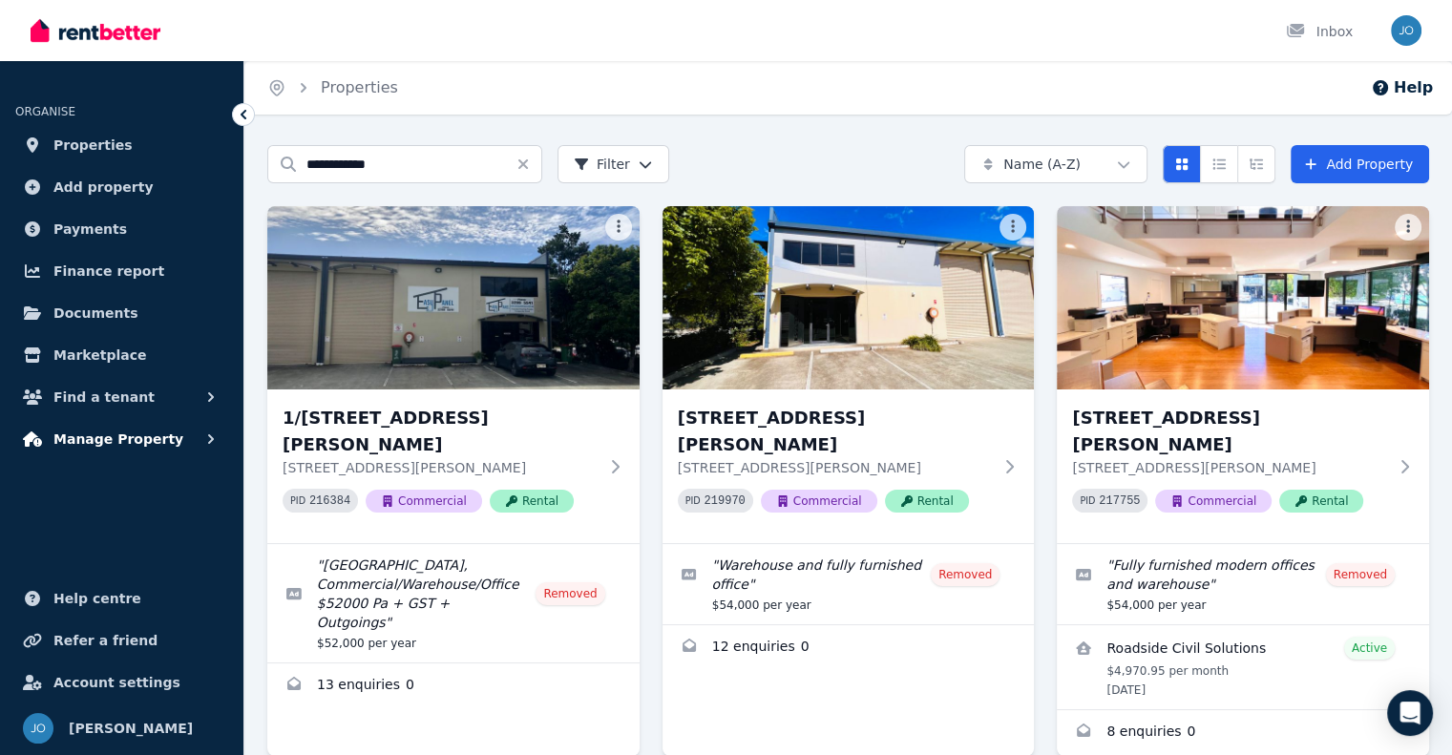
click at [169, 422] on button "Manage Property" at bounding box center [121, 439] width 213 height 38
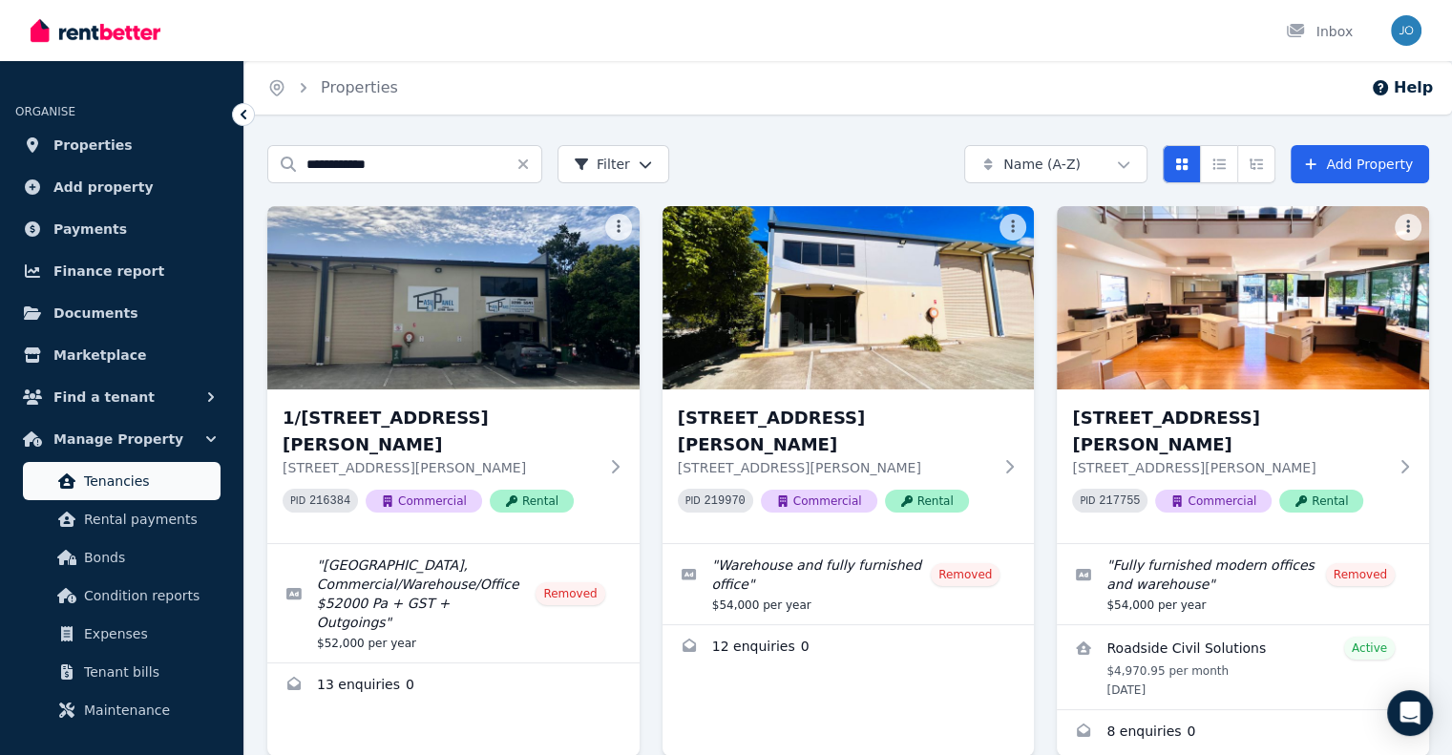
click at [130, 464] on link "Tenancies" at bounding box center [122, 481] width 198 height 38
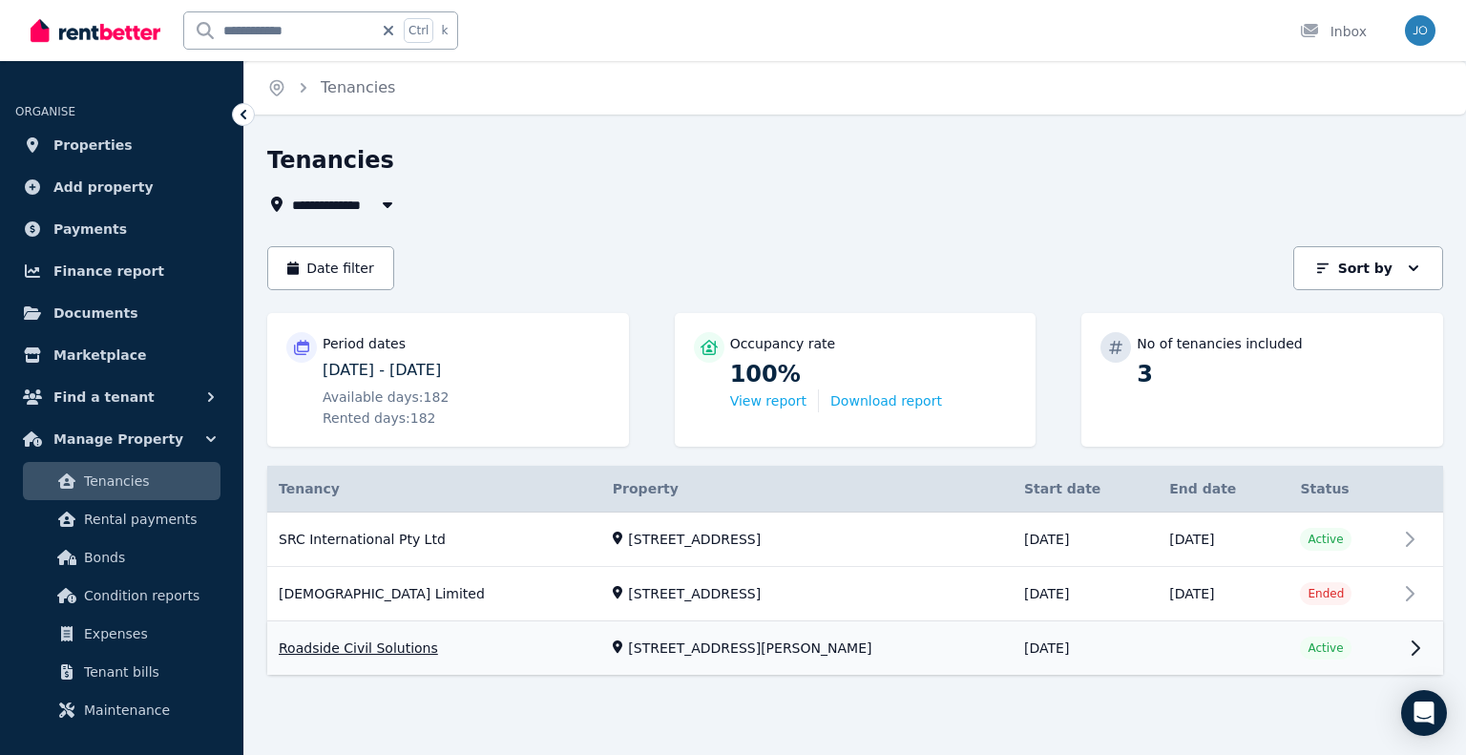
click at [1417, 639] on link "View property details" at bounding box center [855, 648] width 1176 height 53
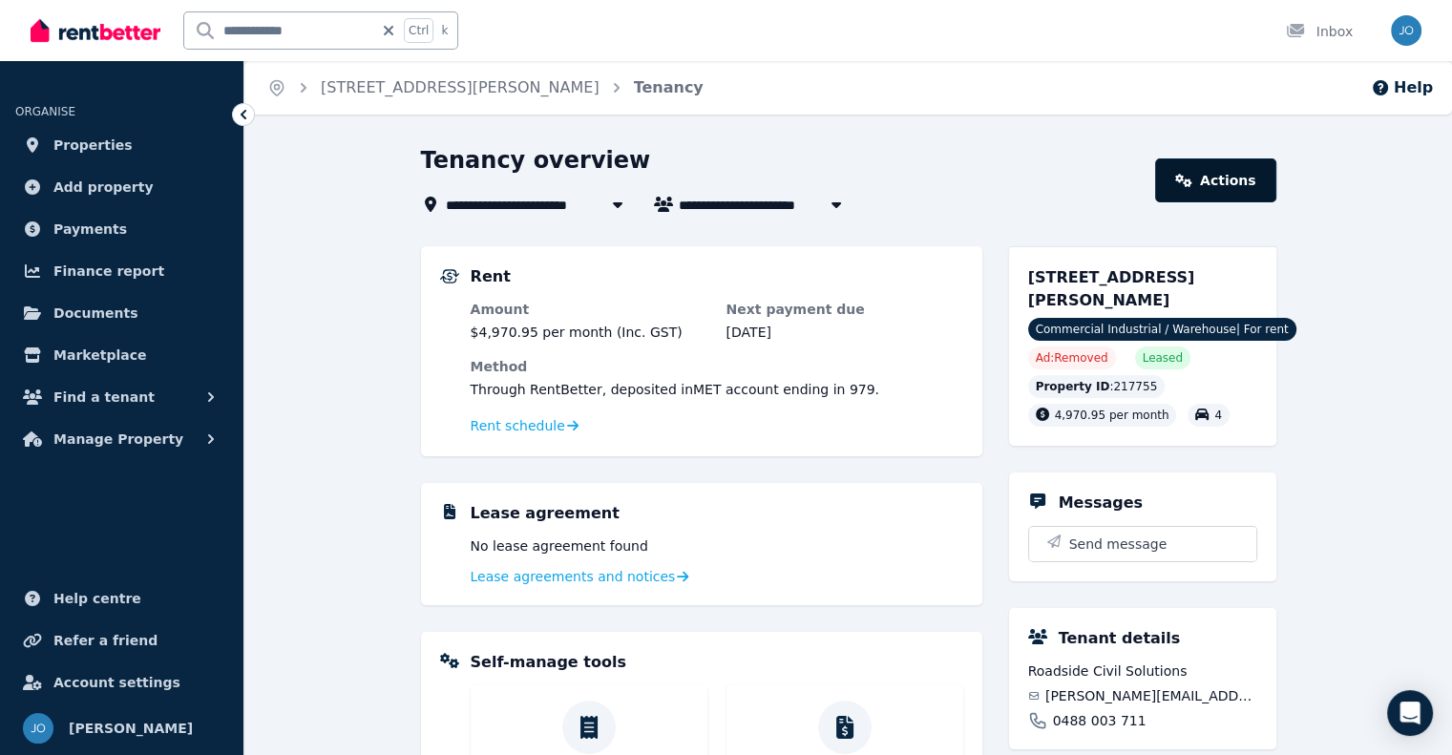
click at [1192, 178] on icon at bounding box center [1184, 180] width 16 height 13
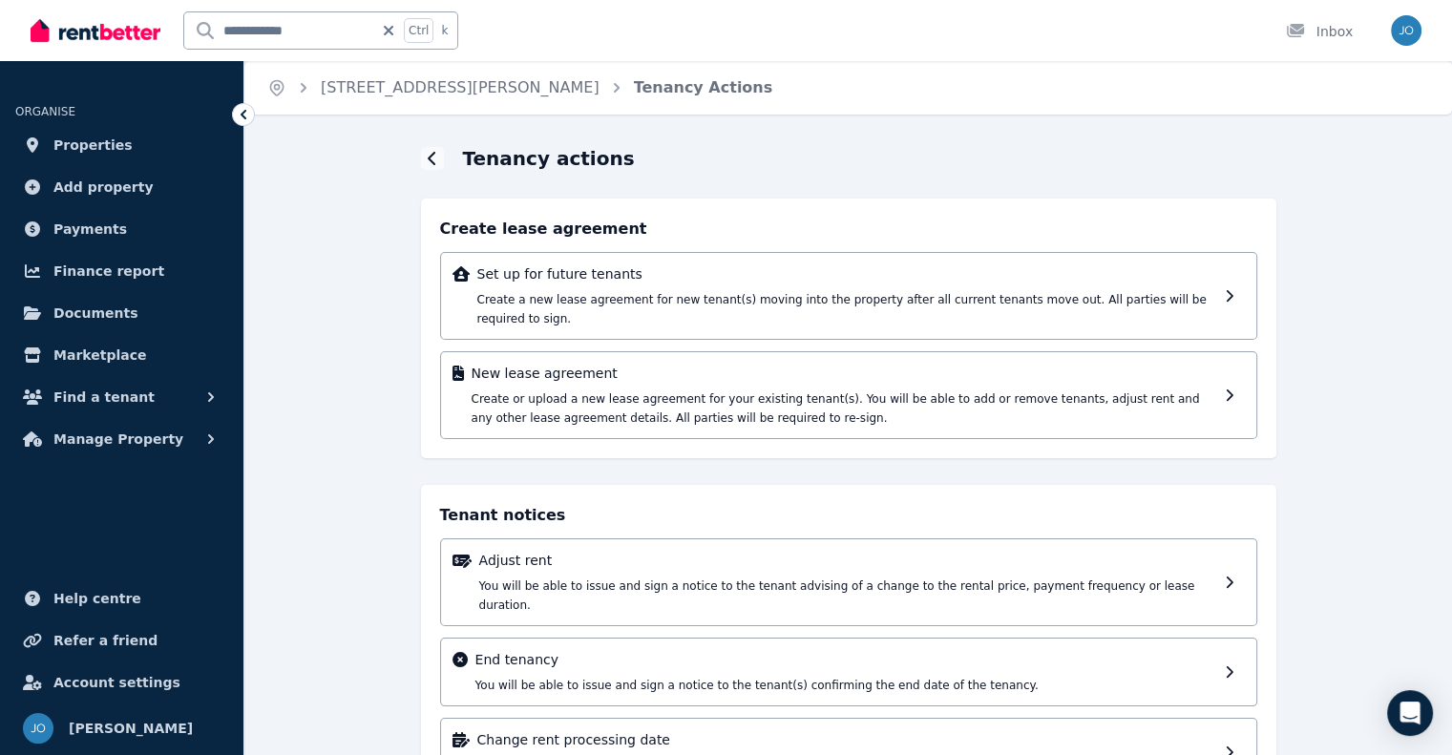
click at [614, 88] on icon "Breadcrumb" at bounding box center [617, 88] width 6 height 10
click at [425, 153] on div at bounding box center [432, 158] width 23 height 23
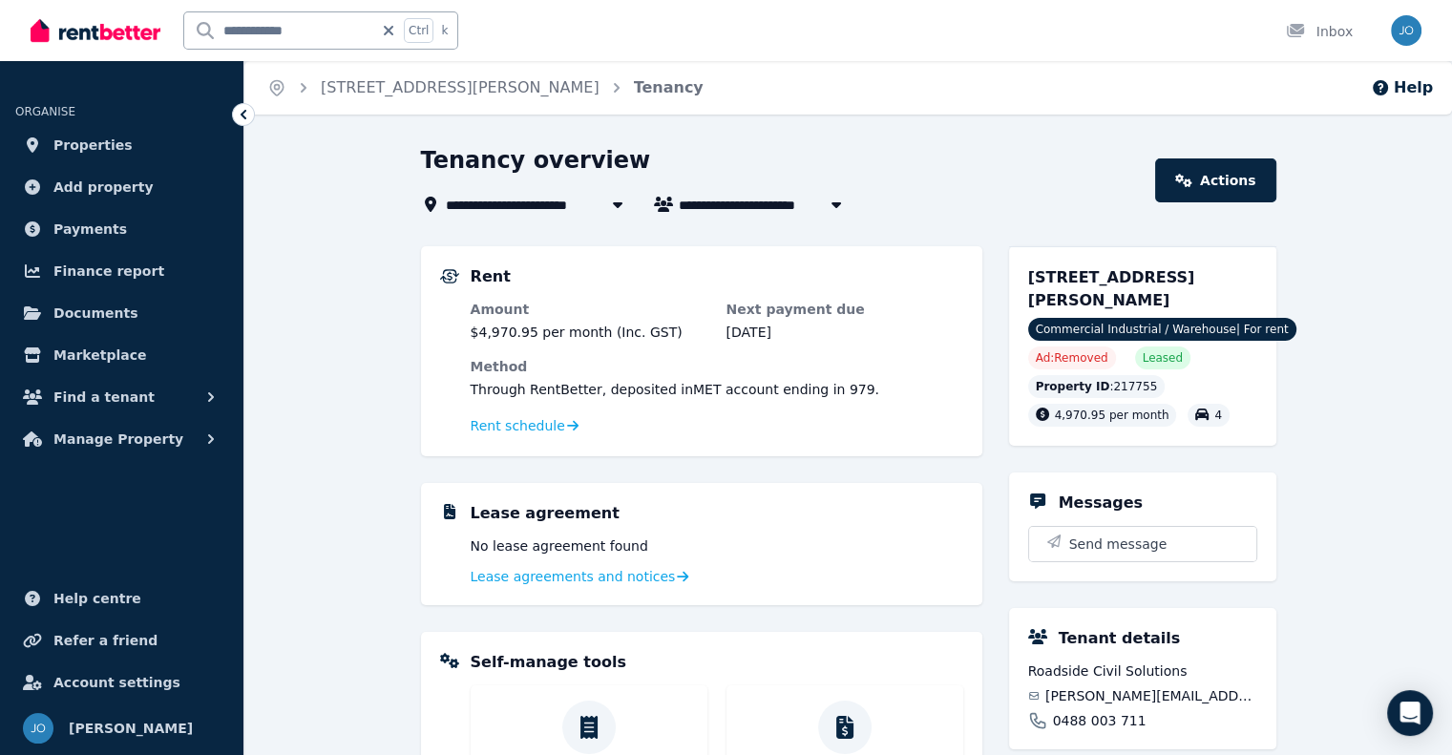
click at [834, 205] on icon "button" at bounding box center [836, 205] width 10 height 6
type input "**********"
click at [542, 423] on span "Rent schedule" at bounding box center [518, 425] width 95 height 19
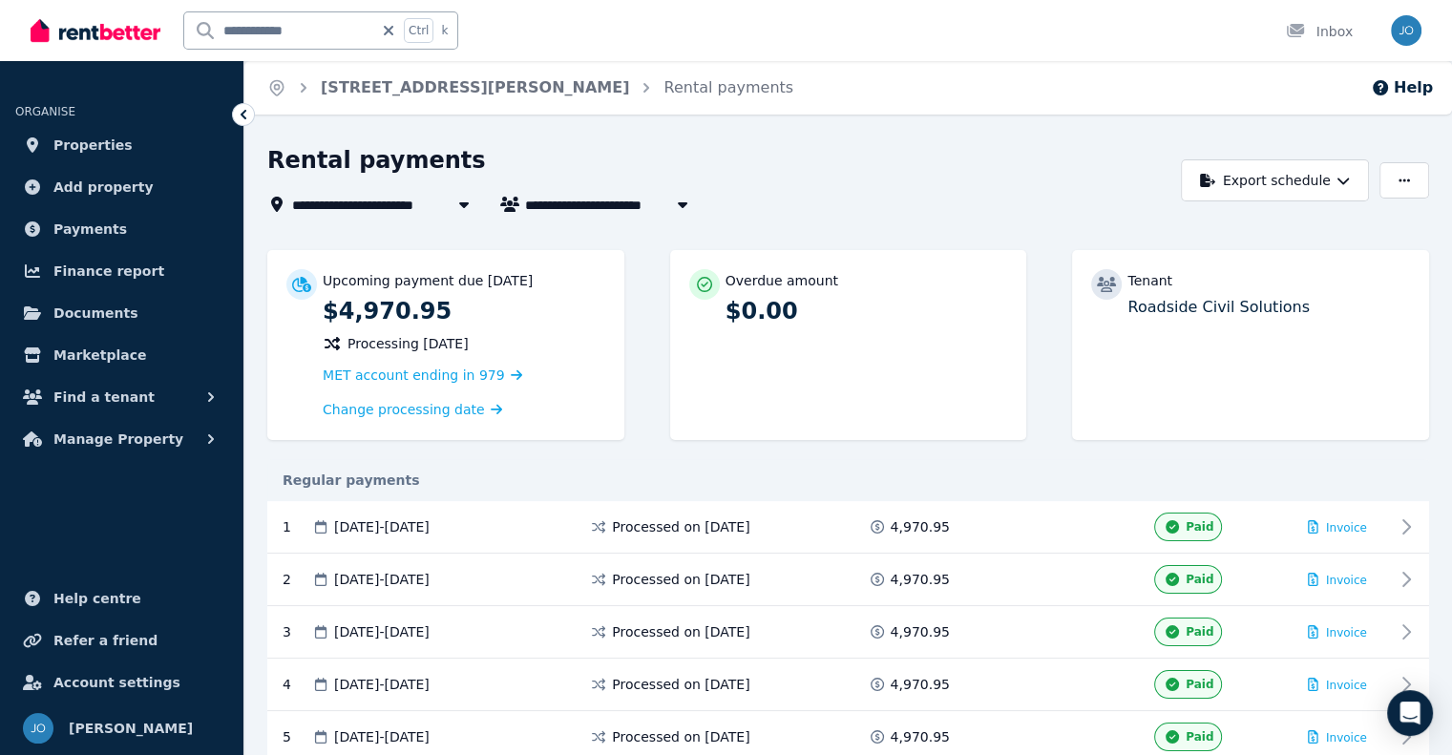
click at [1104, 280] on icon at bounding box center [1106, 284] width 19 height 15
click at [1398, 192] on button "button" at bounding box center [1404, 180] width 50 height 36
click at [633, 204] on span "Roadside Civil Solutions" at bounding box center [622, 204] width 194 height 23
type input "**********"
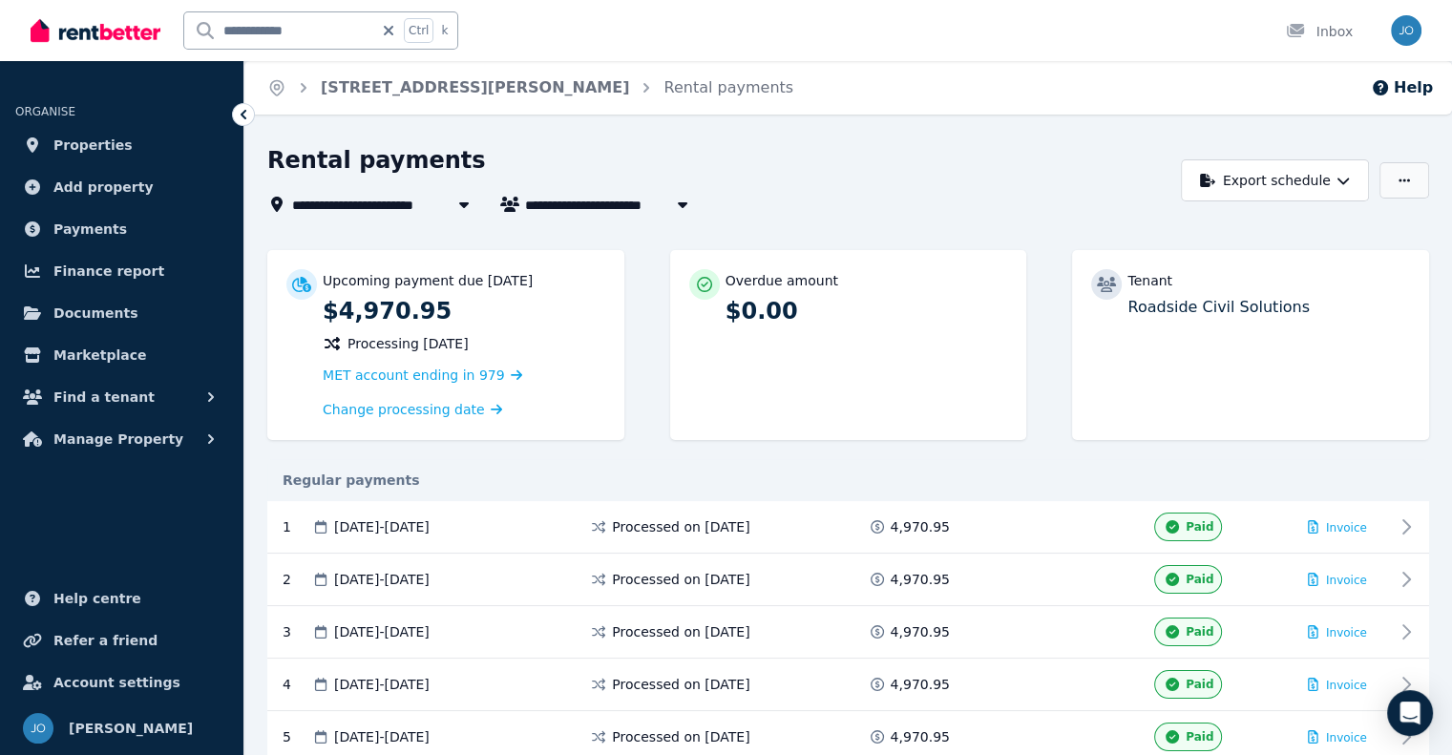
click at [1401, 188] on button "button" at bounding box center [1404, 180] width 50 height 36
click at [94, 595] on span "Help centre" at bounding box center [97, 598] width 88 height 23
click at [89, 148] on span "Properties" at bounding box center [92, 145] width 79 height 23
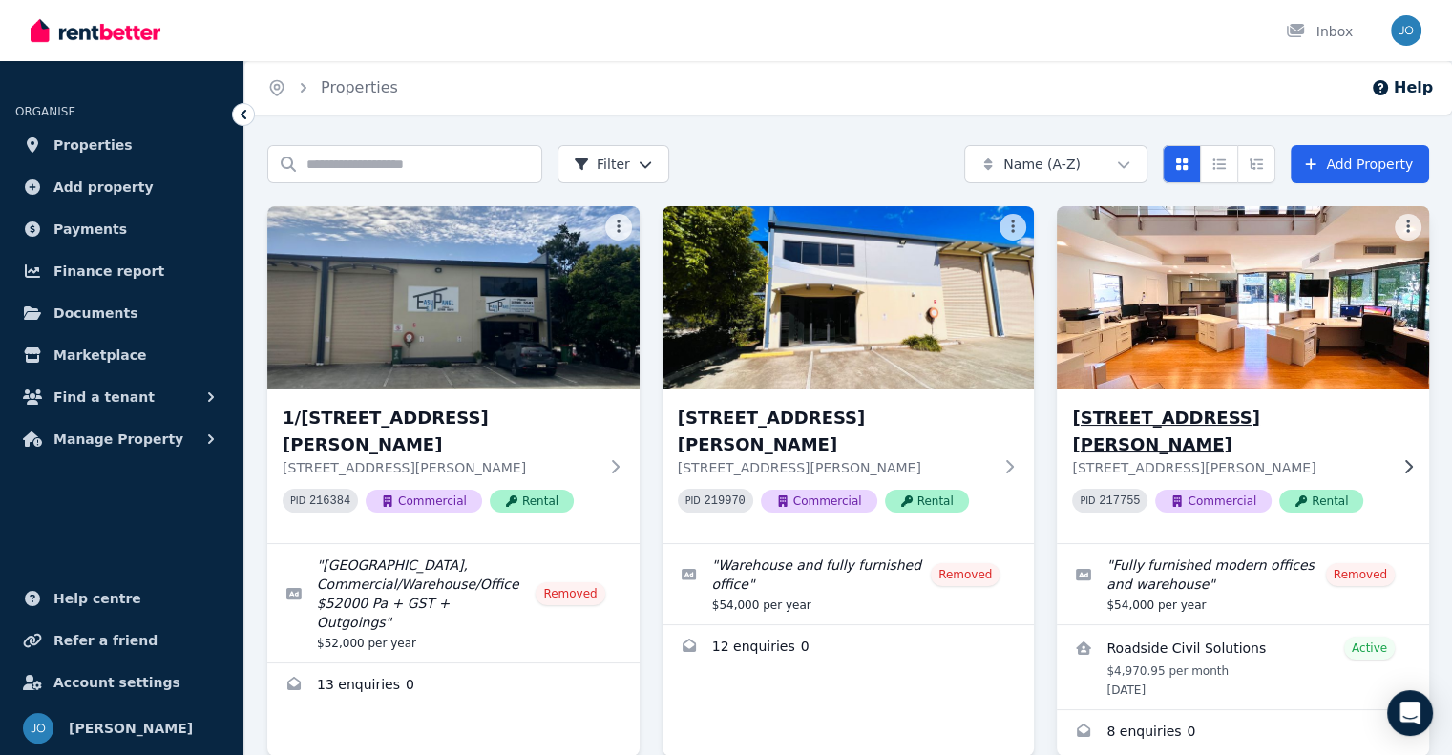
click at [1161, 423] on h3 "12 Nevilles St, Underwood" at bounding box center [1229, 431] width 315 height 53
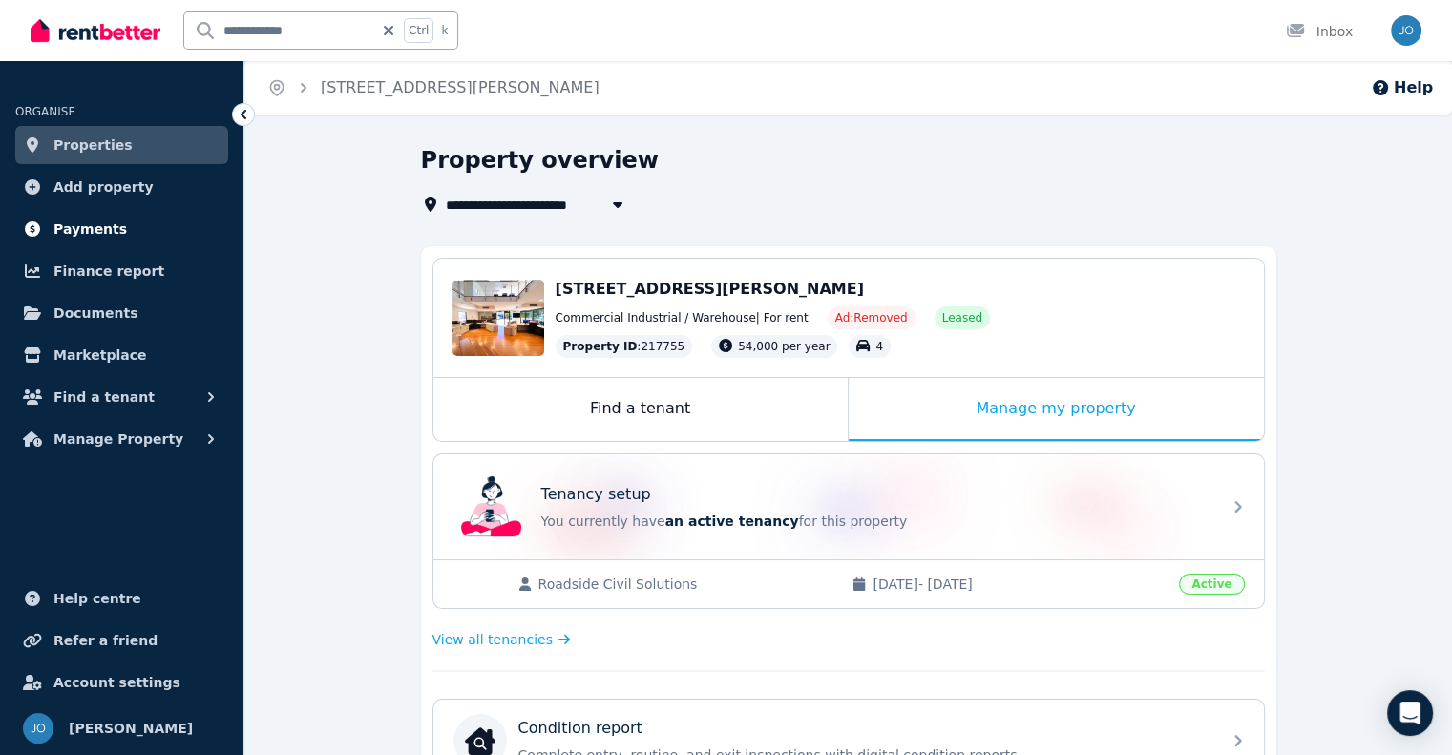
click at [62, 218] on span "Payments" at bounding box center [90, 229] width 74 height 23
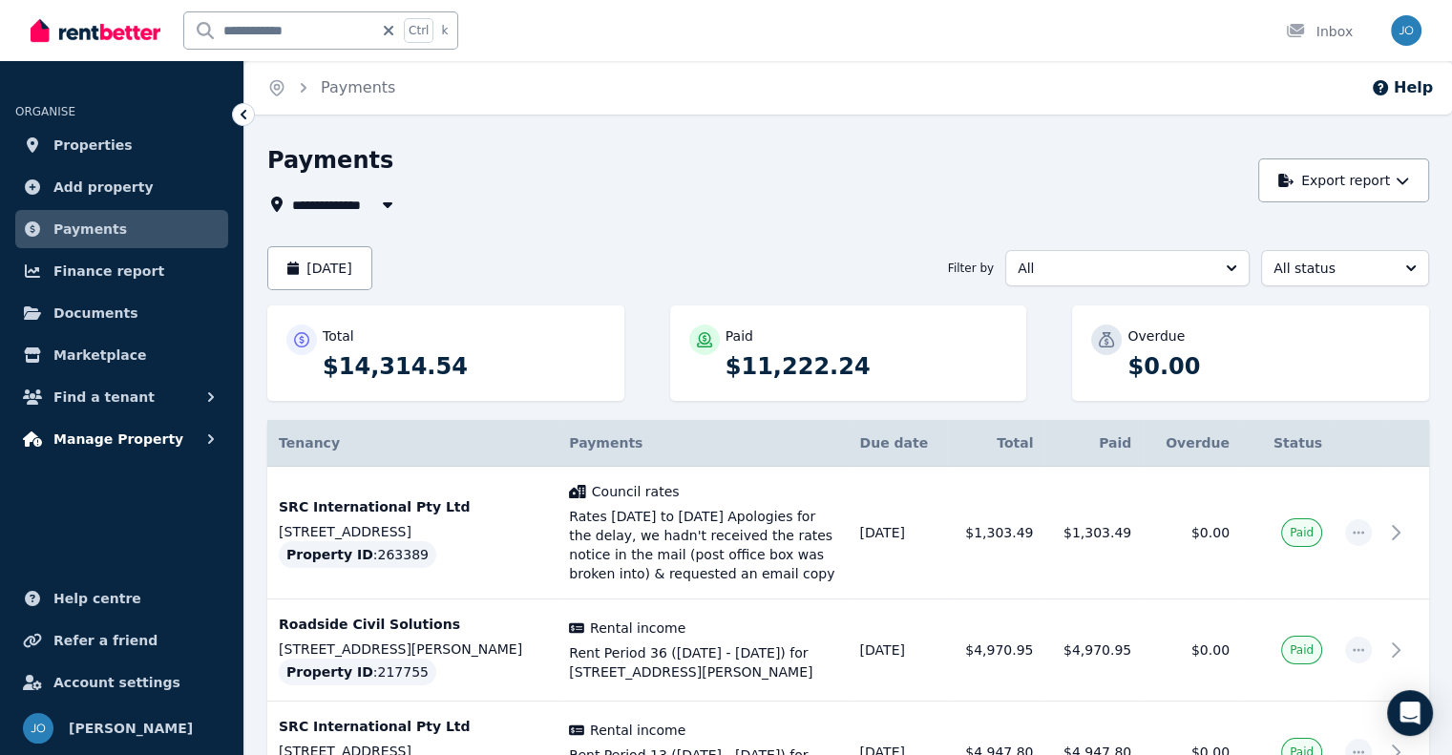
click at [98, 442] on span "Manage Property" at bounding box center [118, 439] width 130 height 23
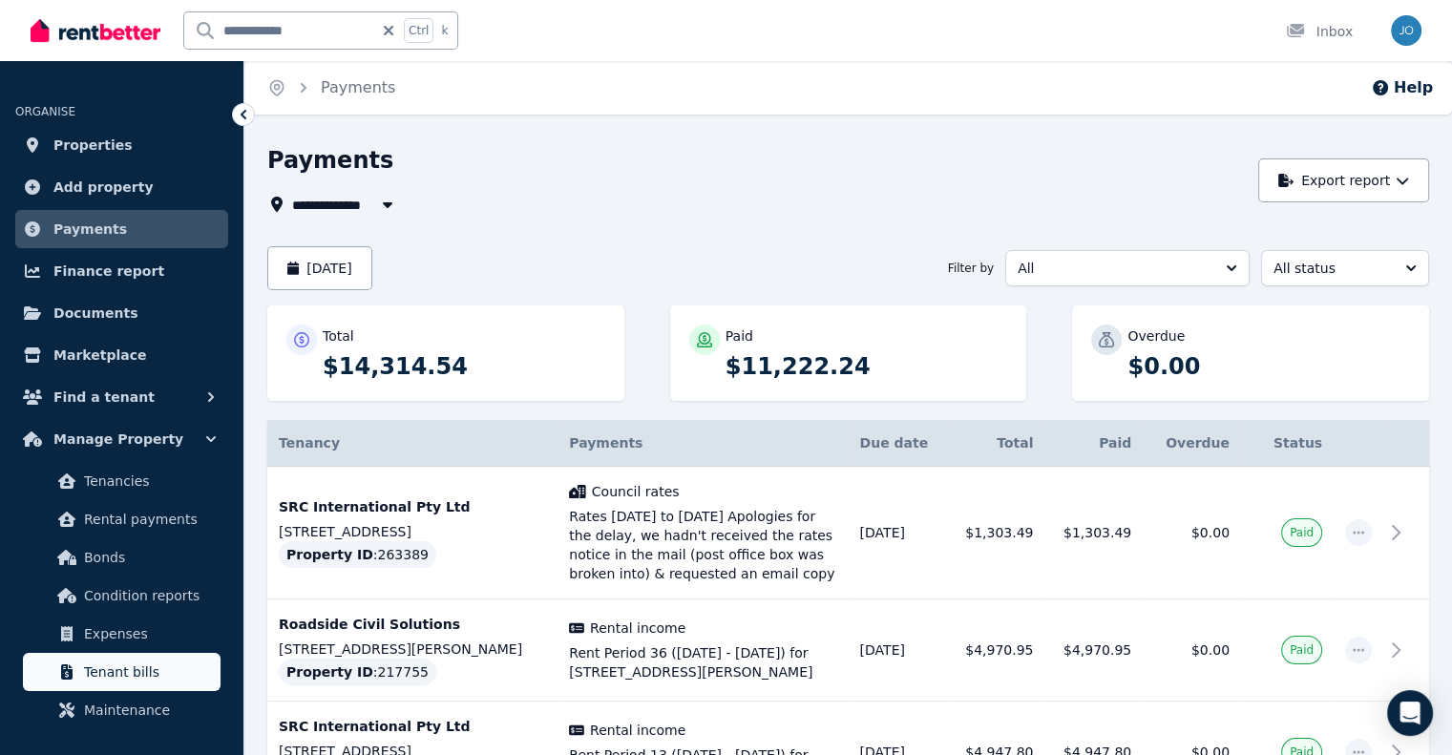
click at [159, 661] on span "Tenant bills" at bounding box center [148, 672] width 129 height 23
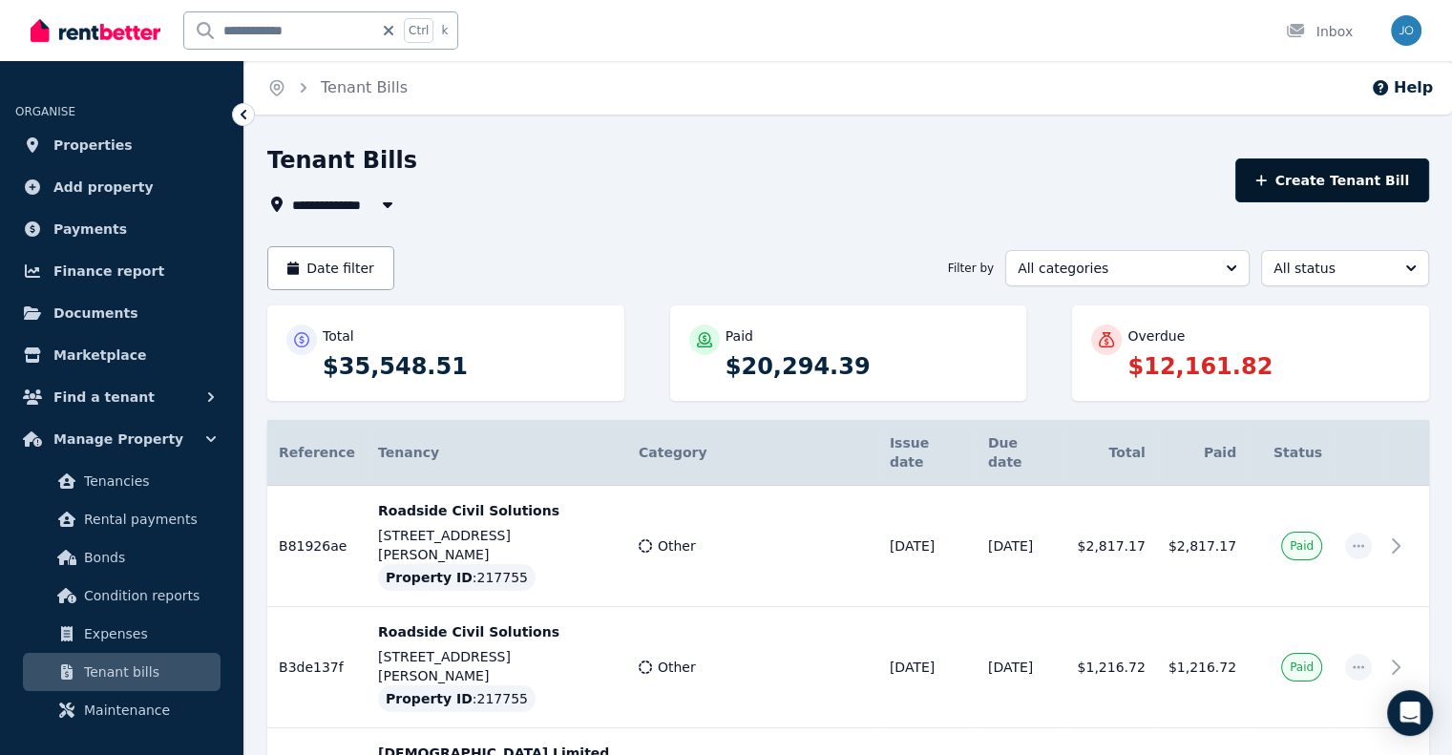
click at [1388, 167] on button "Create Tenant Bill" at bounding box center [1332, 180] width 194 height 44
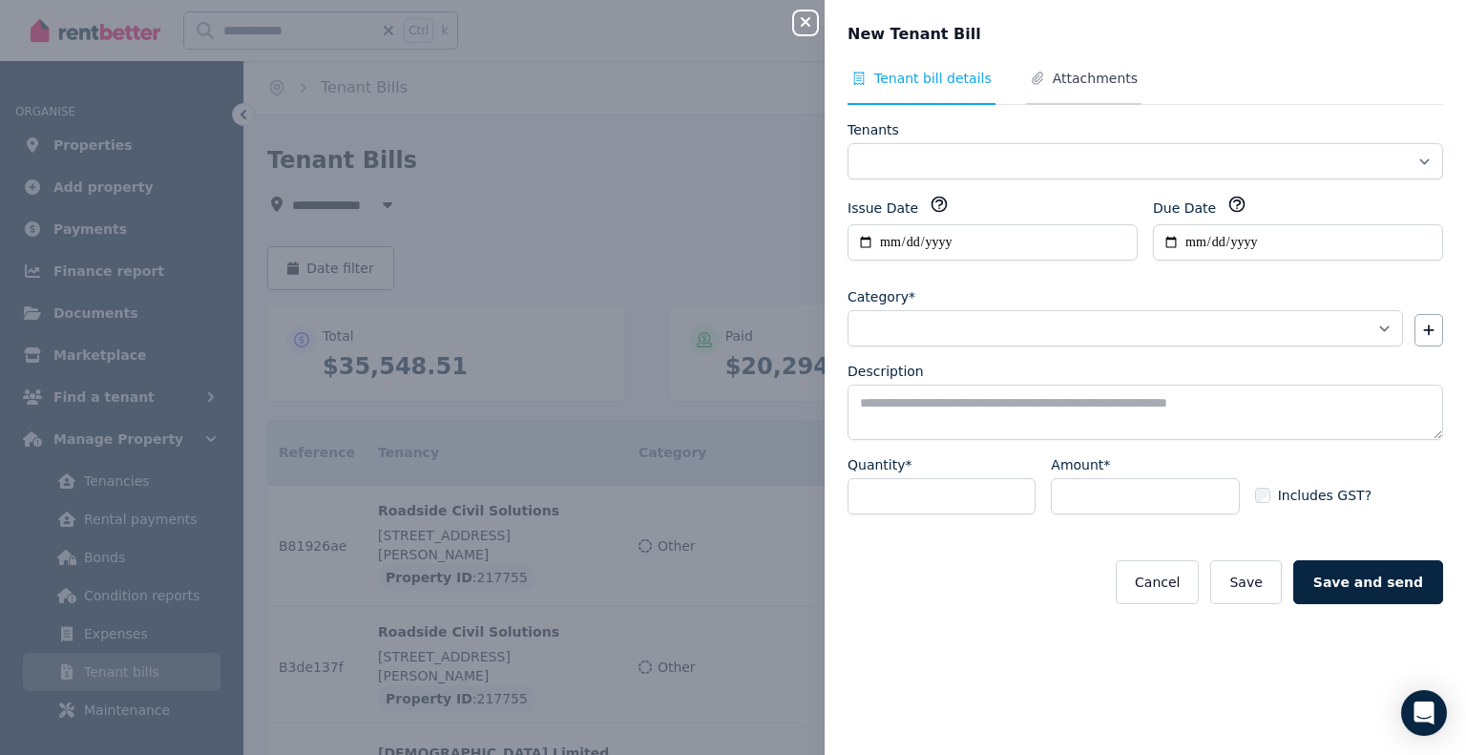
click at [1078, 78] on span "Attachments" at bounding box center [1095, 78] width 85 height 19
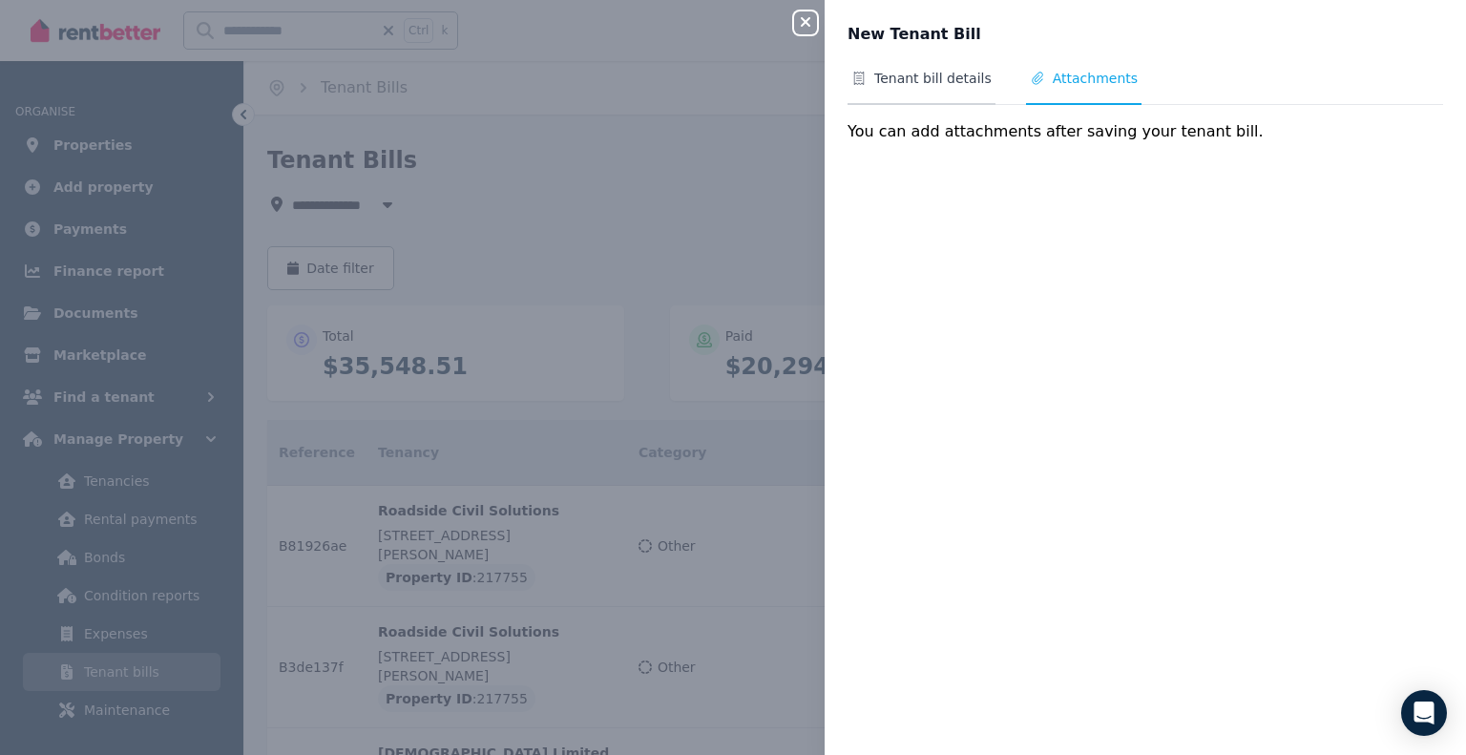
click at [935, 78] on span "Tenant bill details" at bounding box center [932, 78] width 117 height 19
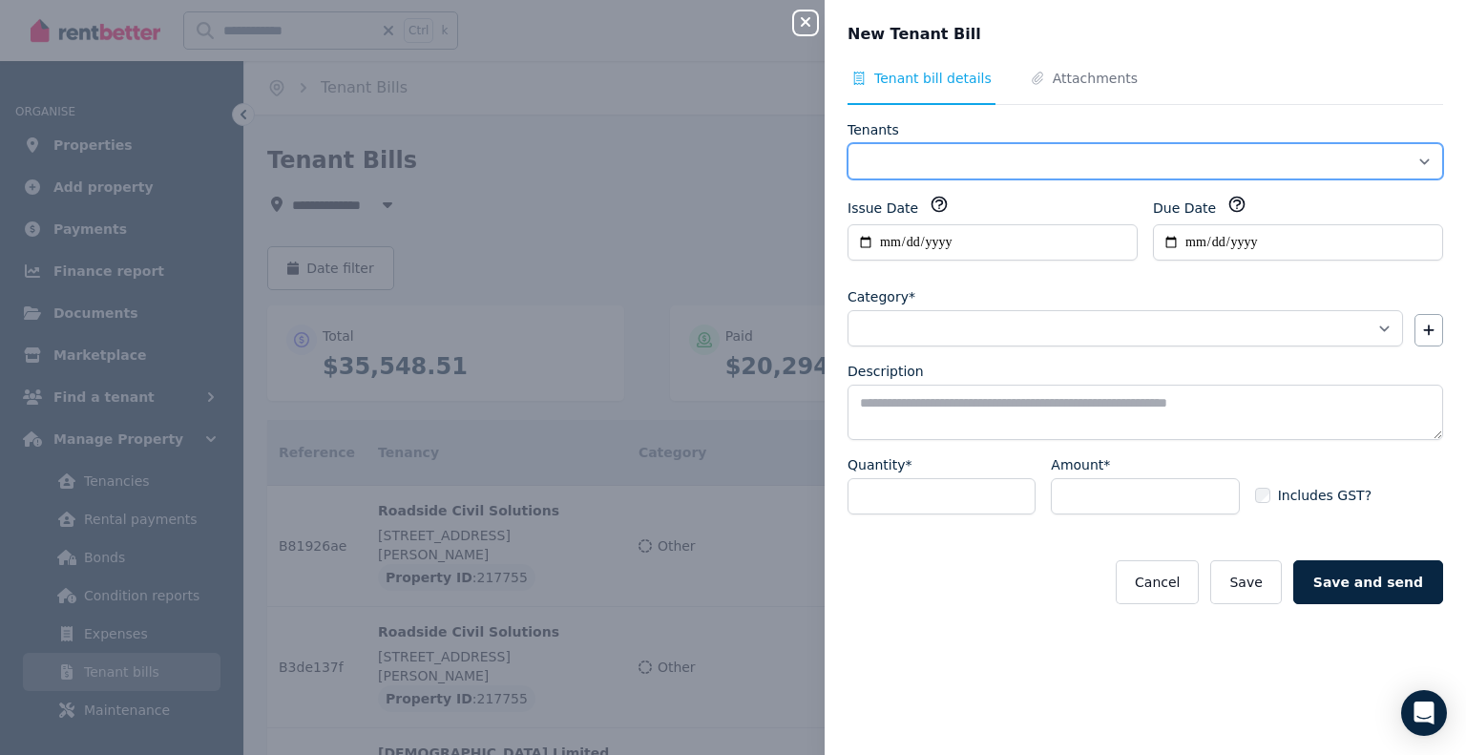
click at [932, 163] on select "Tenants" at bounding box center [1146, 161] width 596 height 36
select select "**********"
click at [848, 143] on select "**********" at bounding box center [1146, 161] width 596 height 36
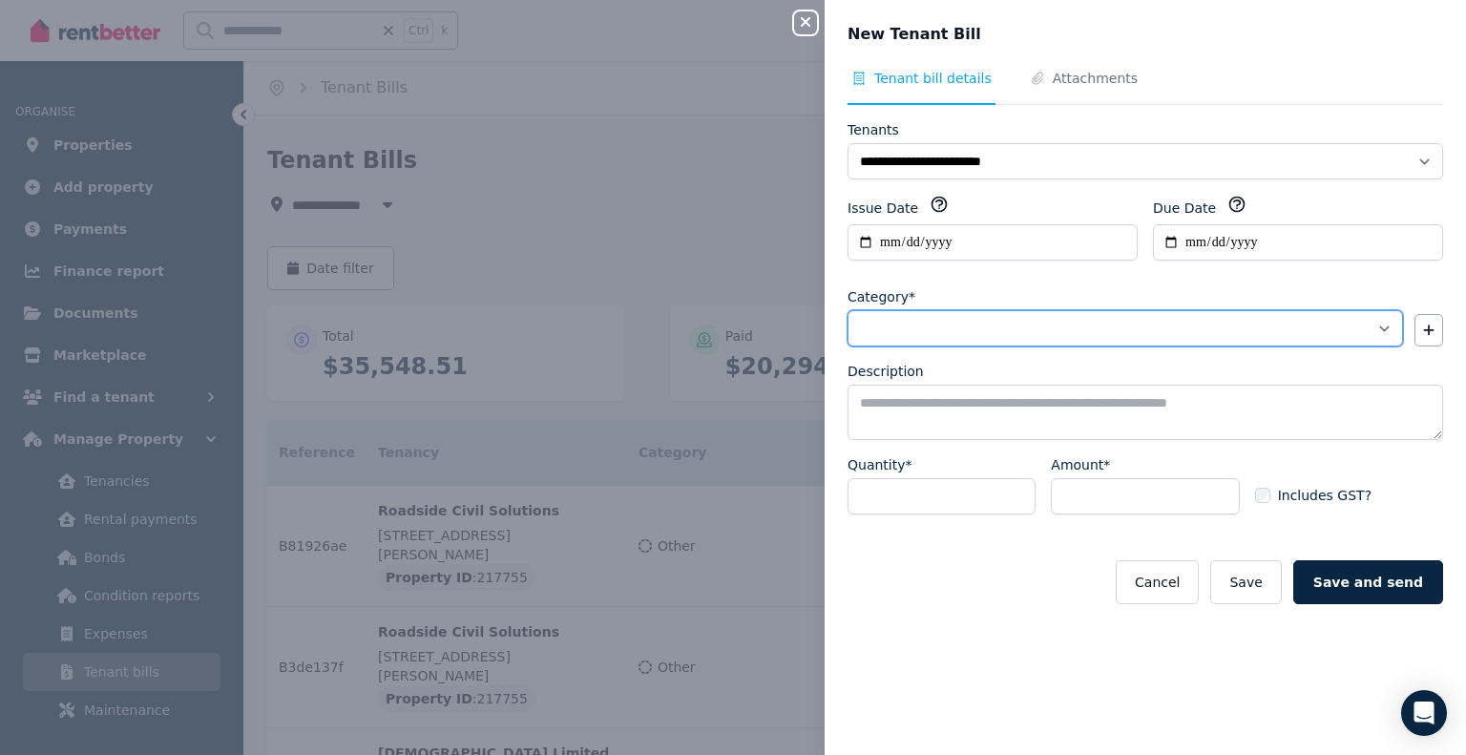
click at [931, 324] on select "**********" at bounding box center [1126, 328] width 556 height 36
select select "**********"
click at [848, 310] on select "**********" at bounding box center [1126, 328] width 556 height 36
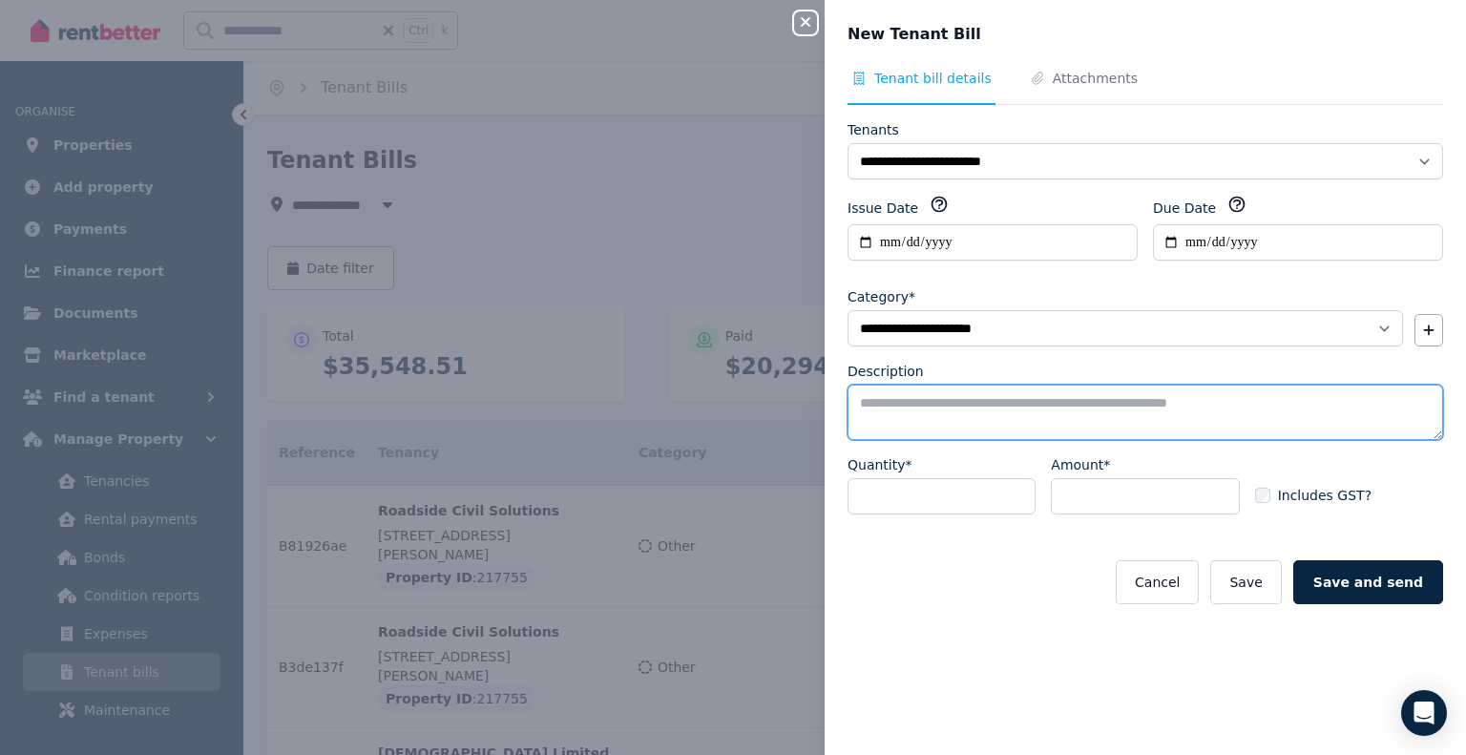
click at [1058, 408] on textarea "Description" at bounding box center [1146, 412] width 596 height 55
type textarea "**********"
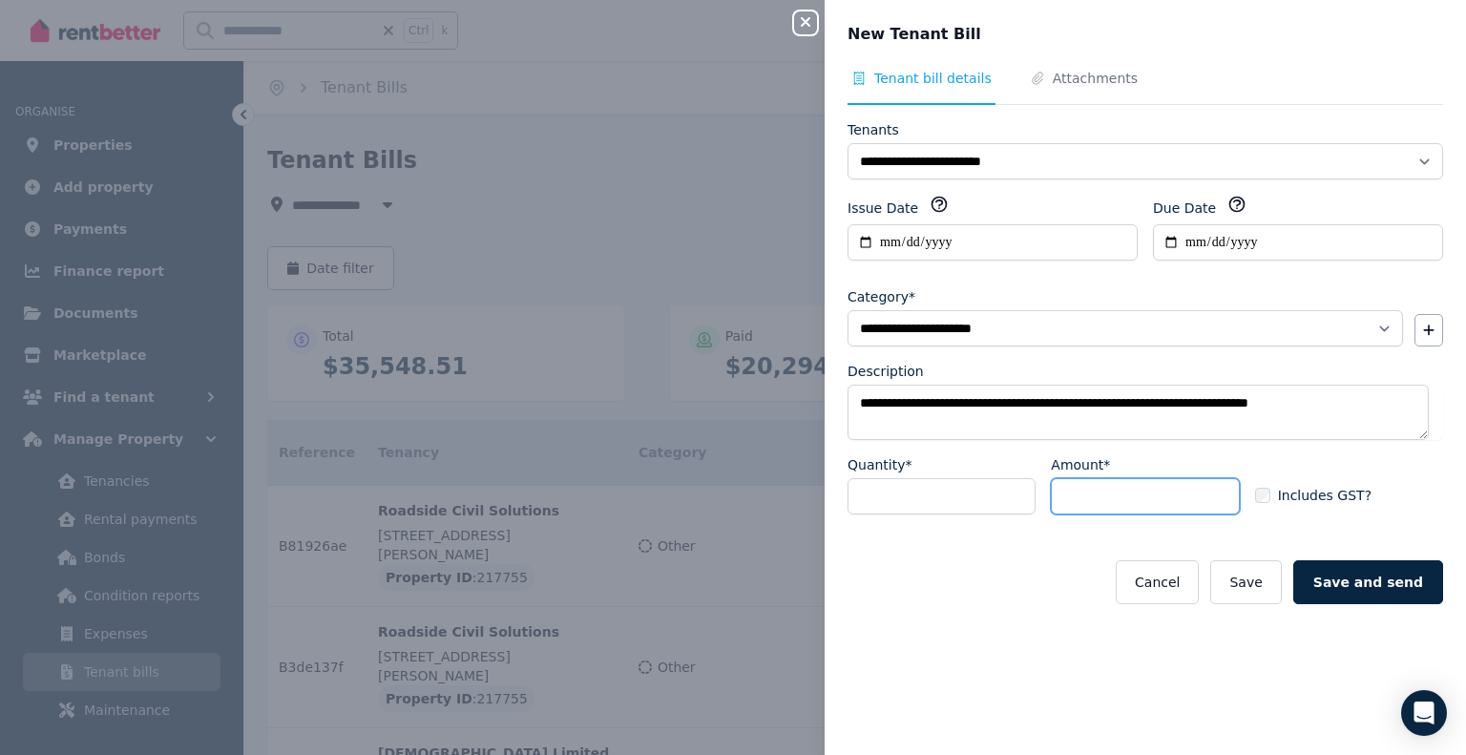
click at [1085, 490] on input "Amount*" at bounding box center [1145, 496] width 188 height 36
type input "*******"
click at [1250, 580] on button "Save" at bounding box center [1245, 582] width 71 height 44
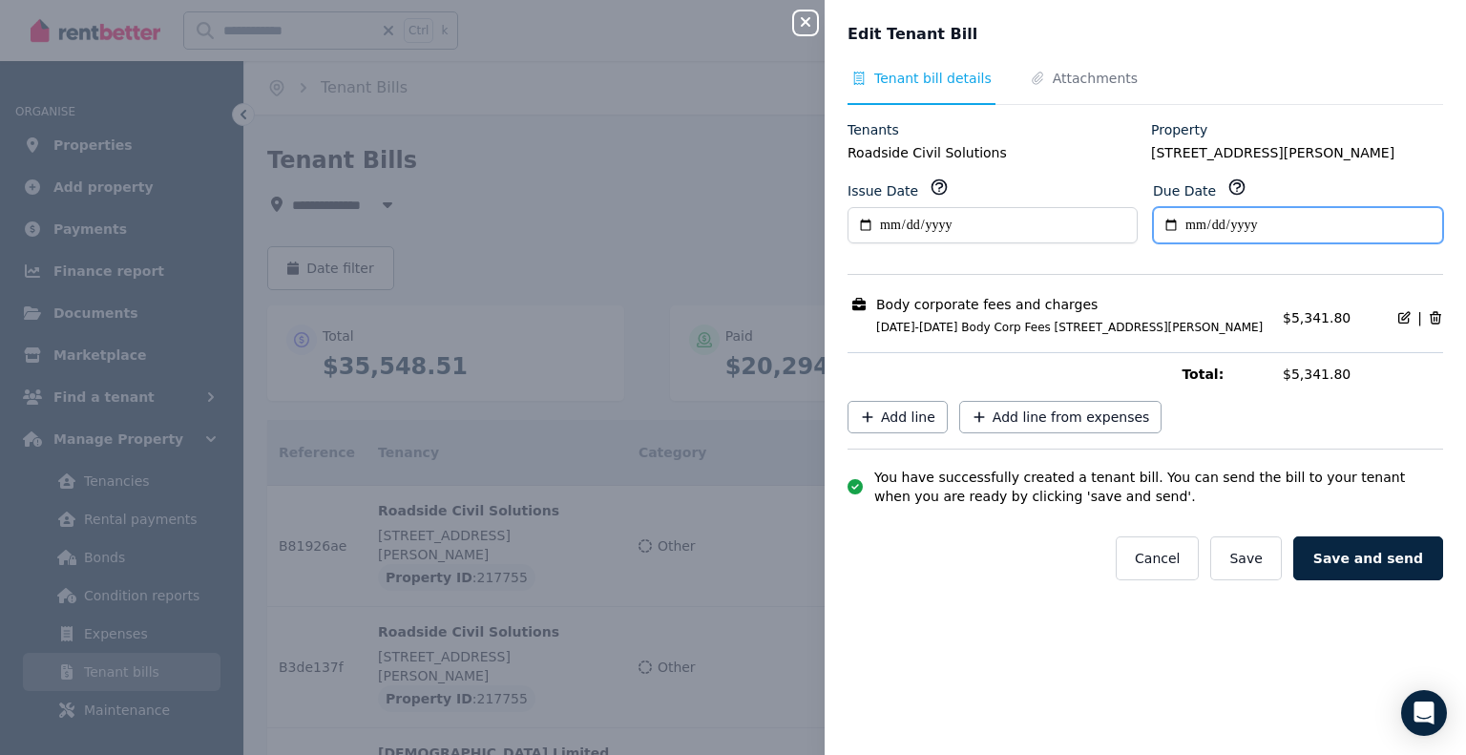
click at [1241, 224] on input "**********" at bounding box center [1298, 225] width 290 height 36
click at [1256, 227] on input "**********" at bounding box center [1298, 225] width 290 height 36
click at [905, 77] on span "Tenant bill details" at bounding box center [932, 78] width 117 height 19
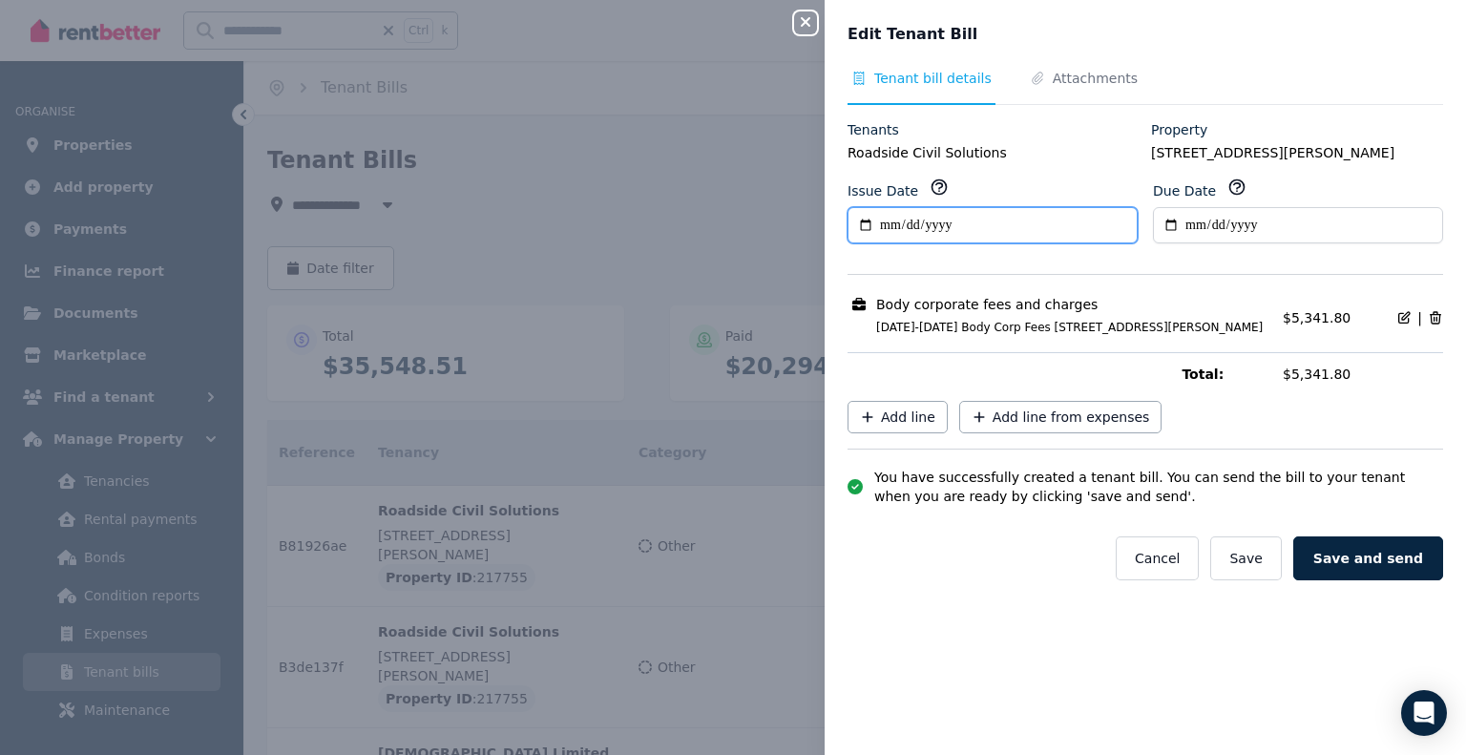
click at [892, 231] on input "**********" at bounding box center [993, 225] width 290 height 36
click at [1149, 576] on button "Cancel" at bounding box center [1157, 558] width 83 height 44
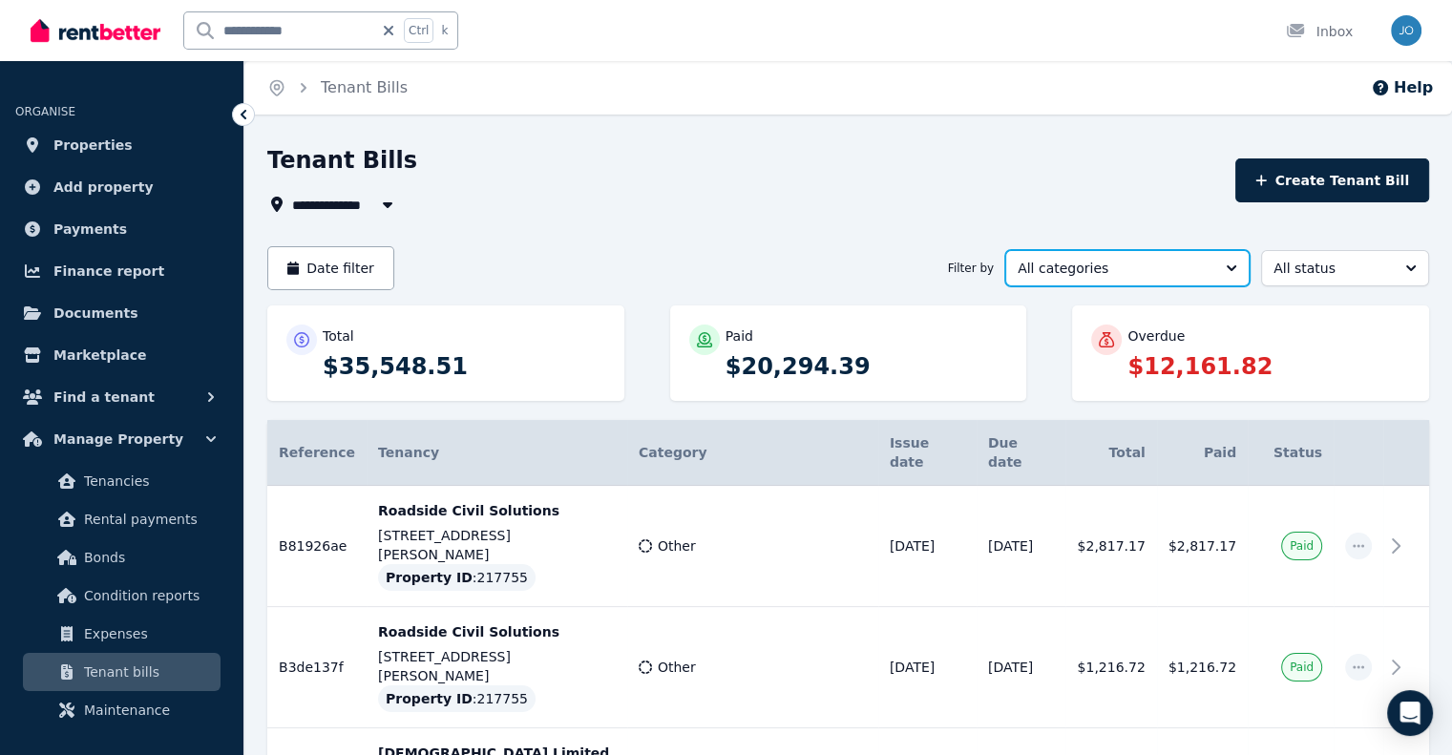
click at [1084, 270] on span "All categories" at bounding box center [1114, 268] width 193 height 19
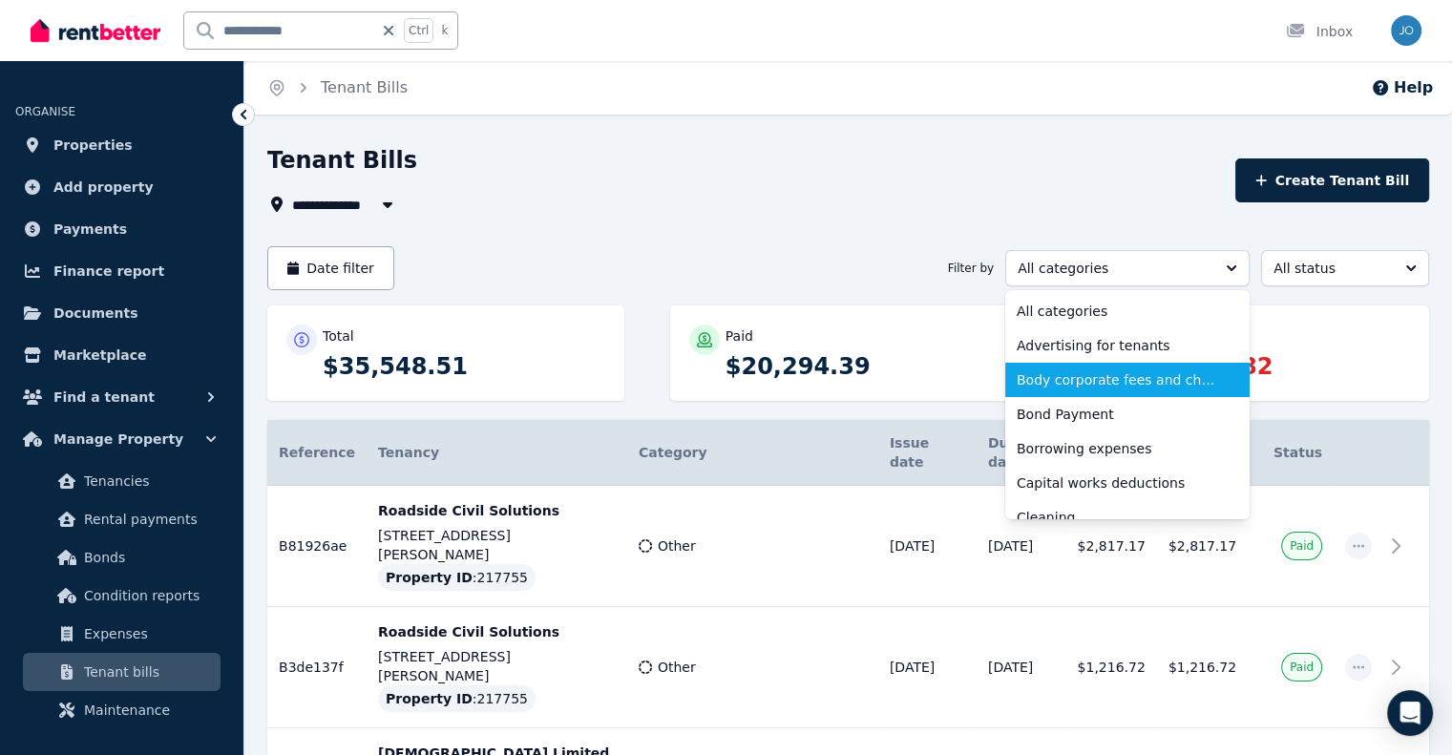
click at [1085, 377] on span "Body corporate fees and charges" at bounding box center [1116, 379] width 199 height 19
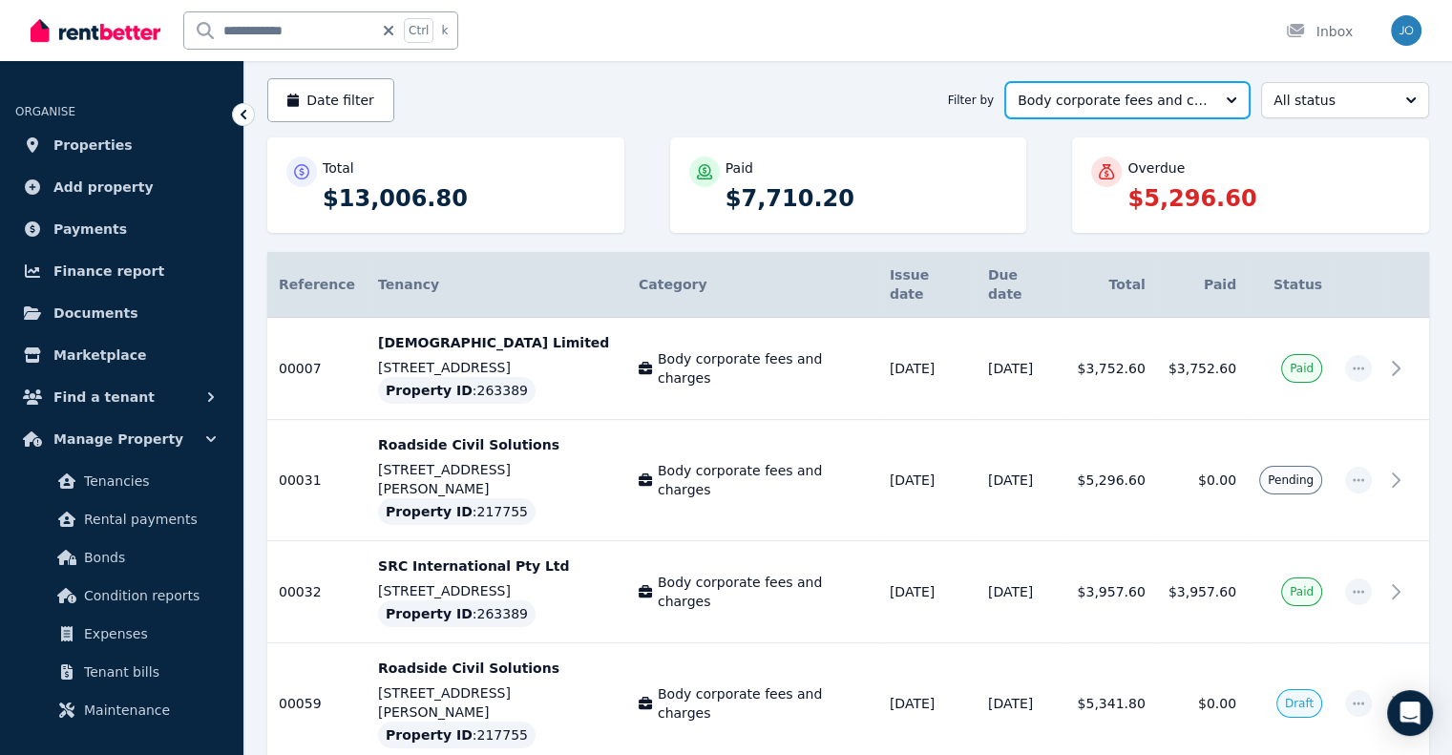
scroll to position [221, 0]
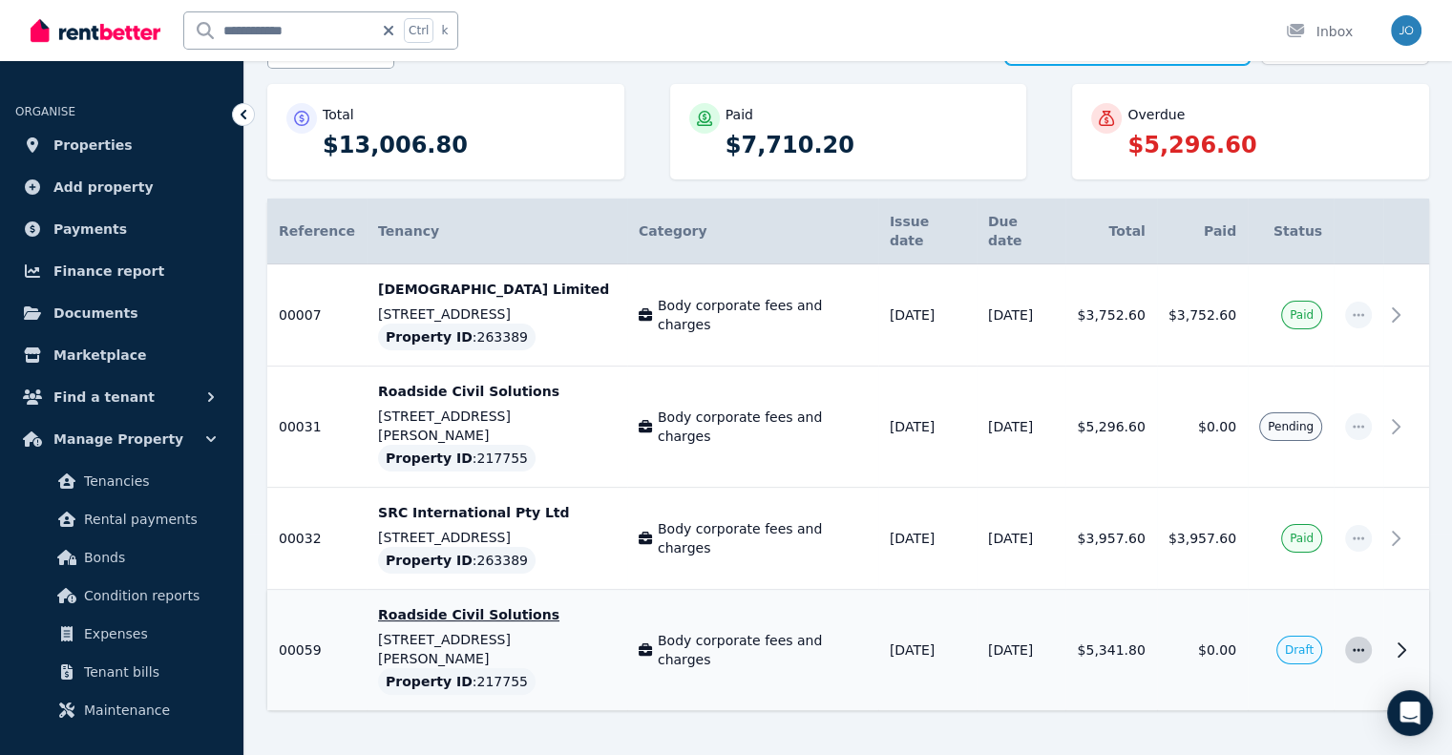
click at [1348, 637] on span "button" at bounding box center [1358, 650] width 27 height 27
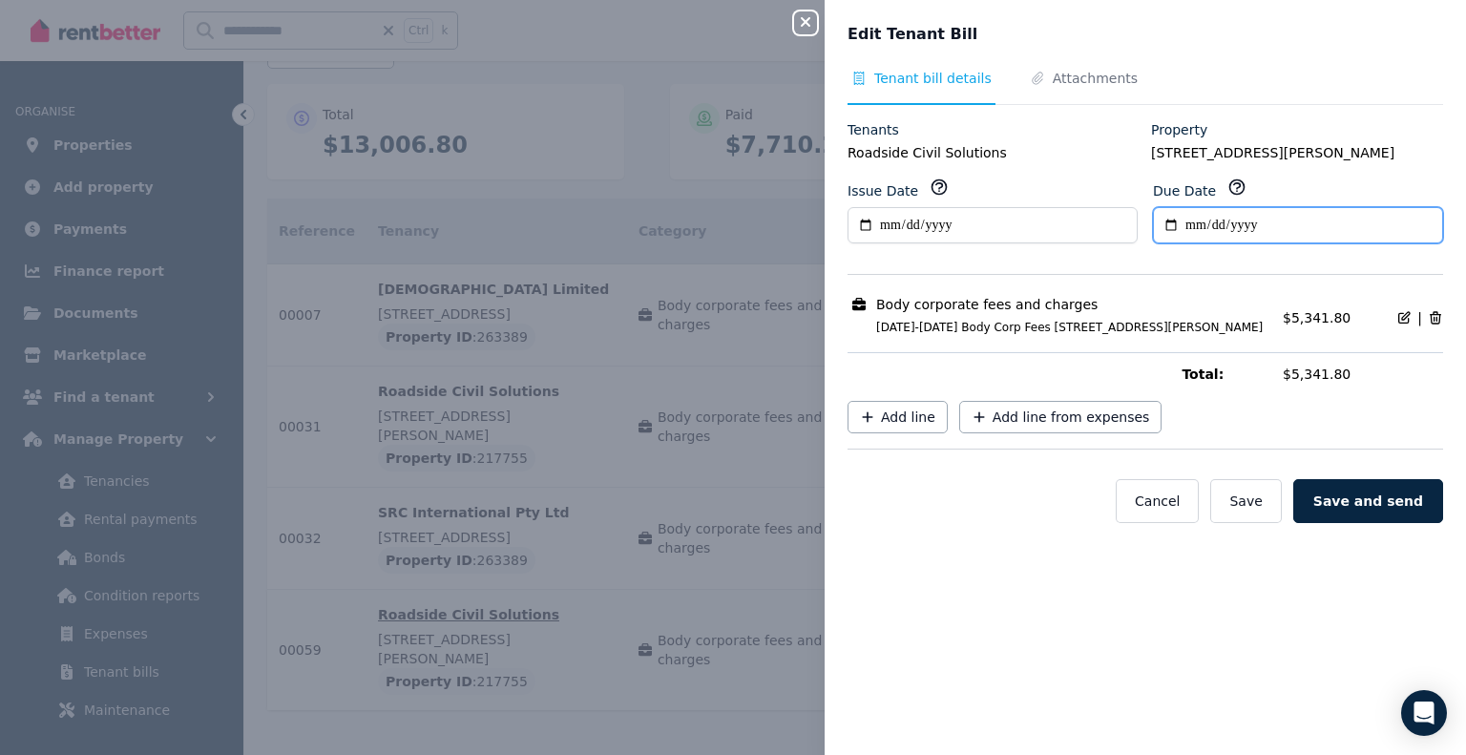
click at [1296, 225] on input "**********" at bounding box center [1298, 225] width 290 height 36
click at [1272, 226] on input "**********" at bounding box center [1298, 225] width 290 height 36
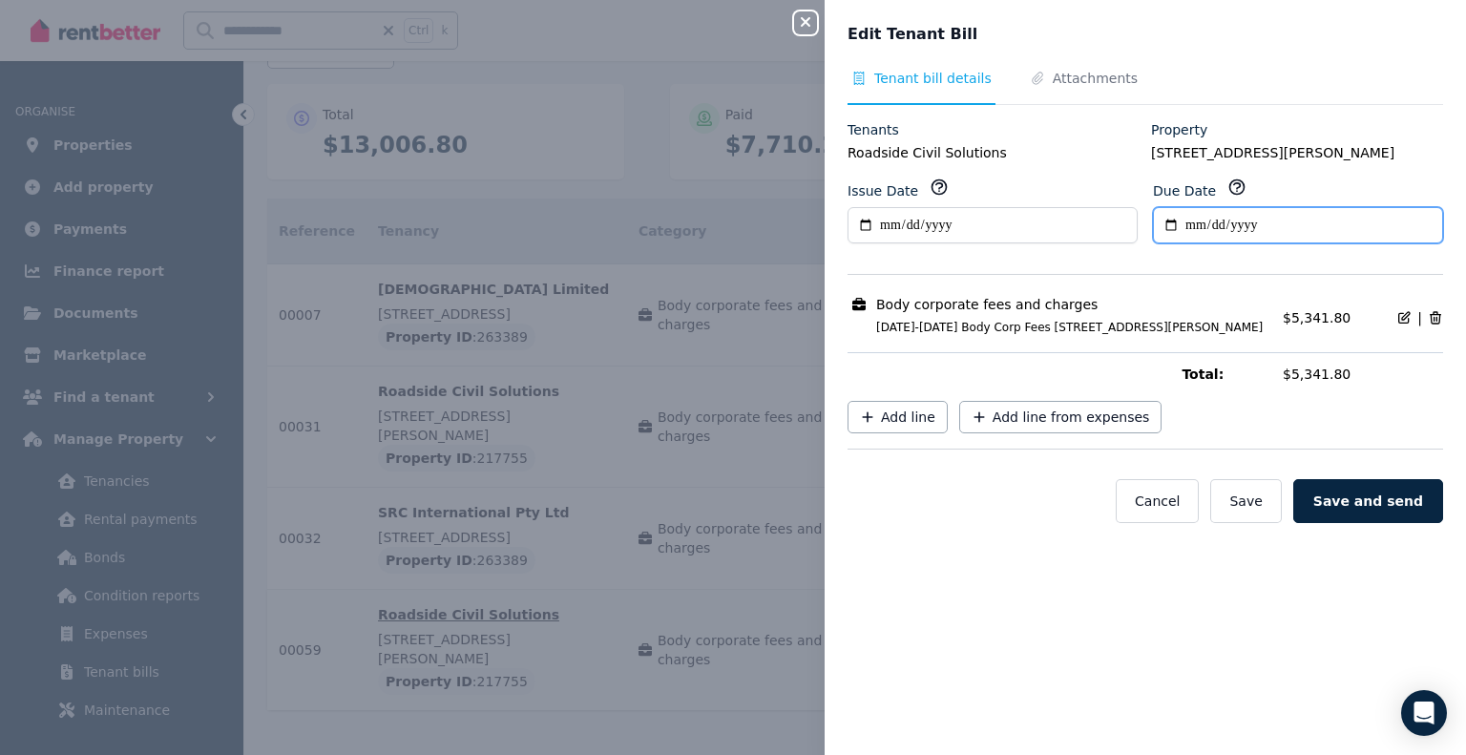
click at [1161, 220] on input "**********" at bounding box center [1298, 225] width 290 height 36
type input "**********"
click at [1060, 76] on span "Attachments" at bounding box center [1095, 78] width 85 height 19
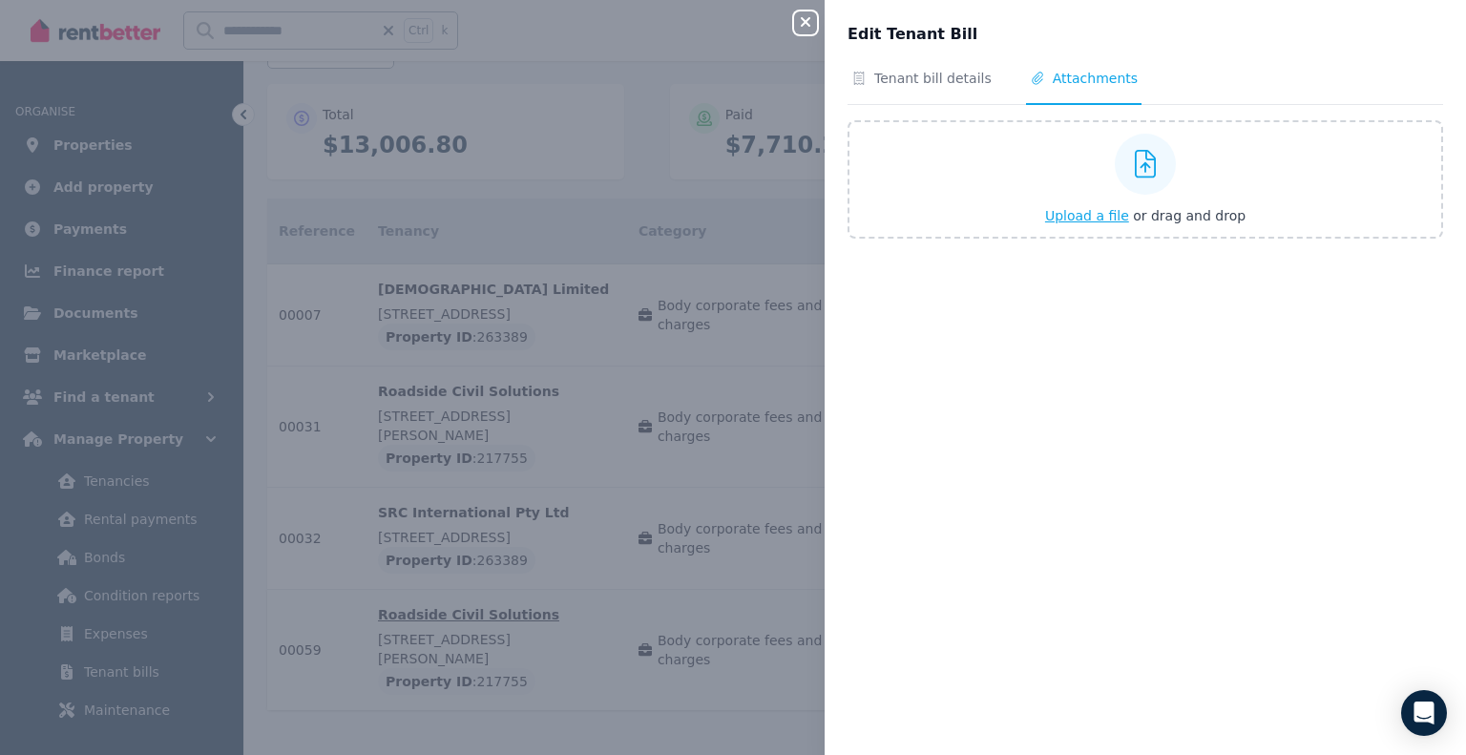
click at [1067, 219] on span "Upload a file" at bounding box center [1087, 215] width 84 height 15
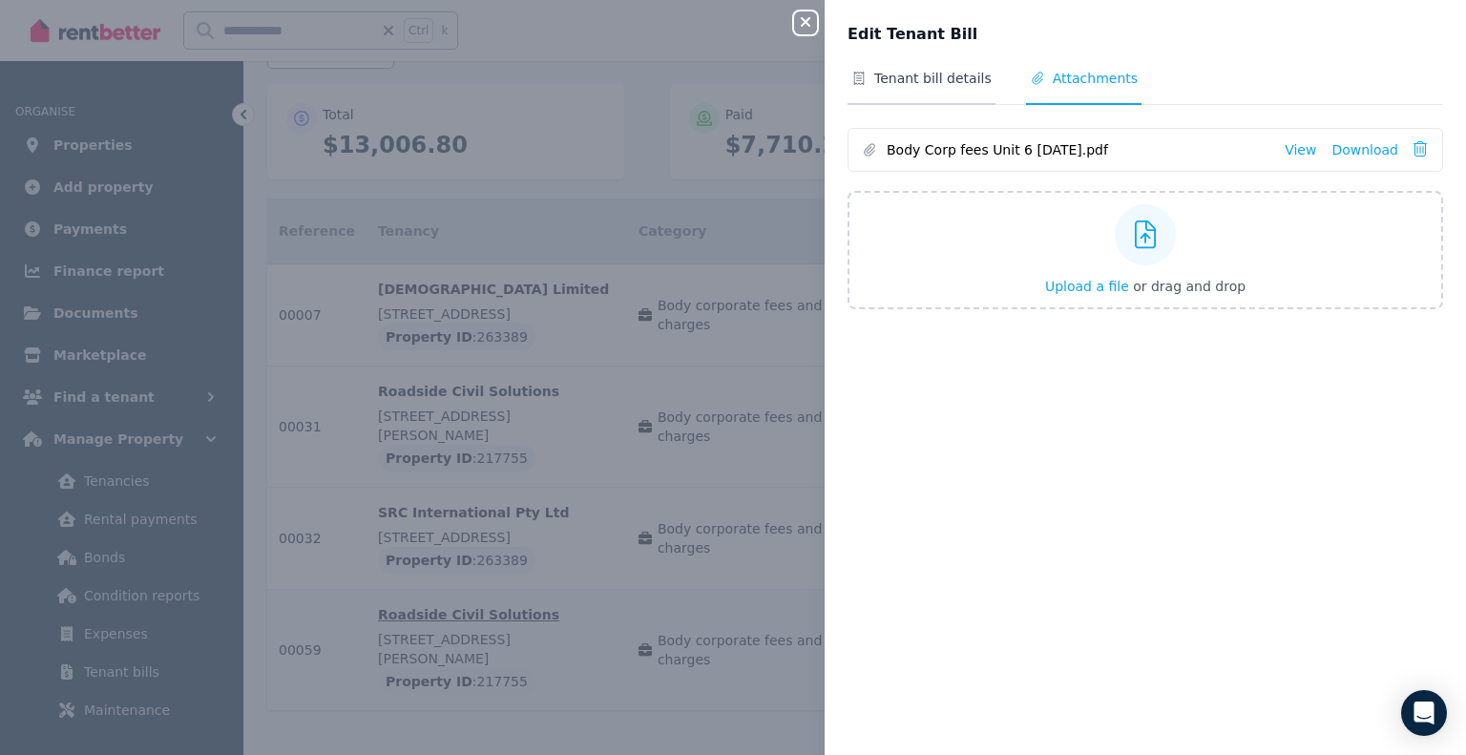
click at [919, 84] on span "Tenant bill details" at bounding box center [932, 78] width 117 height 19
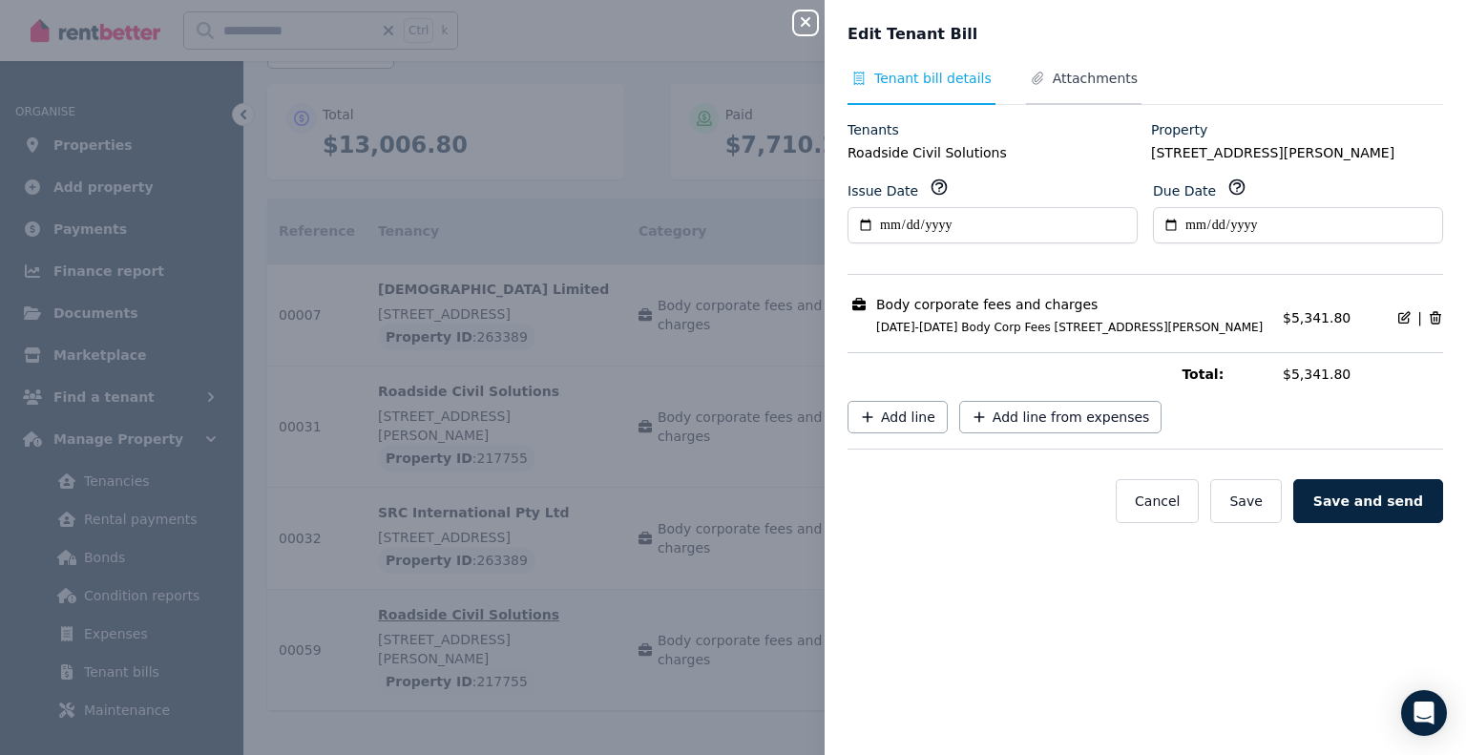
click at [1063, 82] on span "Attachments" at bounding box center [1095, 78] width 85 height 19
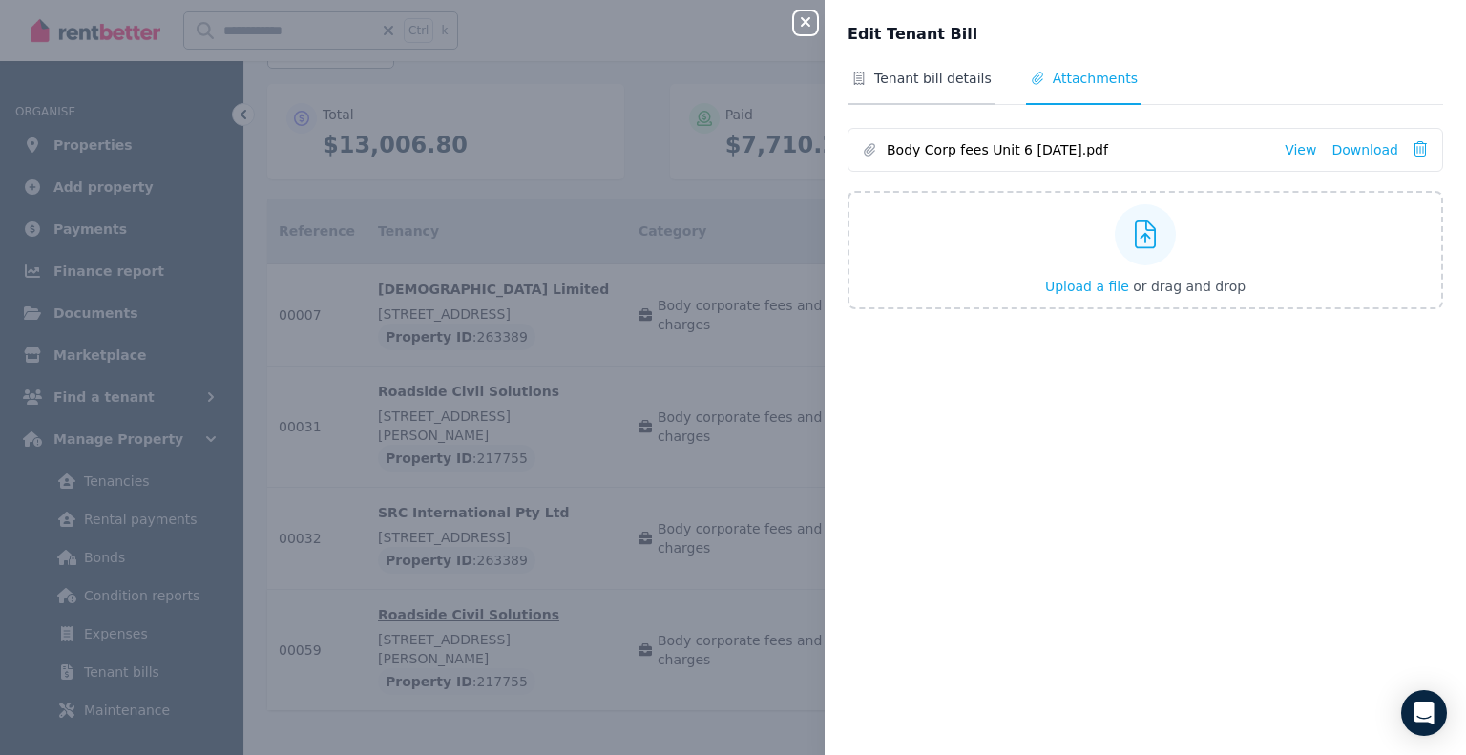
click at [925, 83] on span "Tenant bill details" at bounding box center [932, 78] width 117 height 19
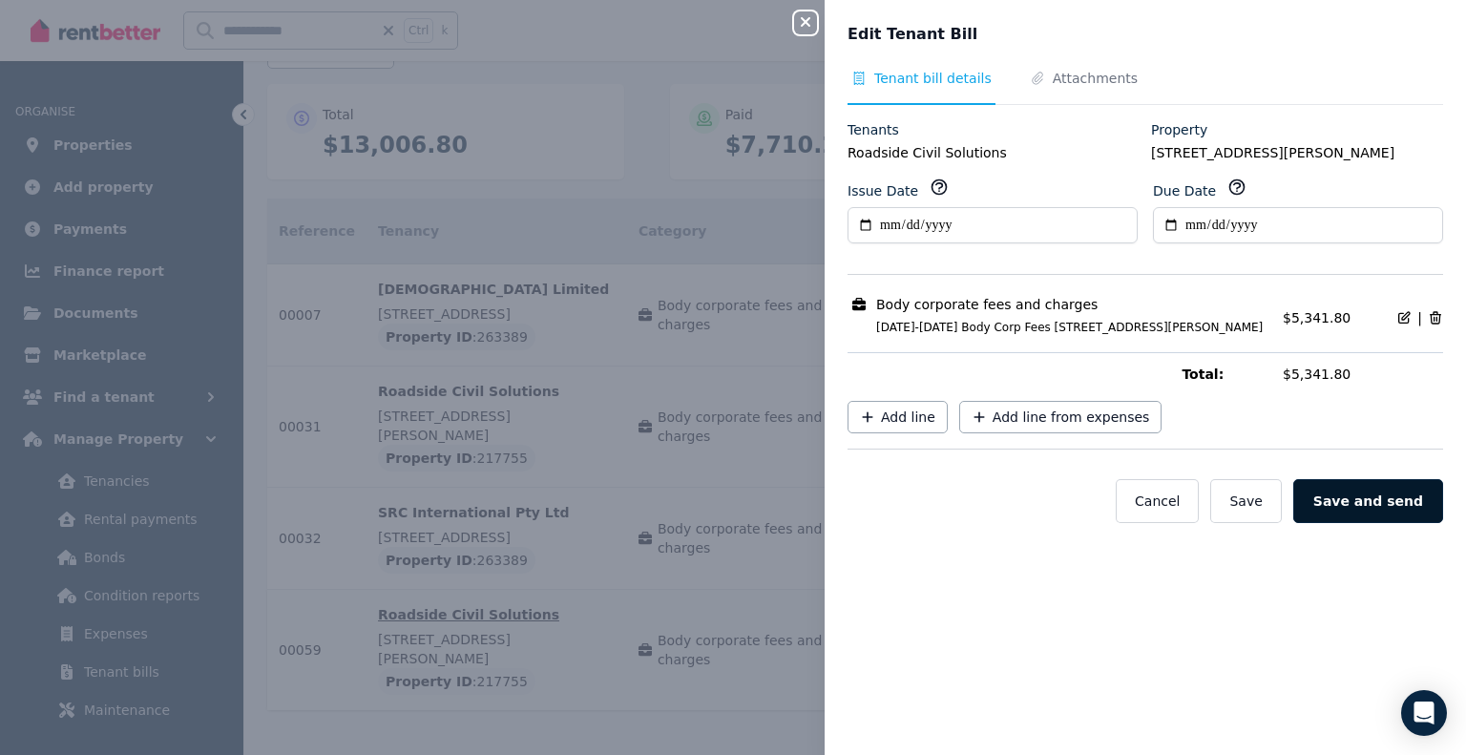
click at [1347, 511] on button "Save and send" at bounding box center [1368, 501] width 150 height 44
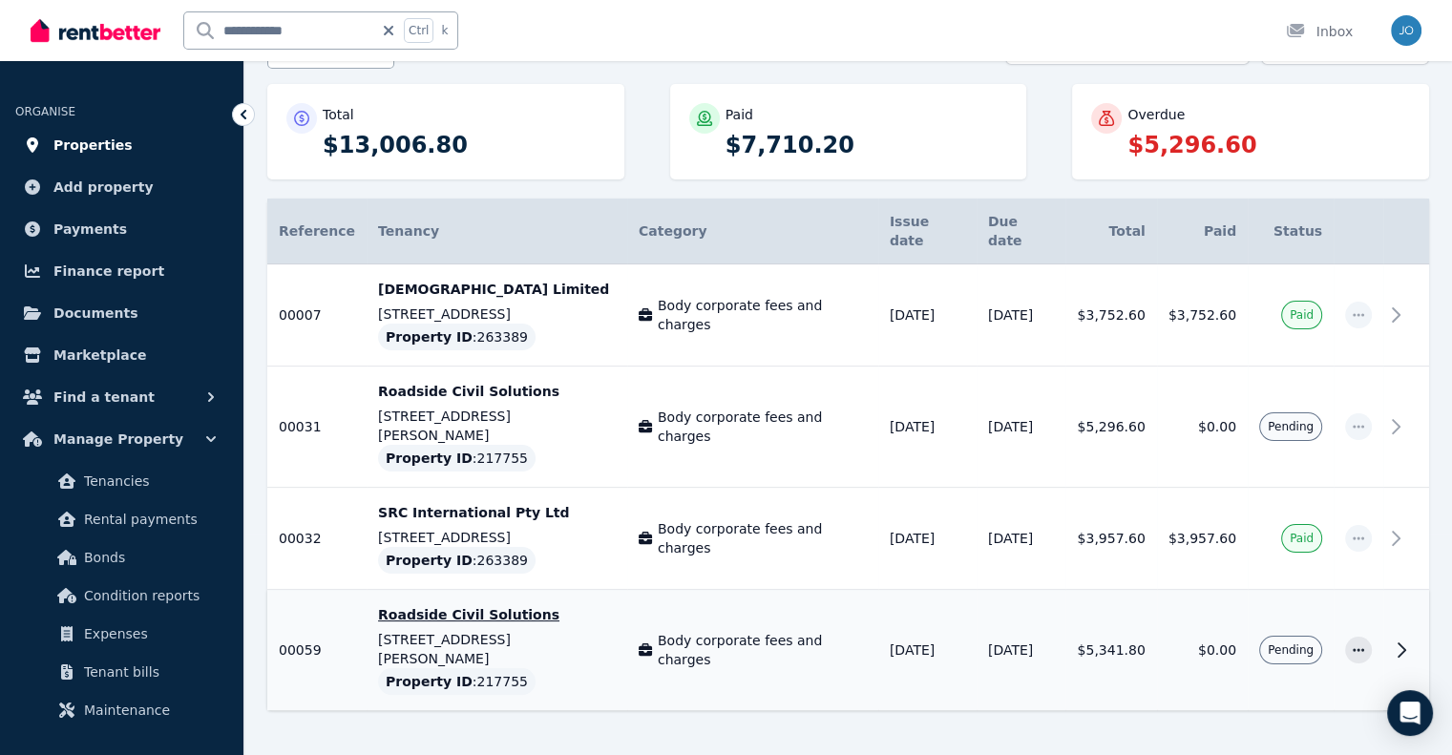
click at [74, 140] on span "Properties" at bounding box center [92, 145] width 79 height 23
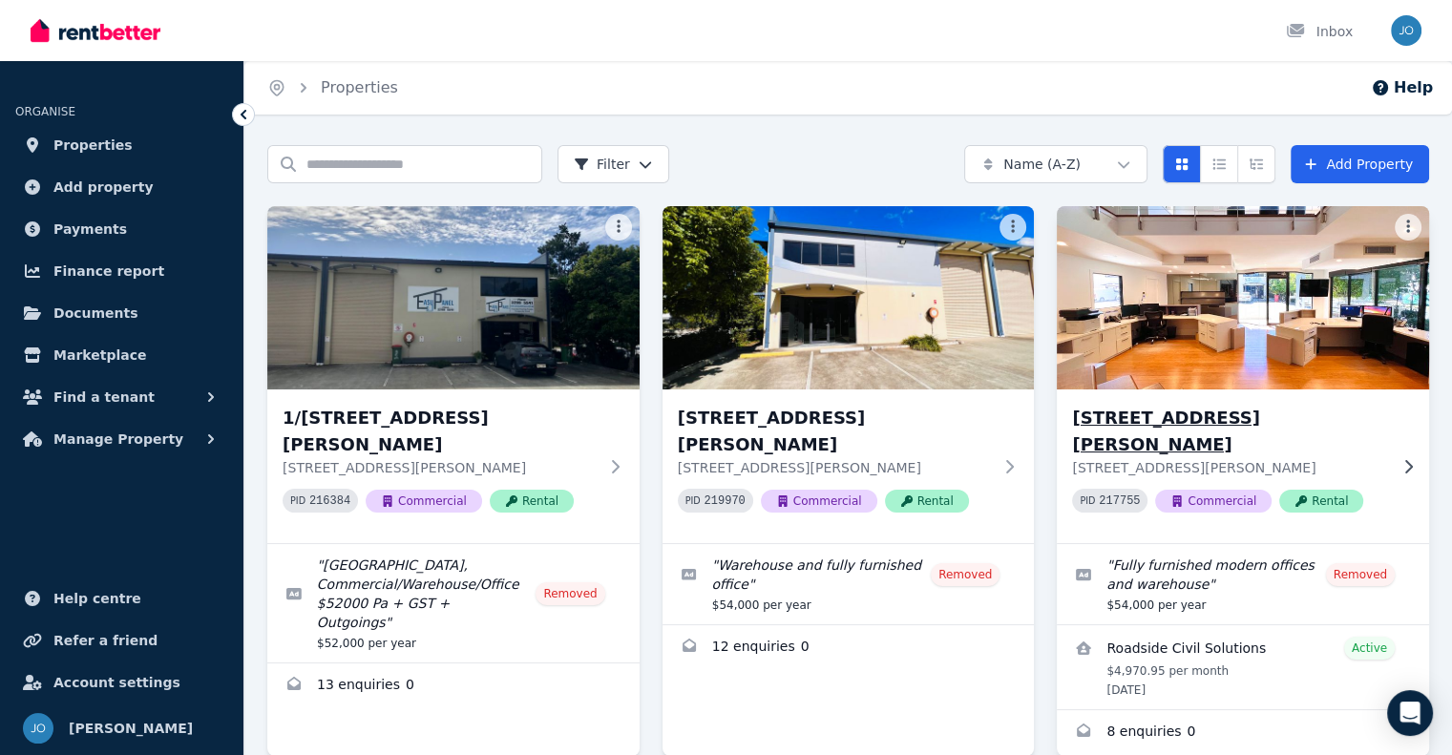
click at [1405, 459] on icon at bounding box center [1407, 466] width 19 height 15
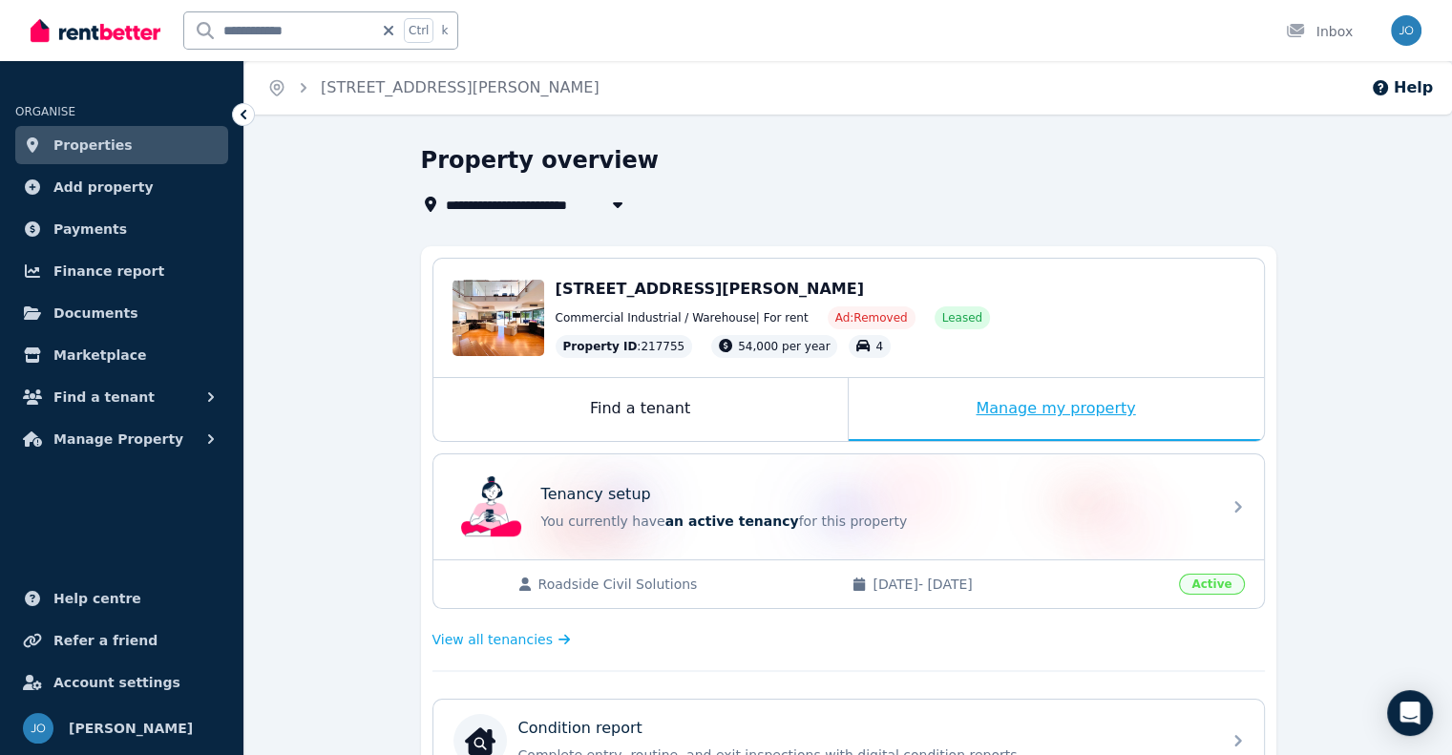
click at [983, 409] on div "Manage my property" at bounding box center [1056, 409] width 415 height 63
click at [134, 147] on link "Properties" at bounding box center [121, 145] width 213 height 38
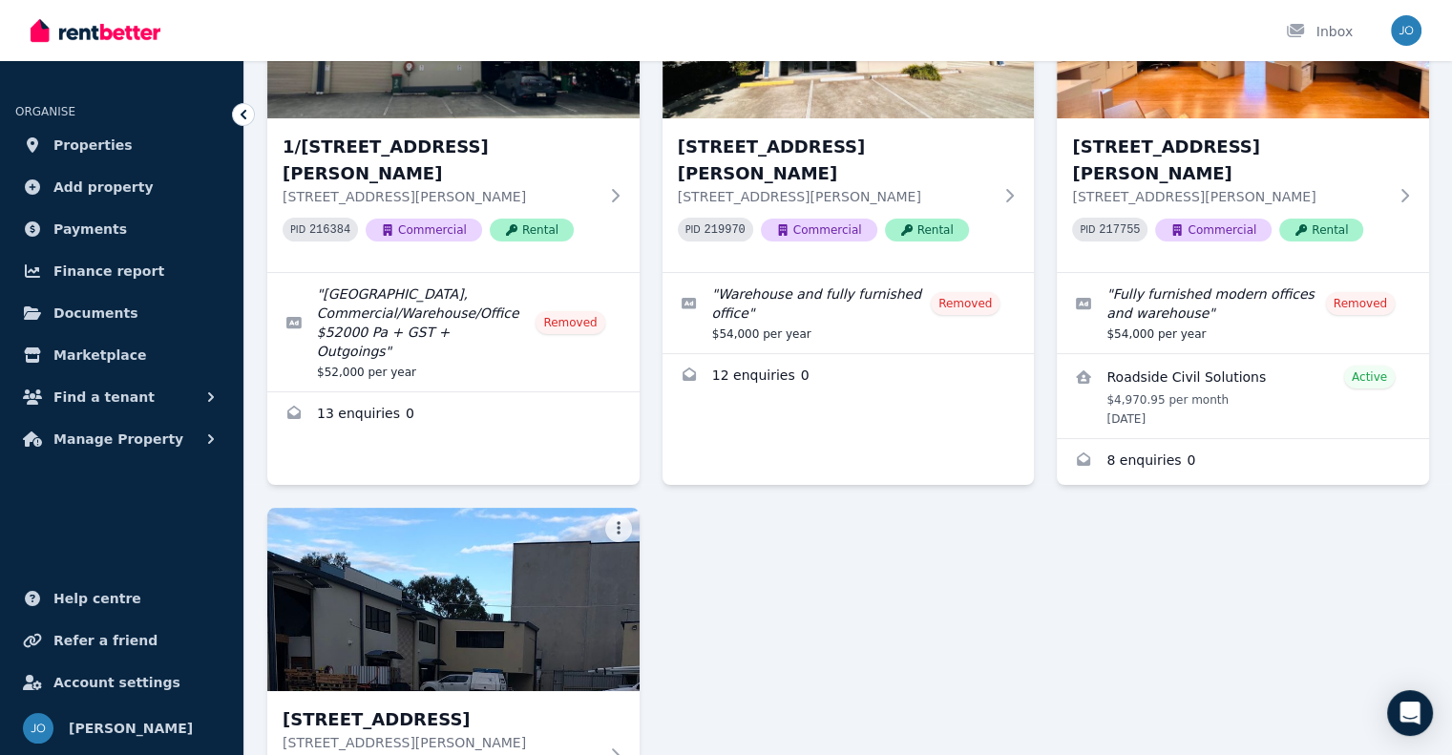
scroll to position [323, 0]
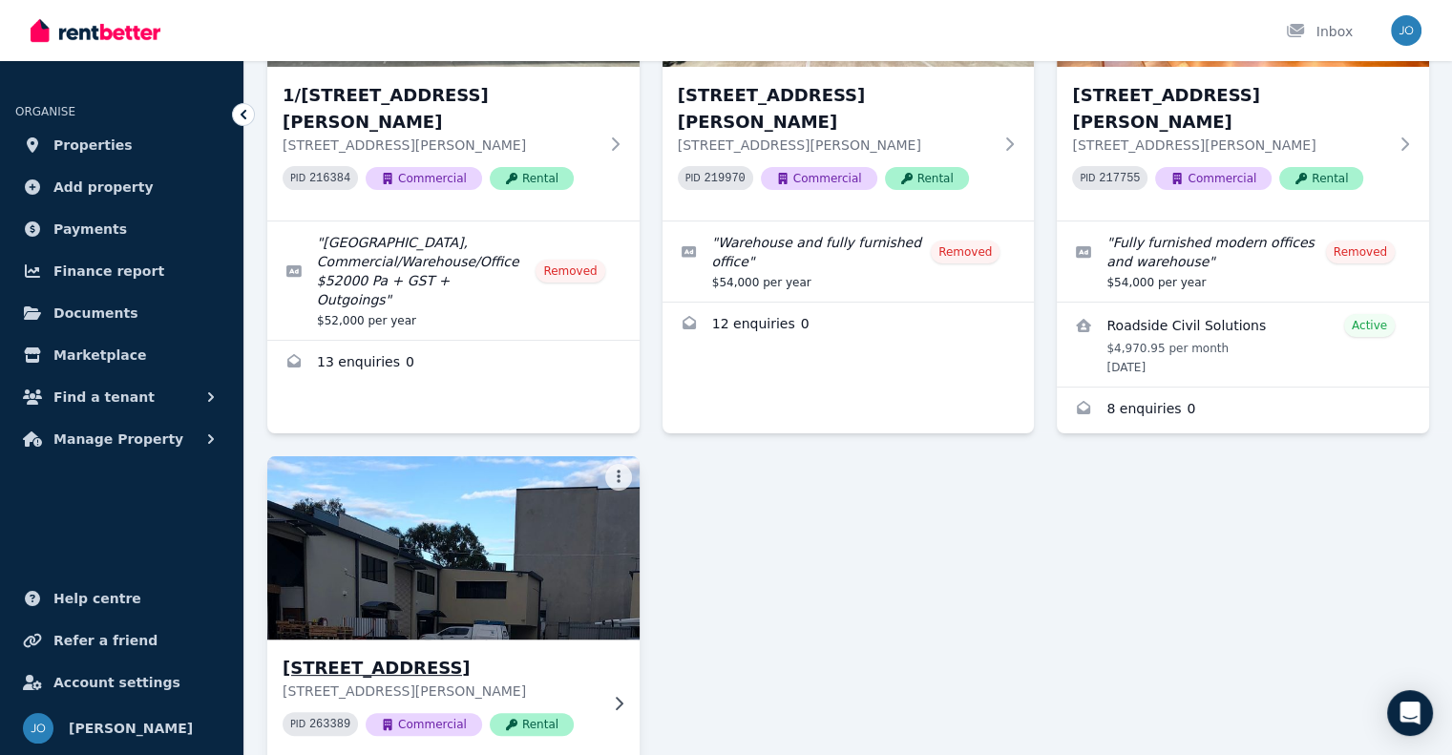
click at [614, 696] on icon at bounding box center [618, 703] width 19 height 15
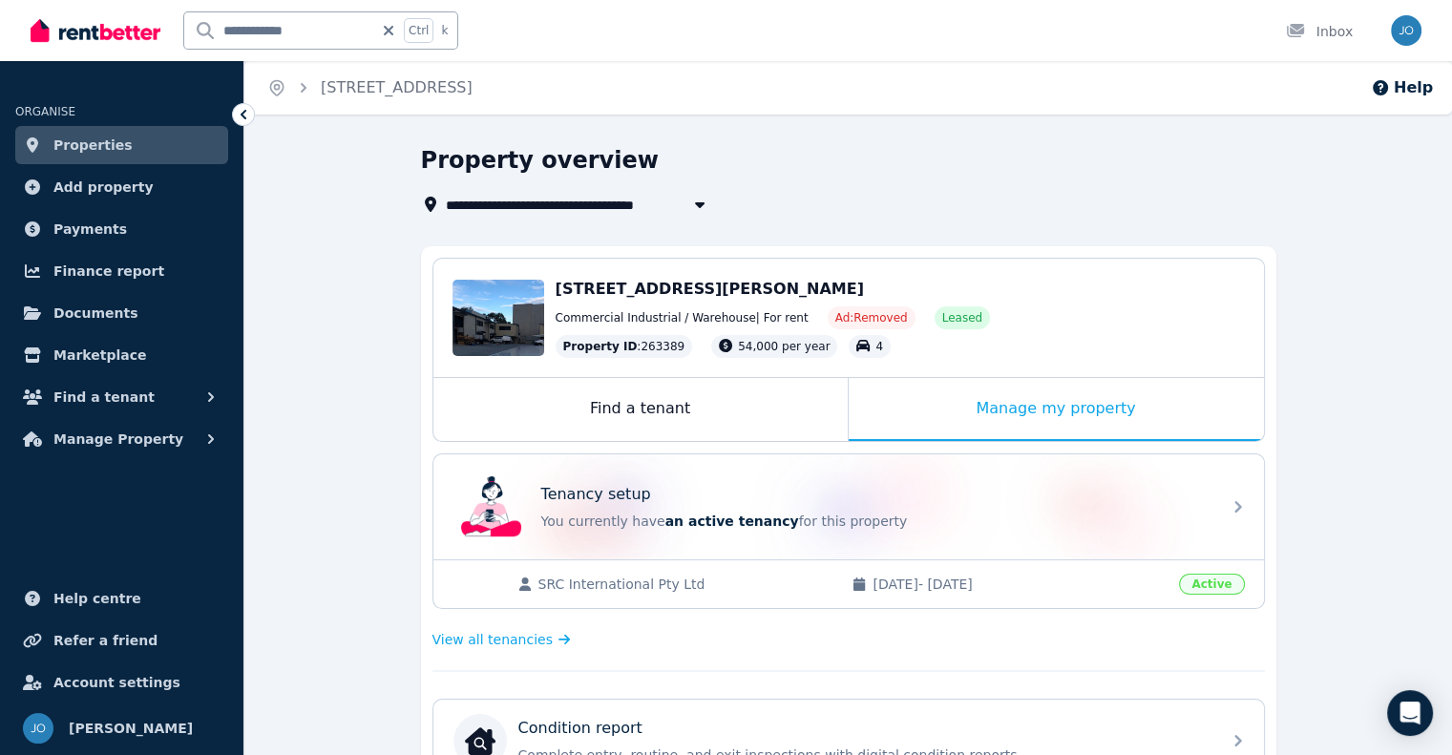
click at [95, 144] on span "Properties" at bounding box center [92, 145] width 79 height 23
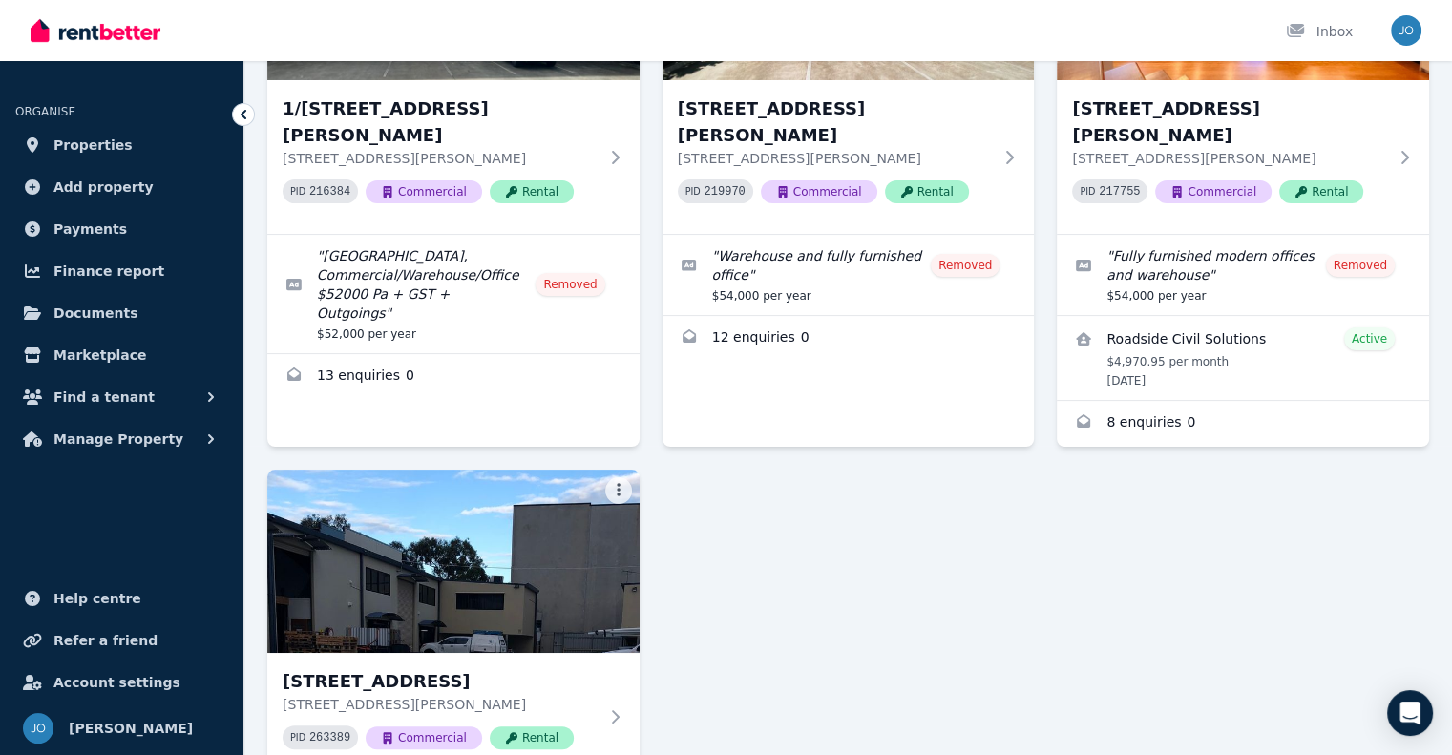
scroll to position [377, 0]
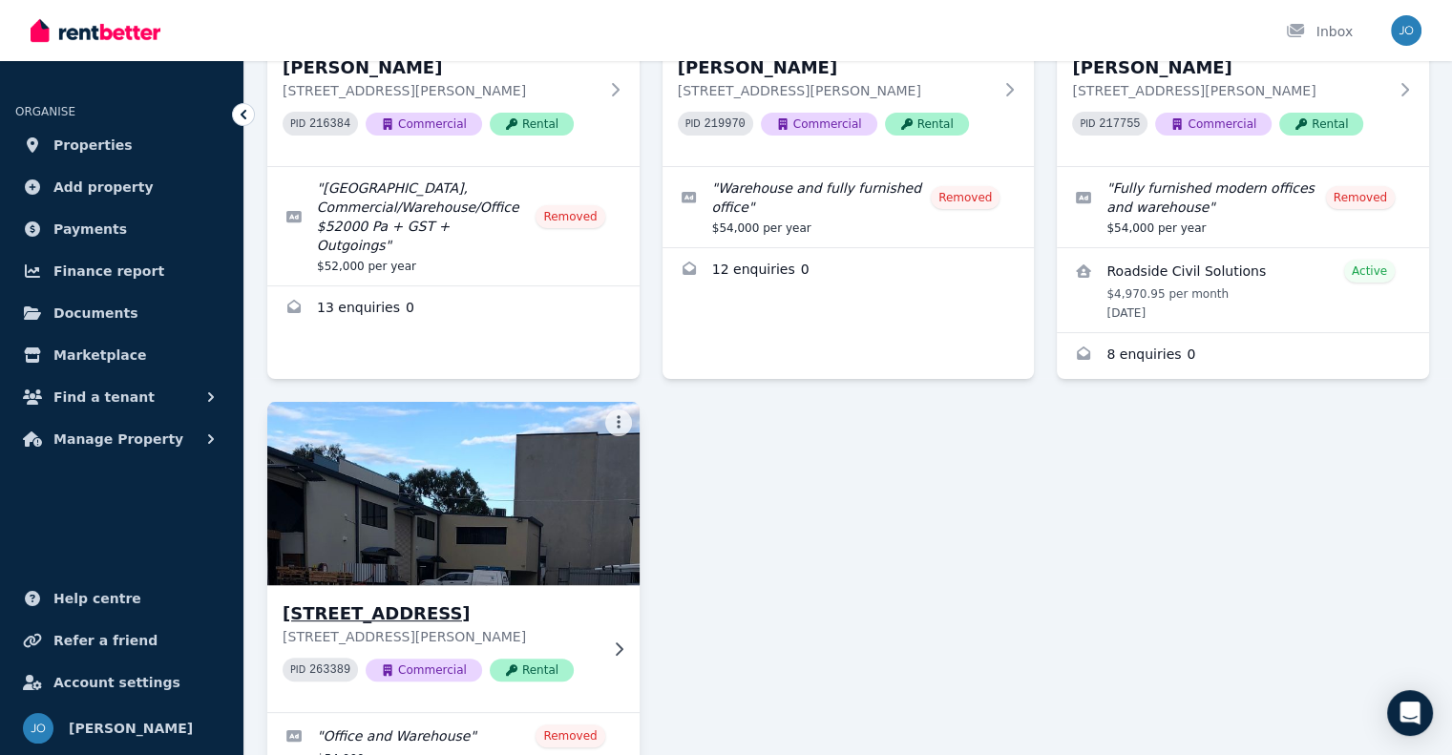
click at [614, 641] on icon at bounding box center [618, 648] width 19 height 15
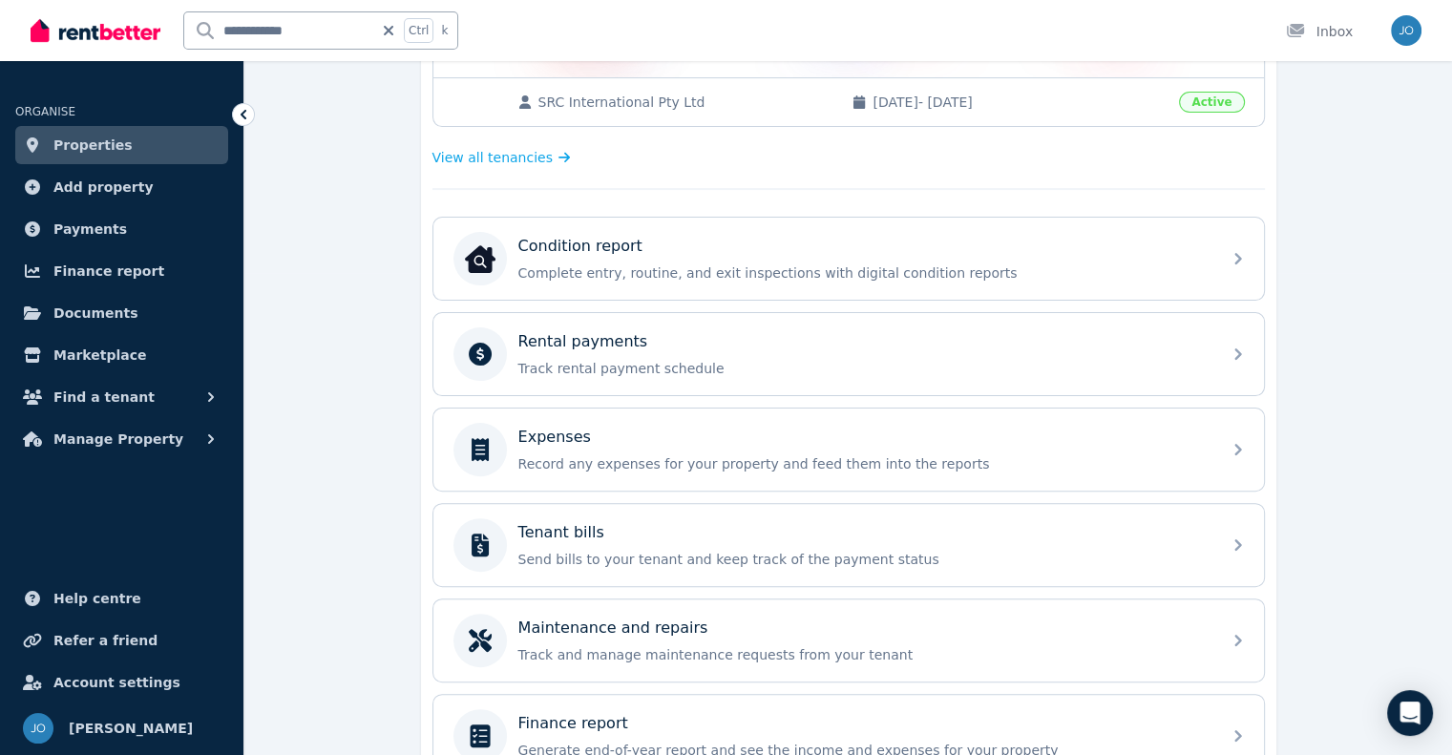
scroll to position [485, 0]
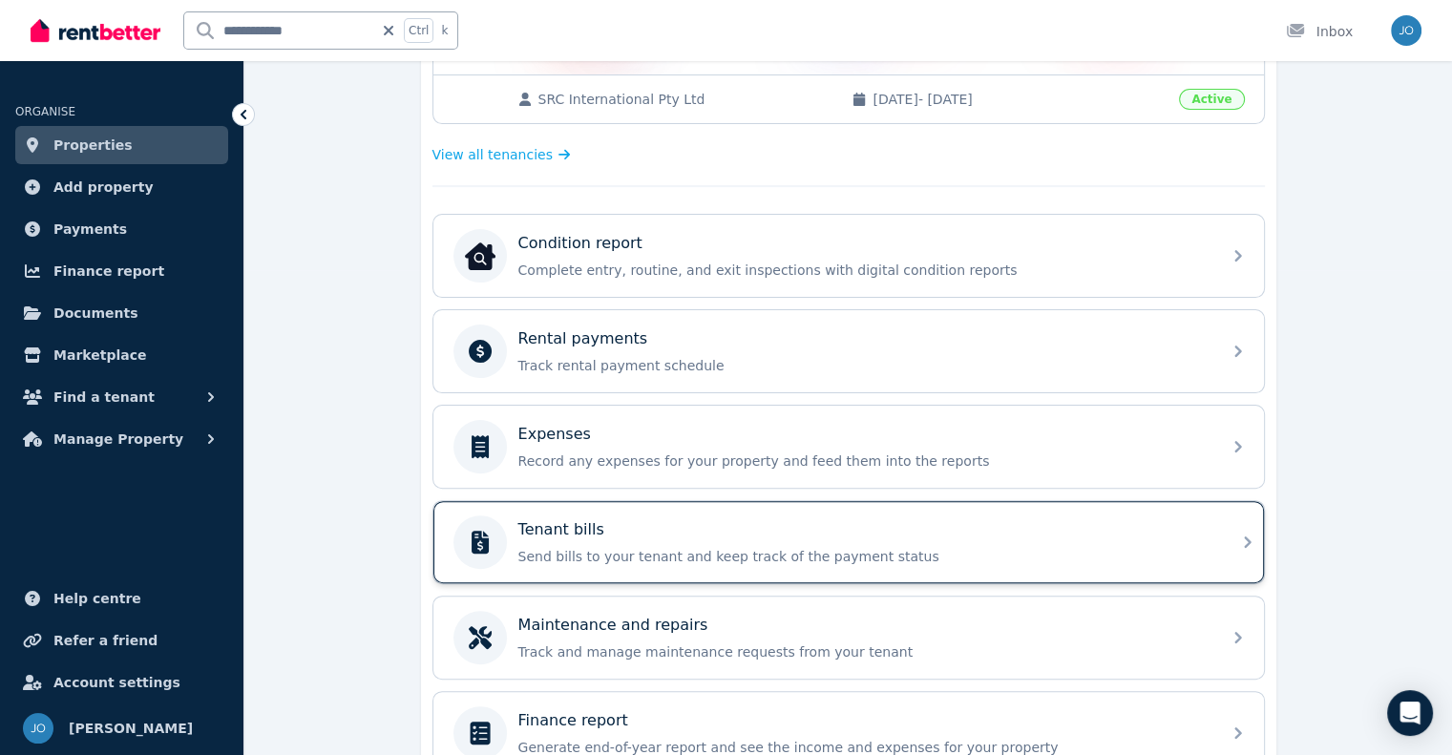
click at [1144, 568] on div "Tenant bills Send bills to your tenant and keep track of the payment status" at bounding box center [848, 542] width 831 height 82
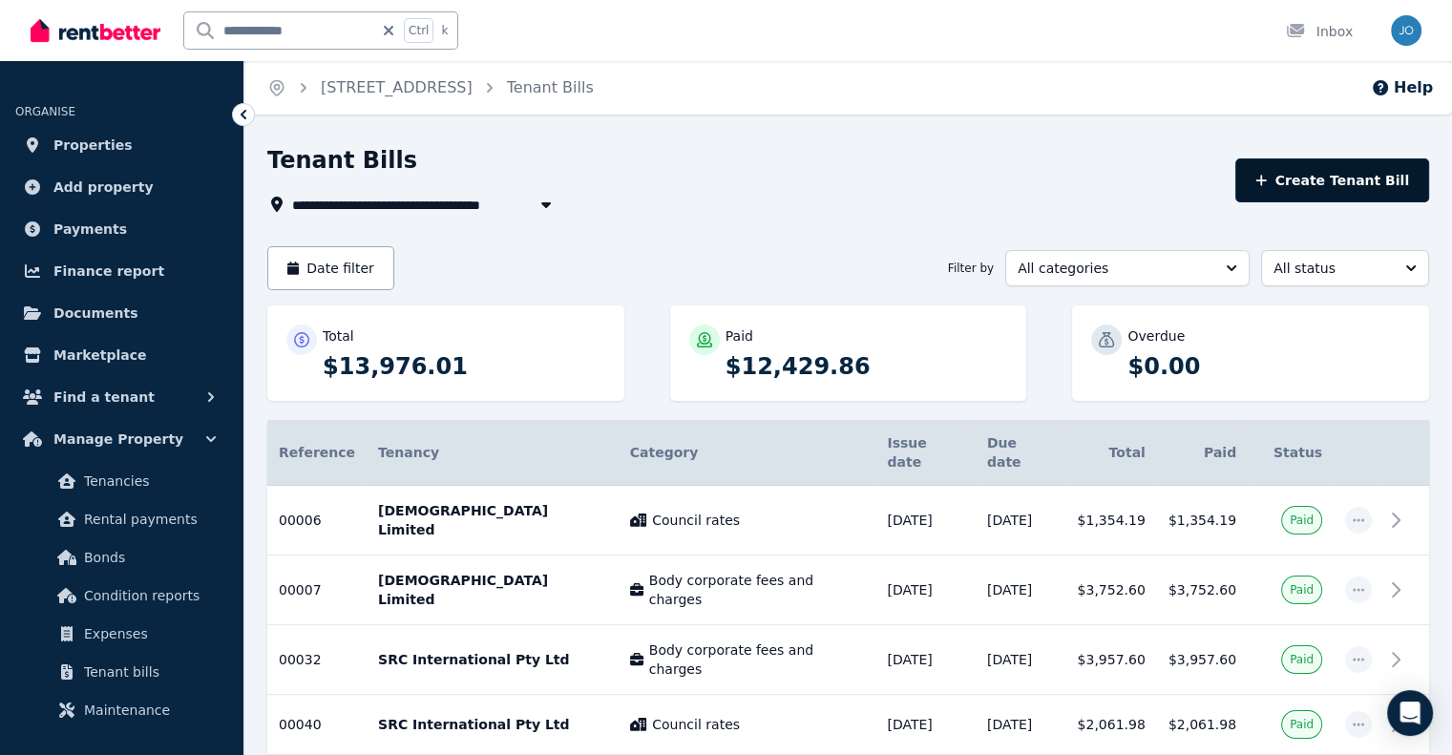
click at [1306, 171] on button "Create Tenant Bill" at bounding box center [1332, 180] width 194 height 44
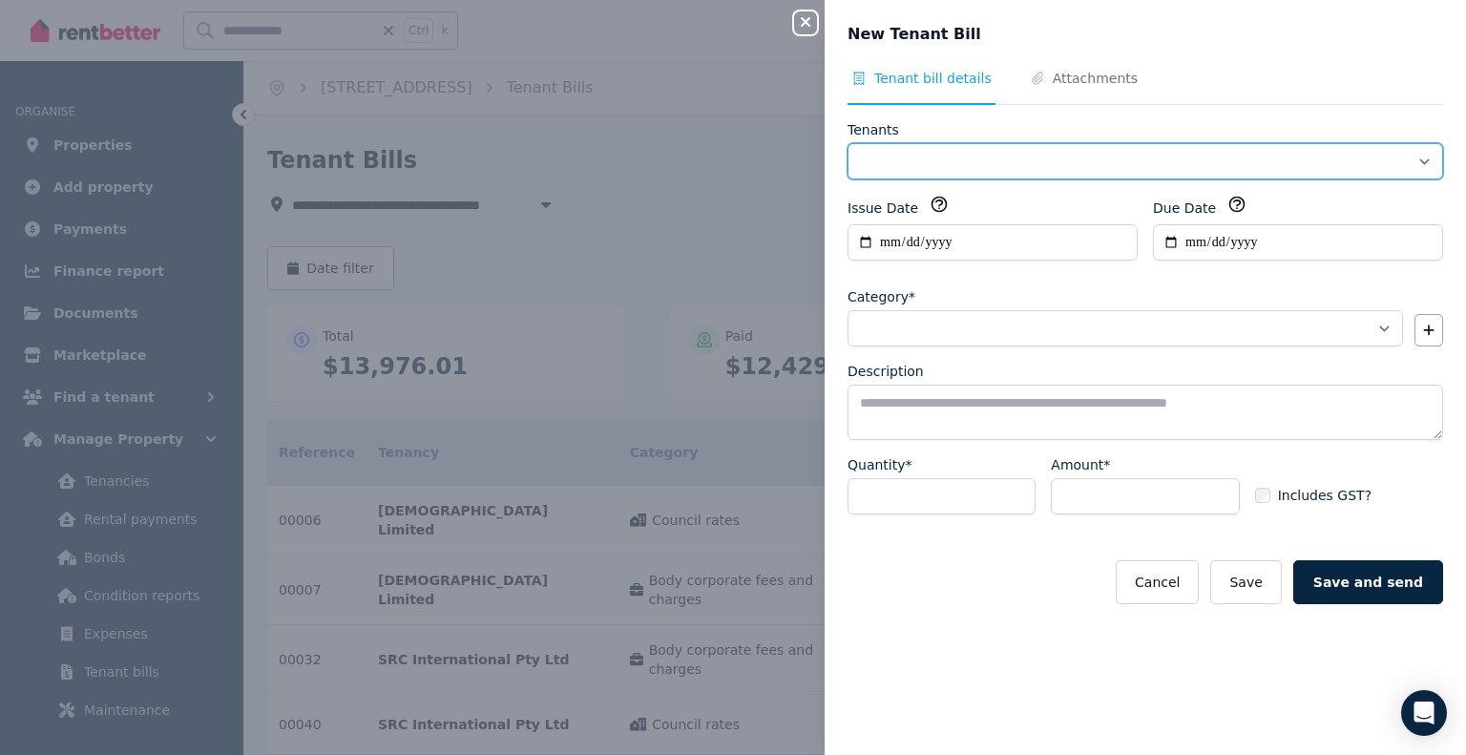
click at [1058, 152] on select "**********" at bounding box center [1146, 161] width 596 height 36
select select "**********"
click at [848, 143] on select "**********" at bounding box center [1146, 161] width 596 height 36
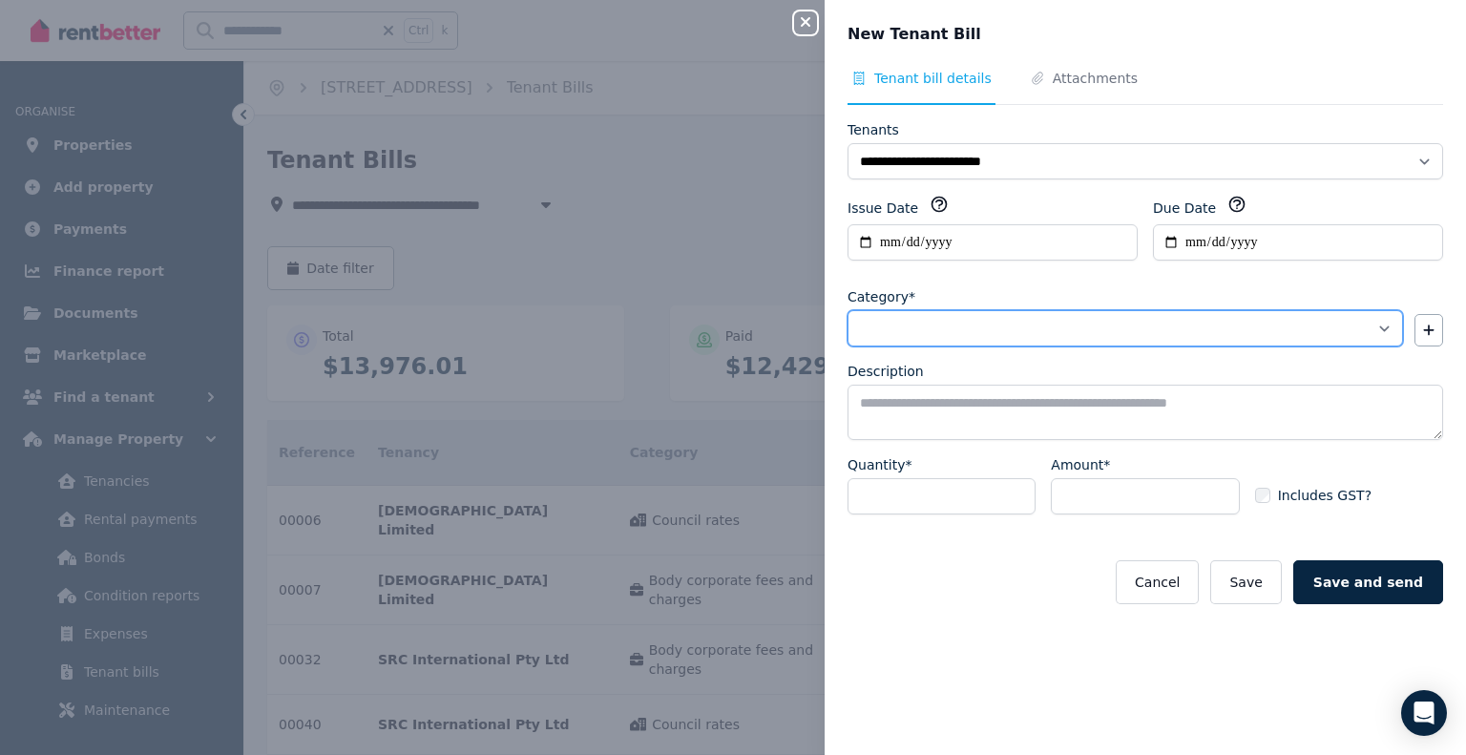
click at [1004, 328] on select "**********" at bounding box center [1126, 328] width 556 height 36
select select "**********"
click at [848, 310] on select "**********" at bounding box center [1126, 328] width 556 height 36
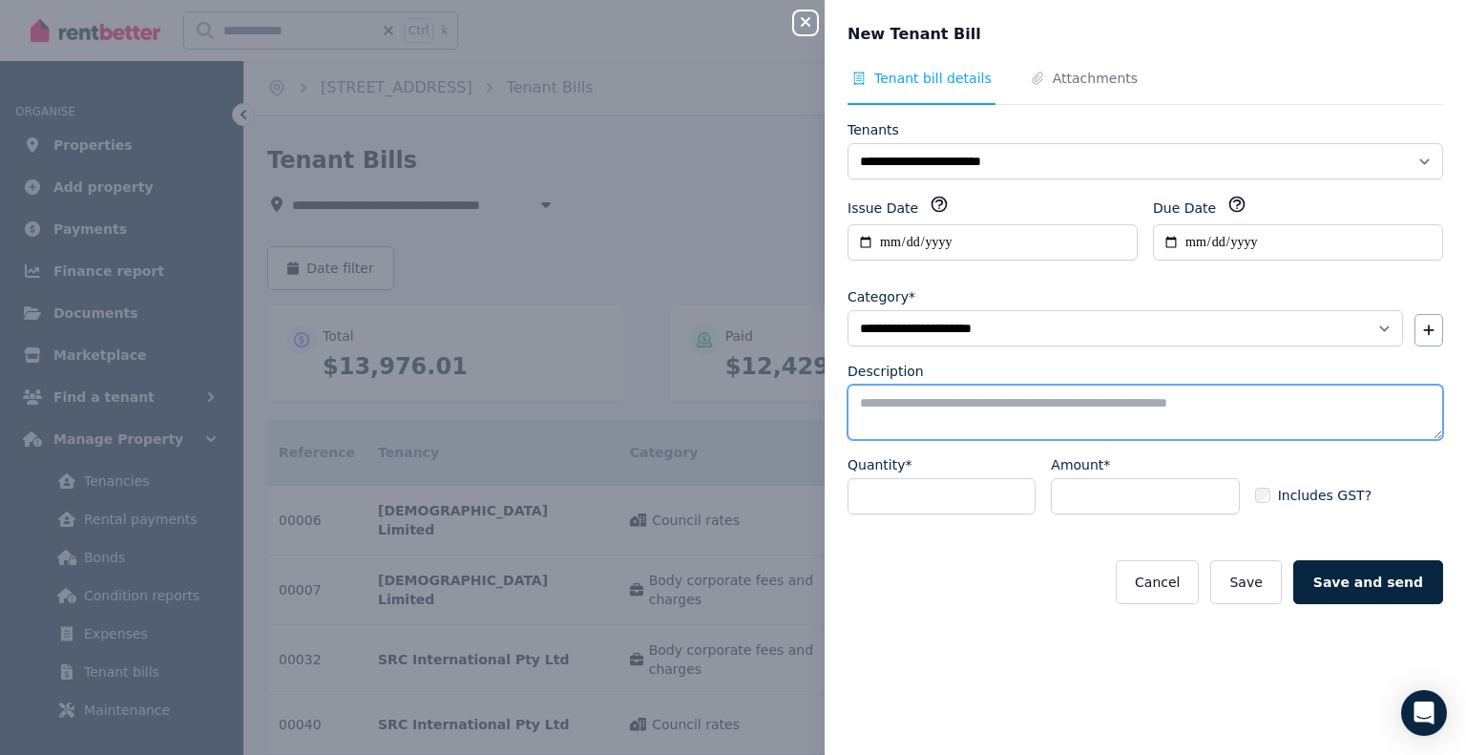
click at [1007, 420] on textarea "Description" at bounding box center [1146, 412] width 596 height 55
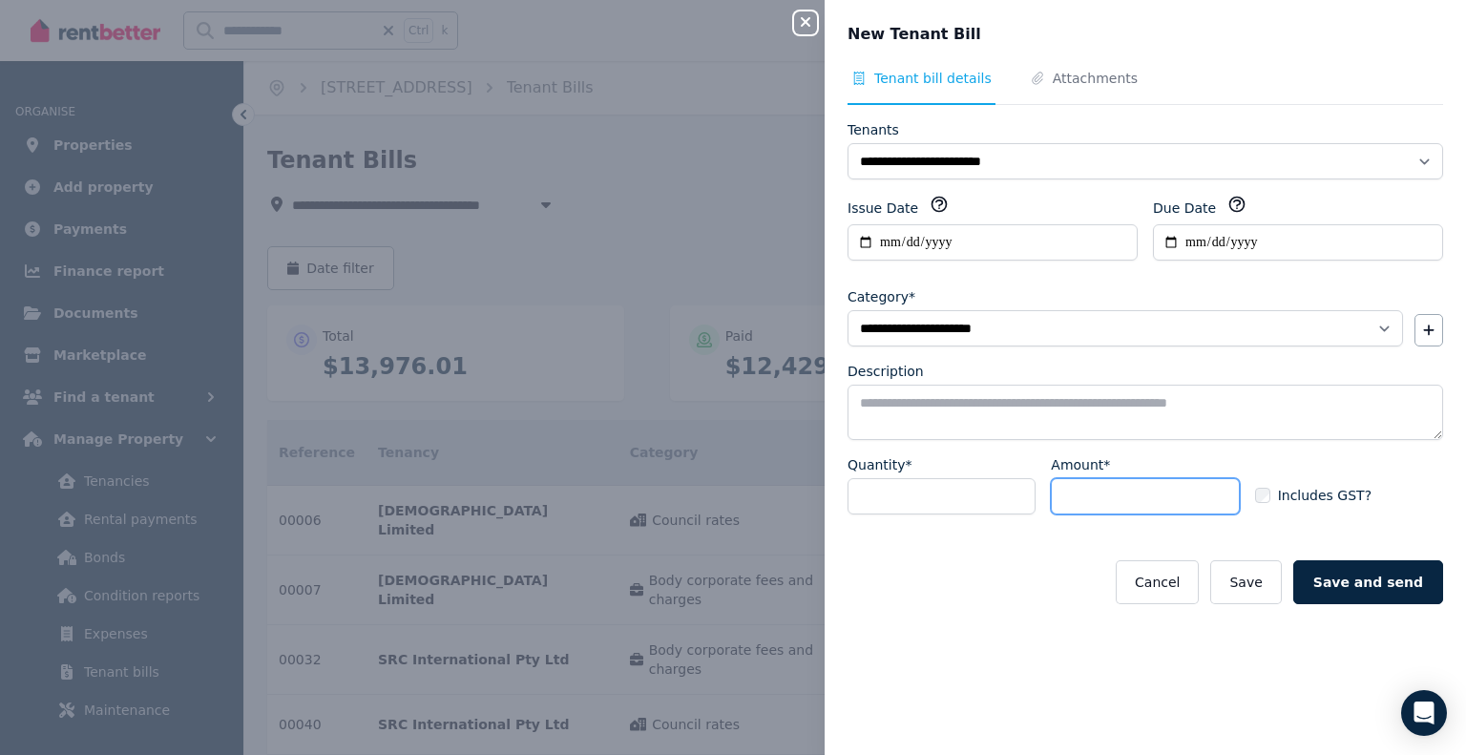
click at [1087, 499] on input "Amount*" at bounding box center [1145, 496] width 188 height 36
type input "*******"
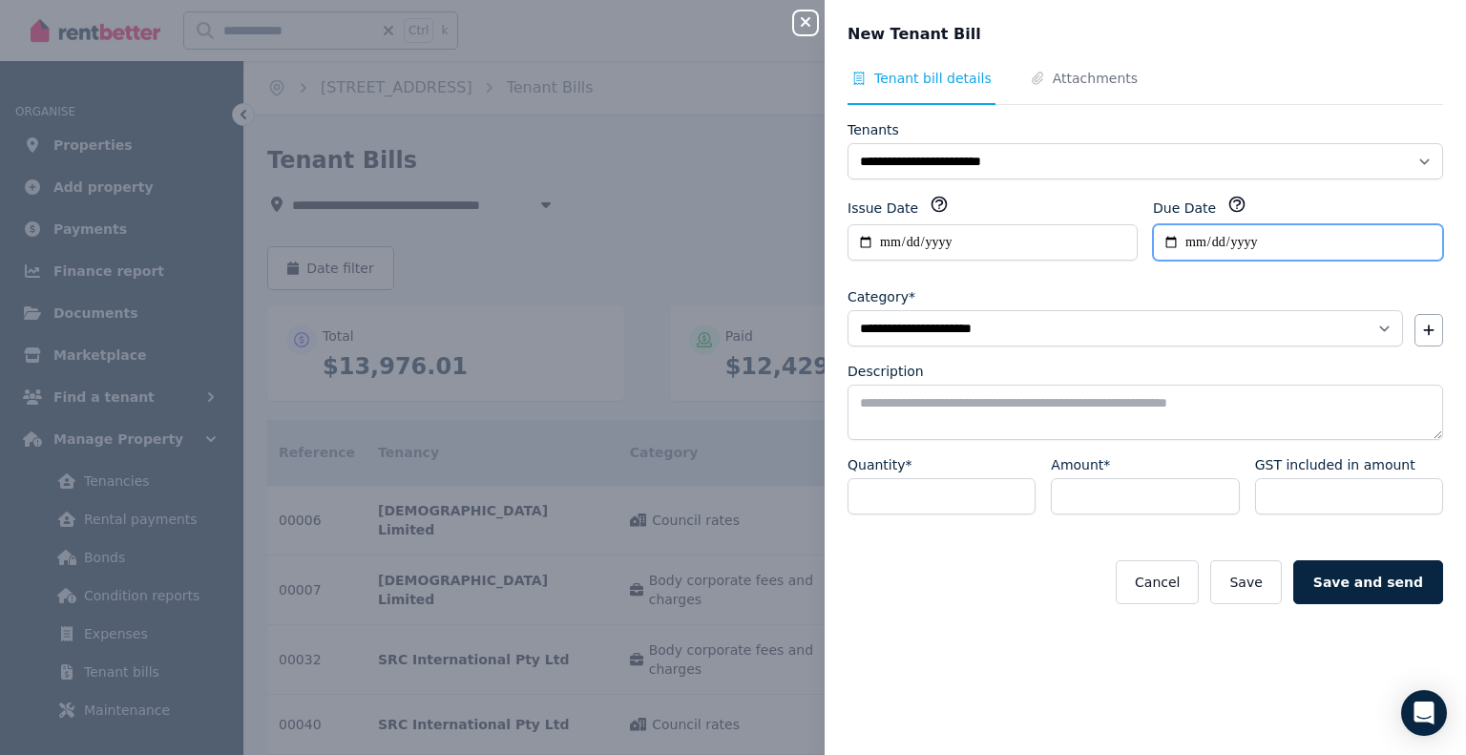
click at [1248, 232] on input "Due Date" at bounding box center [1298, 242] width 290 height 36
click at [1157, 242] on input "Due Date" at bounding box center [1298, 242] width 290 height 36
type input "**********"
click at [1066, 77] on span "Attachments" at bounding box center [1095, 78] width 85 height 19
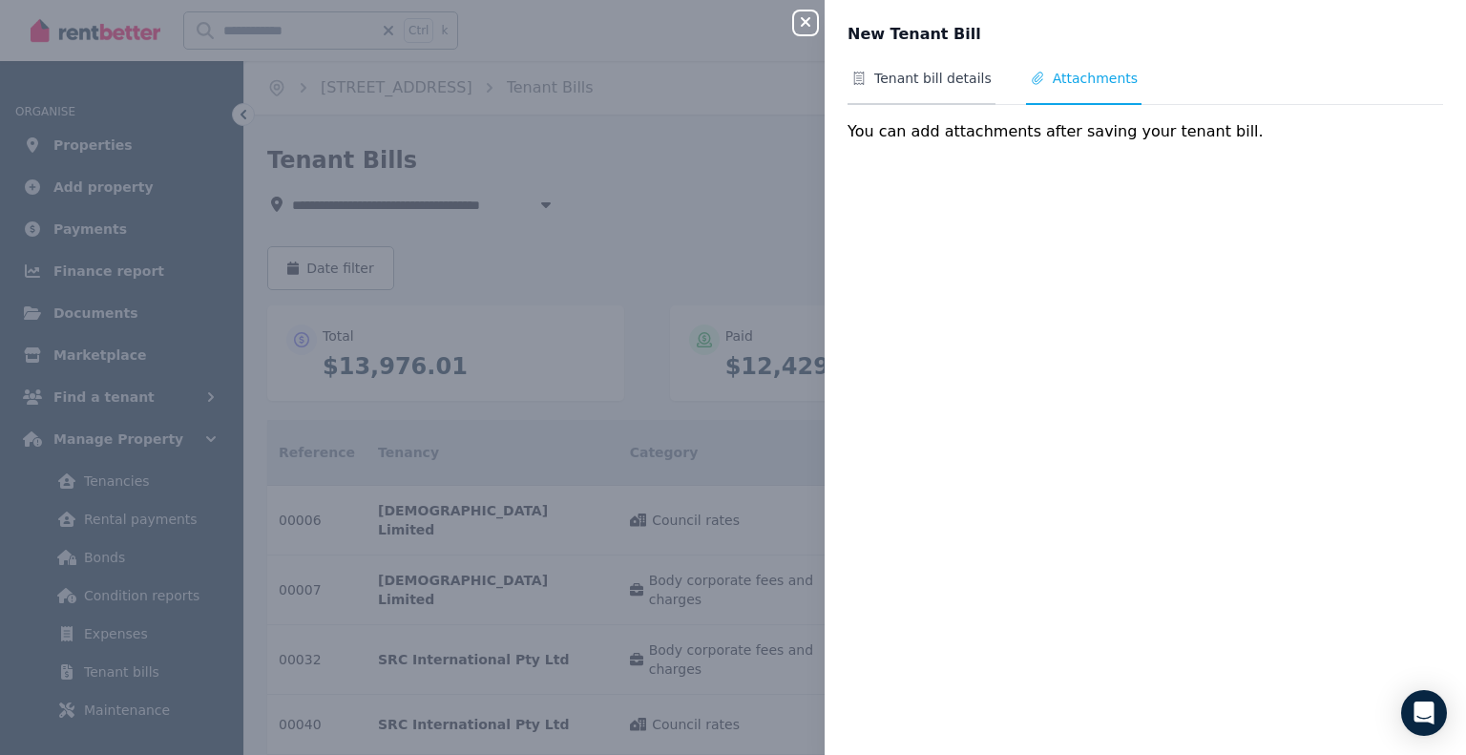
click at [942, 86] on span "Tenant bill details" at bounding box center [932, 78] width 117 height 19
select select "**********"
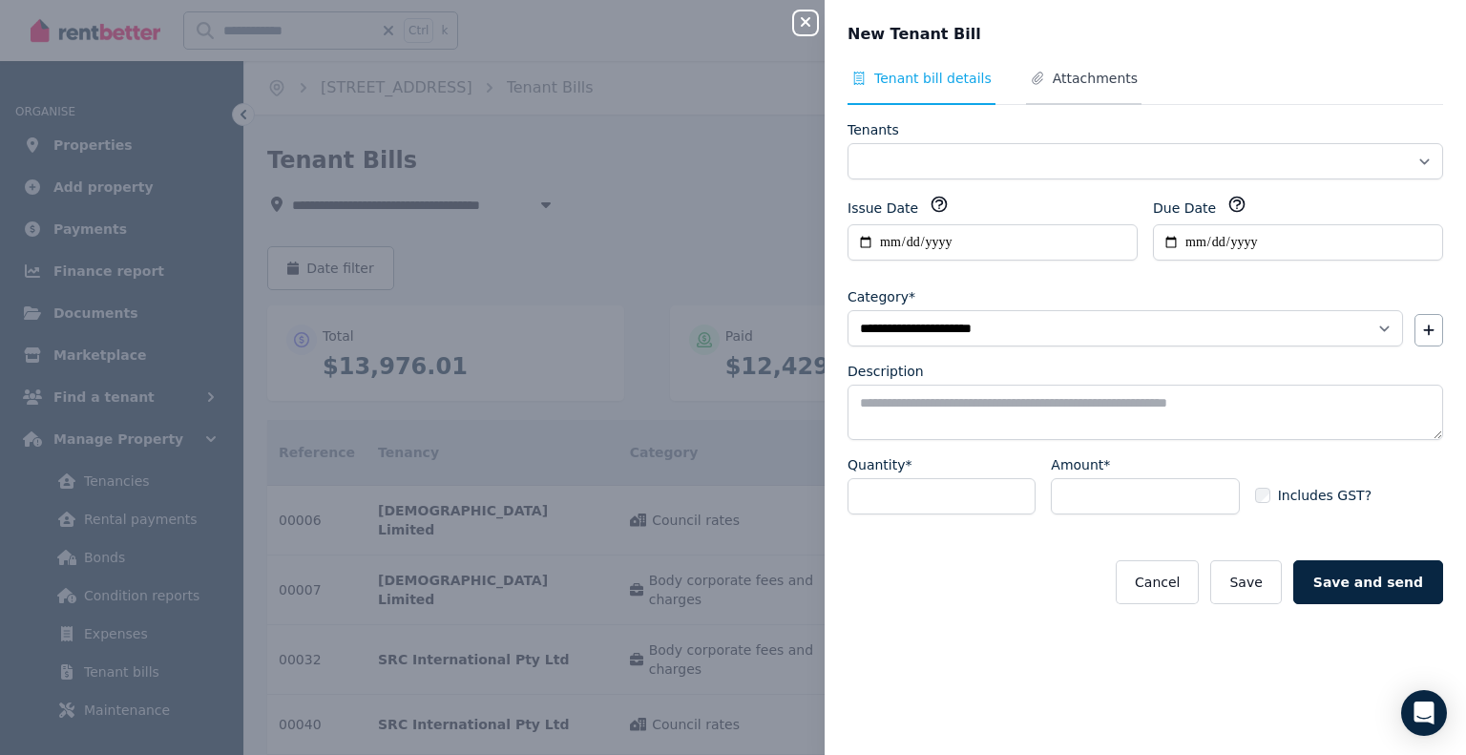
select select "**********"
click at [1053, 74] on span "Attachments" at bounding box center [1095, 78] width 85 height 19
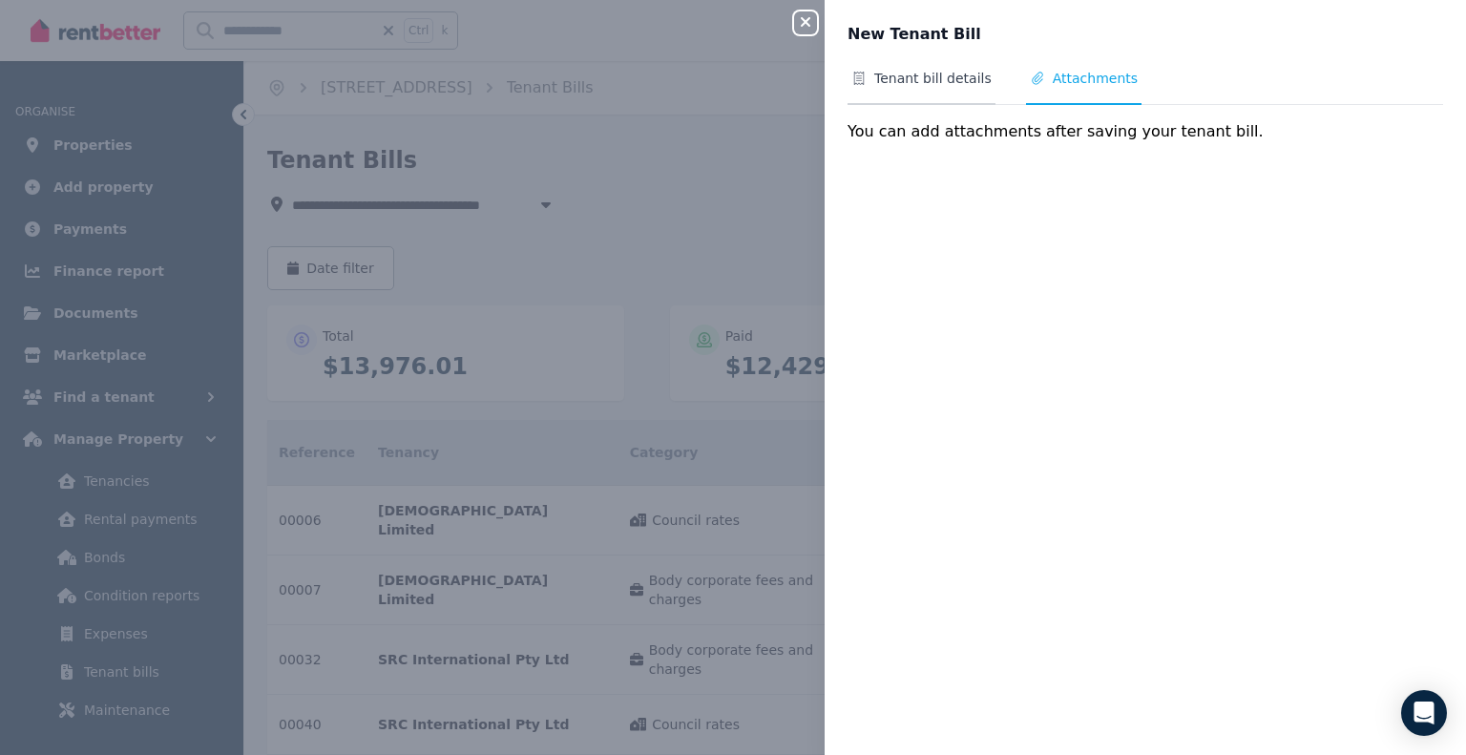
click at [927, 82] on span "Tenant bill details" at bounding box center [932, 78] width 117 height 19
select select "**********"
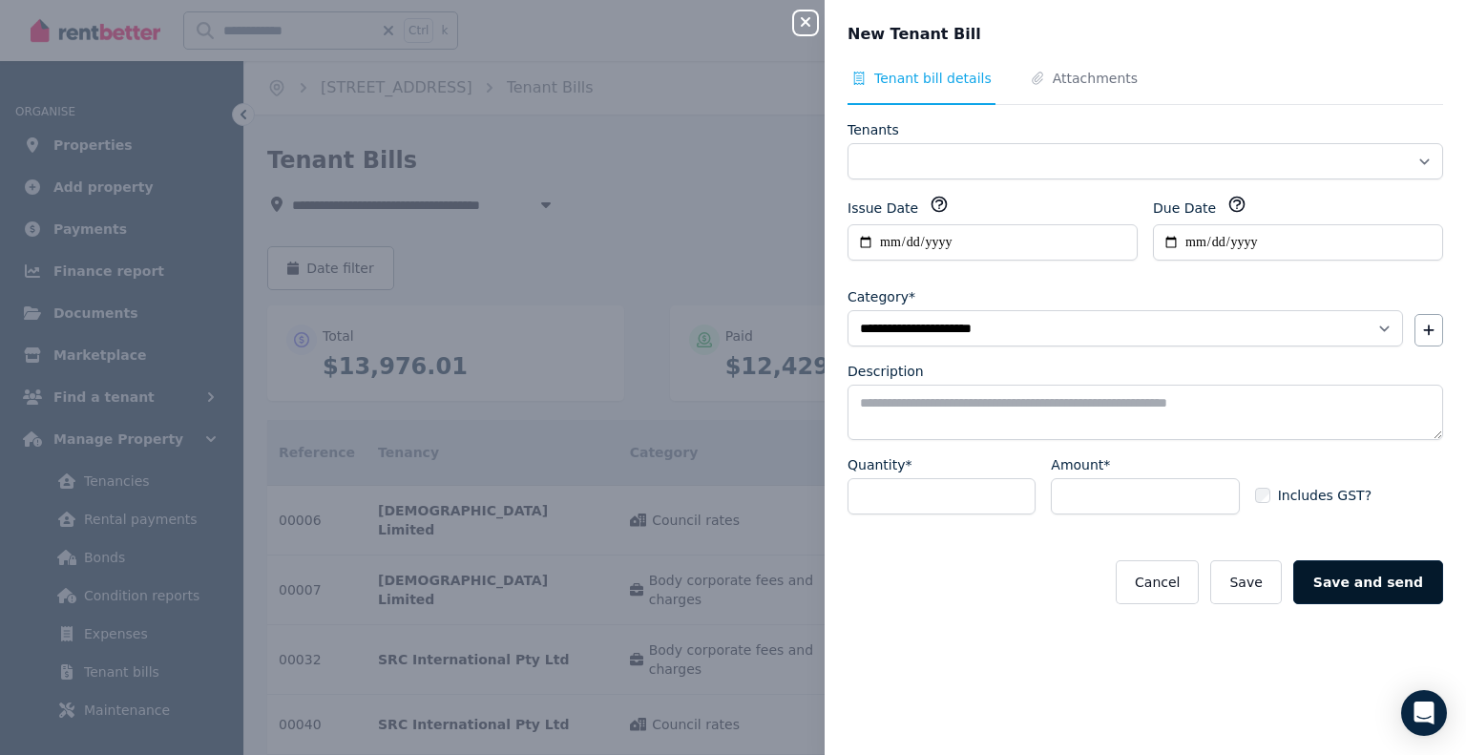
select select "**********"
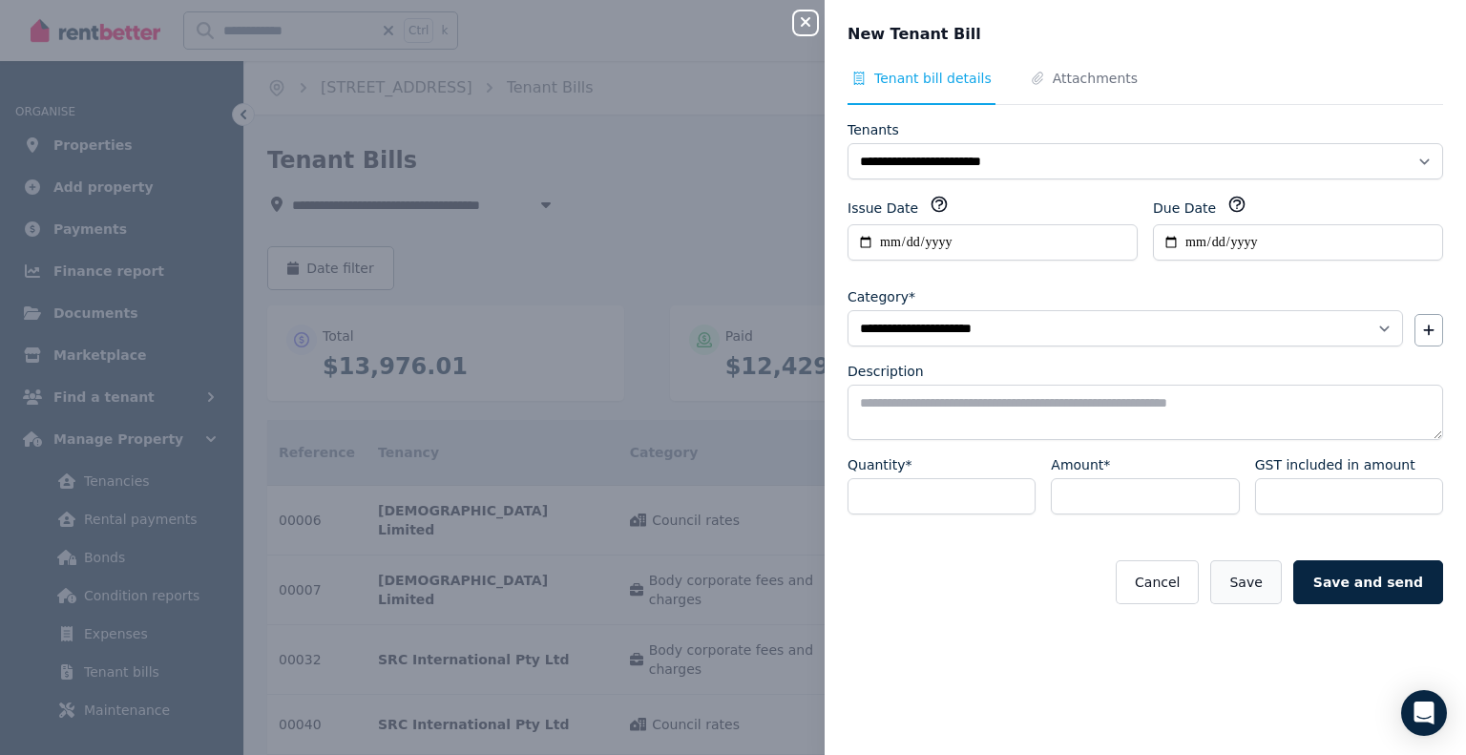
click at [1251, 575] on button "Save" at bounding box center [1245, 582] width 71 height 44
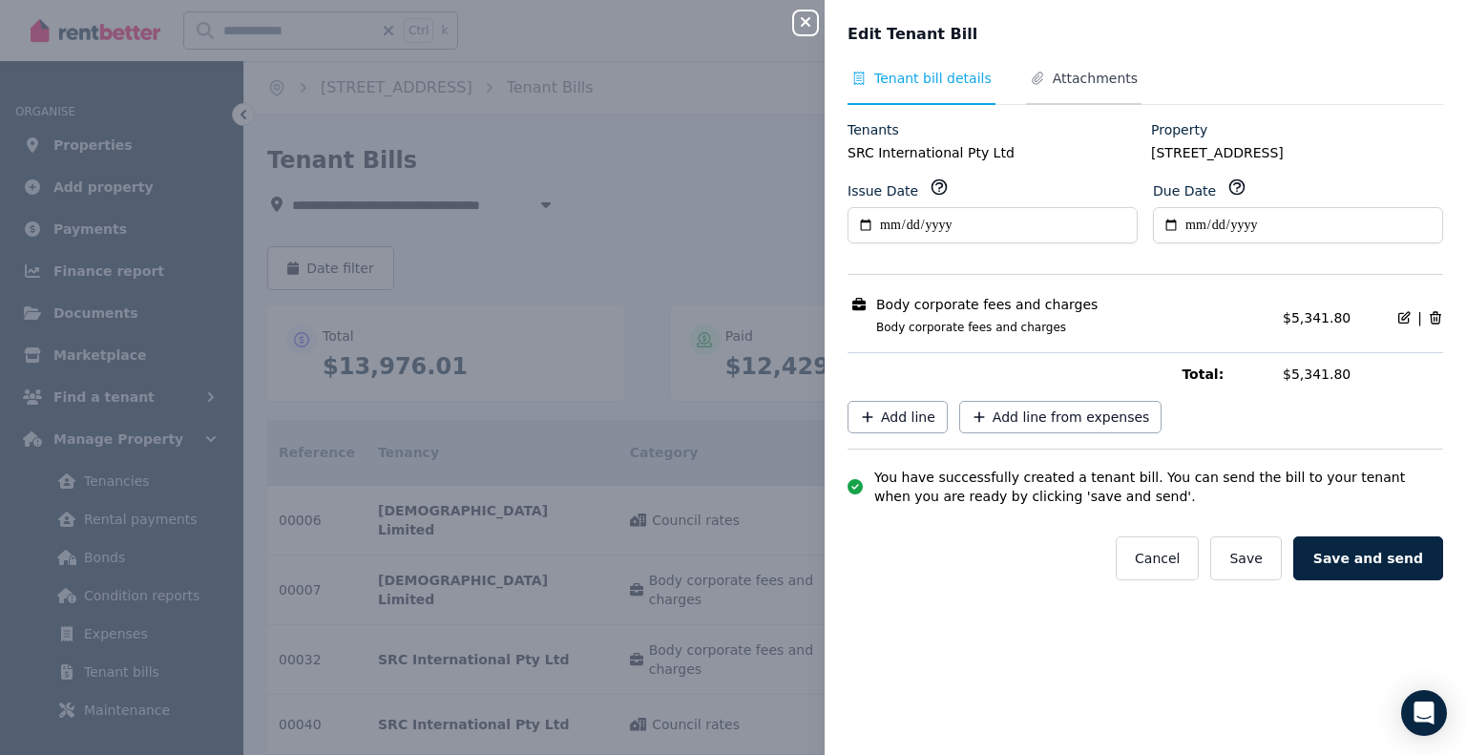
click at [1064, 77] on span "Attachments" at bounding box center [1095, 78] width 85 height 19
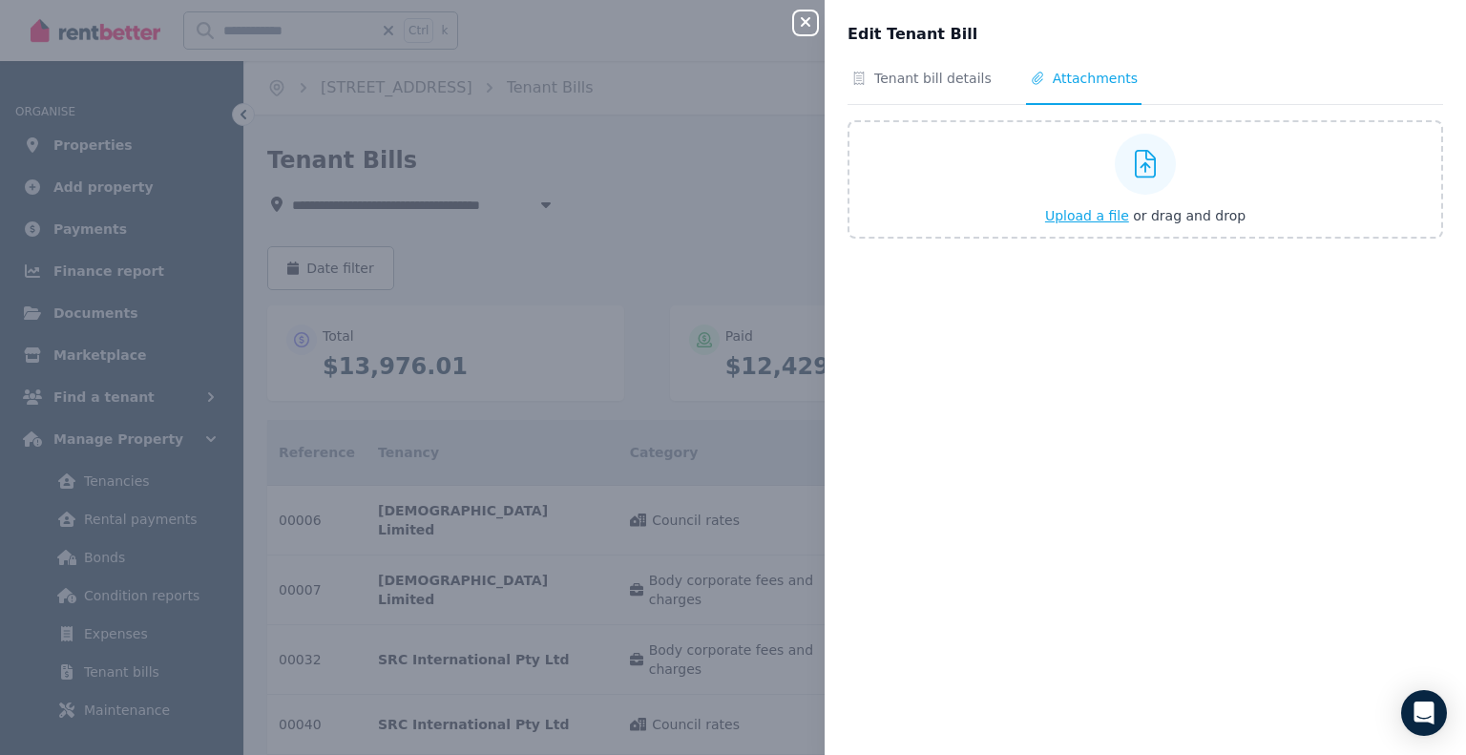
click at [1073, 217] on span "Upload a file" at bounding box center [1087, 215] width 84 height 15
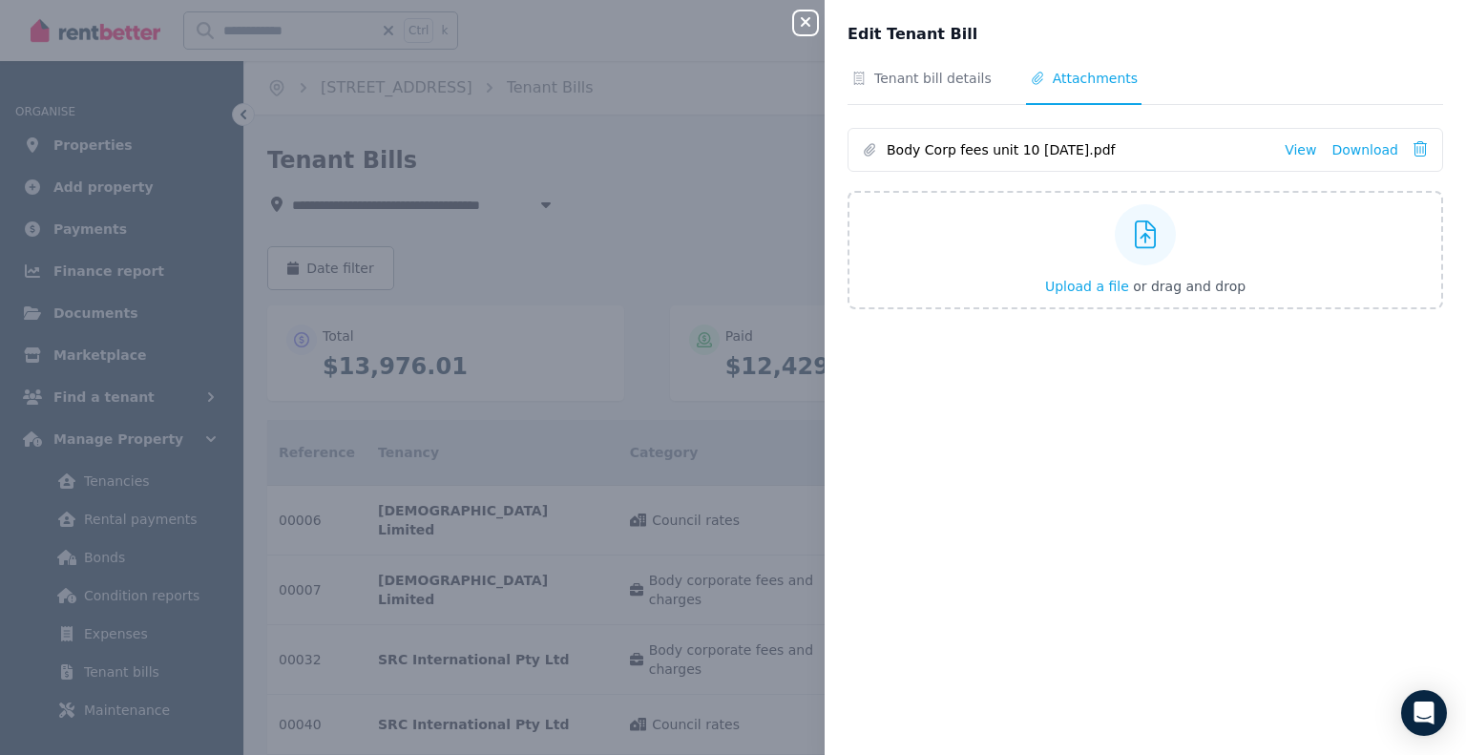
click at [802, 15] on icon "button" at bounding box center [805, 21] width 23 height 15
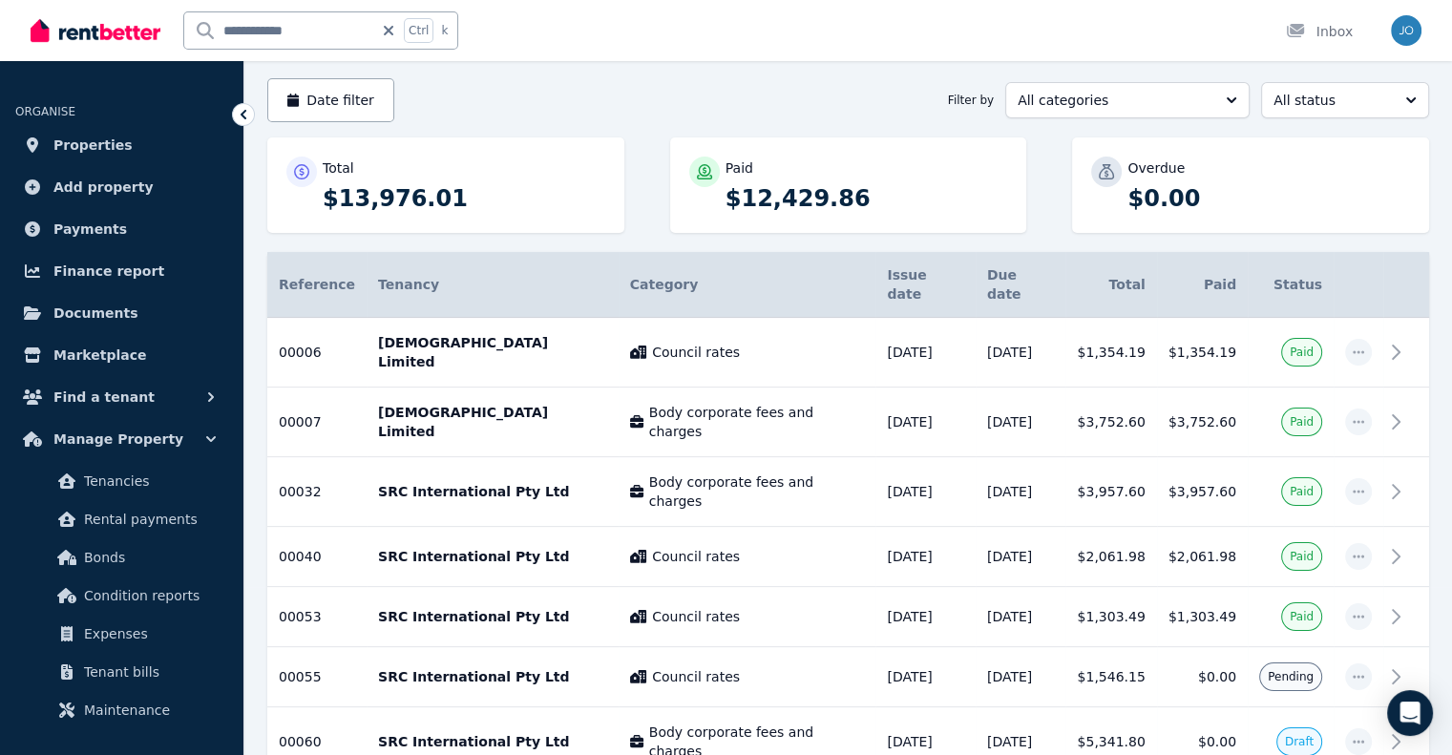
scroll to position [230, 0]
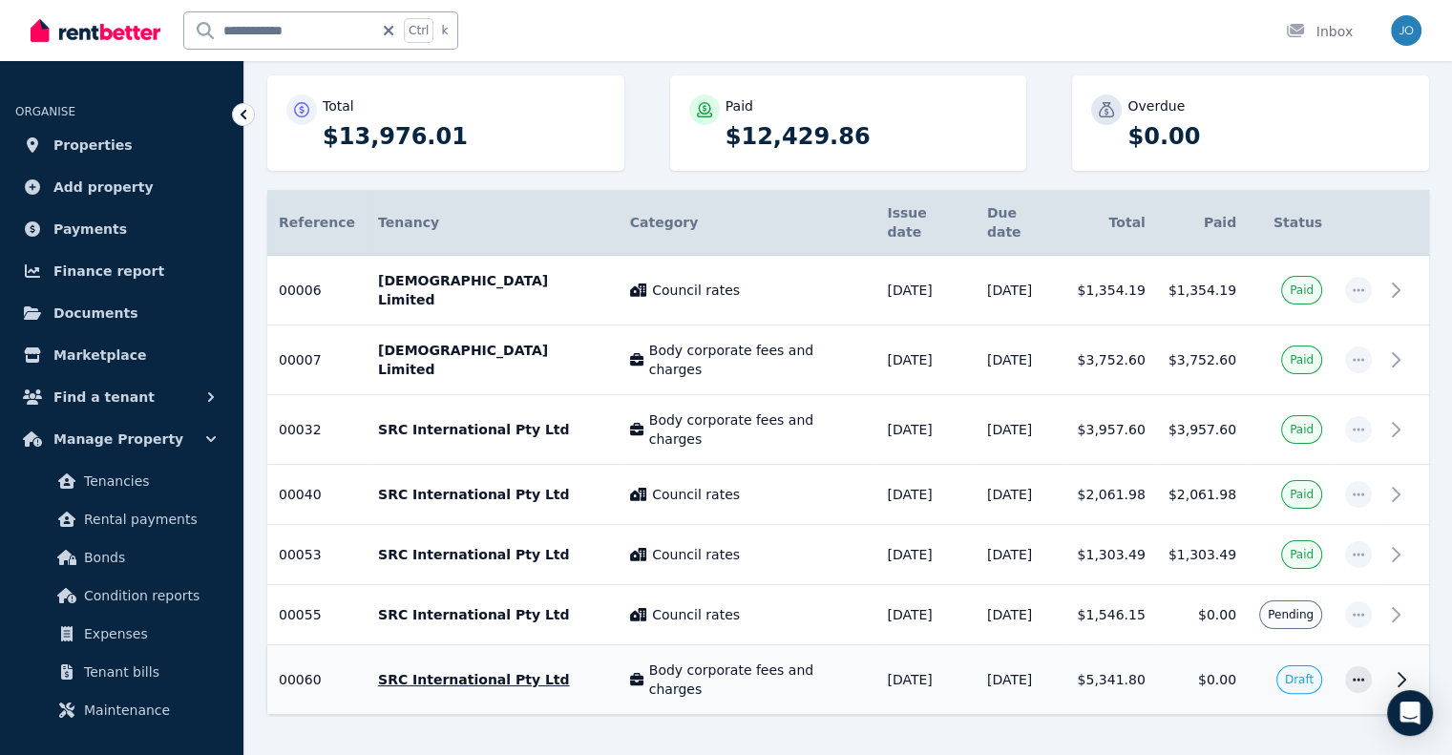
click at [1133, 645] on td "$5,341.80" at bounding box center [1110, 680] width 91 height 70
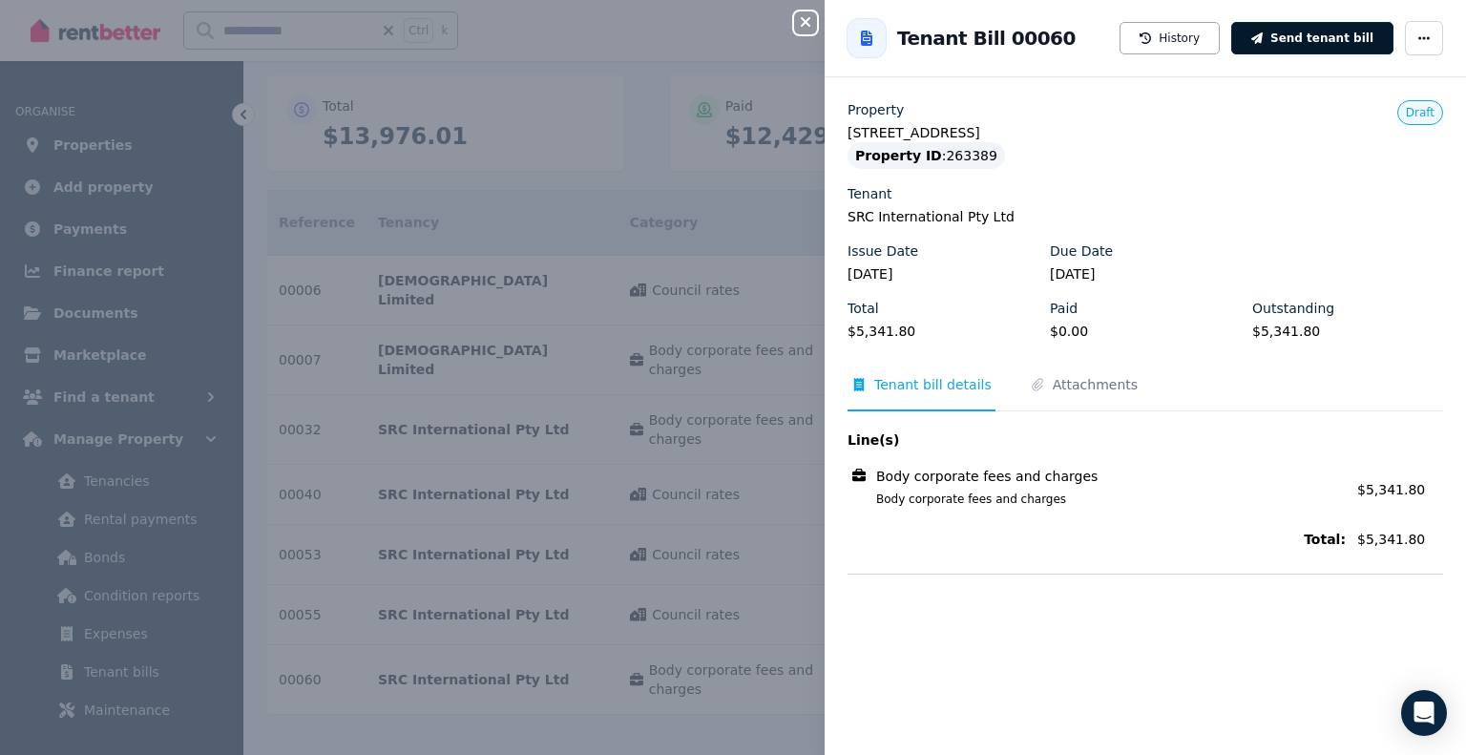
click at [1263, 43] on icon "button" at bounding box center [1256, 37] width 11 height 11
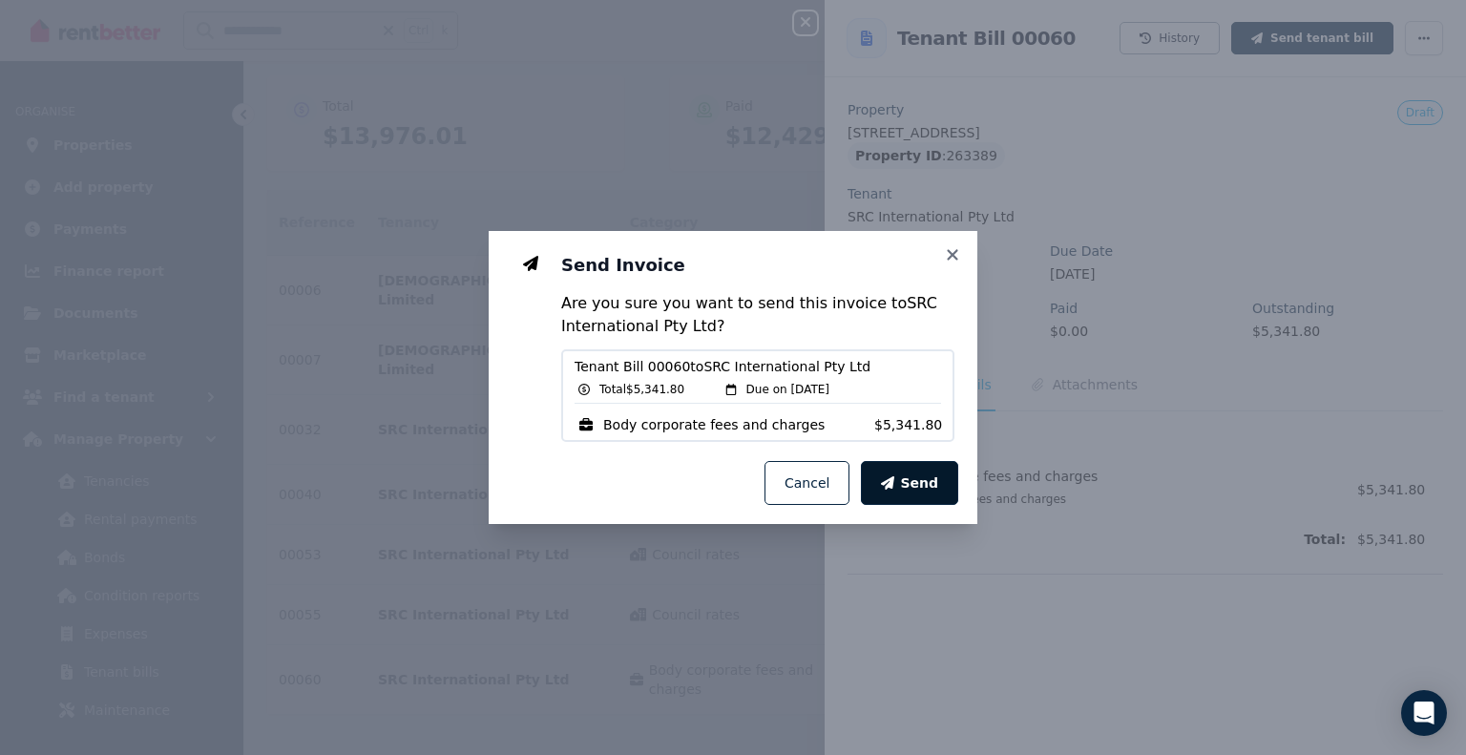
click at [908, 496] on button "Send" at bounding box center [909, 483] width 97 height 44
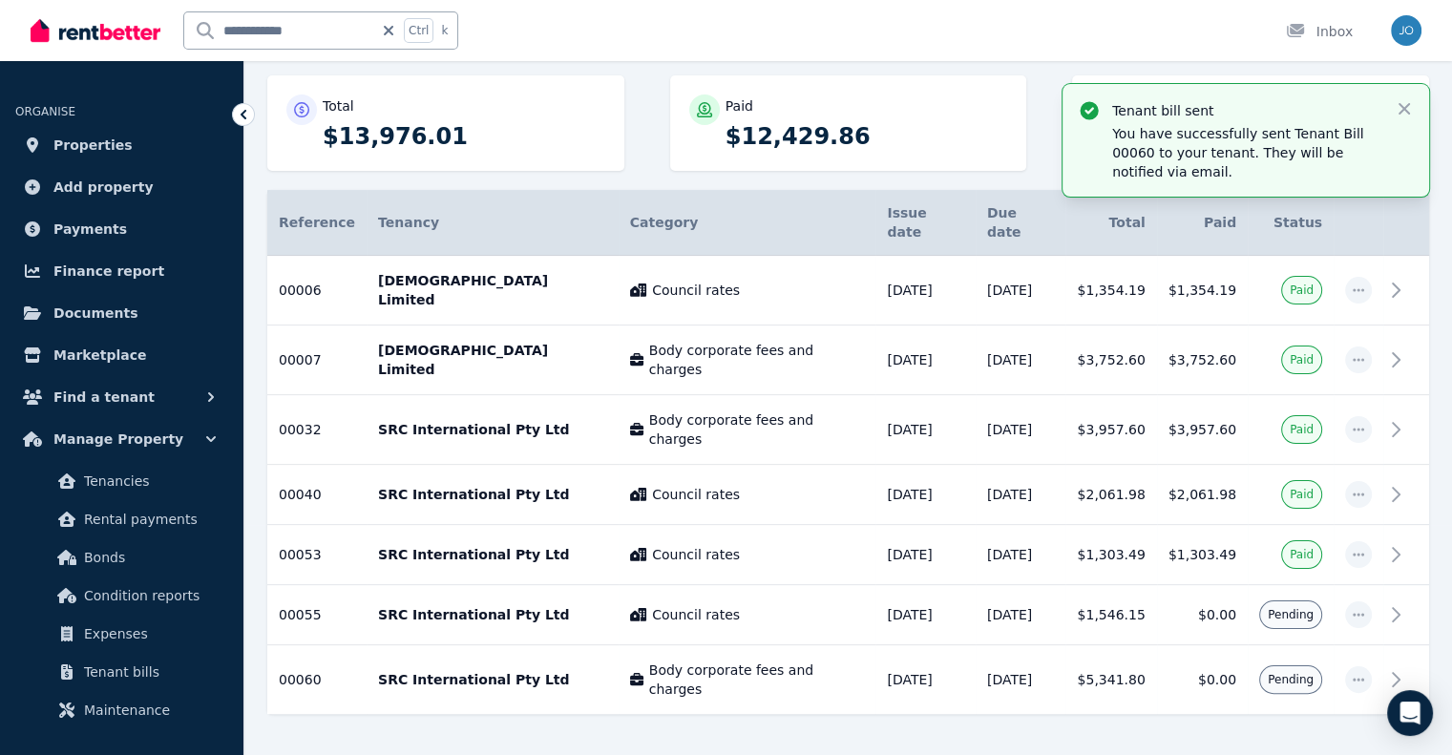
click at [37, 37] on img at bounding box center [96, 30] width 130 height 29
